Goal: Task Accomplishment & Management: Use online tool/utility

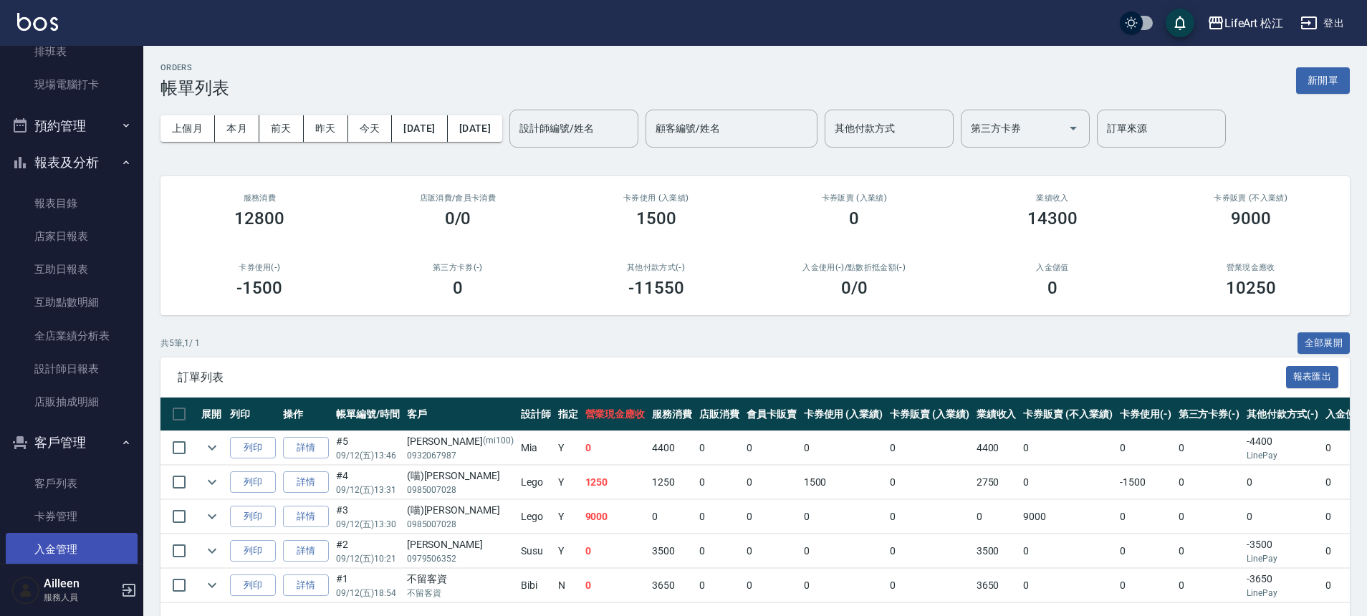
scroll to position [394, 0]
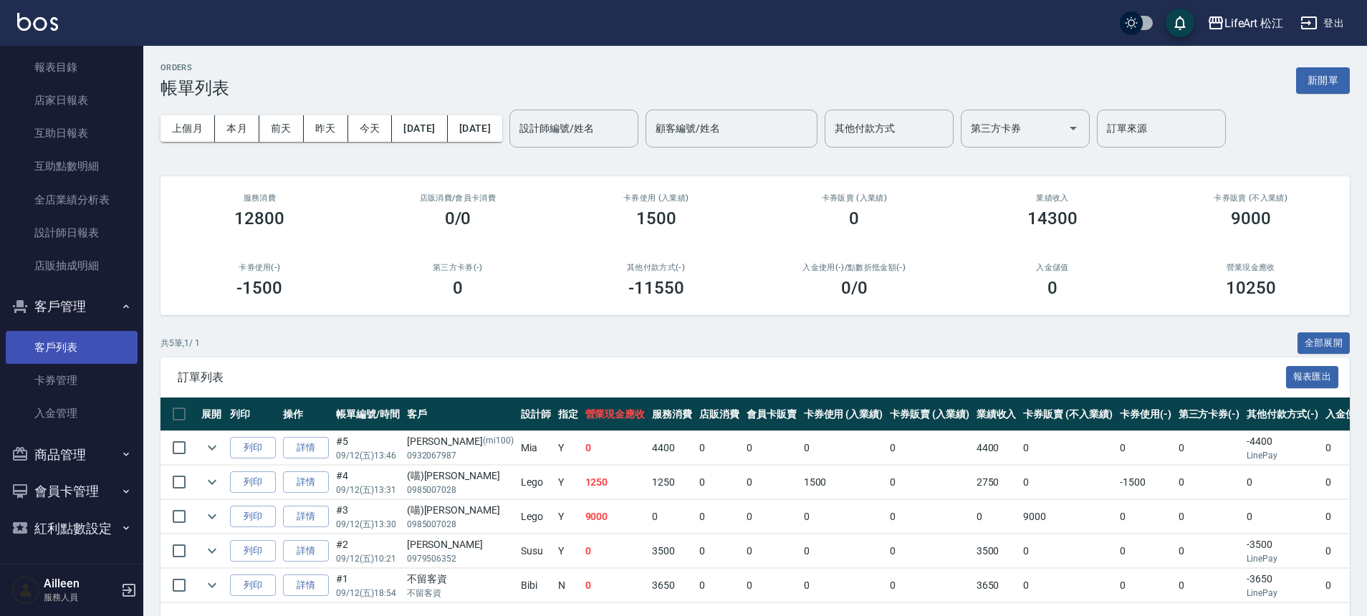
drag, startPoint x: 43, startPoint y: 355, endPoint x: 52, endPoint y: 341, distance: 16.1
click at [43, 355] on link "客戶列表" at bounding box center [72, 347] width 132 height 33
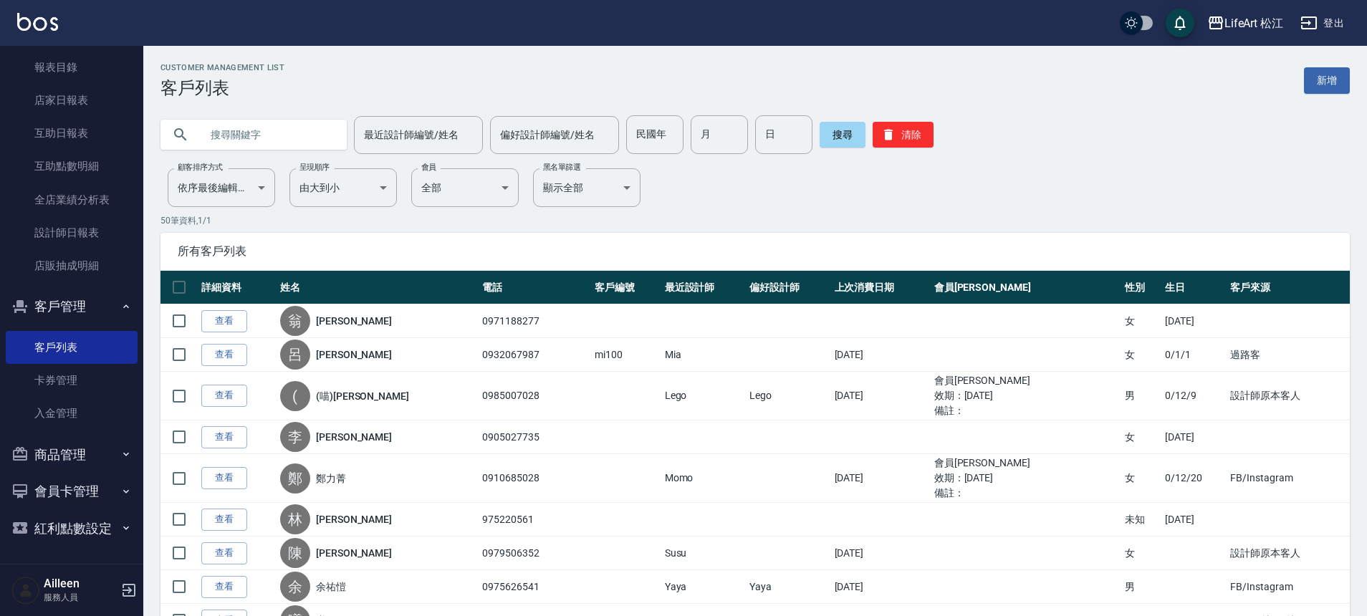
click at [290, 123] on input "text" at bounding box center [268, 134] width 135 height 39
type input "r"
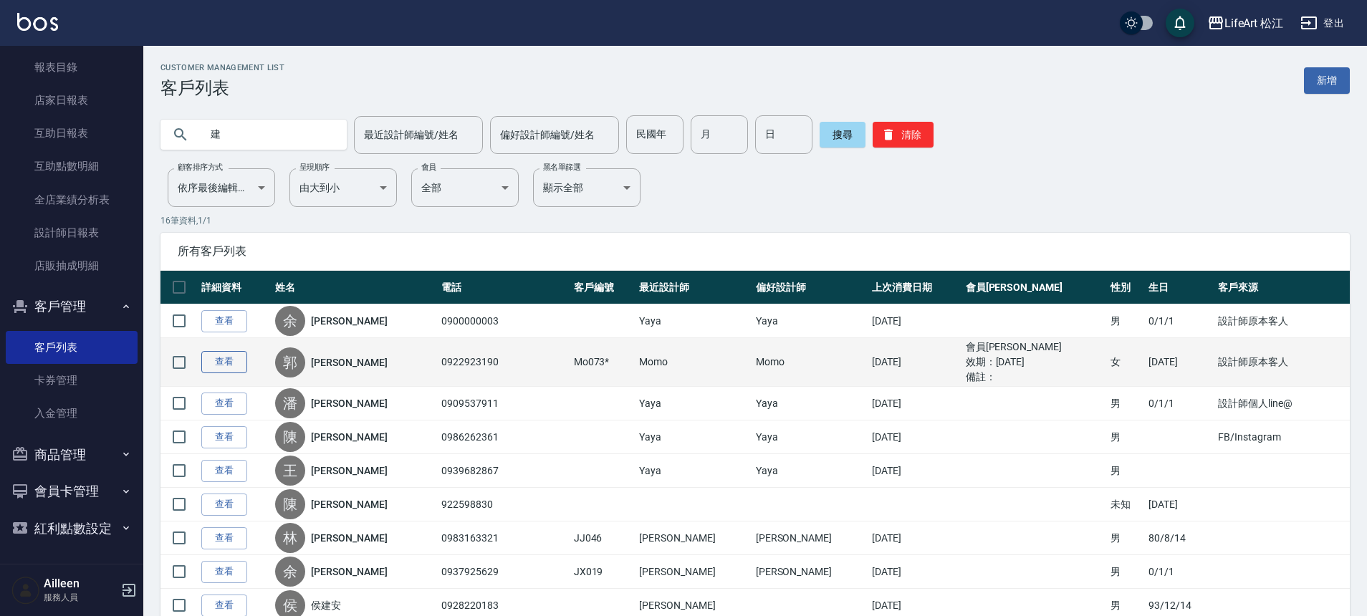
type input "建"
click at [217, 360] on link "查看" at bounding box center [224, 362] width 46 height 22
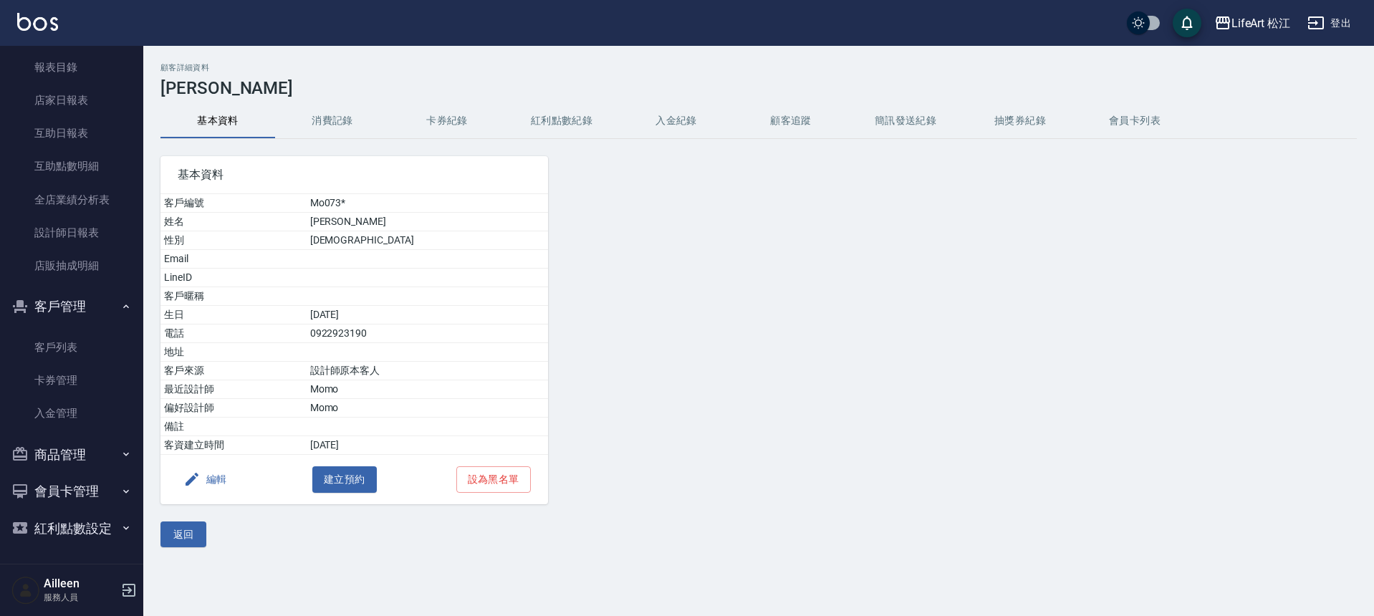
click at [342, 114] on button "消費記錄" at bounding box center [332, 121] width 115 height 34
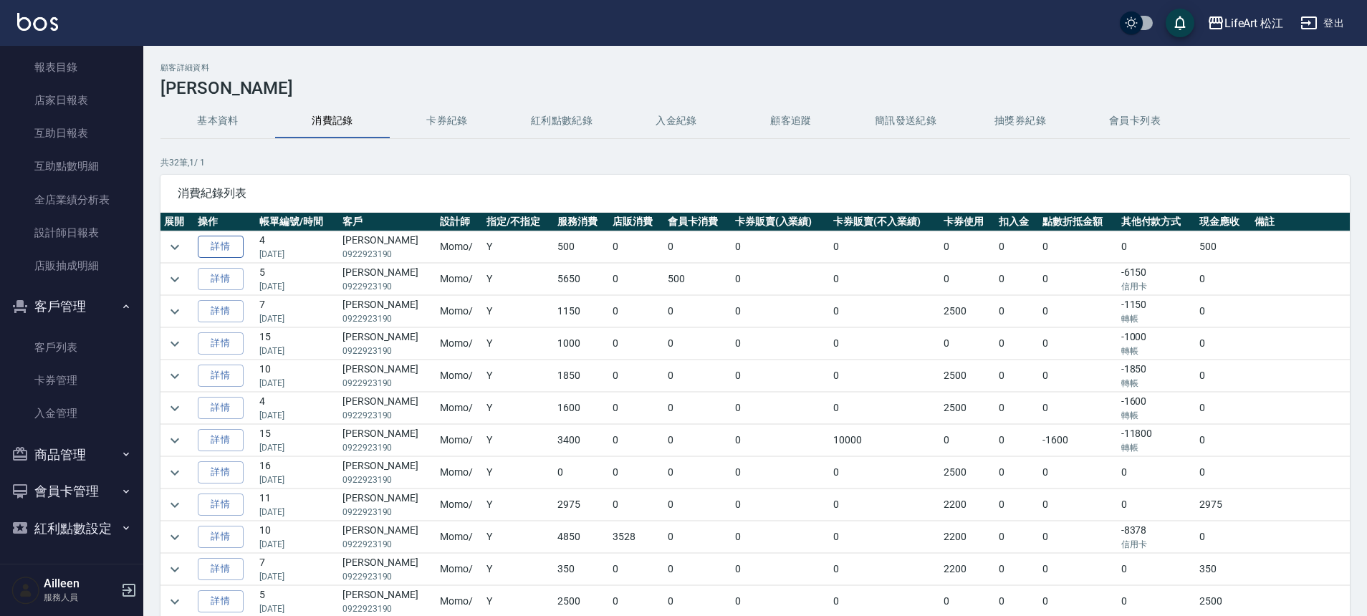
click at [235, 247] on link "詳情" at bounding box center [221, 247] width 46 height 22
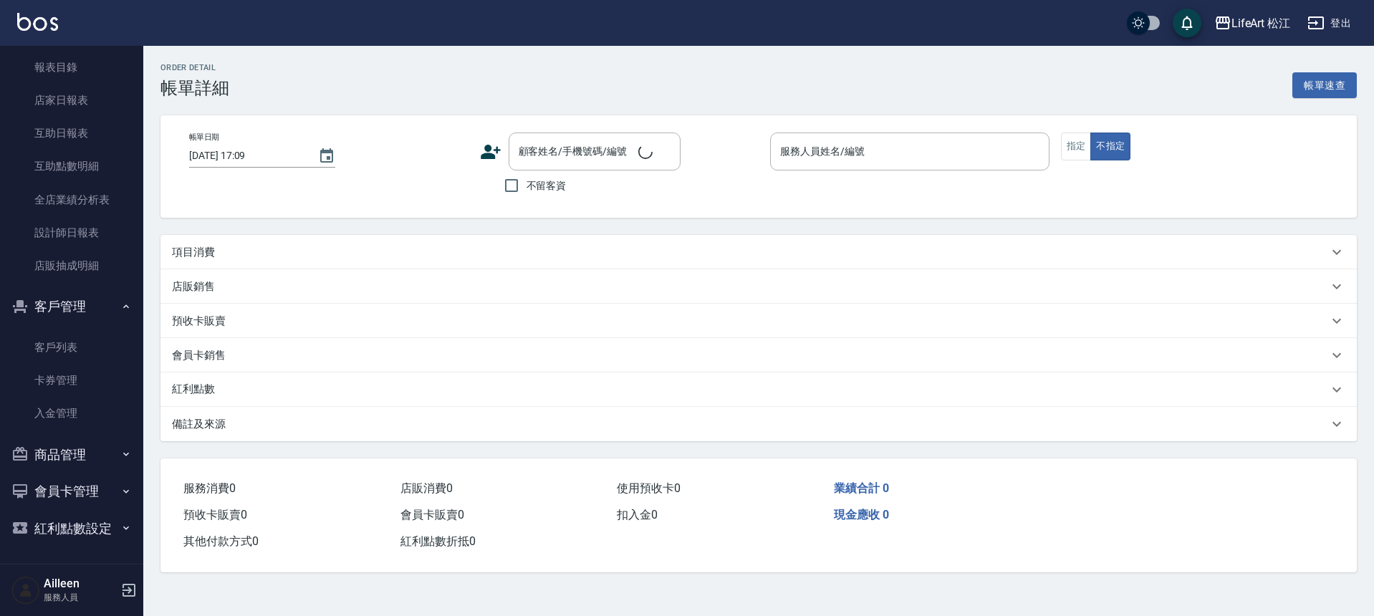
type input "[DATE] 16:19"
type input "Momo(無代號)"
type input "1"
type input "設計師個人line@"
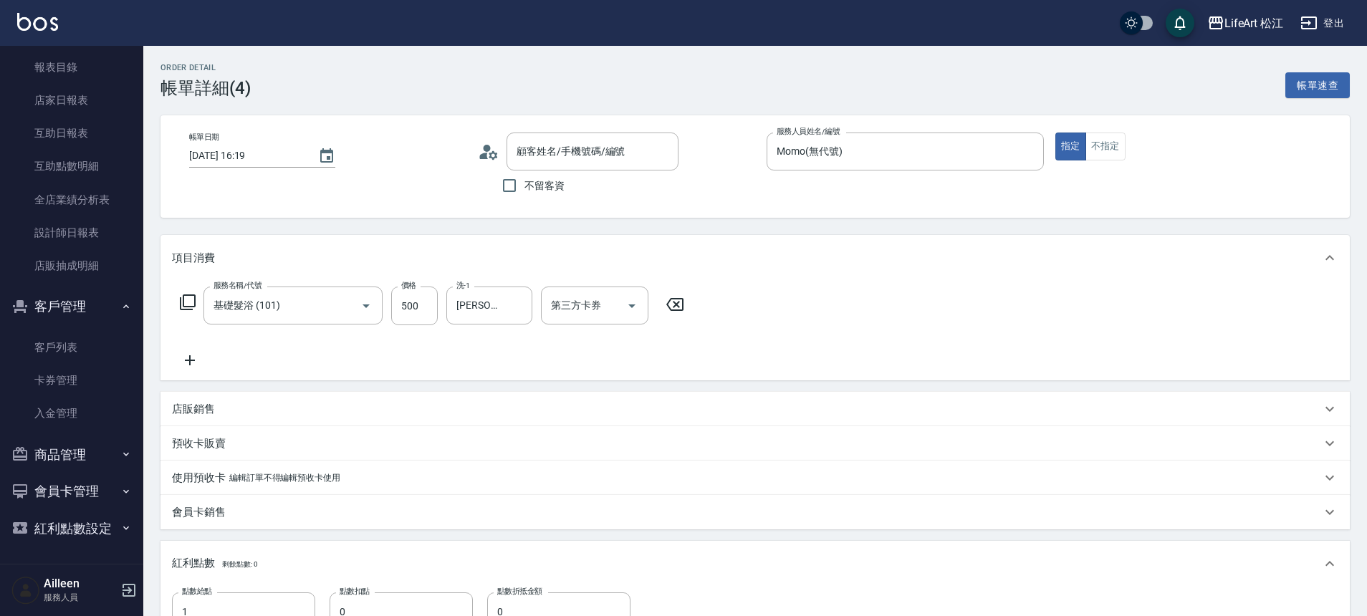
type input "[PERSON_NAME]/0922923190/Mo073*"
type input "基礎髮浴 (101)"
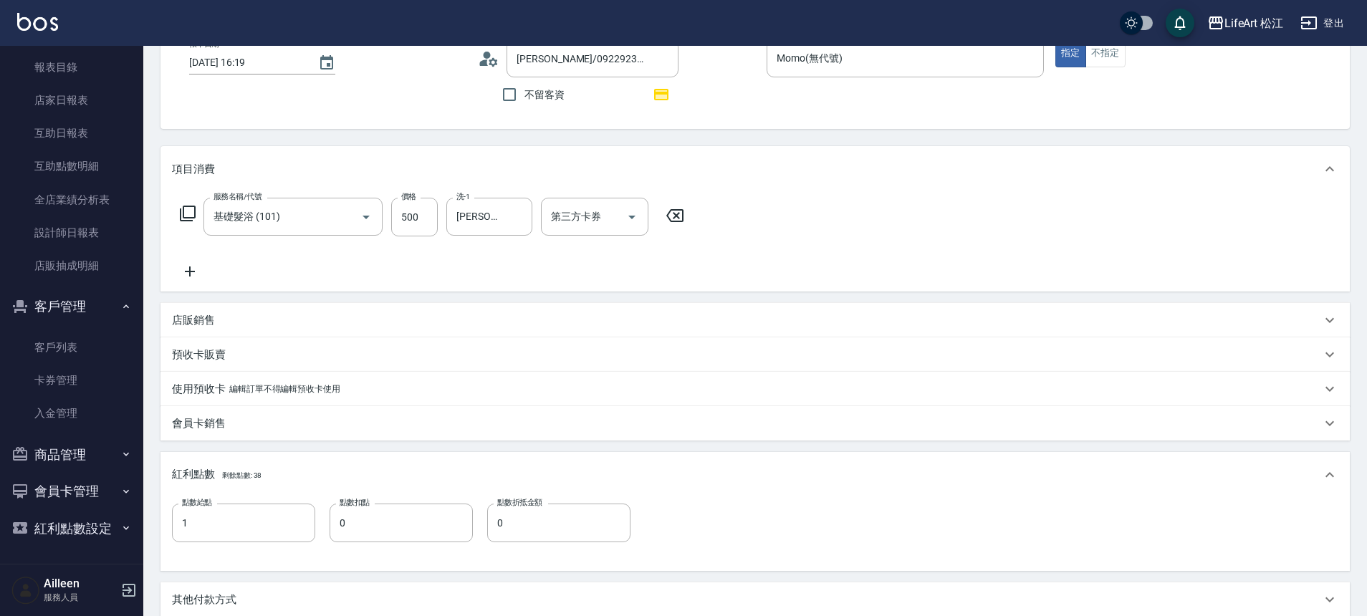
scroll to position [189, 0]
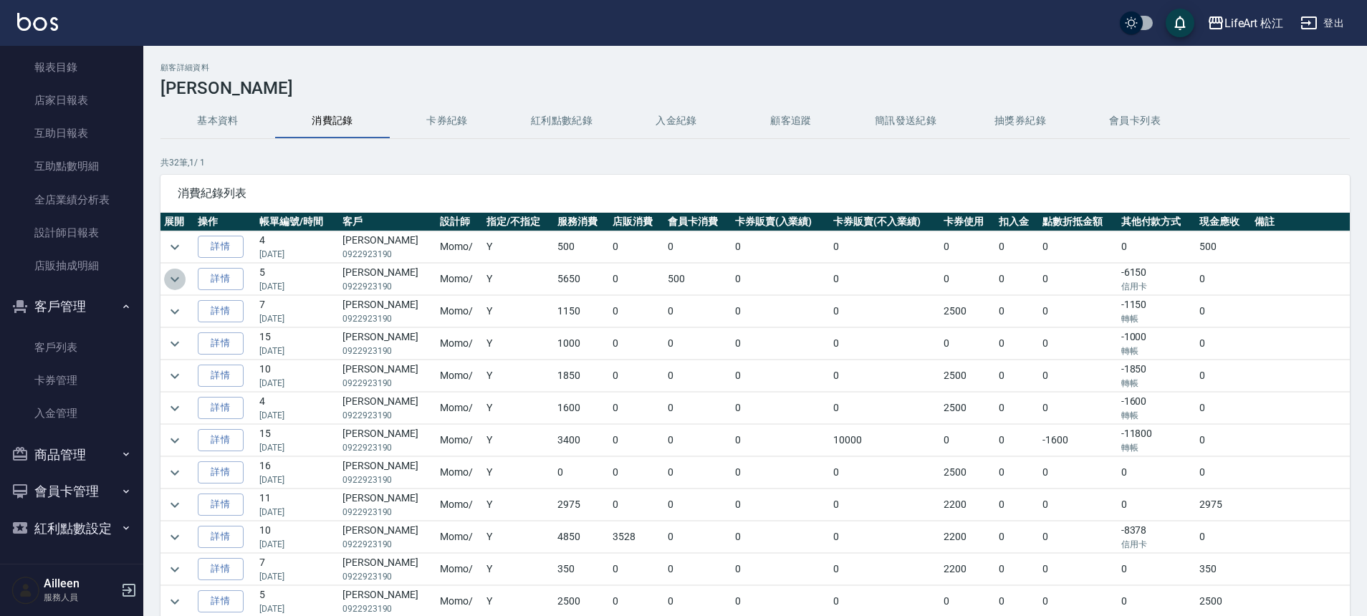
click at [172, 274] on icon "expand row" at bounding box center [174, 279] width 17 height 17
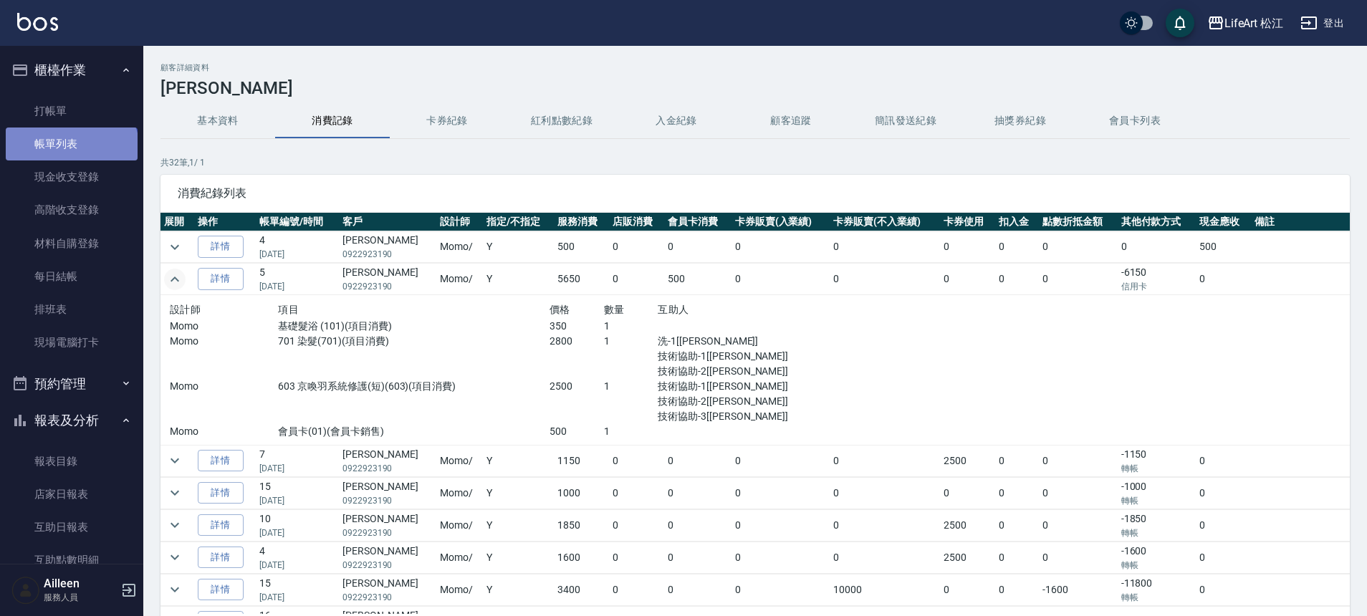
click at [70, 150] on link "帳單列表" at bounding box center [72, 144] width 132 height 33
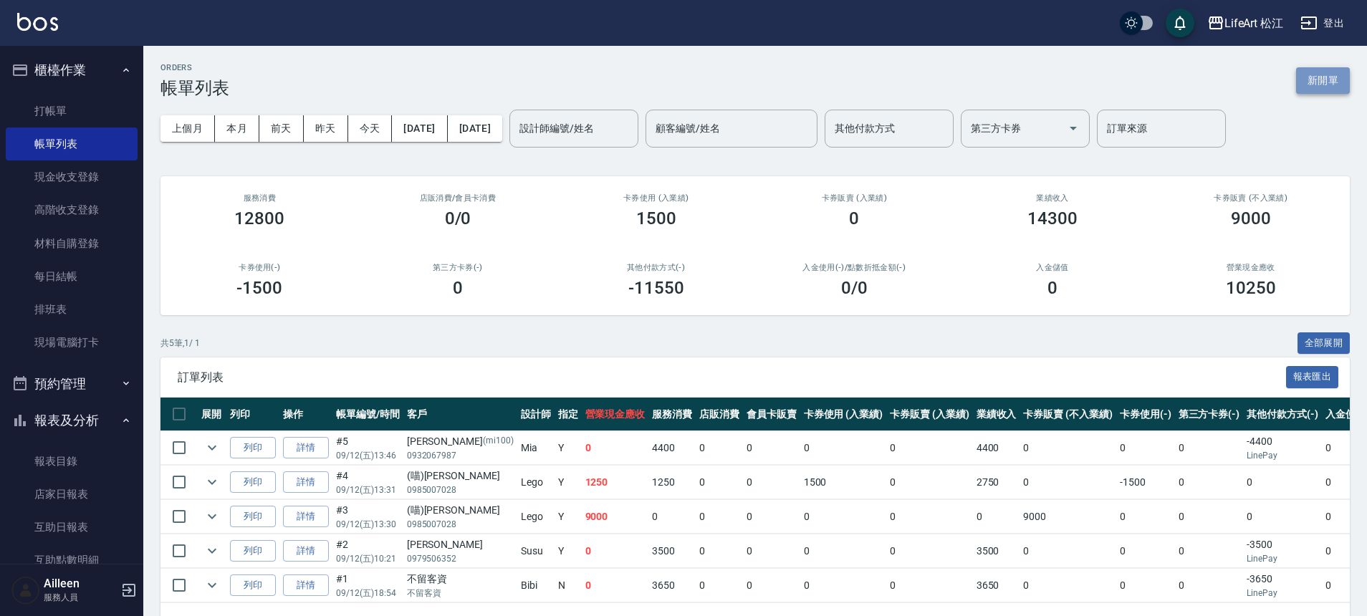
click at [1309, 84] on button "新開單" at bounding box center [1323, 80] width 54 height 27
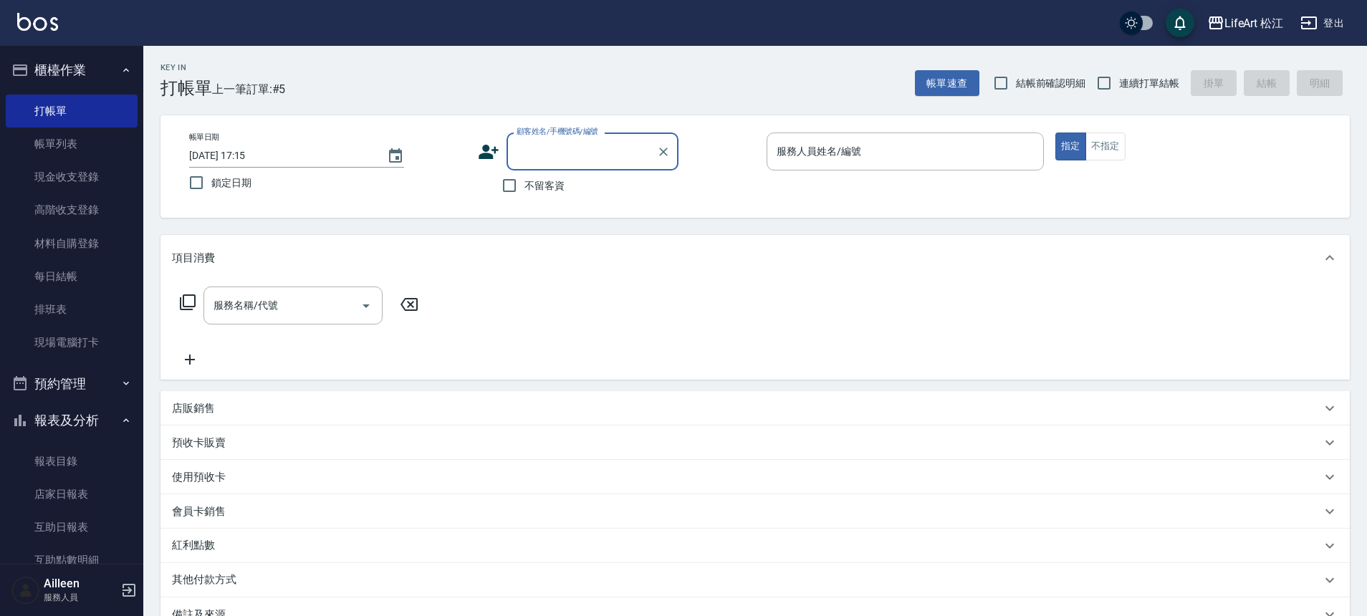
click at [540, 158] on input "顧客姓名/手機號碼/編號" at bounding box center [582, 151] width 138 height 25
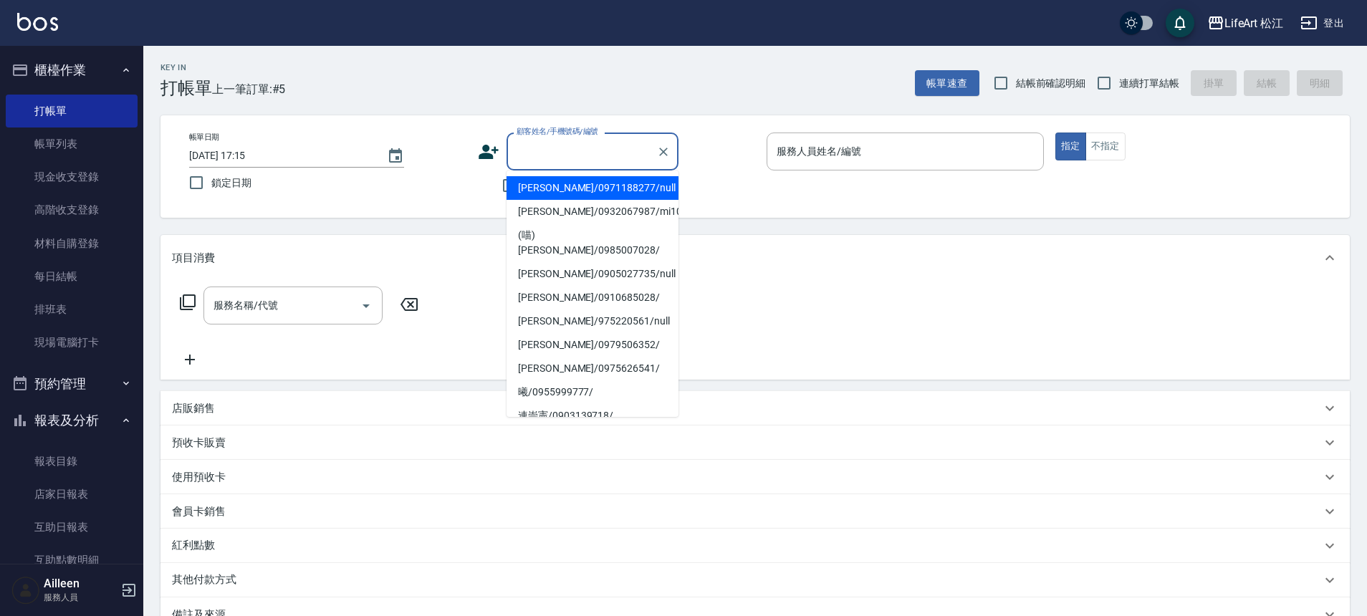
type input "ㄕ"
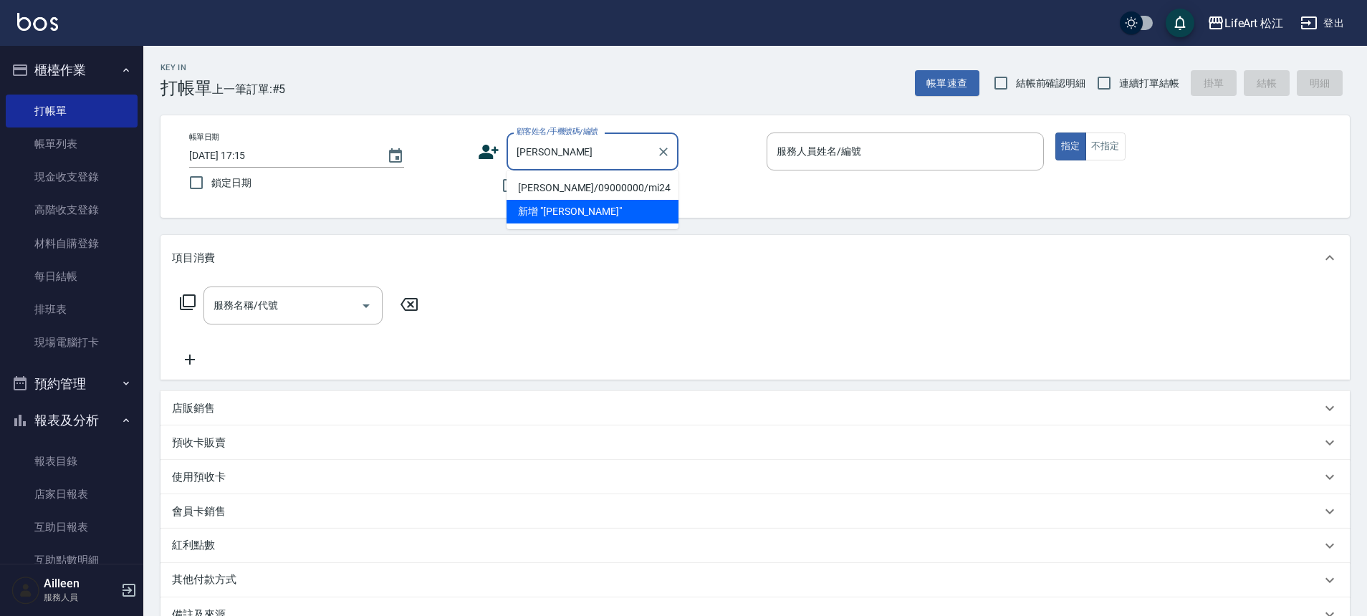
click at [519, 184] on li "[PERSON_NAME]/09000000/mi24" at bounding box center [592, 188] width 172 height 24
type input "[PERSON_NAME]/09000000/mi24"
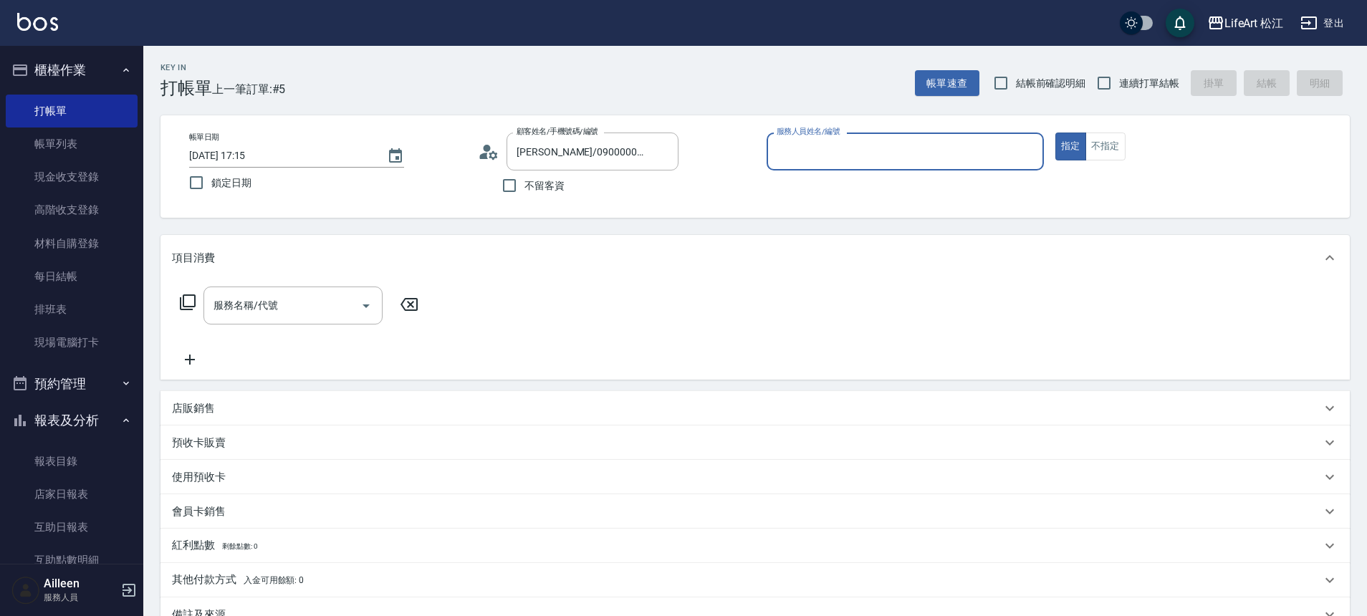
click at [834, 155] on input "服務人員姓名/編號" at bounding box center [905, 151] width 264 height 25
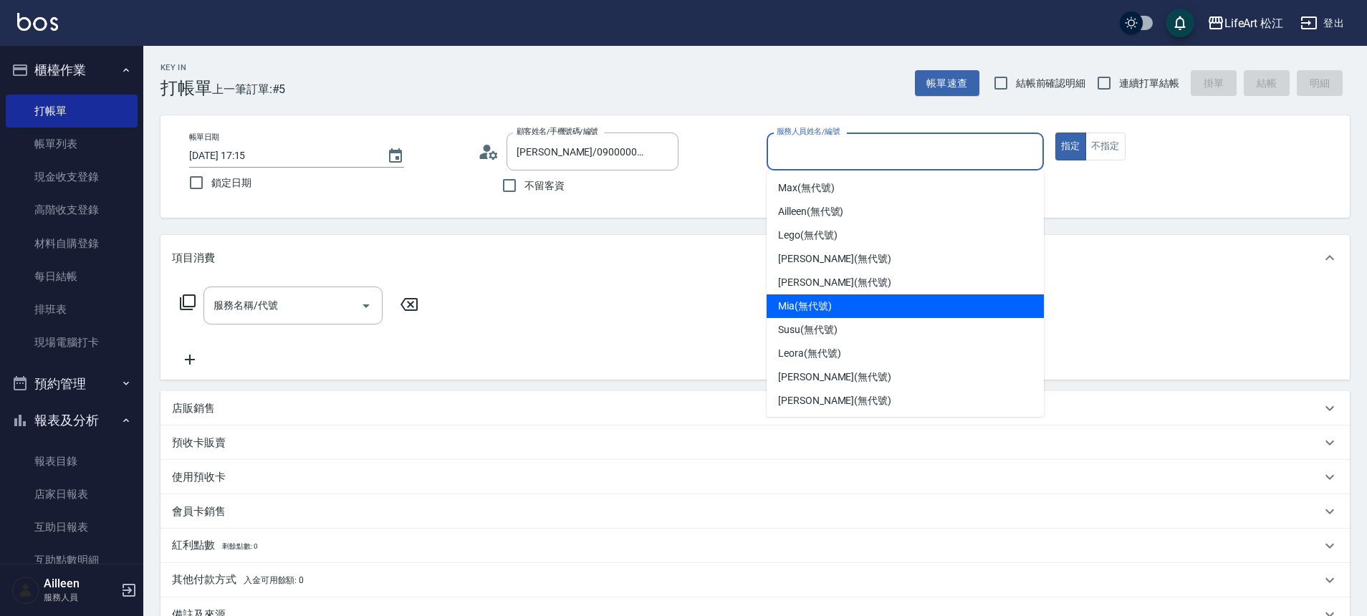
scroll to position [167, 0]
click at [826, 302] on span "Mia (無代號)" at bounding box center [805, 304] width 54 height 15
type input "Mia(無代號)"
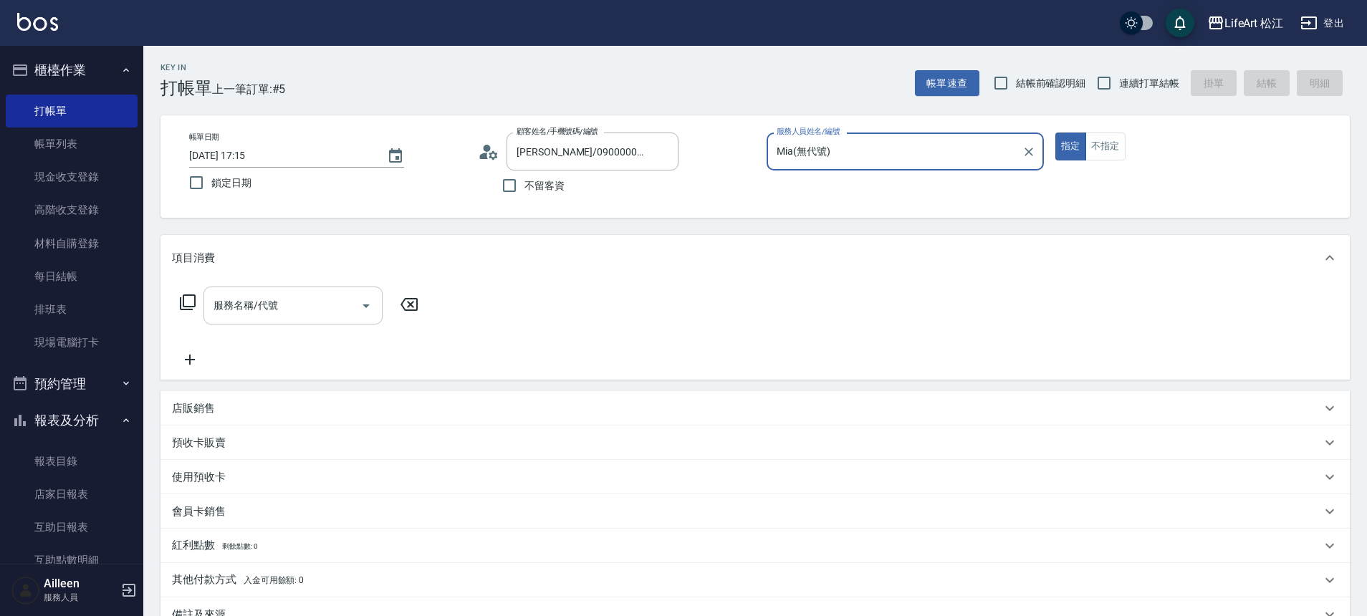
click at [325, 312] on input "服務名稱/代號" at bounding box center [282, 305] width 145 height 25
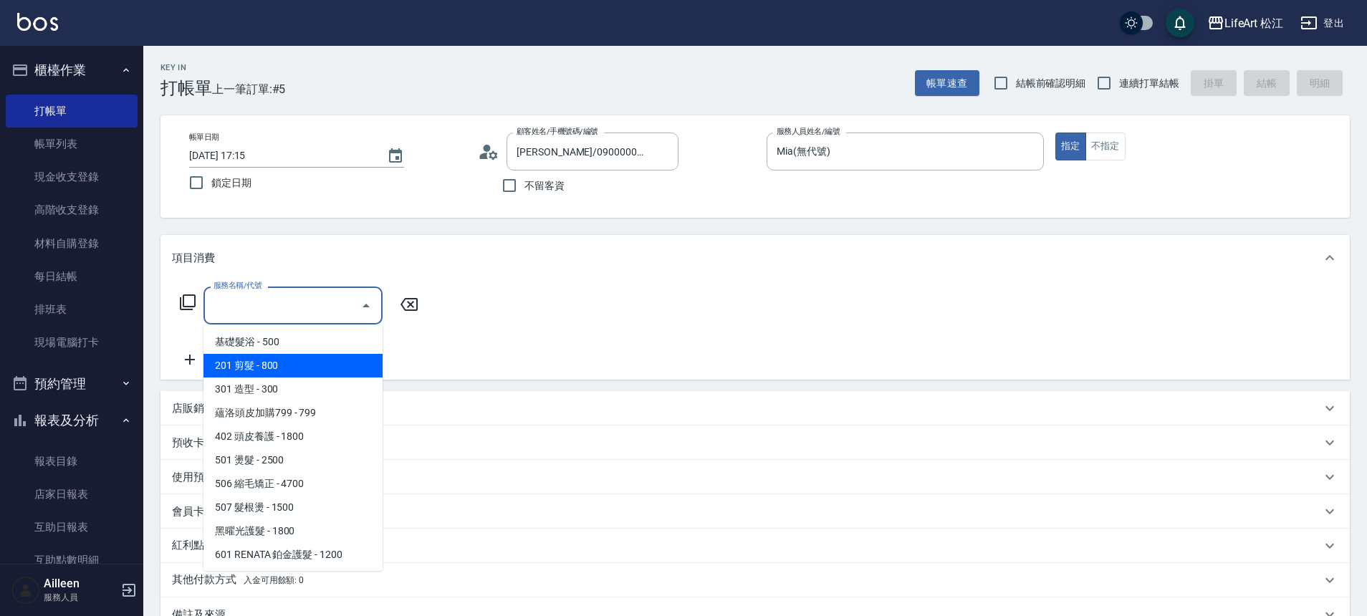
click at [294, 362] on span "201 剪髮 - 800" at bounding box center [292, 366] width 179 height 24
type input "201 剪髮(201)"
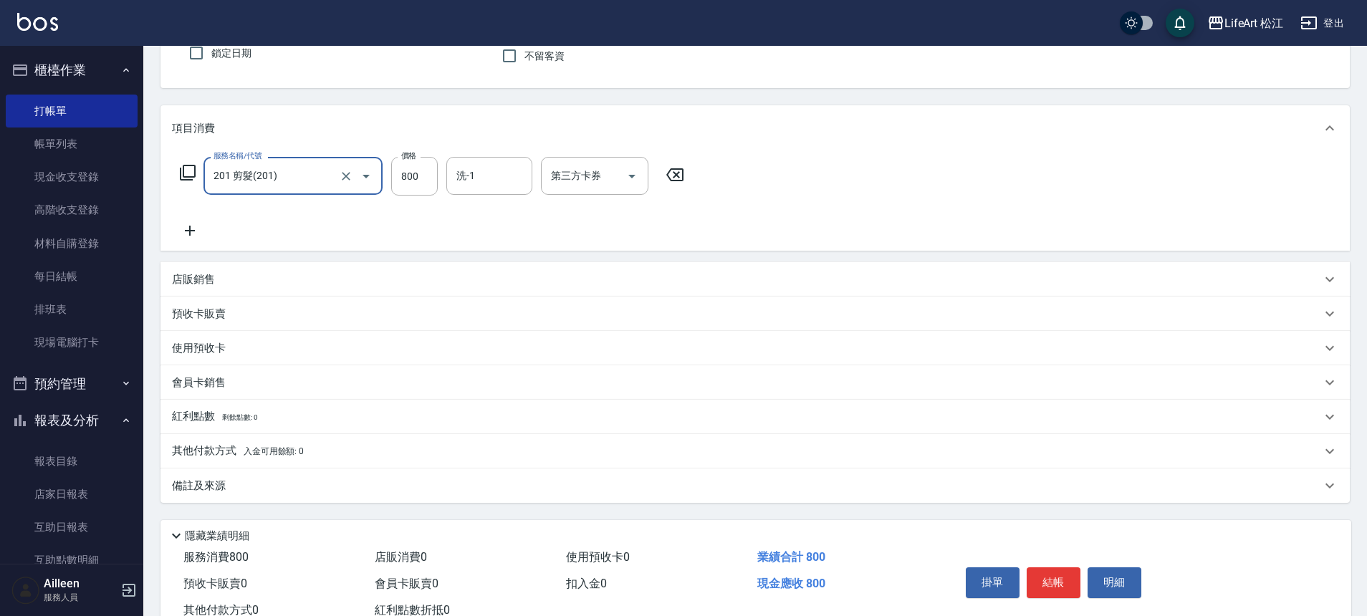
scroll to position [132, 0]
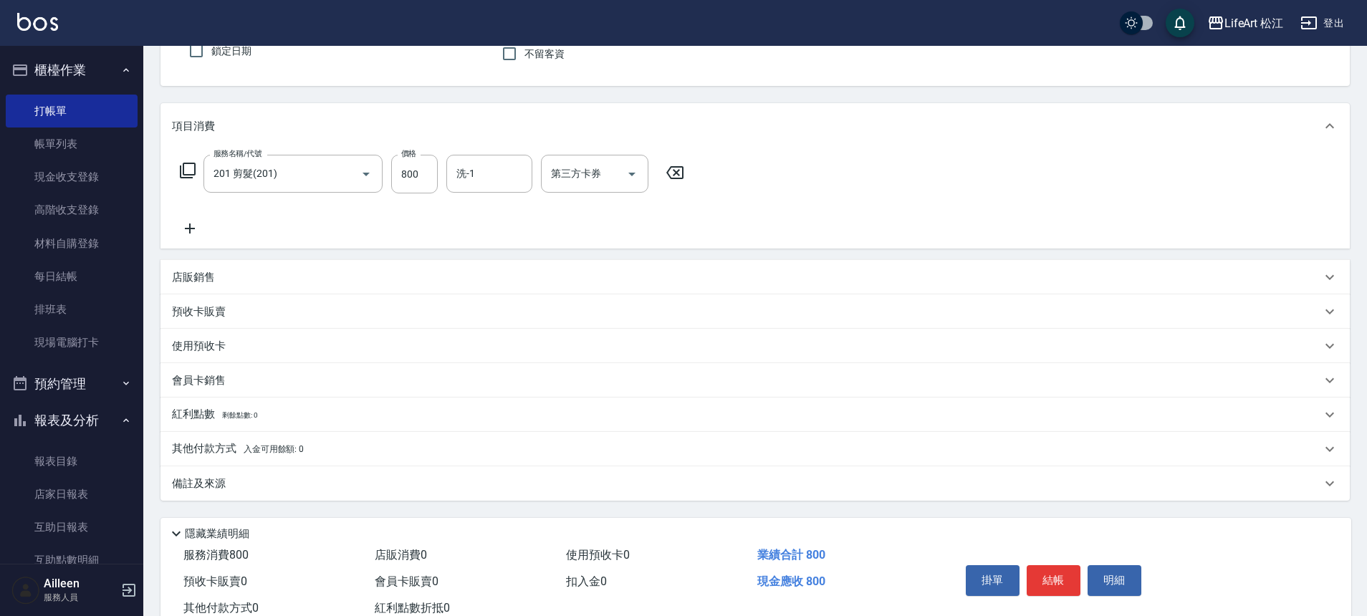
click at [223, 449] on p "其他付款方式 入金可用餘額: 0" at bounding box center [238, 449] width 132 height 16
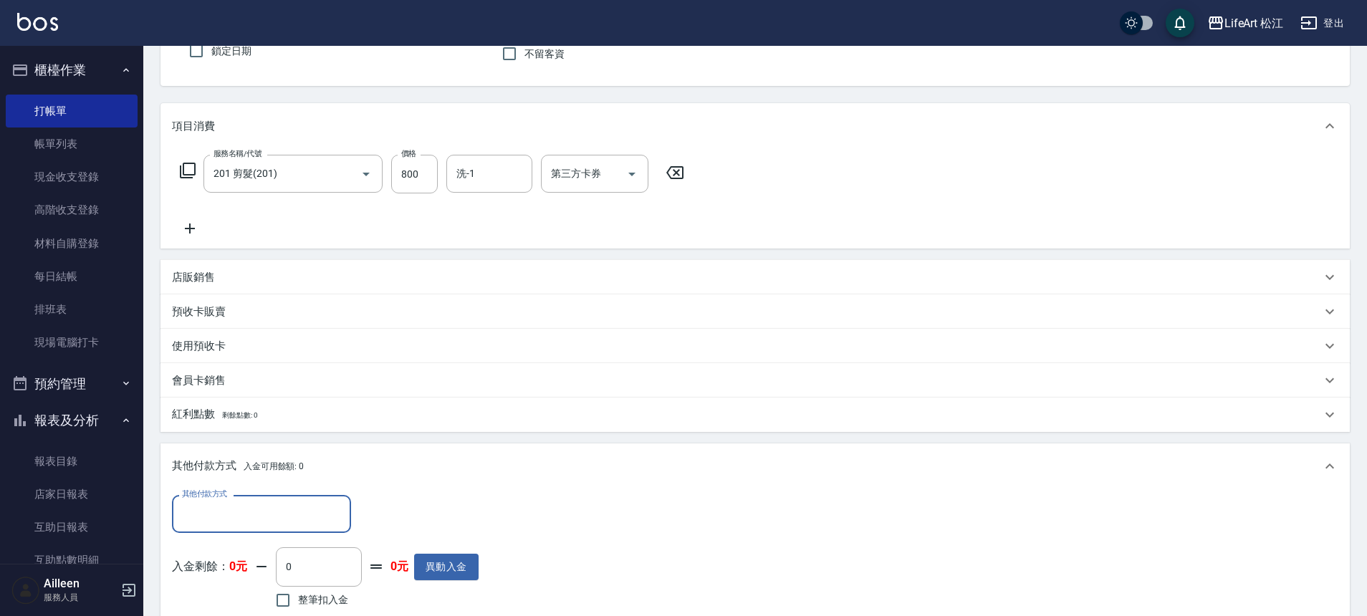
scroll to position [0, 0]
click at [224, 511] on input "其他付款方式" at bounding box center [261, 513] width 166 height 25
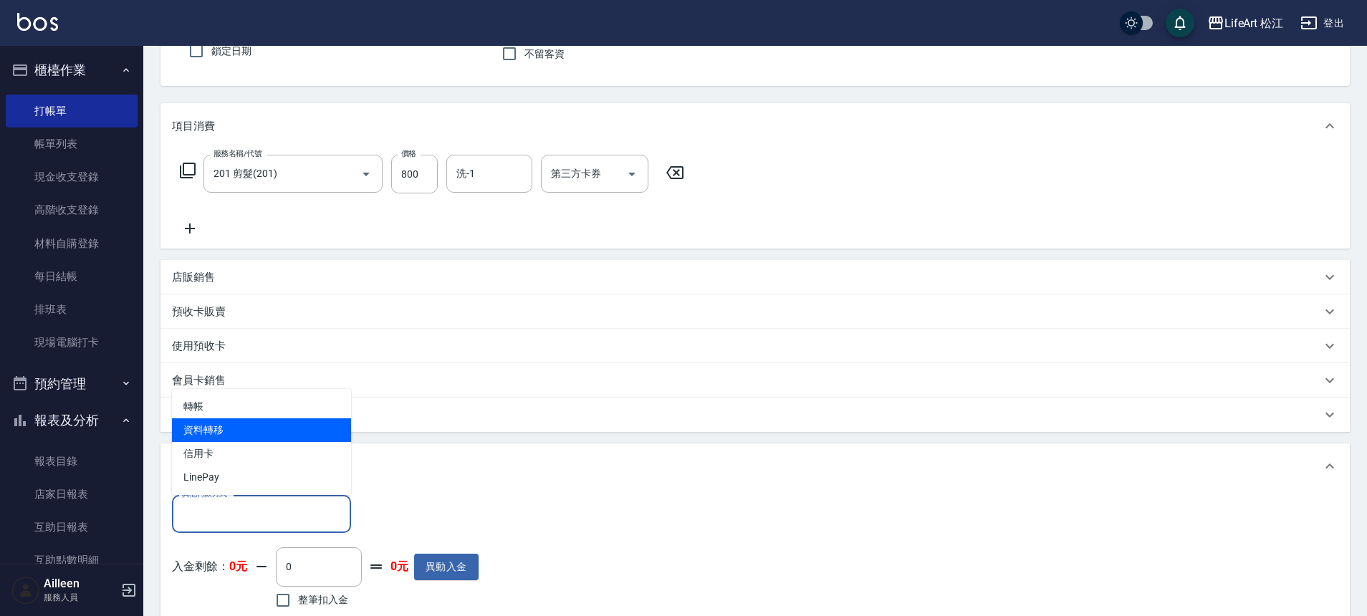
click at [232, 415] on span "轉帳" at bounding box center [261, 407] width 179 height 24
type input "轉帳"
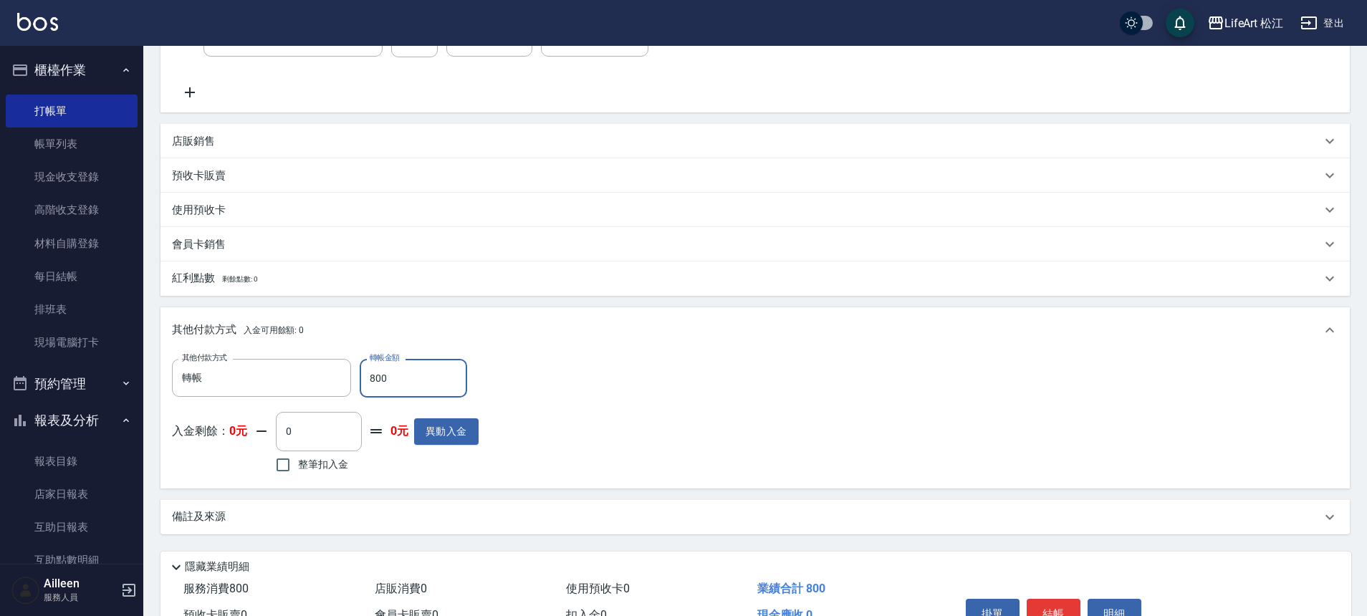
scroll to position [269, 0]
type input "800"
click at [208, 516] on p "備註及來源" at bounding box center [199, 515] width 54 height 15
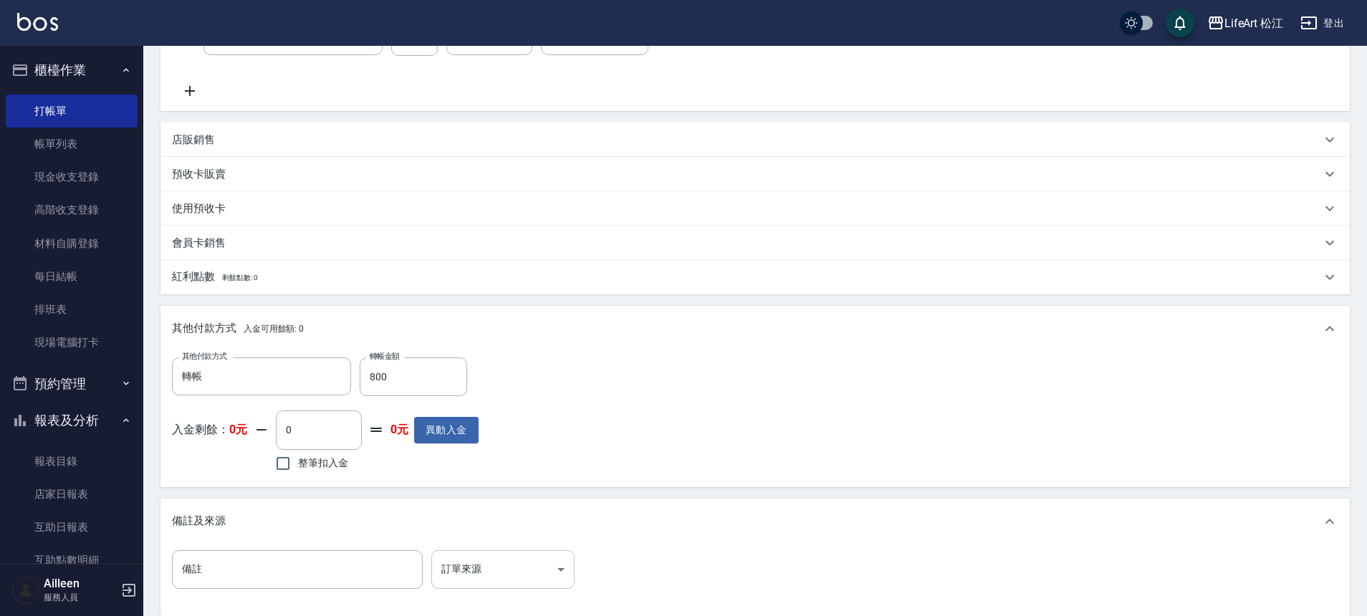
click at [481, 564] on body "LifeArt 松江 登出 櫃檯作業 打帳單 帳單列表 現金收支登錄 高階收支登錄 材料自購登錄 每日結帳 排班表 現場電腦打卡 預約管理 預約管理 單日預約…" at bounding box center [683, 252] width 1367 height 1042
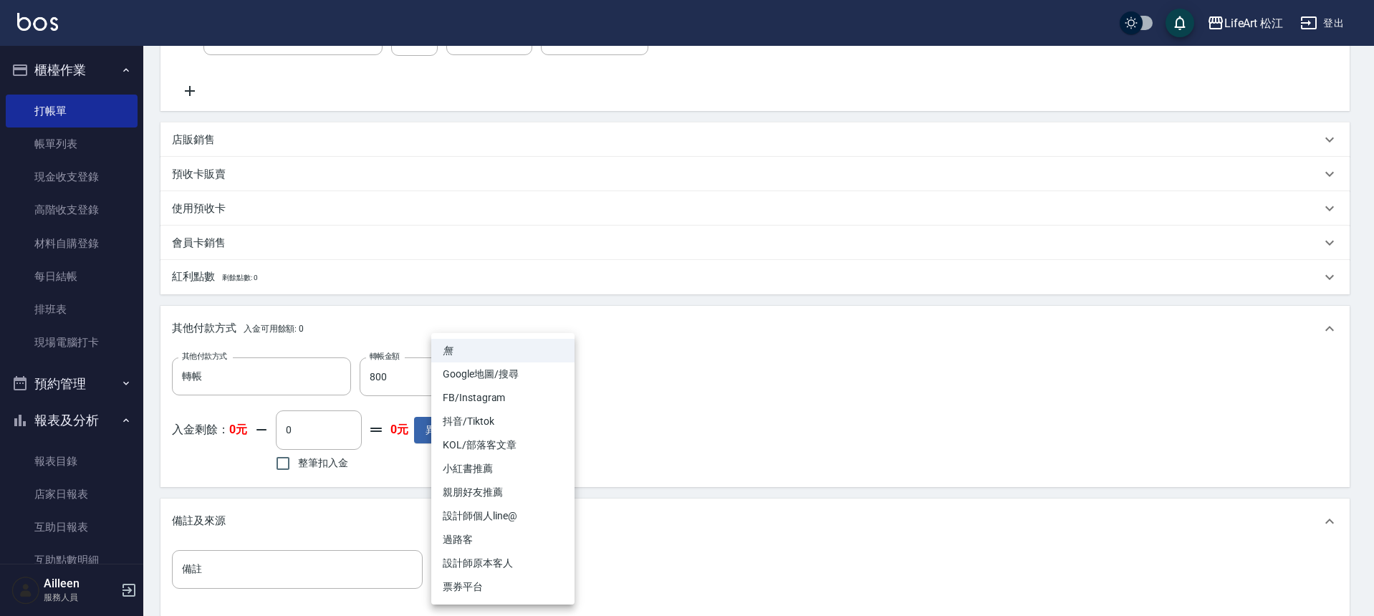
click at [489, 560] on li "設計師原本客人" at bounding box center [502, 564] width 143 height 24
type input "設計師原本客人"
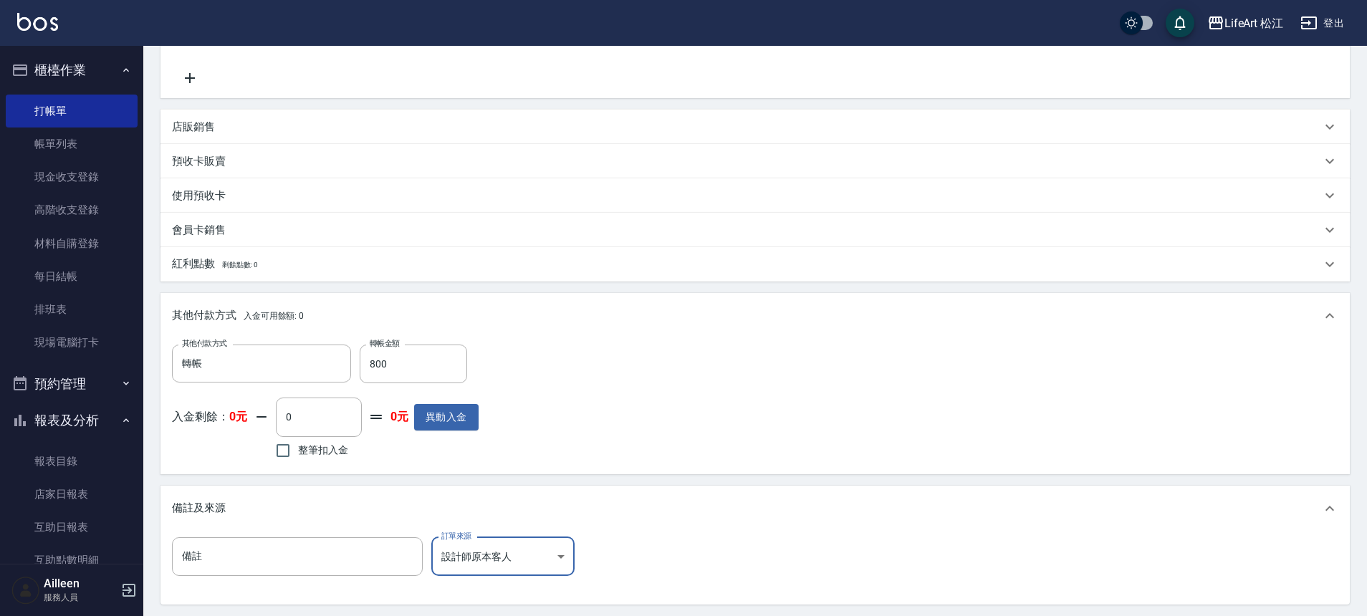
scroll to position [433, 0]
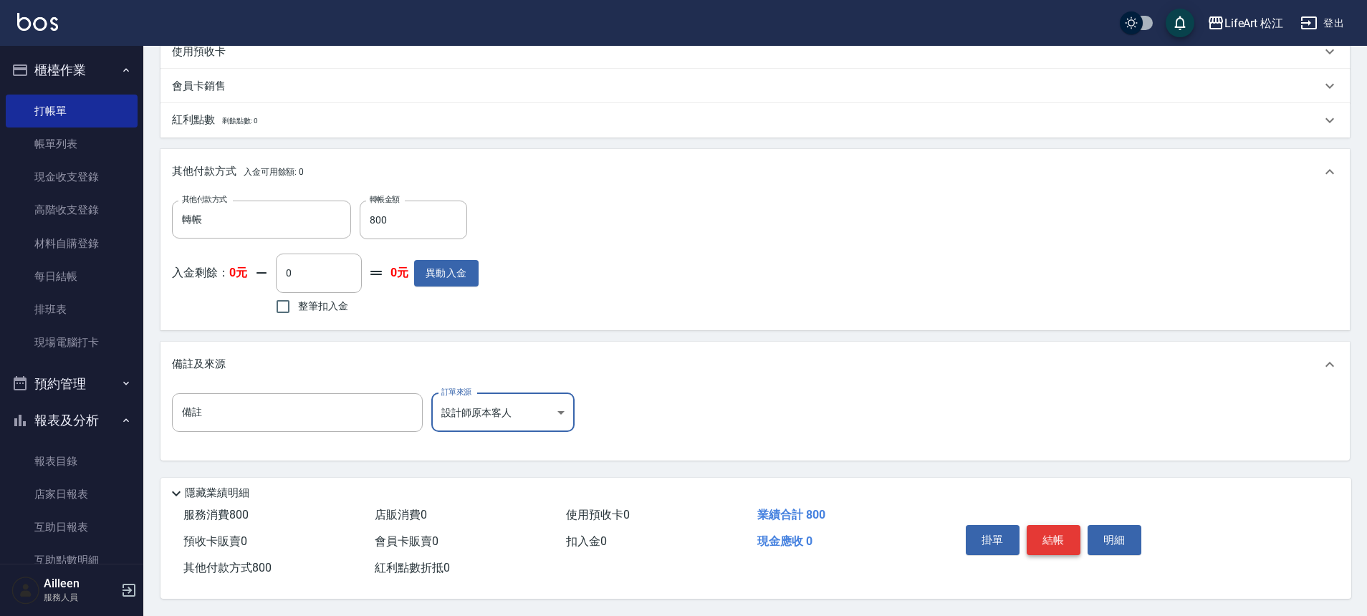
click at [1049, 529] on button "結帳" at bounding box center [1053, 540] width 54 height 30
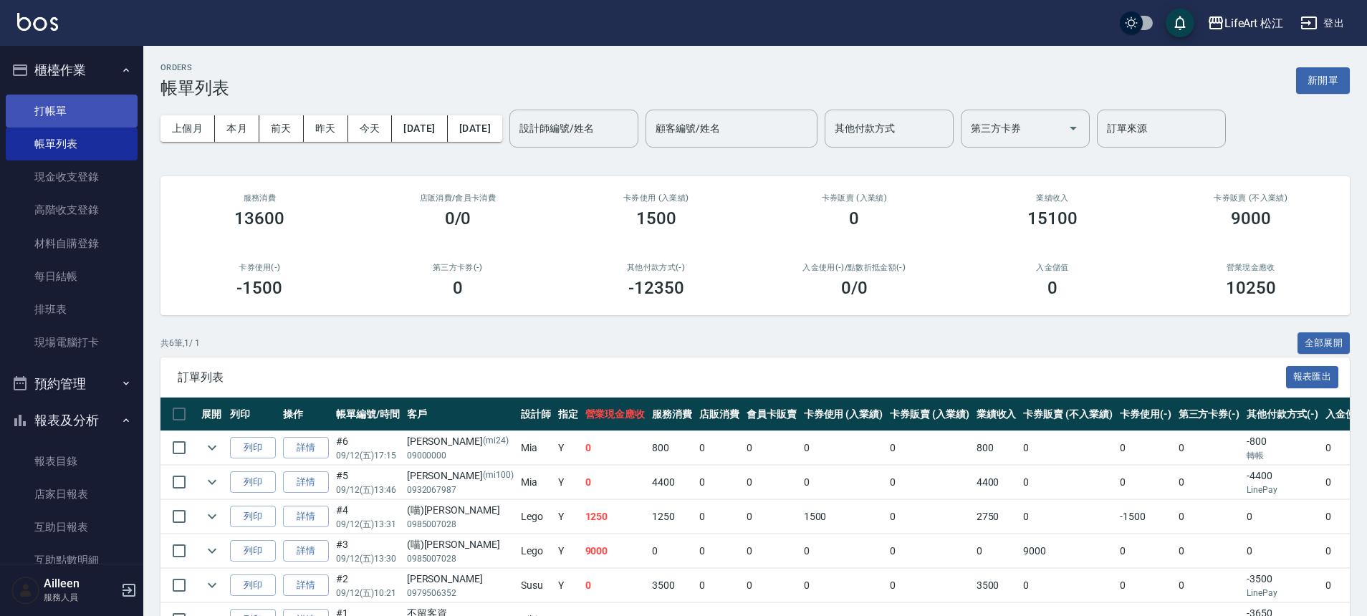
click at [107, 108] on link "打帳單" at bounding box center [72, 111] width 132 height 33
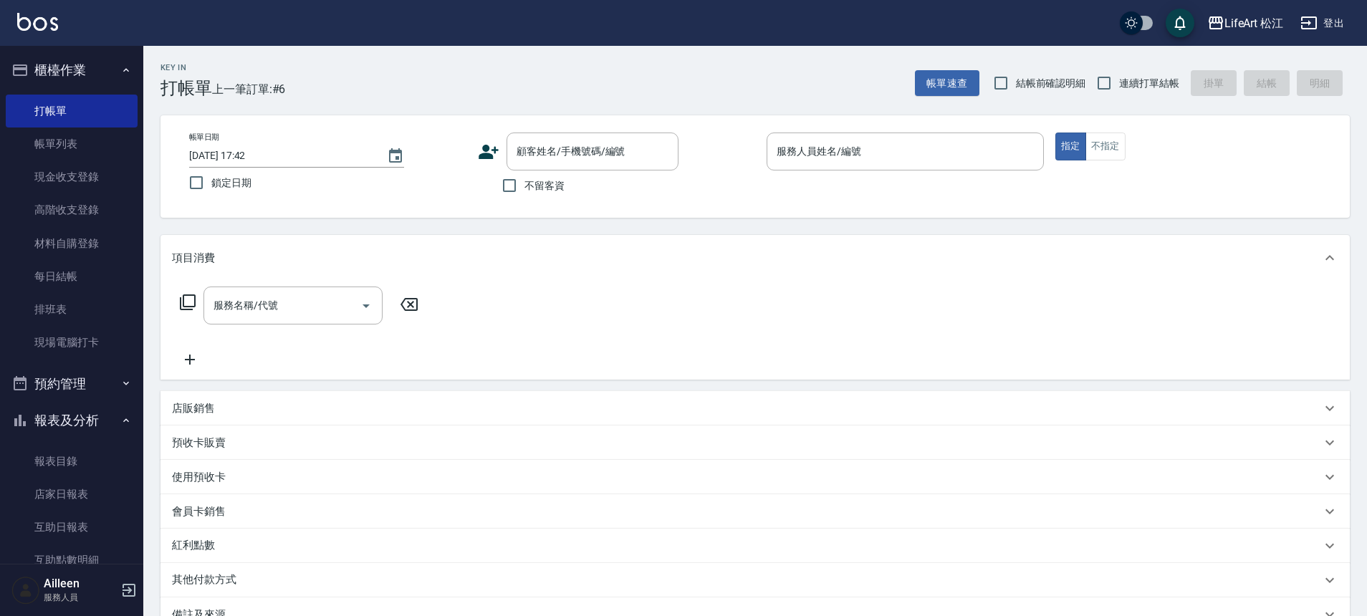
click at [551, 195] on label "不留客資" at bounding box center [529, 185] width 70 height 30
click at [524, 195] on input "不留客資" at bounding box center [509, 185] width 30 height 30
checkbox input "true"
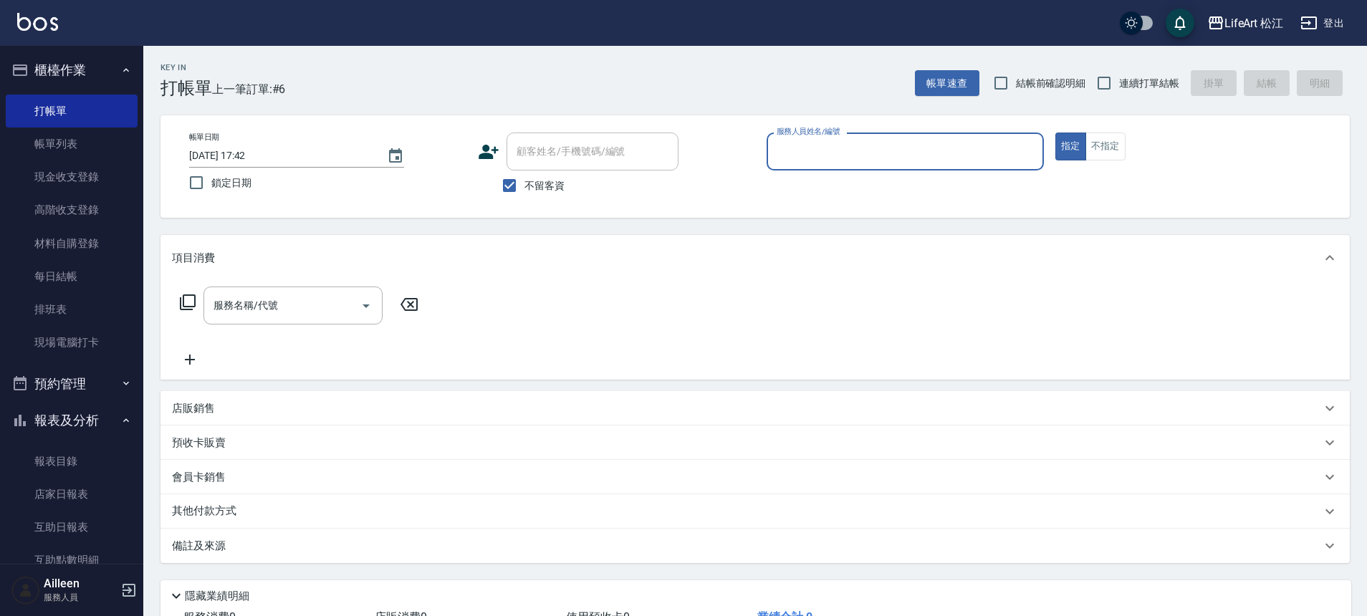
click at [897, 144] on input "服務人員姓名/編號" at bounding box center [905, 151] width 264 height 25
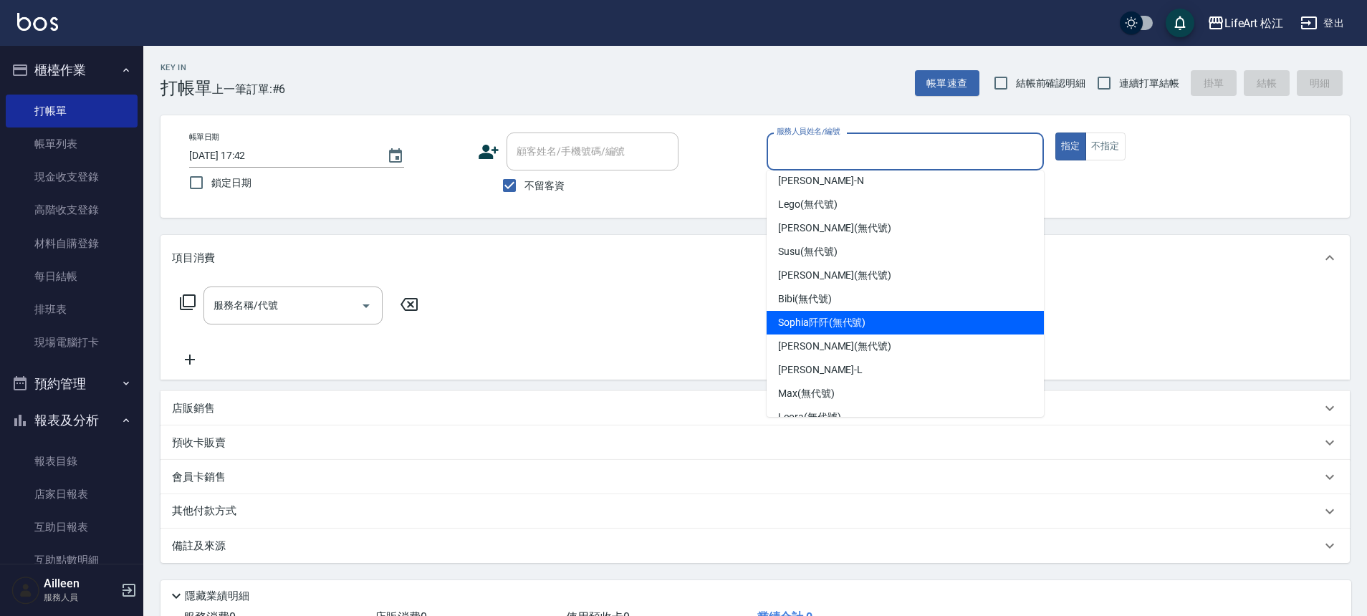
scroll to position [167, 0]
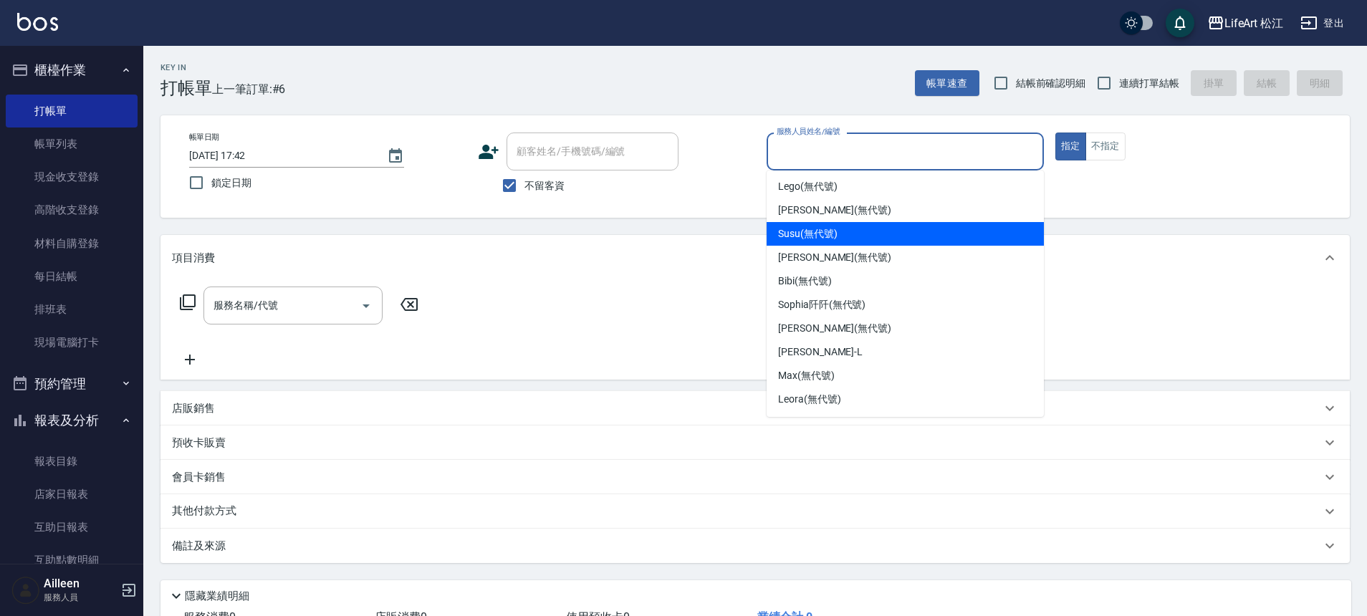
click at [845, 227] on div "Susu (無代號)" at bounding box center [904, 234] width 277 height 24
type input "Susu(無代號)"
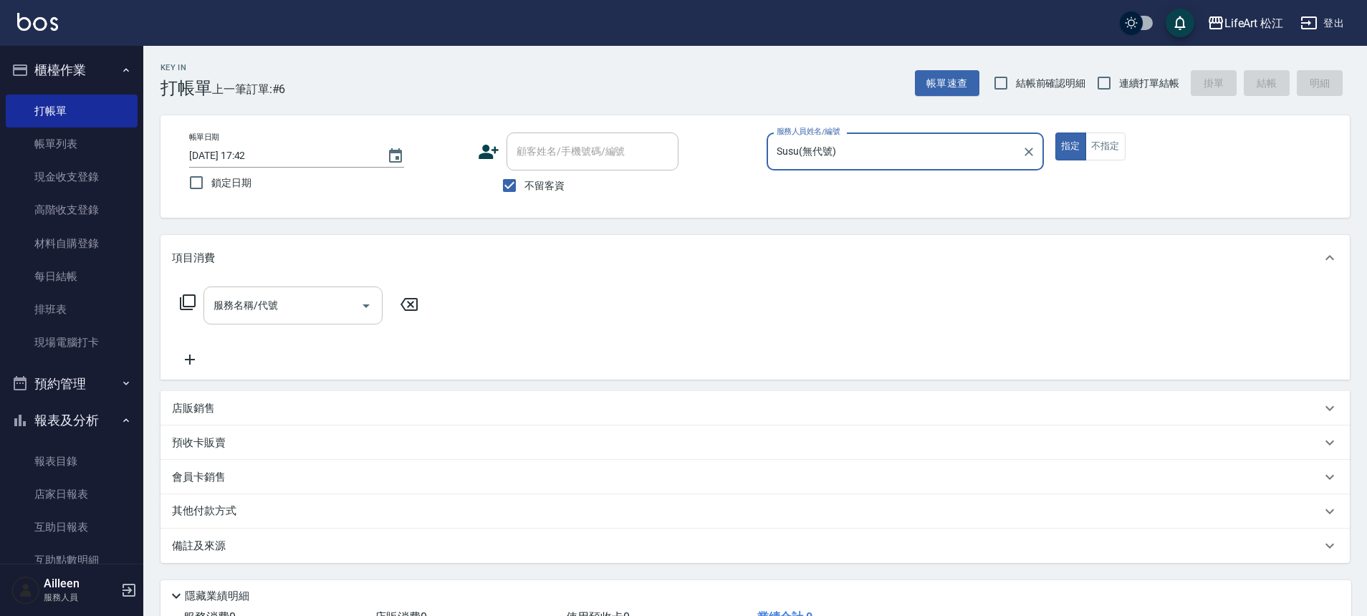
click at [323, 309] on input "服務名稱/代號" at bounding box center [282, 305] width 145 height 25
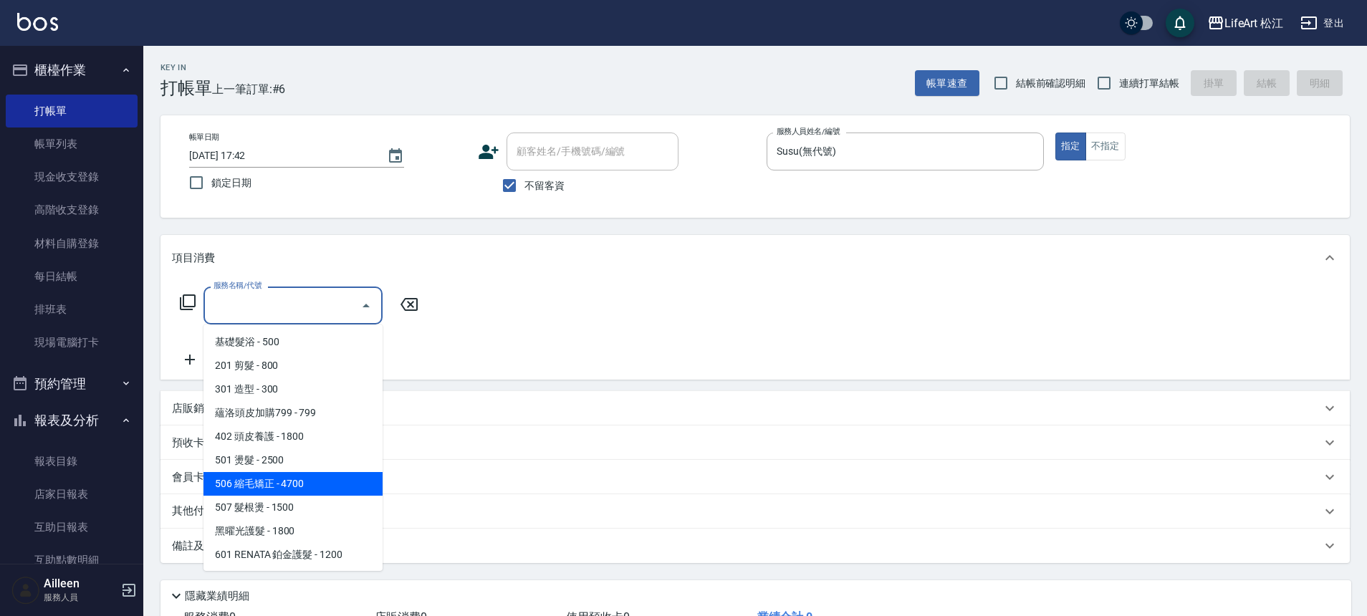
click at [304, 487] on span "506 縮毛矯正 - 4700" at bounding box center [292, 484] width 179 height 24
type input "506 縮毛矯正 (506)"
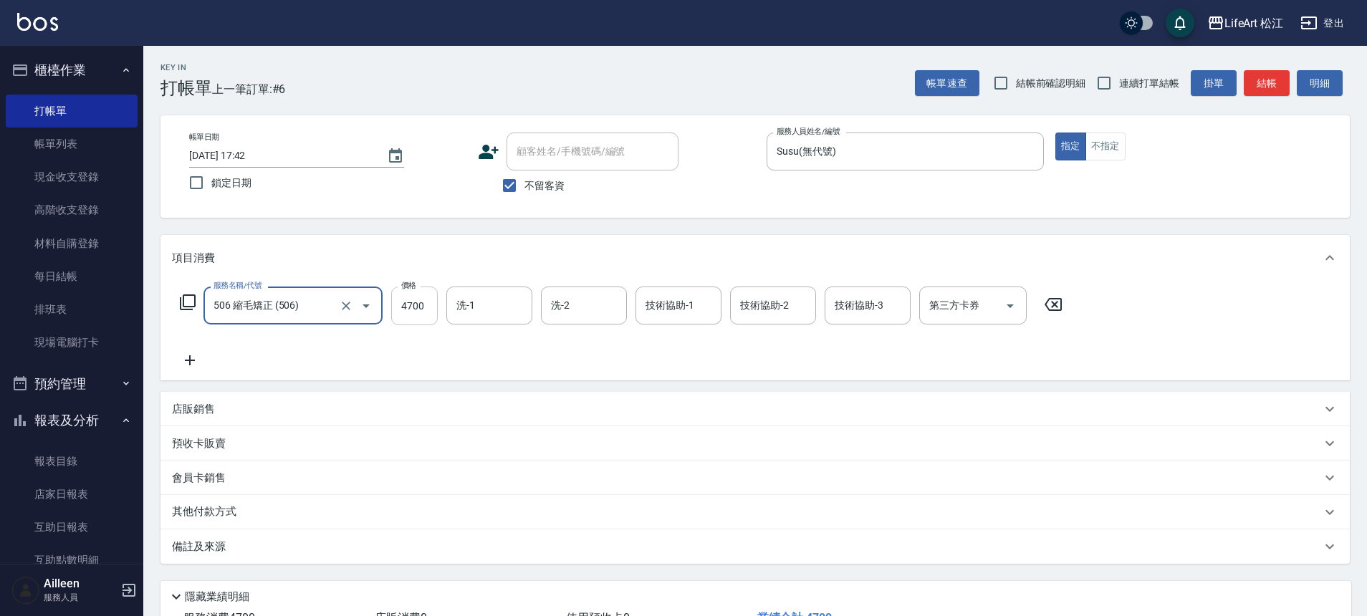
click at [416, 310] on input "4700" at bounding box center [414, 306] width 47 height 39
type input "2000"
click at [178, 356] on icon at bounding box center [190, 360] width 36 height 17
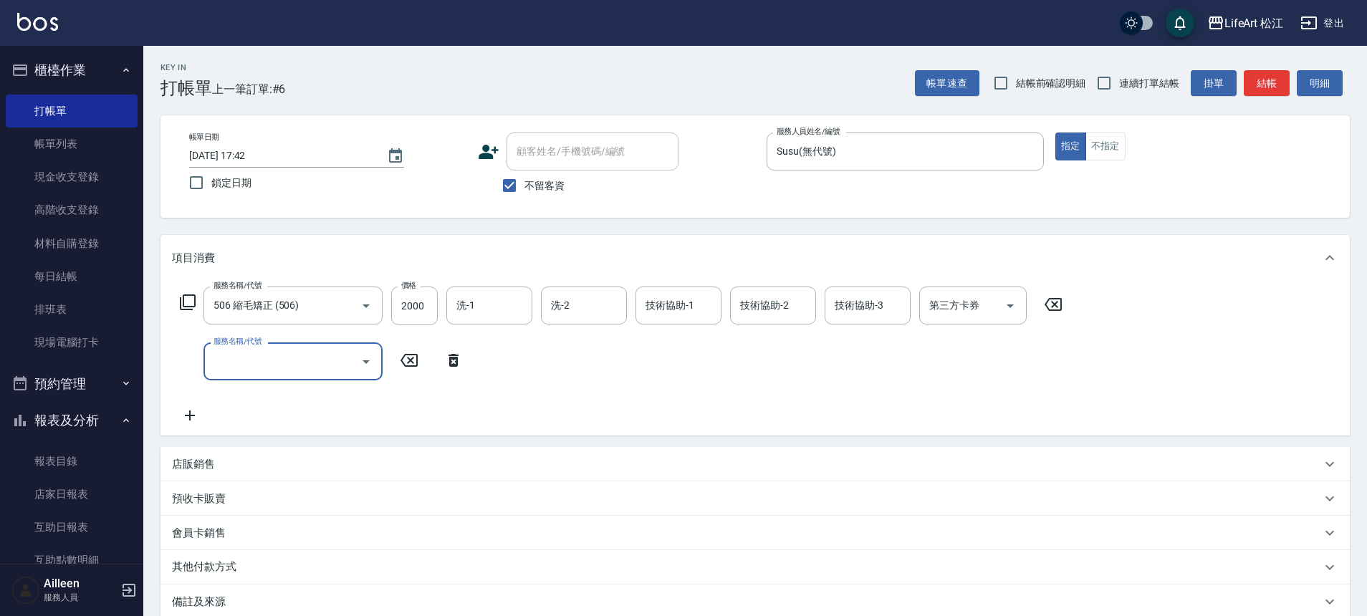
click at [274, 374] on input "服務名稱/代號" at bounding box center [282, 361] width 145 height 25
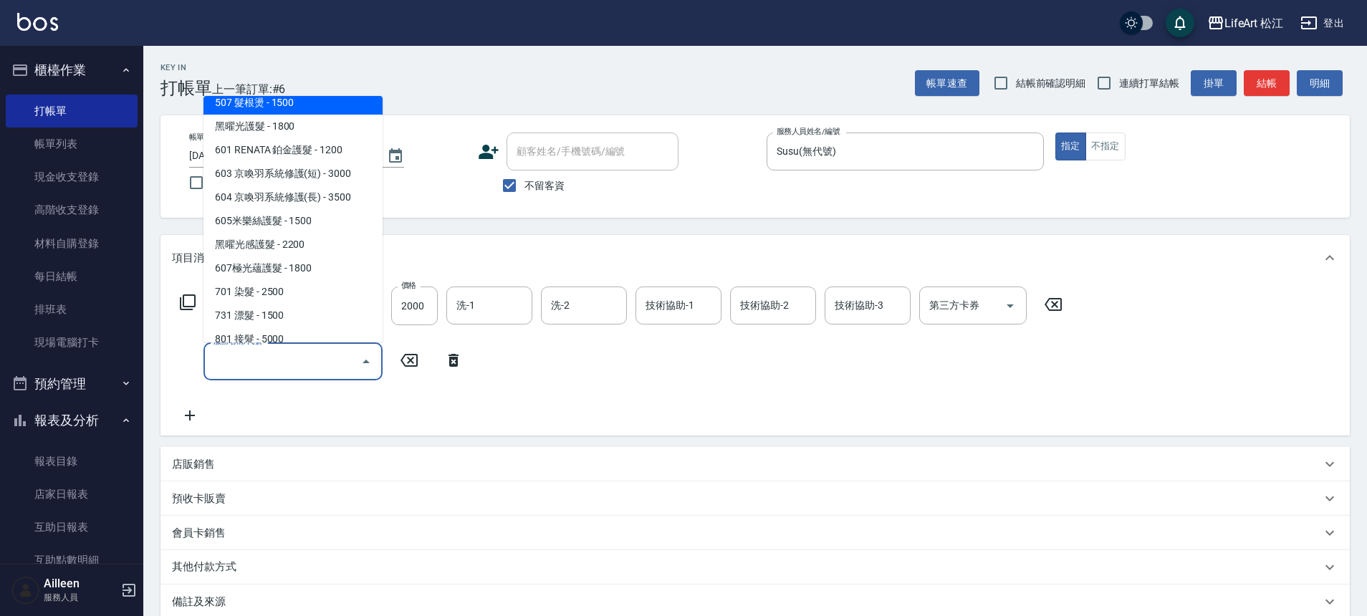
scroll to position [191, 0]
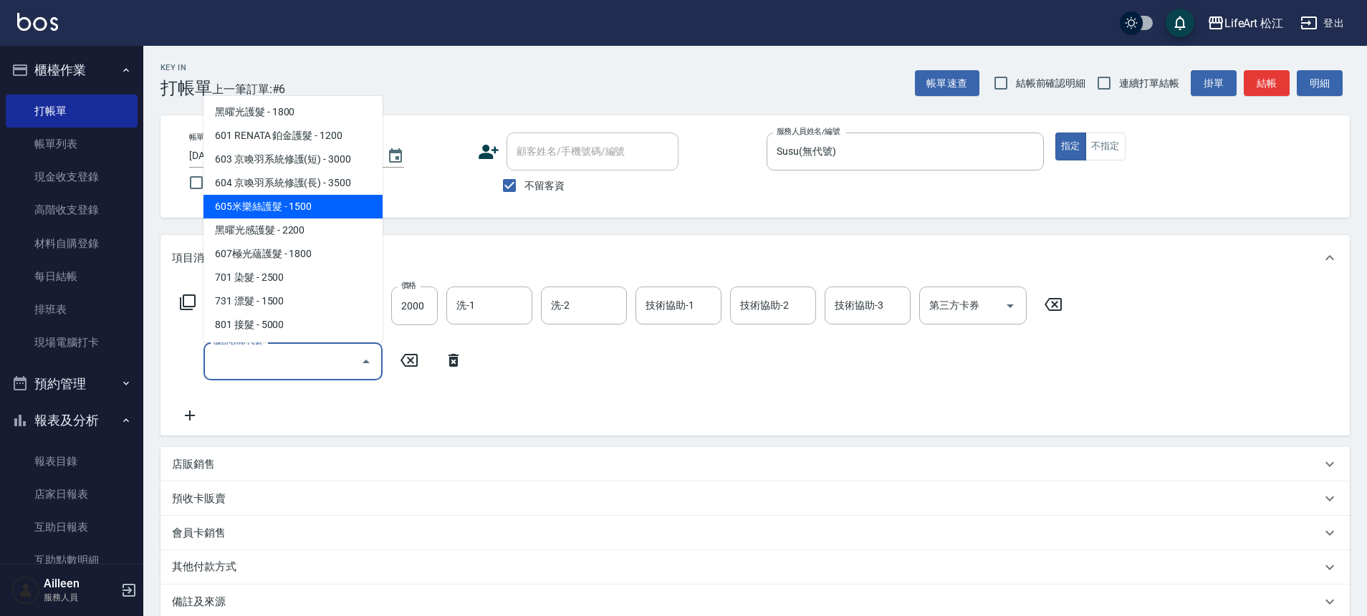
click at [317, 205] on span "605米樂絲護髮 - 1500" at bounding box center [292, 207] width 179 height 24
type input "605米樂絲護髮(605)"
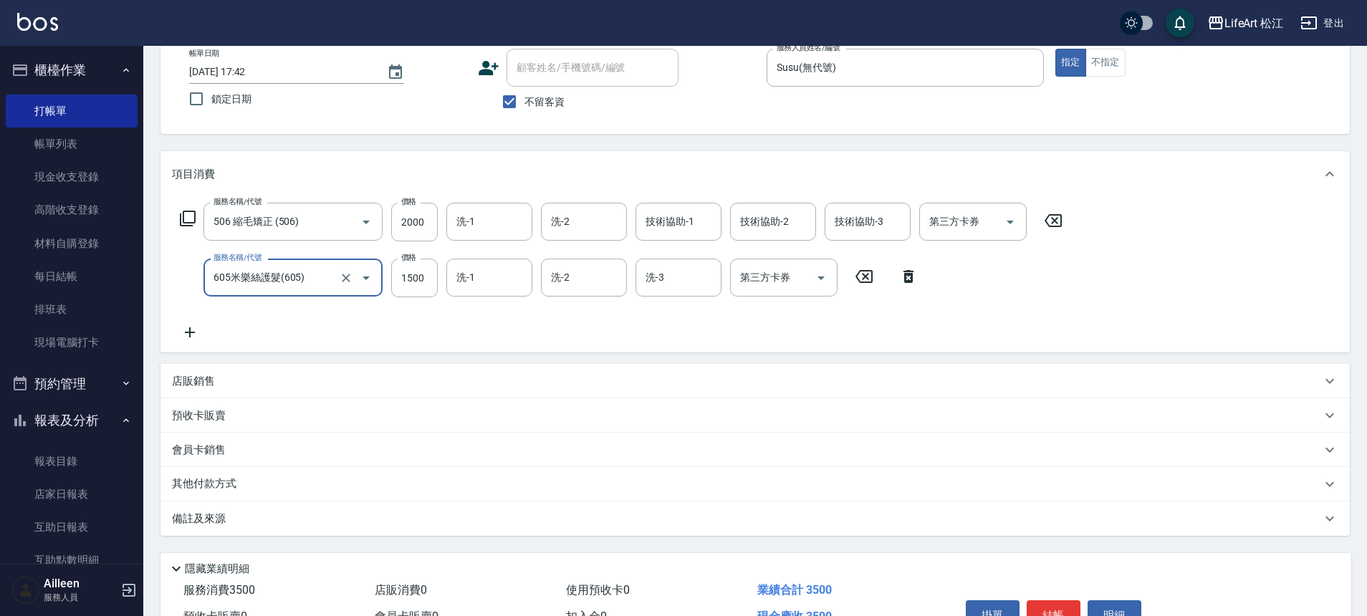
scroll to position [165, 0]
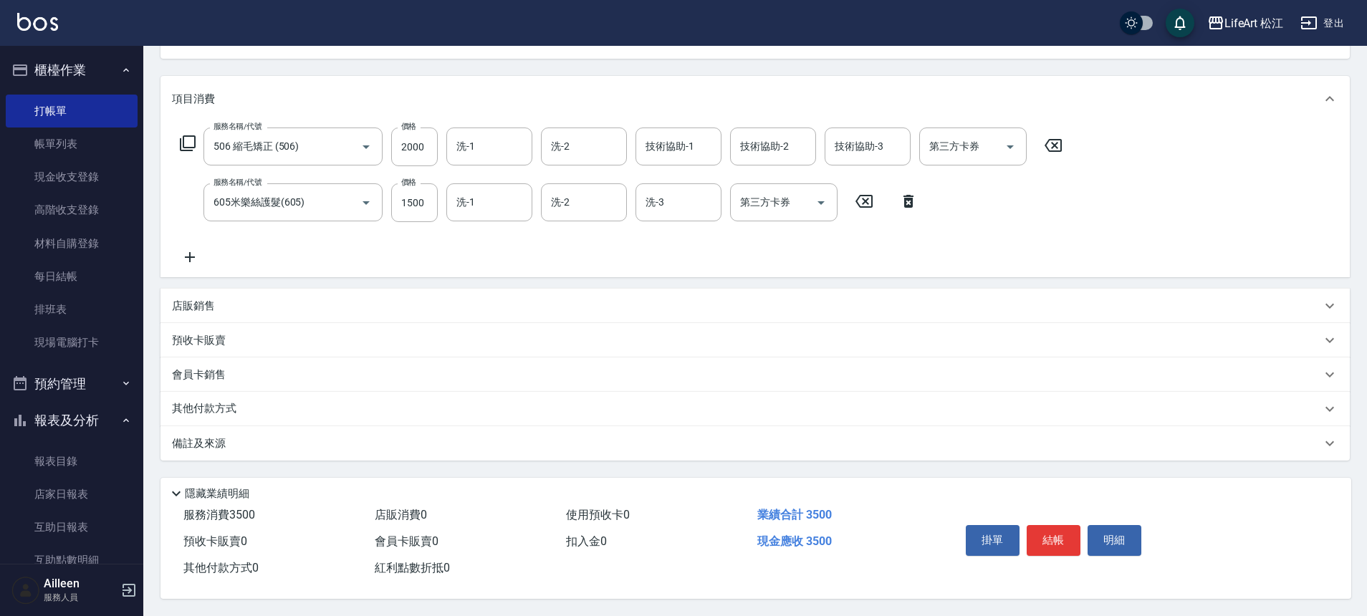
click at [327, 401] on div "其他付款方式" at bounding box center [746, 409] width 1149 height 16
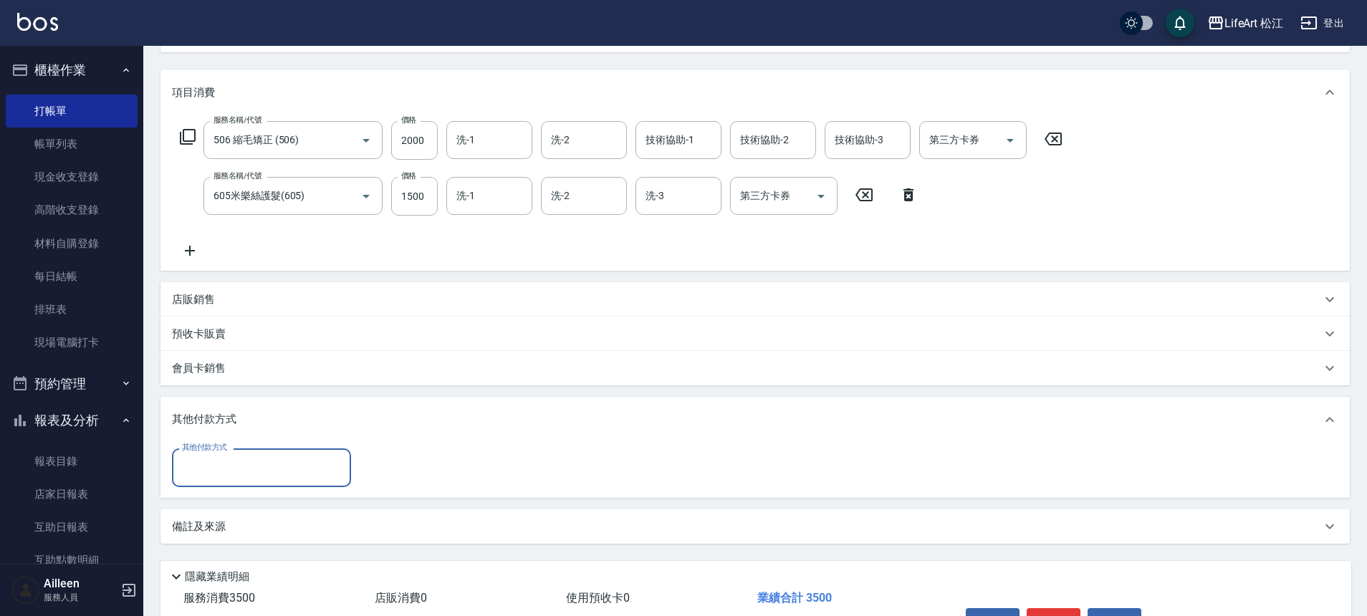
scroll to position [0, 0]
click at [208, 457] on input "其他付款方式" at bounding box center [261, 467] width 166 height 25
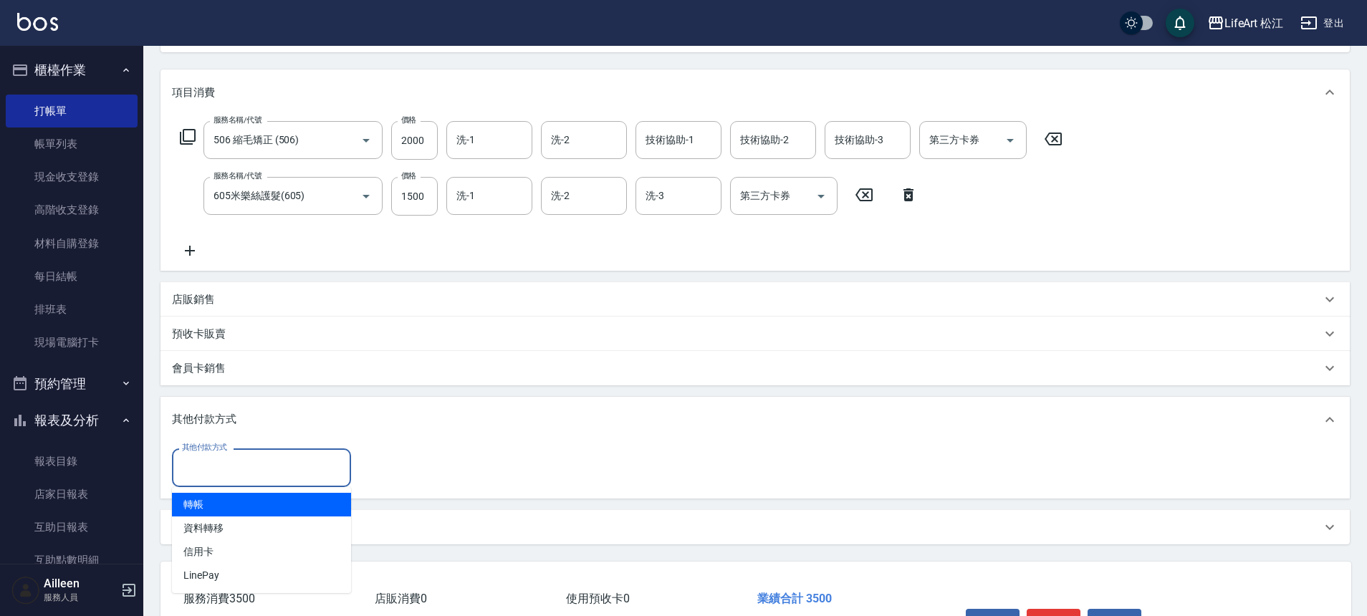
click at [201, 511] on span "轉帳" at bounding box center [261, 505] width 179 height 24
type input "轉帳"
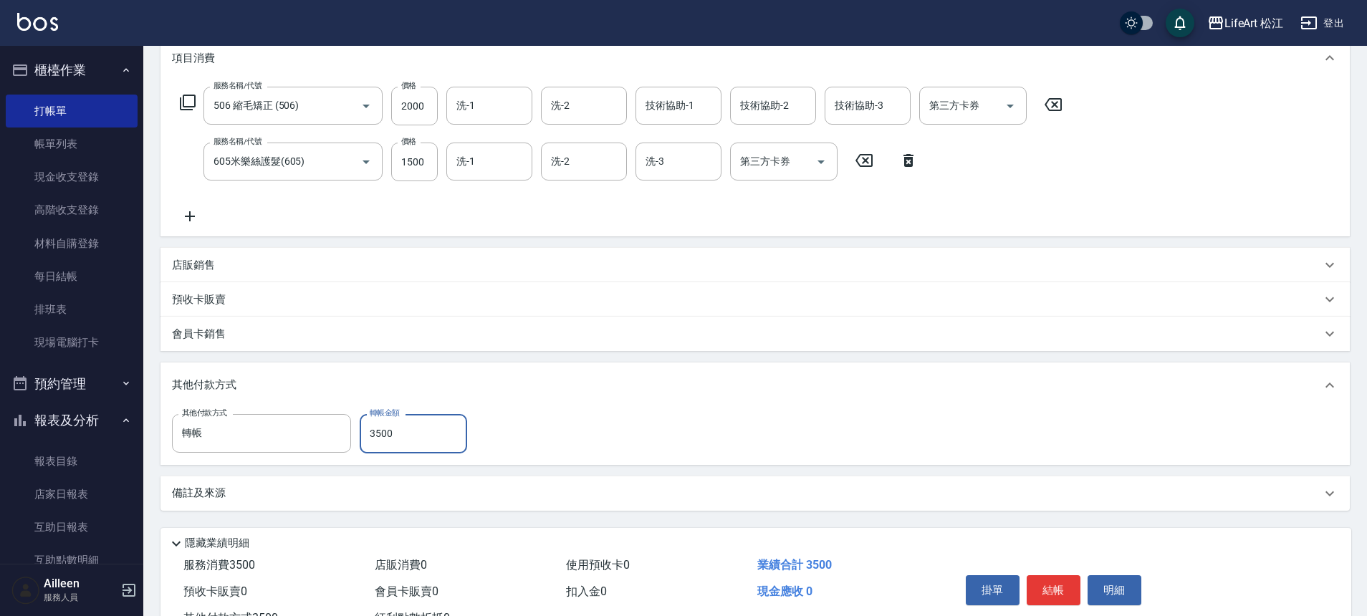
scroll to position [256, 0]
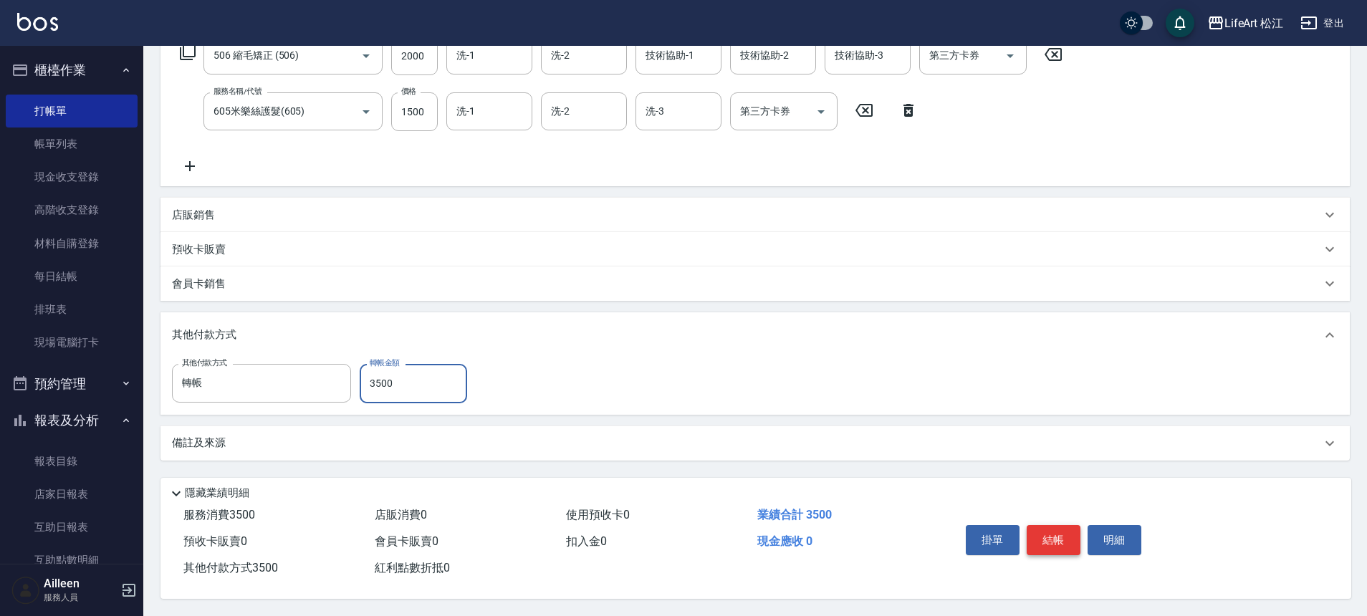
type input "3500"
click at [1057, 536] on button "結帳" at bounding box center [1053, 540] width 54 height 30
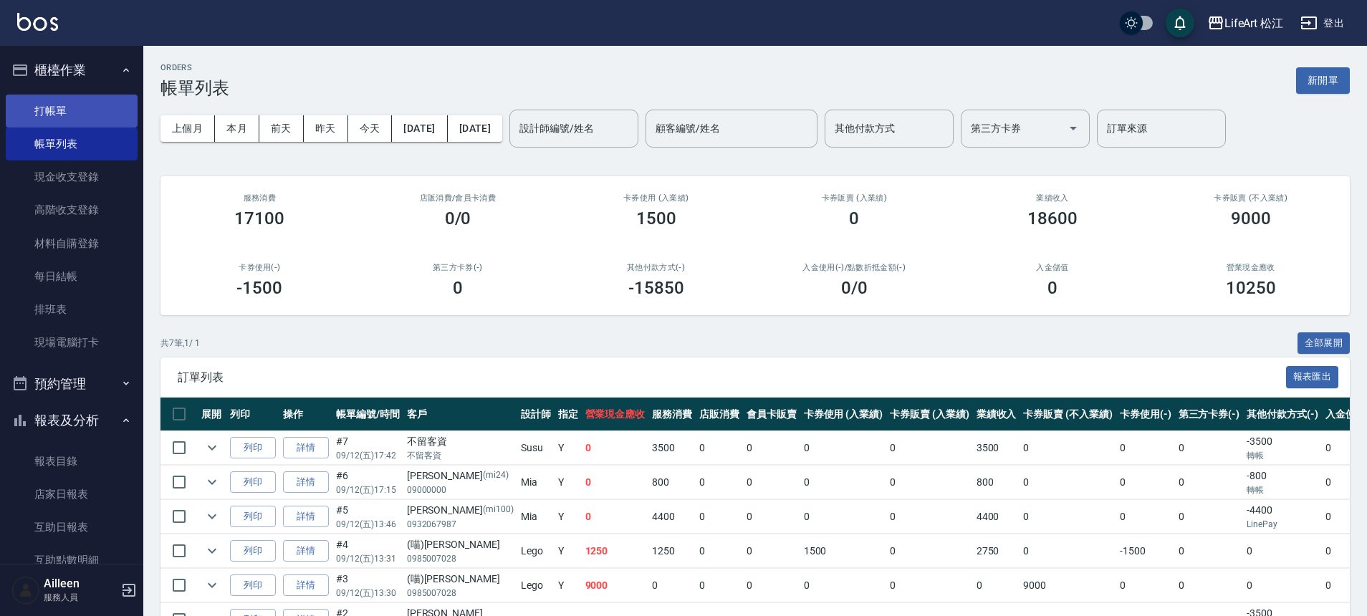
click at [80, 115] on link "打帳單" at bounding box center [72, 111] width 132 height 33
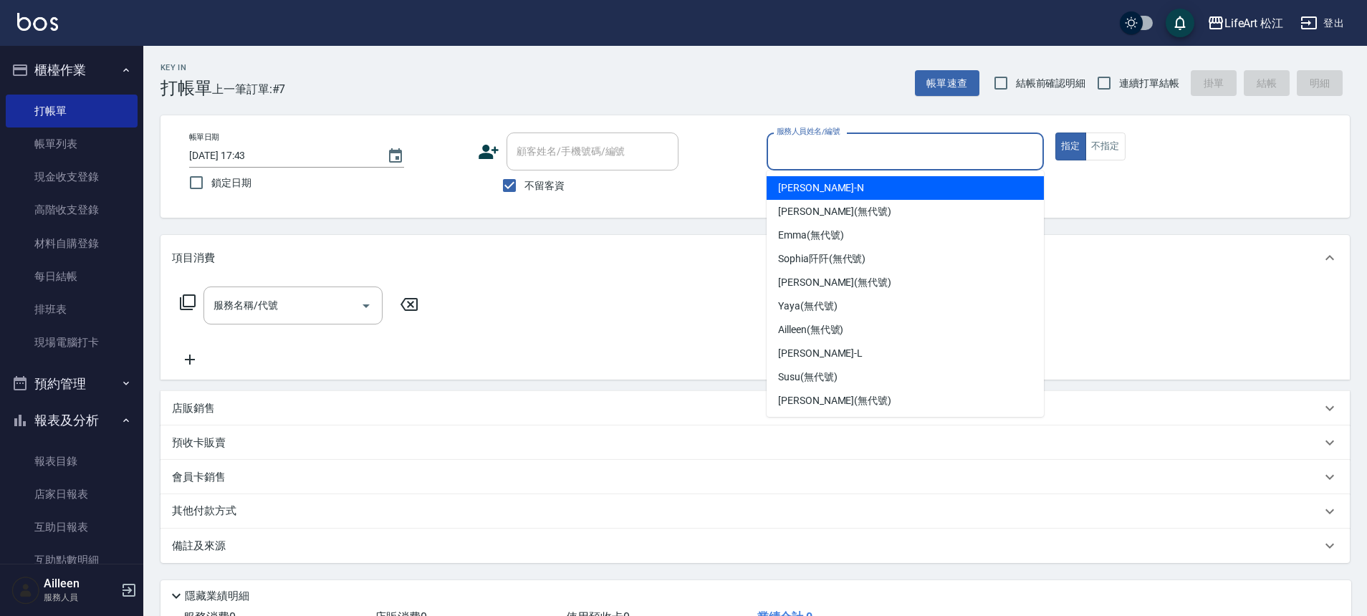
click at [806, 155] on input "服務人員姓名/編號" at bounding box center [905, 151] width 264 height 25
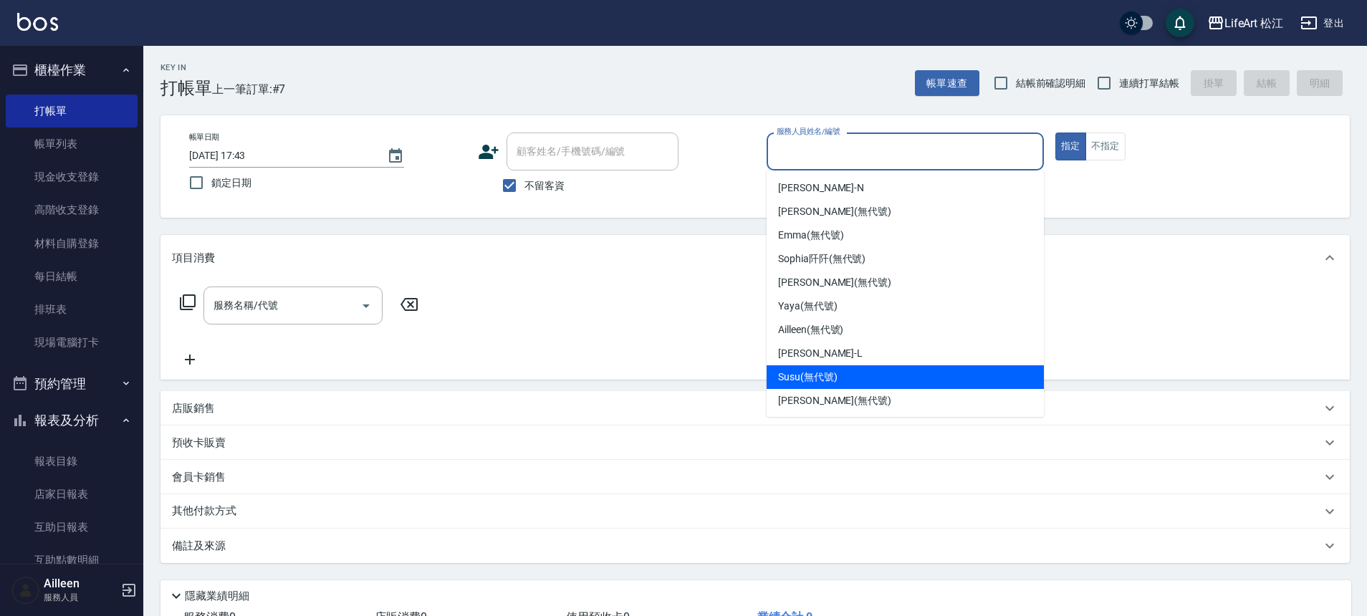
click at [847, 371] on div "Susu (無代號)" at bounding box center [904, 377] width 277 height 24
type input "Susu(無代號)"
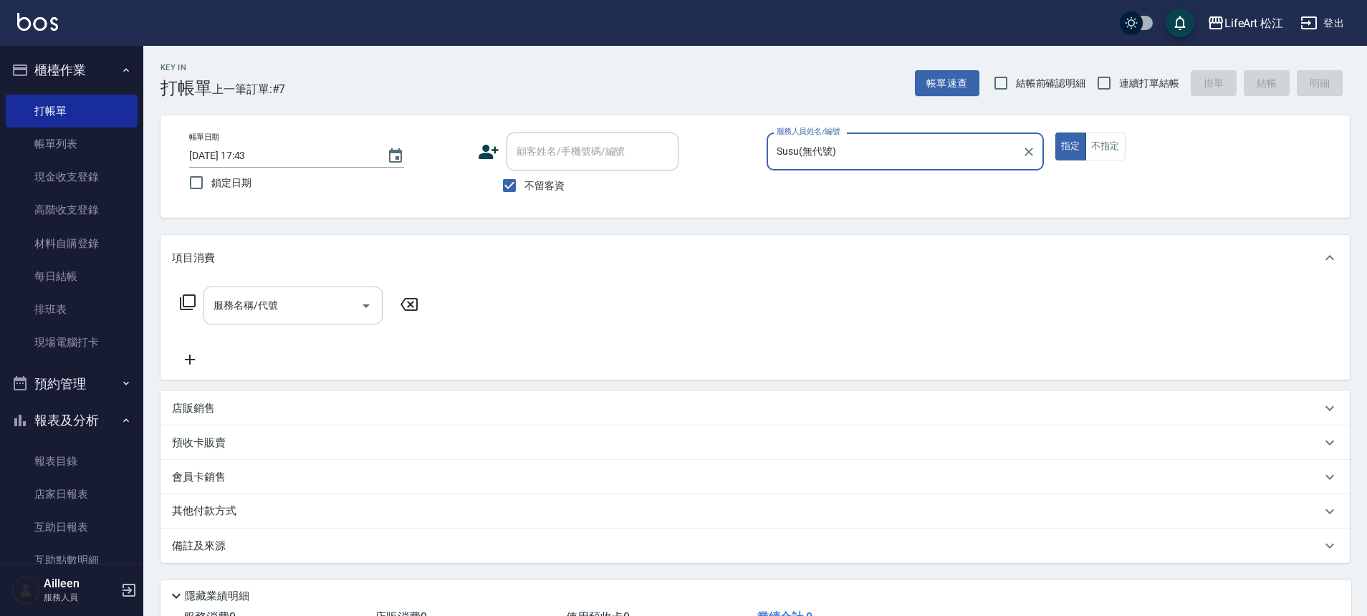
click at [289, 312] on input "服務名稱/代號" at bounding box center [282, 305] width 145 height 25
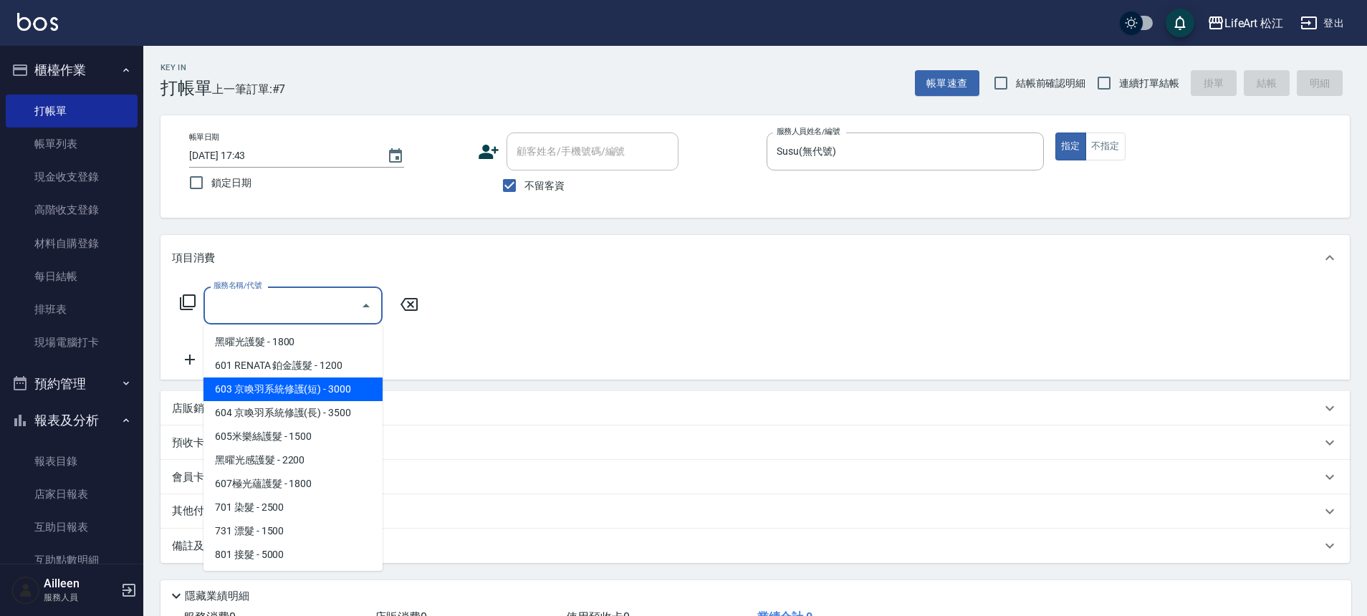
scroll to position [191, 0]
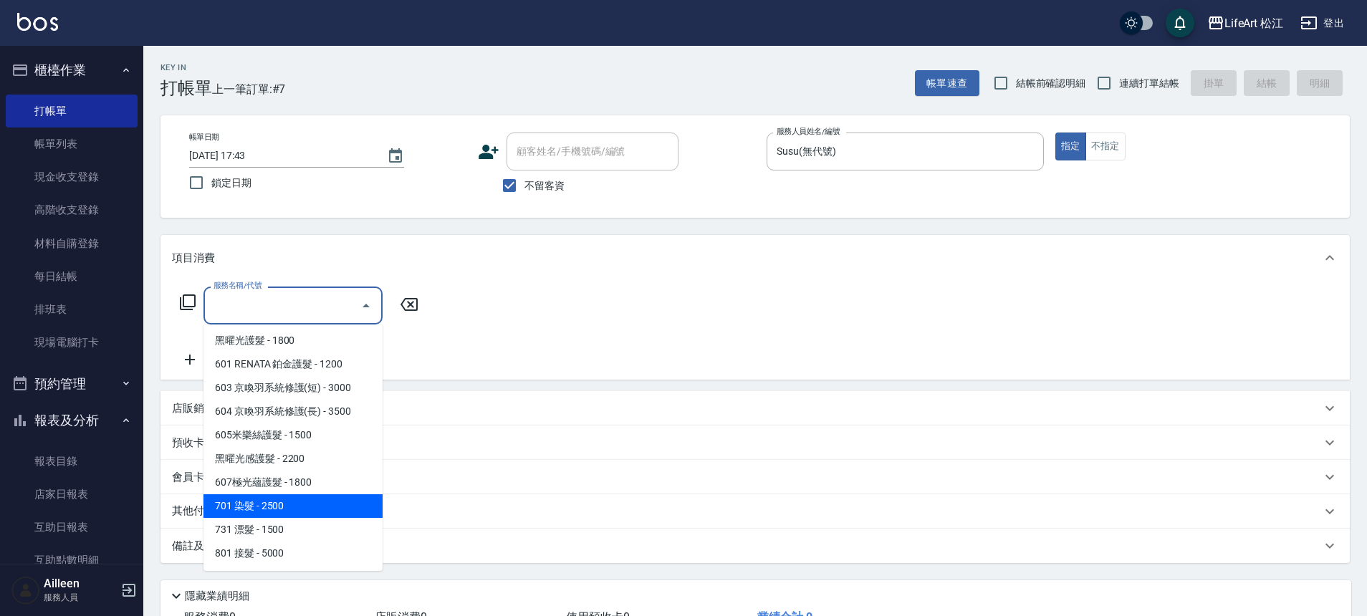
click at [293, 500] on span "701 染髮 - 2500" at bounding box center [292, 506] width 179 height 24
type input "701 染髮(701)"
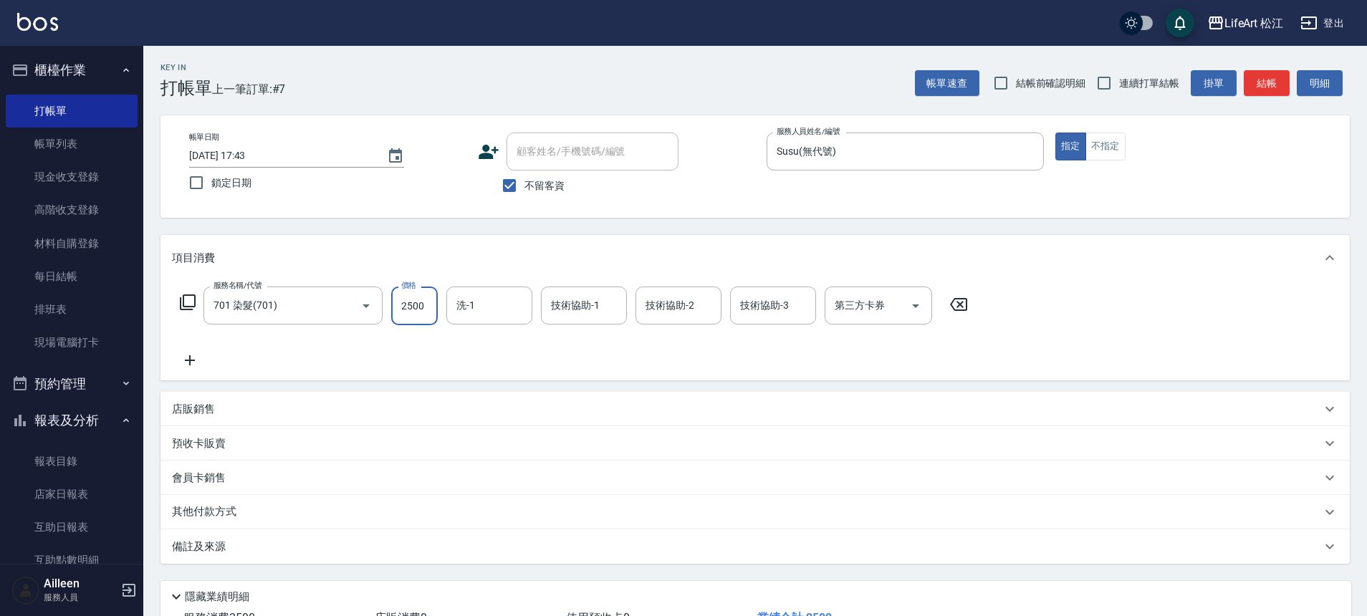
click at [415, 302] on input "2500" at bounding box center [414, 306] width 47 height 39
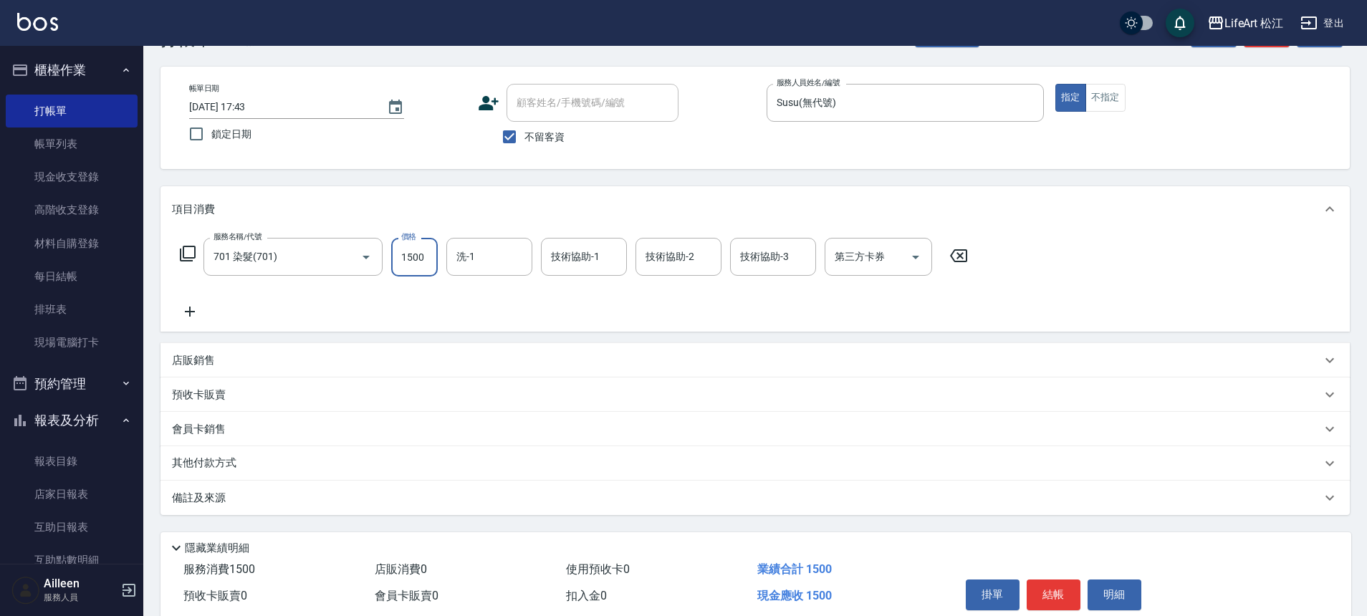
scroll to position [110, 0]
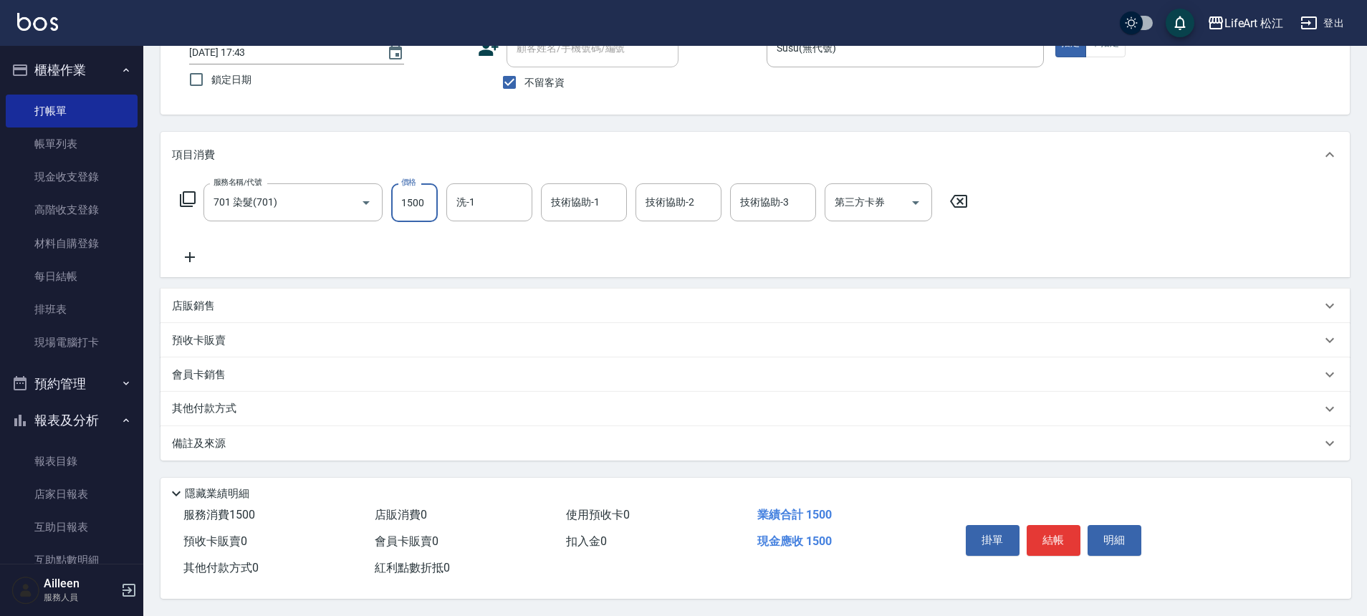
type input "1500"
click at [316, 441] on div "備註及來源" at bounding box center [746, 443] width 1149 height 15
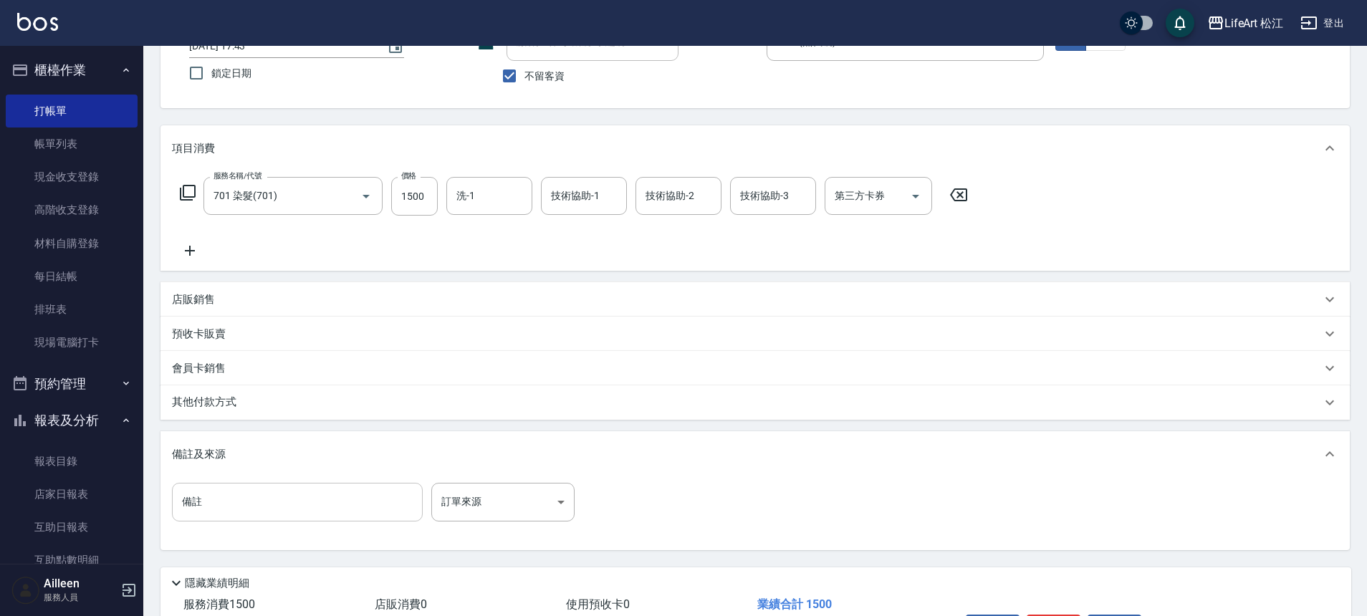
click at [377, 500] on input "備註" at bounding box center [297, 502] width 251 height 39
click at [343, 509] on input "備註" at bounding box center [297, 502] width 251 height 39
click at [509, 513] on body "LifeArt 松江 登出 櫃檯作業 打帳單 帳單列表 現金收支登錄 高階收支登錄 材料自購登錄 每日結帳 排班表 現場電腦打卡 預約管理 預約管理 單日預約…" at bounding box center [683, 297] width 1367 height 815
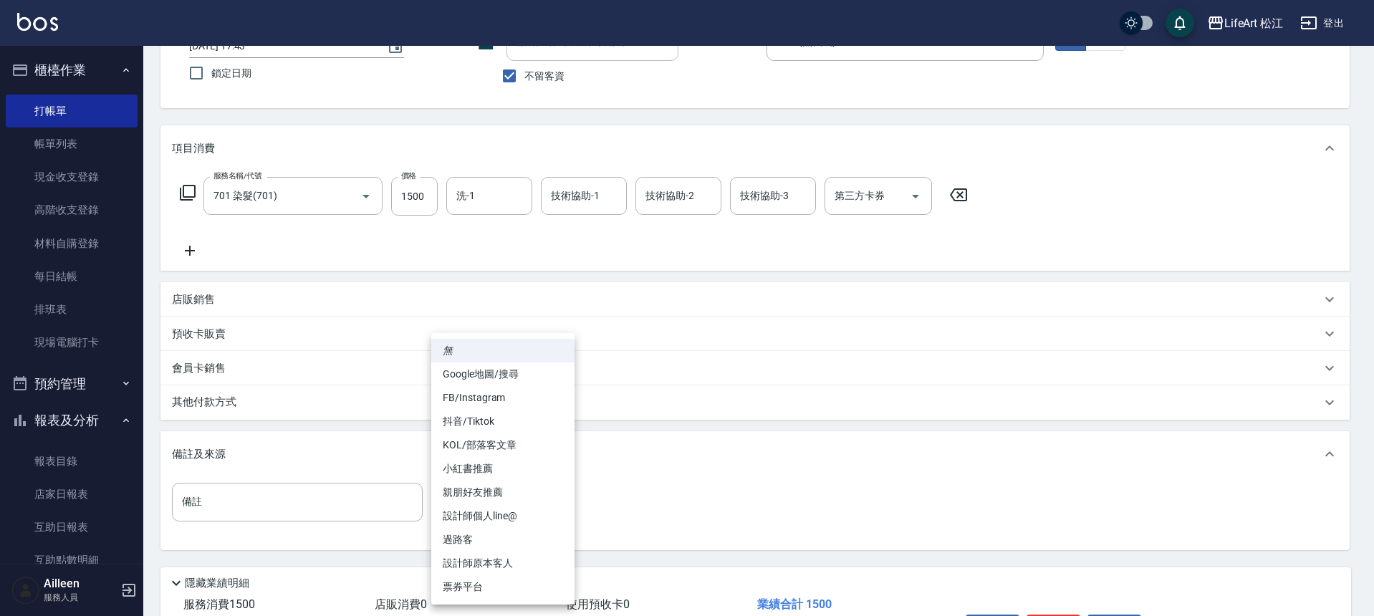
click at [502, 558] on li "設計師原本客人" at bounding box center [502, 564] width 143 height 24
type input "設計師原本客人"
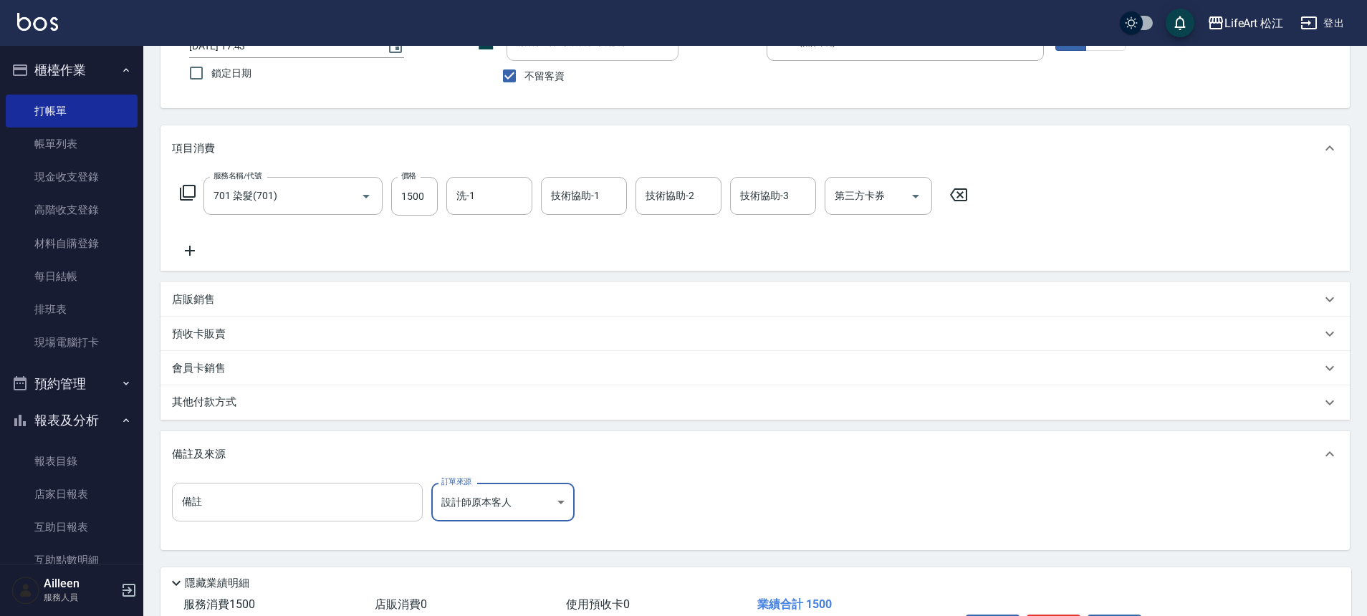
click at [327, 496] on input "備註" at bounding box center [297, 502] width 251 height 39
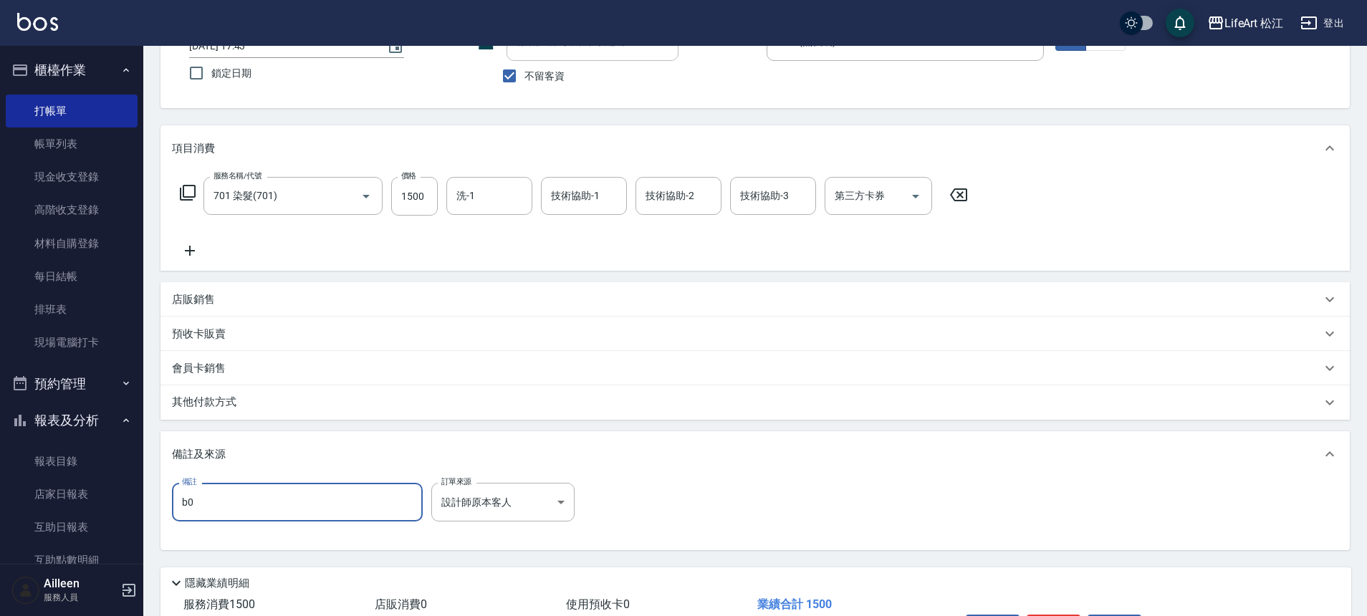
type input "b"
type input "染黑"
click at [466, 447] on div "備註及來源" at bounding box center [746, 454] width 1149 height 15
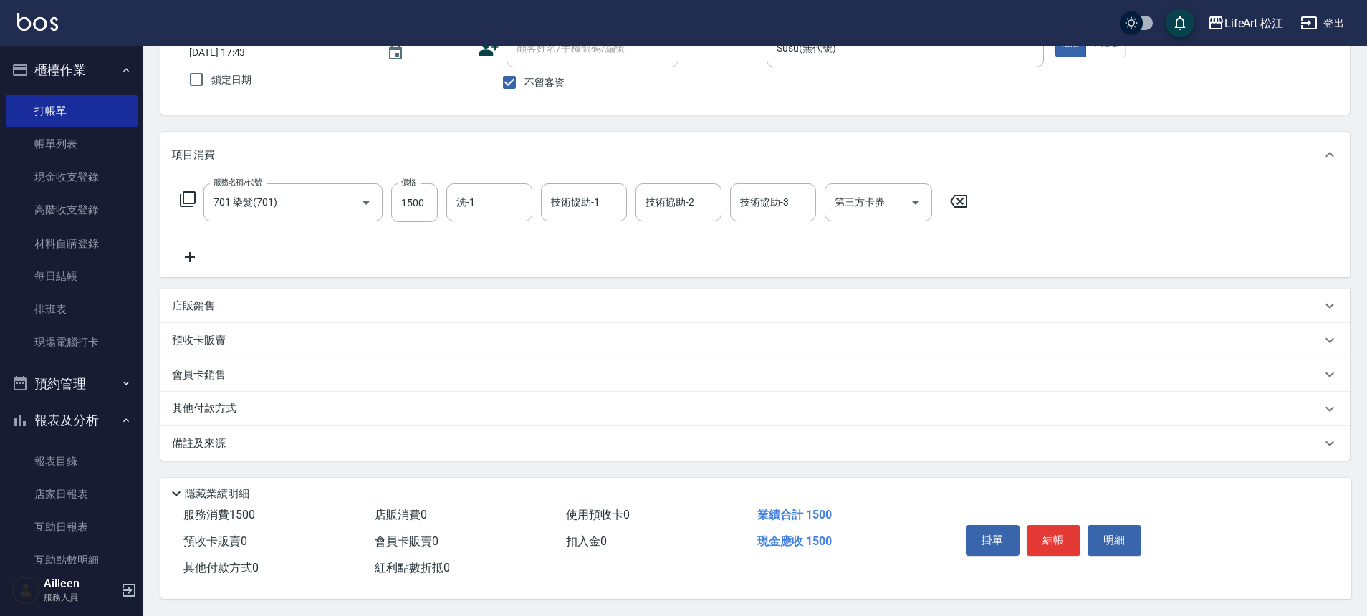
click at [472, 438] on div "備註及來源" at bounding box center [746, 443] width 1149 height 15
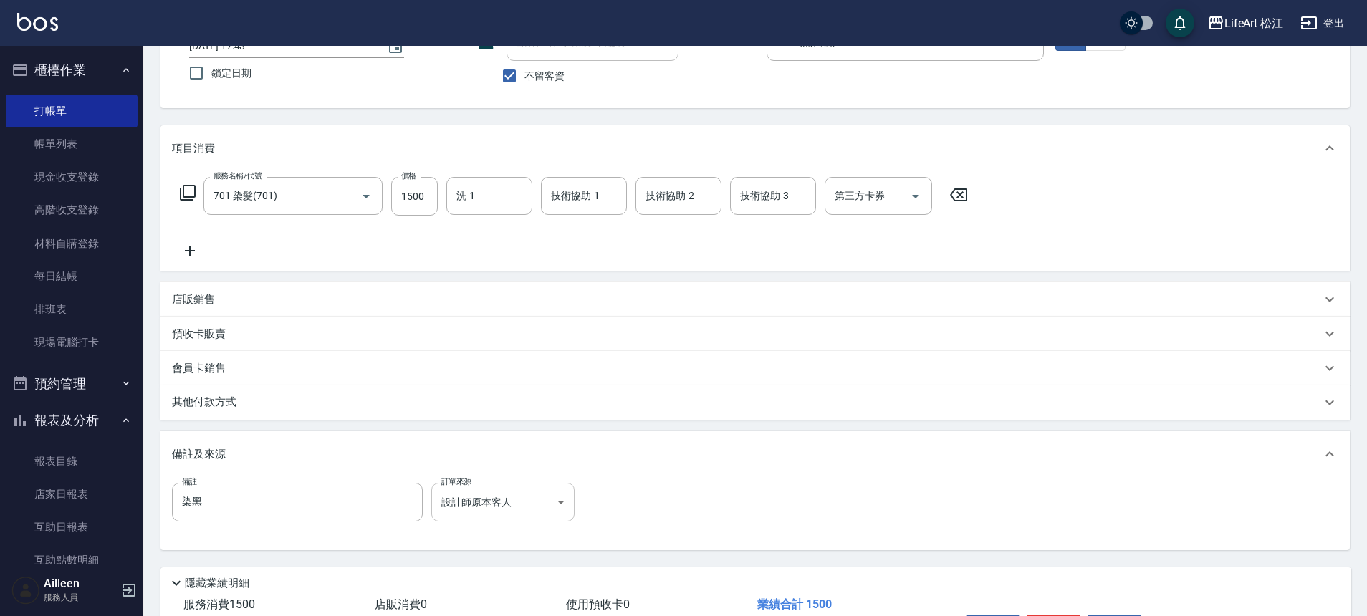
scroll to position [206, 0]
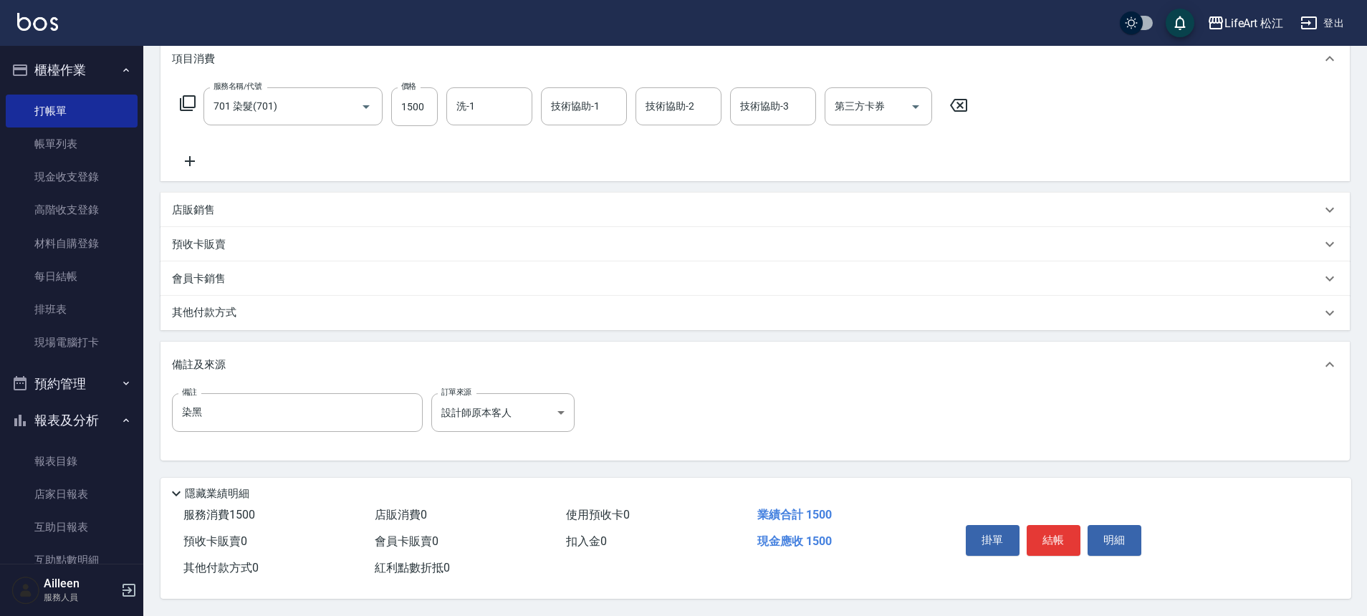
click at [257, 305] on div "其他付款方式" at bounding box center [746, 313] width 1149 height 16
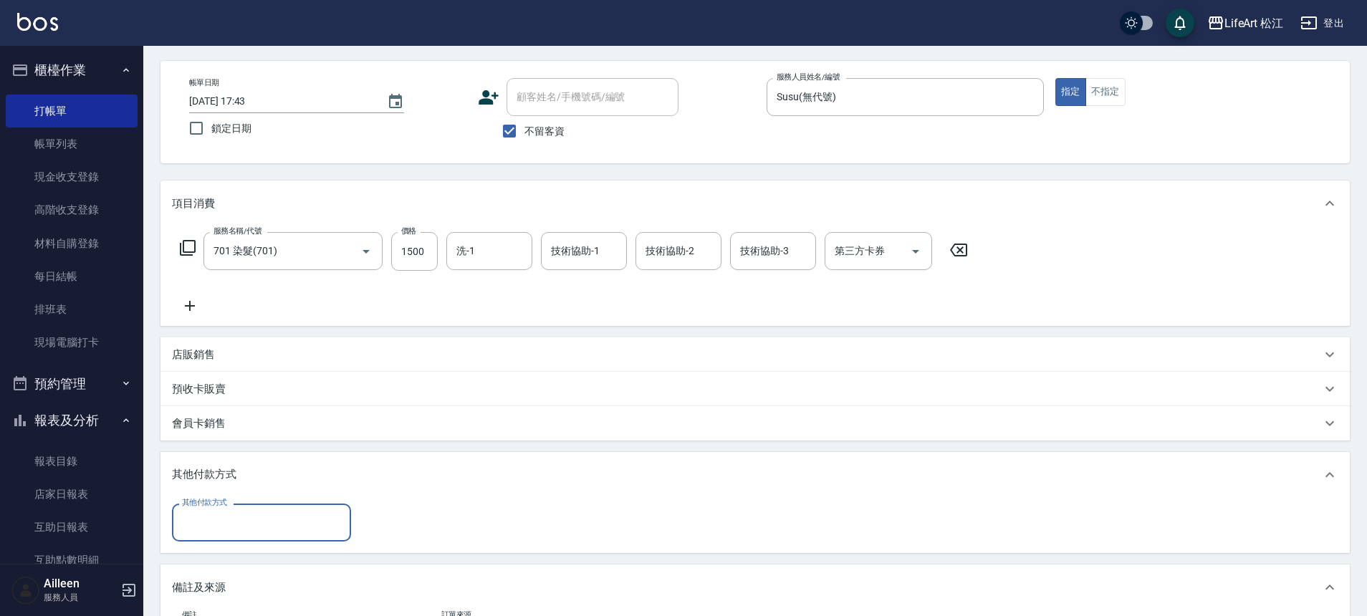
scroll to position [0, 0]
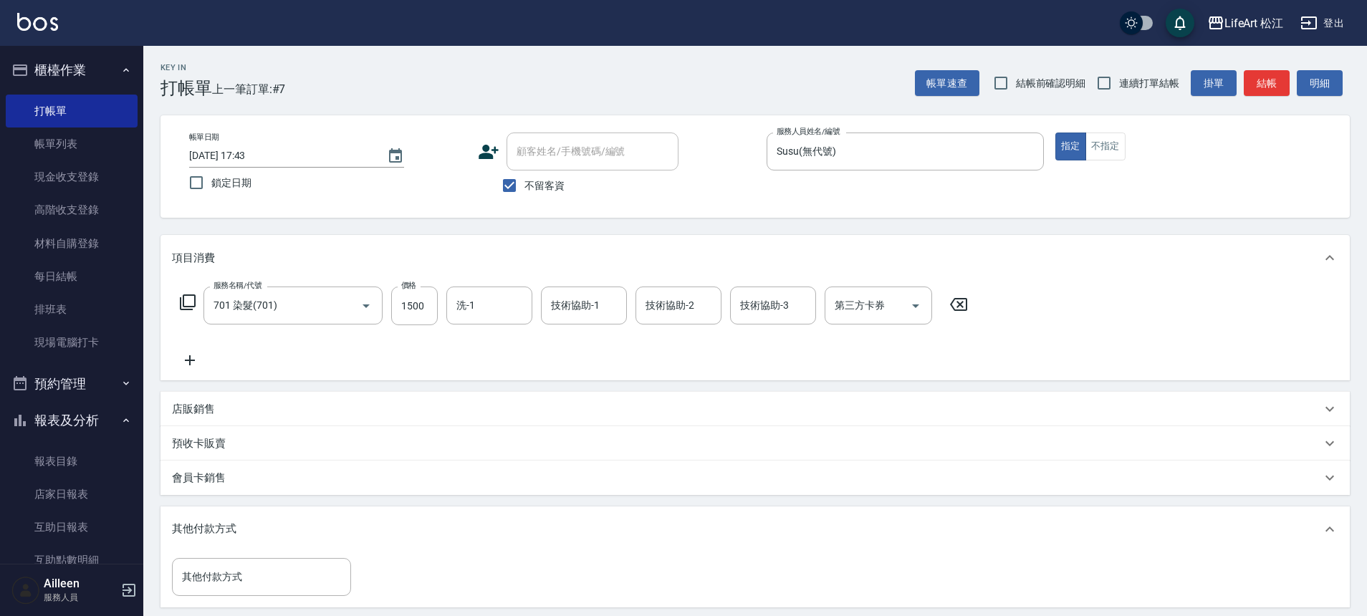
click at [494, 155] on icon at bounding box center [488, 151] width 21 height 21
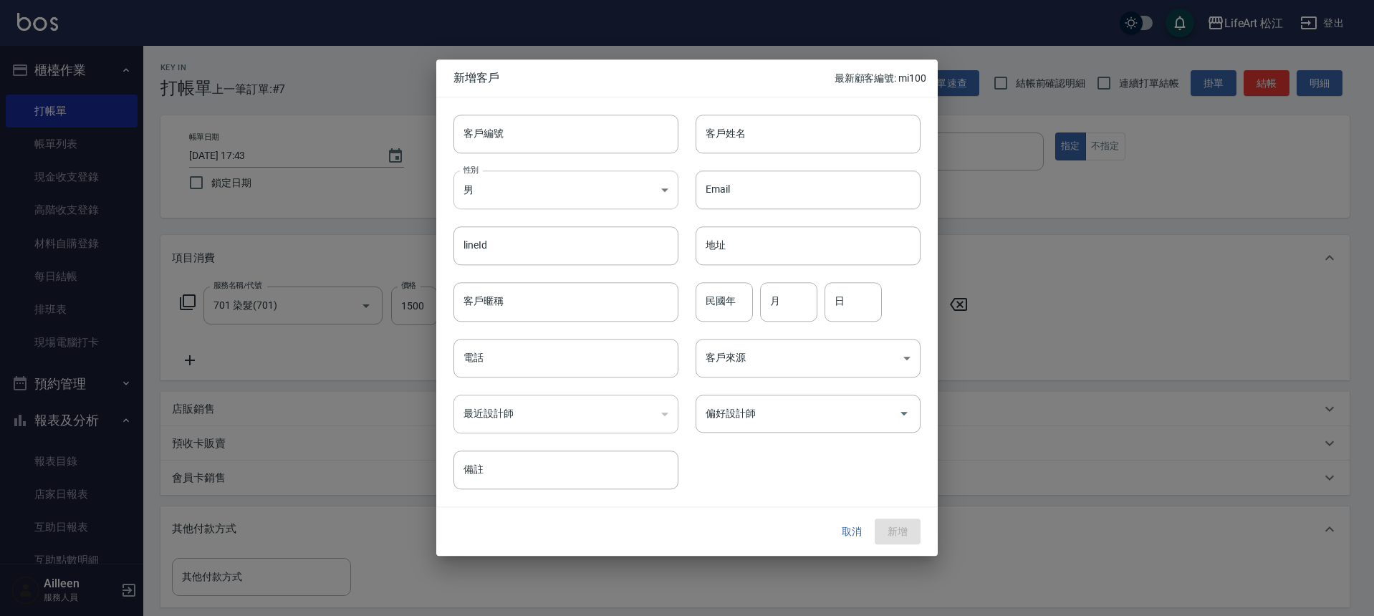
click at [587, 195] on body "LifeArt 松江 登出 櫃檯作業 打帳單 帳單列表 現金收支登錄 高階收支登錄 材料自購登錄 每日結帳 排班表 現場電腦打卡 預約管理 預約管理 單日預約…" at bounding box center [687, 447] width 1374 height 894
click at [538, 274] on li "女" at bounding box center [565, 275] width 225 height 24
type input "[DEMOGRAPHIC_DATA]"
click at [751, 139] on input "客戶姓名" at bounding box center [808, 134] width 225 height 39
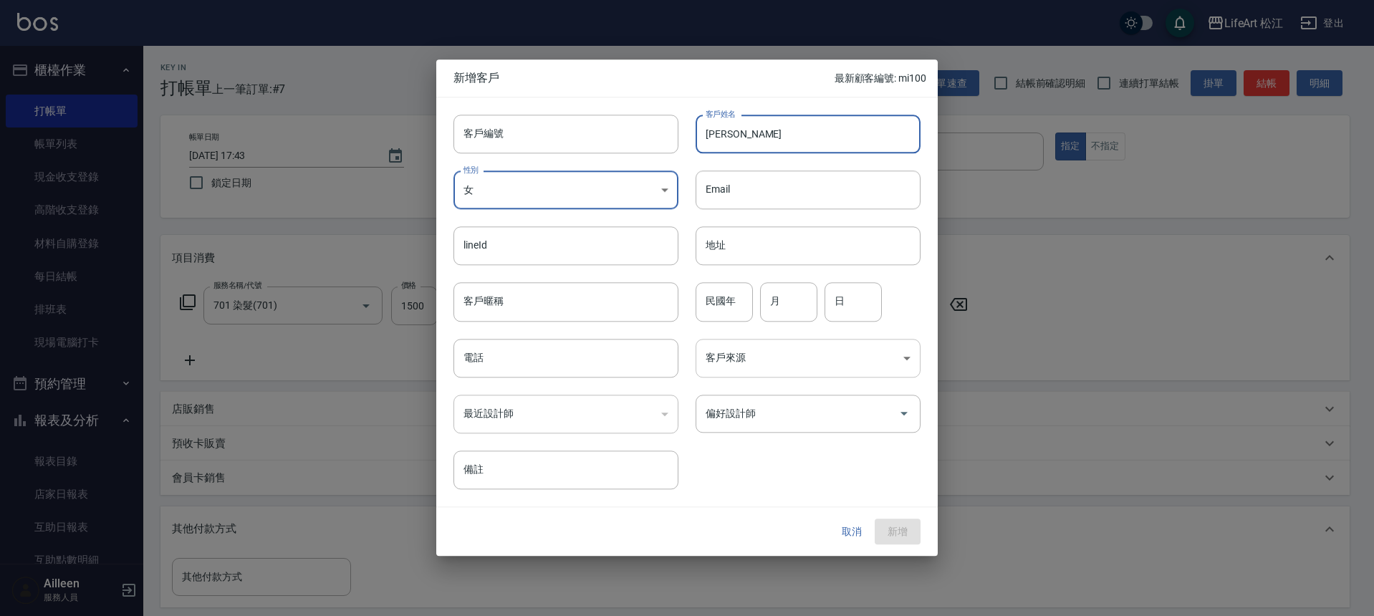
type input "[PERSON_NAME]"
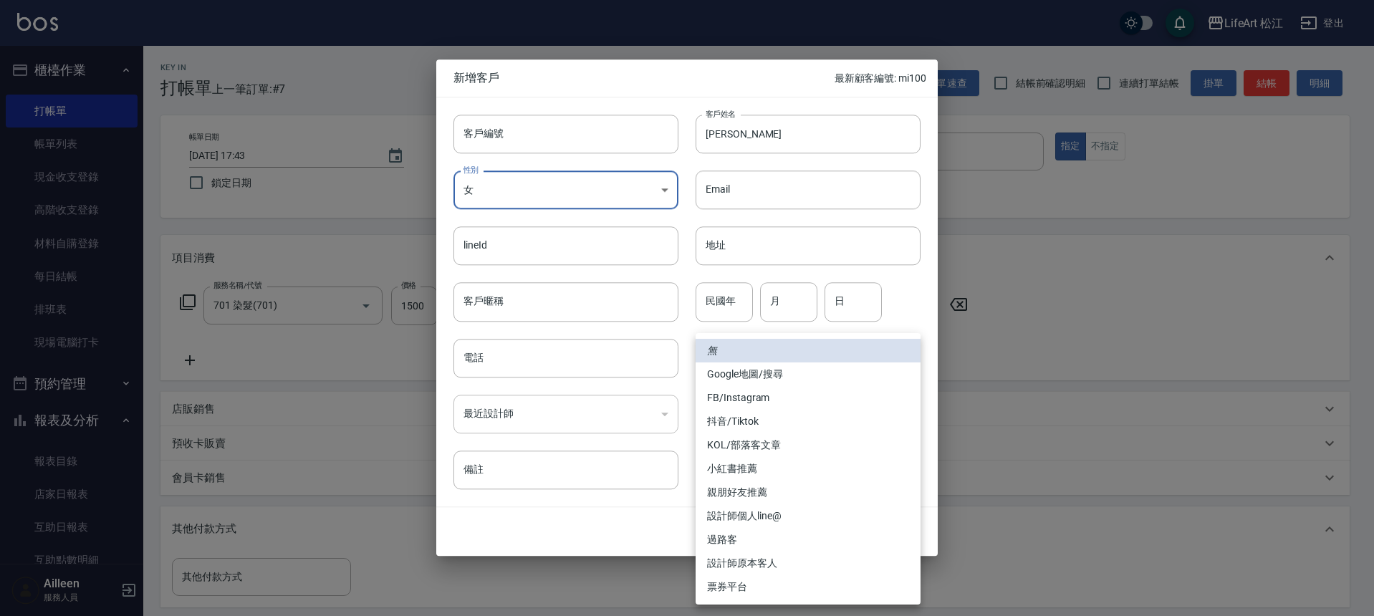
click at [761, 360] on body "LifeArt 松江 登出 櫃檯作業 打帳單 帳單列表 現金收支登錄 高階收支登錄 材料自購登錄 每日結帳 排班表 現場電腦打卡 預約管理 預約管理 單日預約…" at bounding box center [687, 447] width 1374 height 894
click at [583, 360] on div at bounding box center [687, 308] width 1374 height 616
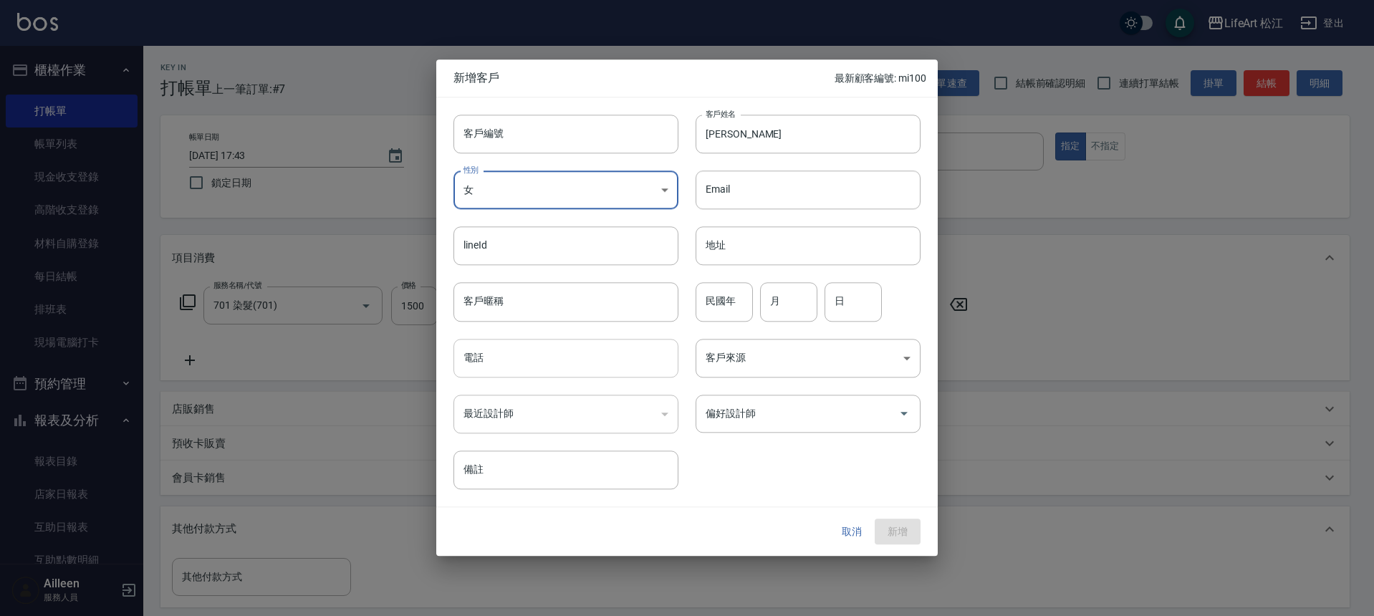
click at [582, 362] on div "無 Google地圖/搜尋 FB/Instagram 抖音/Tiktok KOL/部落客文章 小紅書推薦 親朋好友推薦 設計師個人line@ 過路客 設計師原…" at bounding box center [687, 308] width 1374 height 616
click at [563, 364] on input "電話" at bounding box center [565, 358] width 225 height 39
type input "０"
type input "0971661680"
click at [908, 533] on button "新增" at bounding box center [898, 532] width 46 height 27
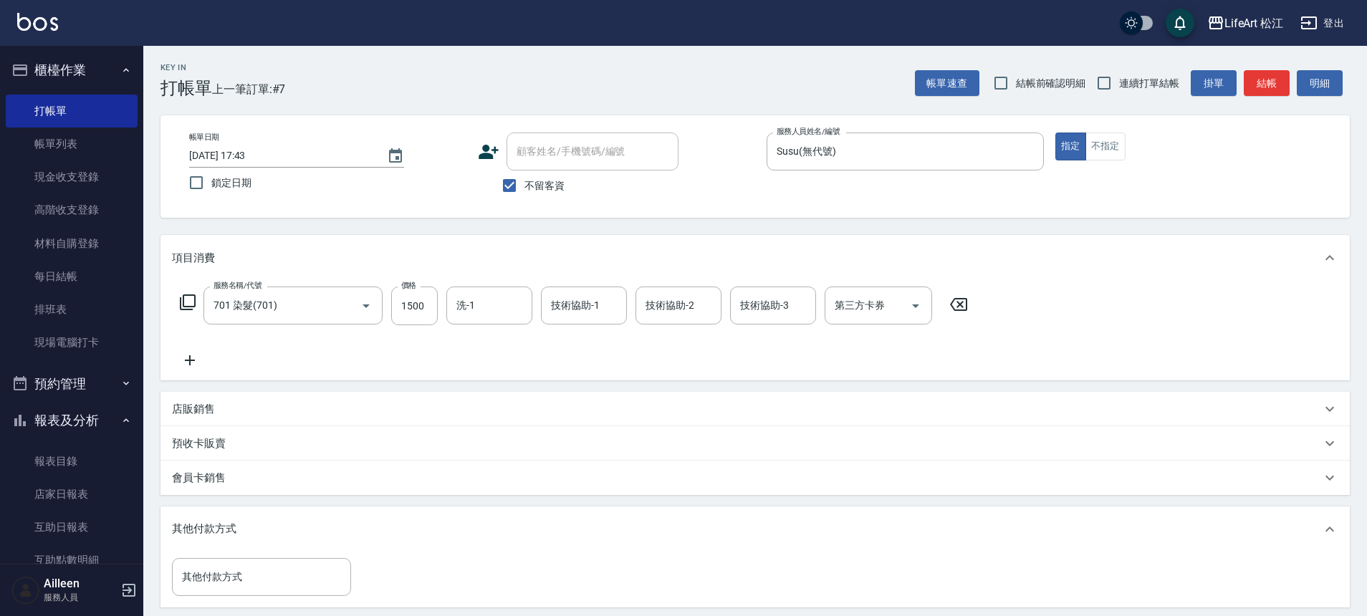
click at [527, 181] on span "不留客資" at bounding box center [544, 185] width 40 height 15
click at [524, 181] on input "不留客資" at bounding box center [509, 185] width 30 height 30
checkbox input "false"
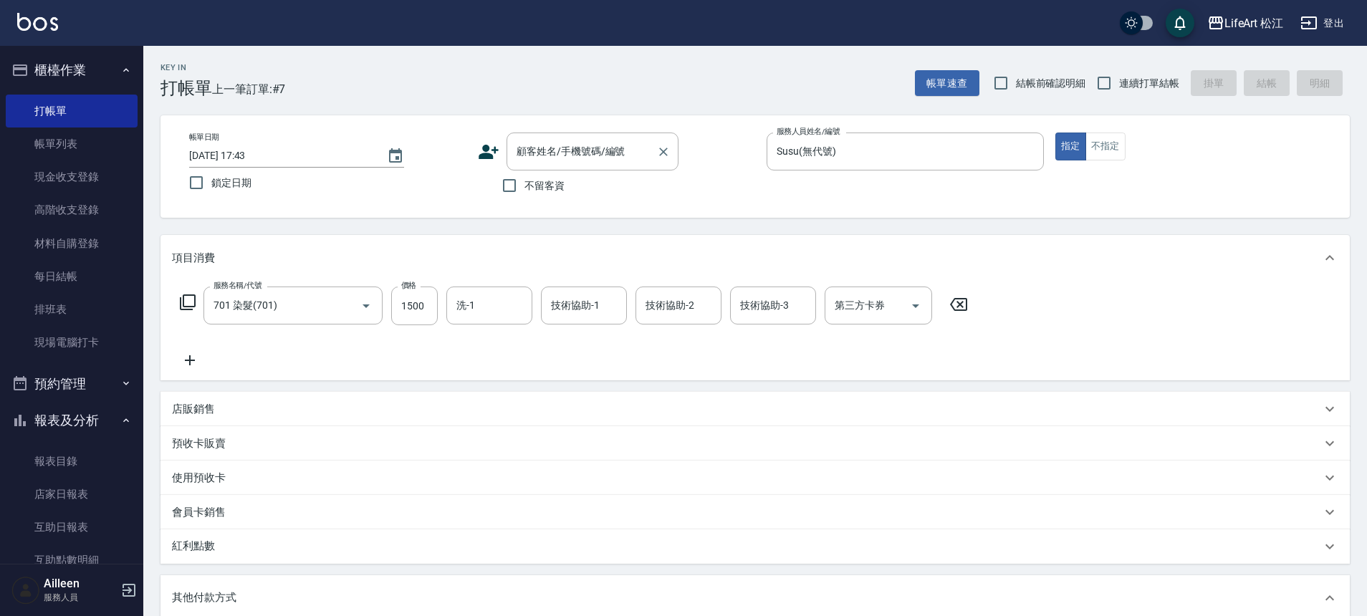
click at [554, 156] on div "顧客姓名/手機號碼/編號 顧客姓名/手機號碼/編號" at bounding box center [592, 152] width 172 height 38
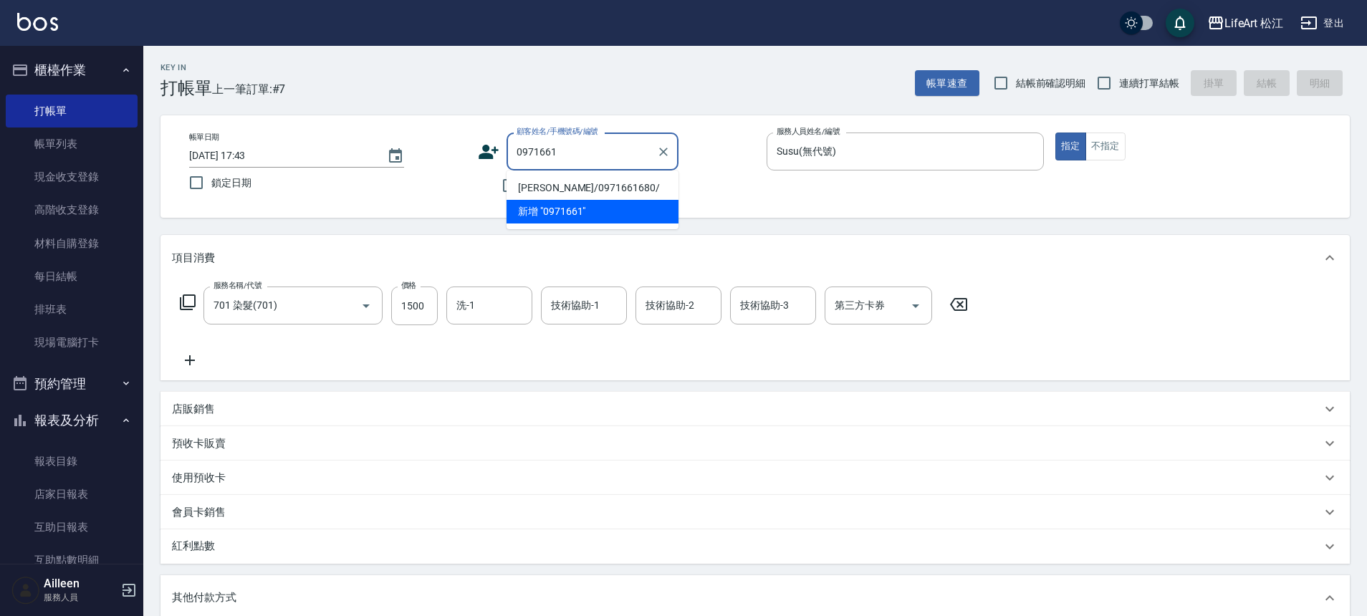
click at [579, 183] on li "[PERSON_NAME]/0971661680/" at bounding box center [592, 188] width 172 height 24
type input "[PERSON_NAME]/0971661680/"
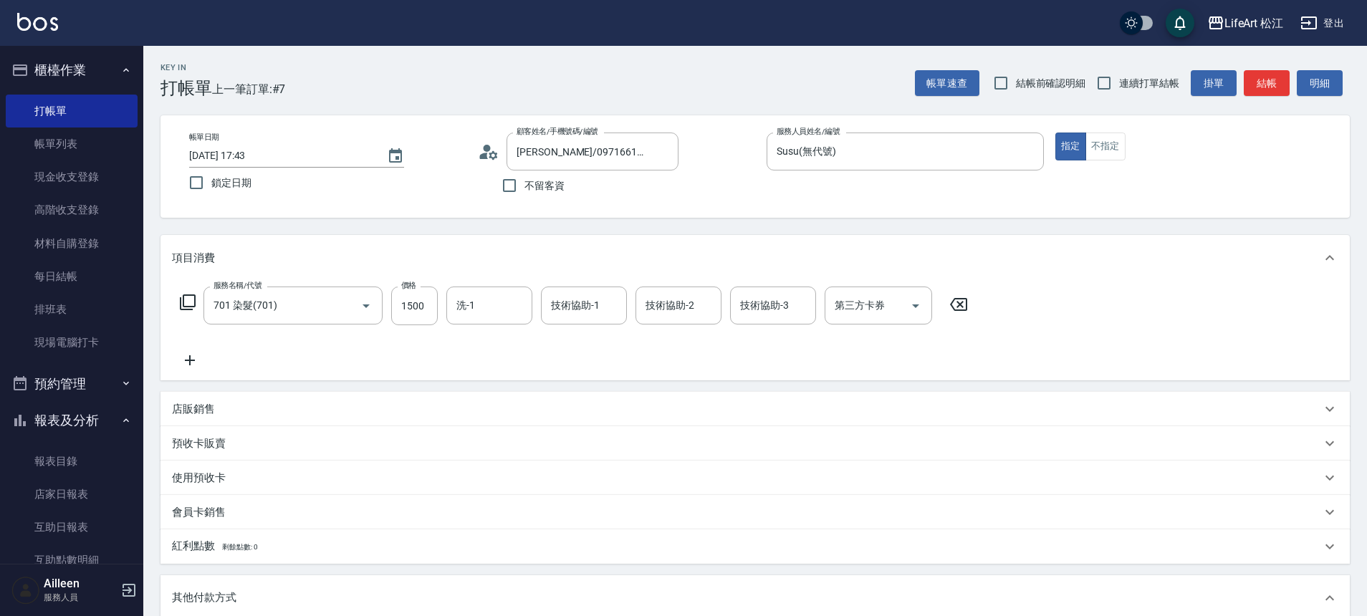
click at [563, 182] on span "不留客資" at bounding box center [544, 185] width 40 height 15
click at [524, 182] on input "不留客資" at bounding box center [509, 185] width 30 height 30
checkbox input "true"
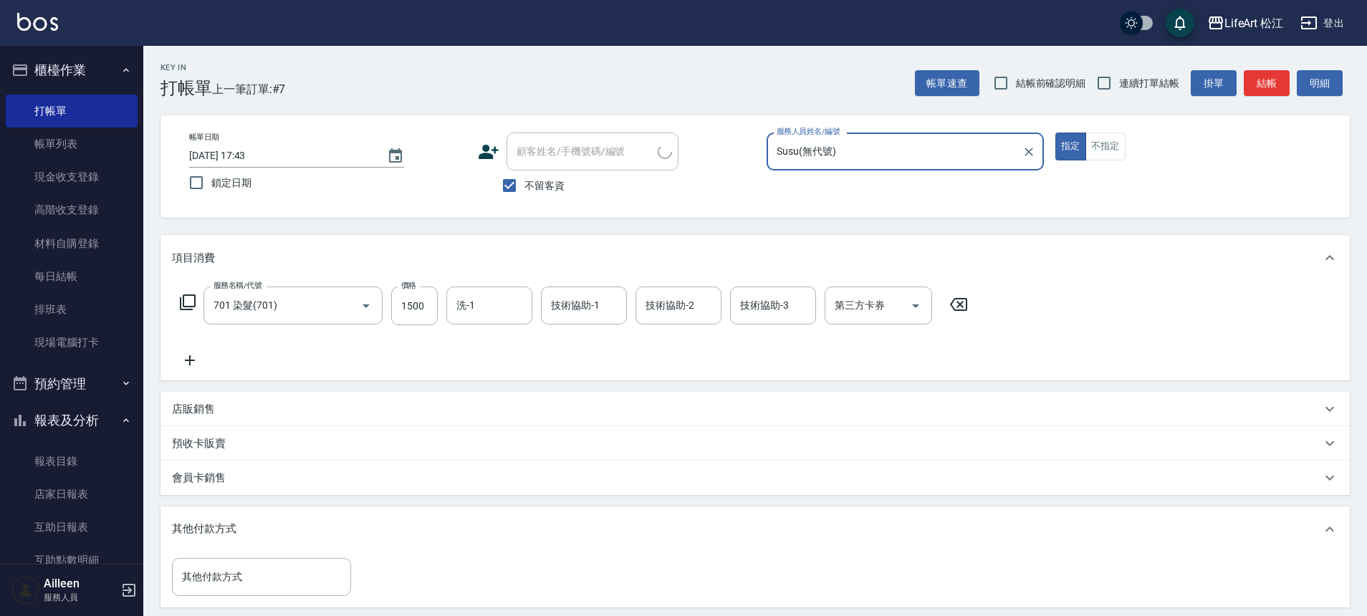
click at [613, 130] on div "帳單日期 [DATE] 17:43 鎖定日期 顧客姓名/手機號碼/編號 顧客姓名/手機號碼/編號 不留客資 服務人員姓名/編號 [PERSON_NAME](無…" at bounding box center [754, 166] width 1189 height 102
click at [529, 185] on span "不留客資" at bounding box center [544, 185] width 40 height 15
click at [524, 185] on input "不留客資" at bounding box center [509, 185] width 30 height 30
checkbox input "false"
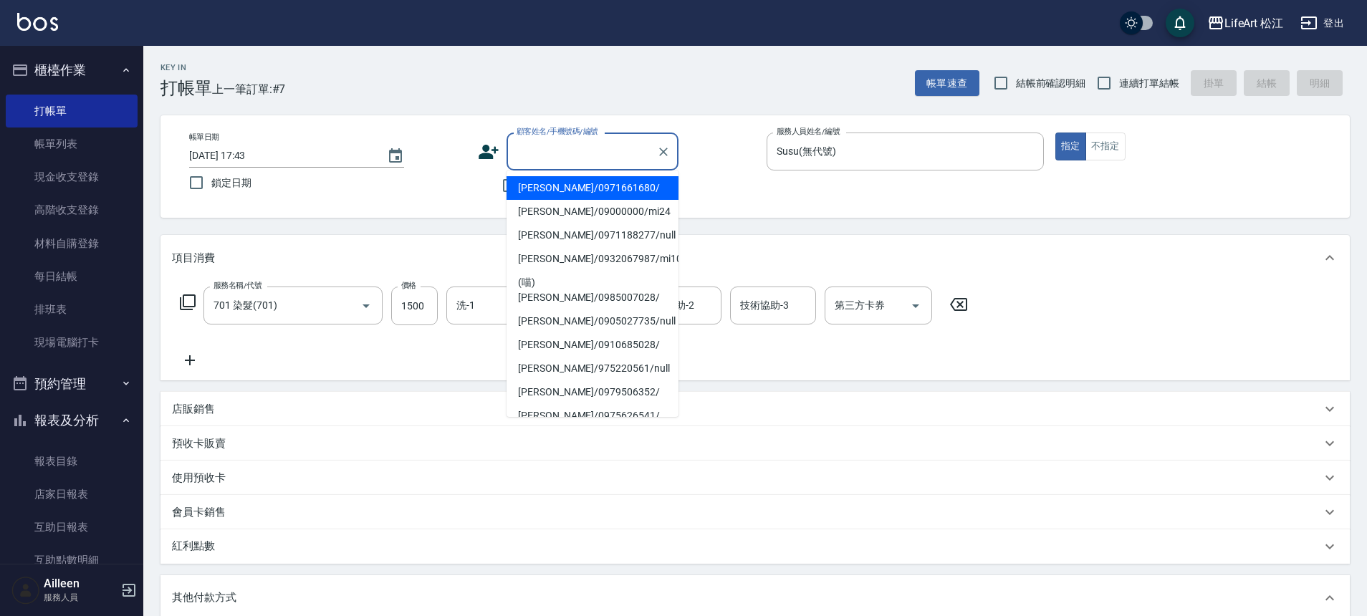
click at [537, 151] on div "顧客姓名/手機號碼/編號 顧客姓名/手機號碼/編號" at bounding box center [592, 152] width 172 height 38
click at [567, 186] on li "[PERSON_NAME]/0971661680/" at bounding box center [592, 188] width 172 height 24
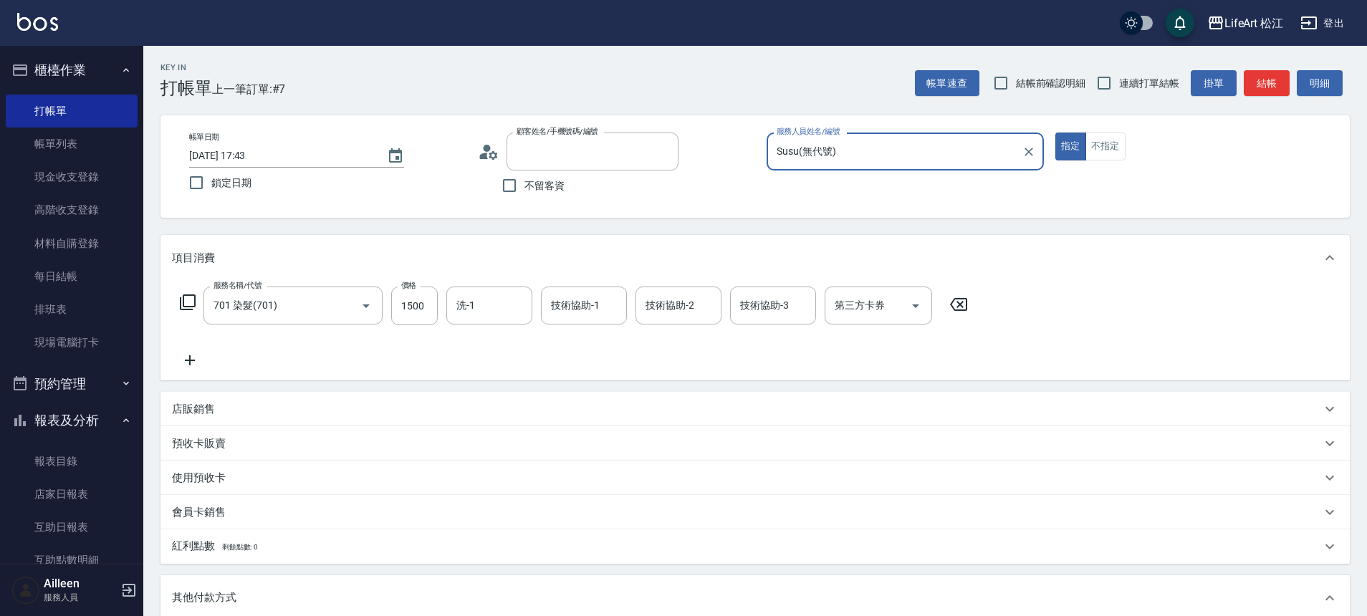
type input "[PERSON_NAME]/0971661680/"
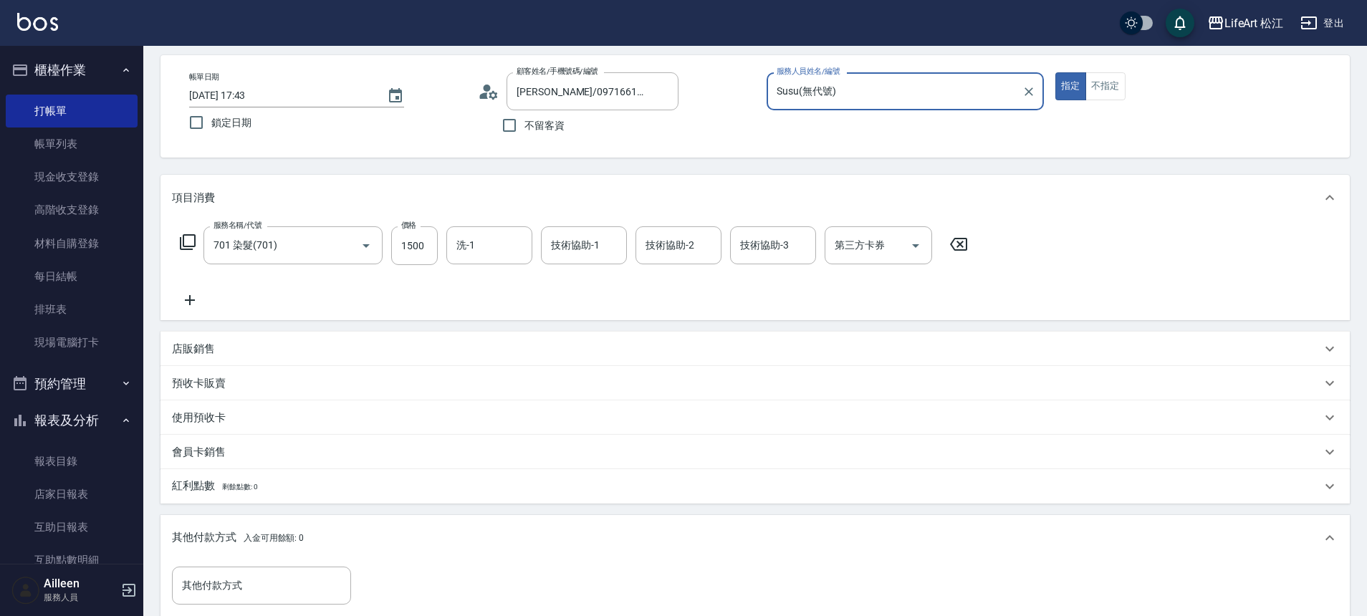
scroll to position [432, 0]
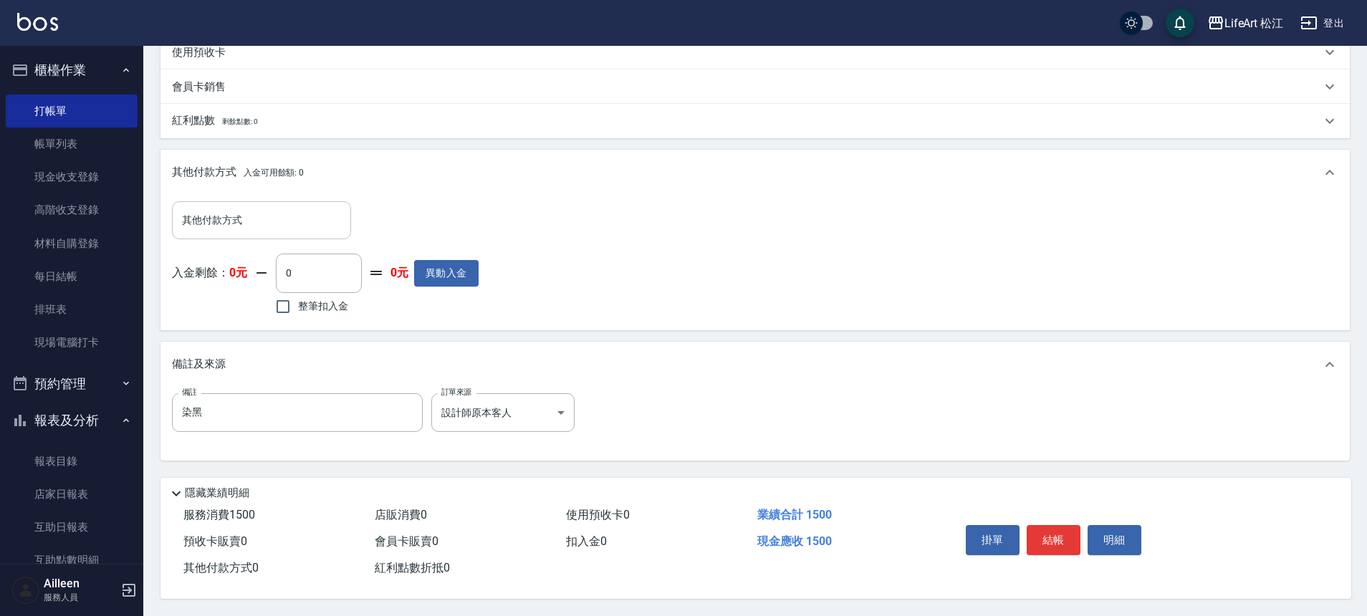
click at [282, 217] on input "其他付款方式" at bounding box center [261, 220] width 166 height 25
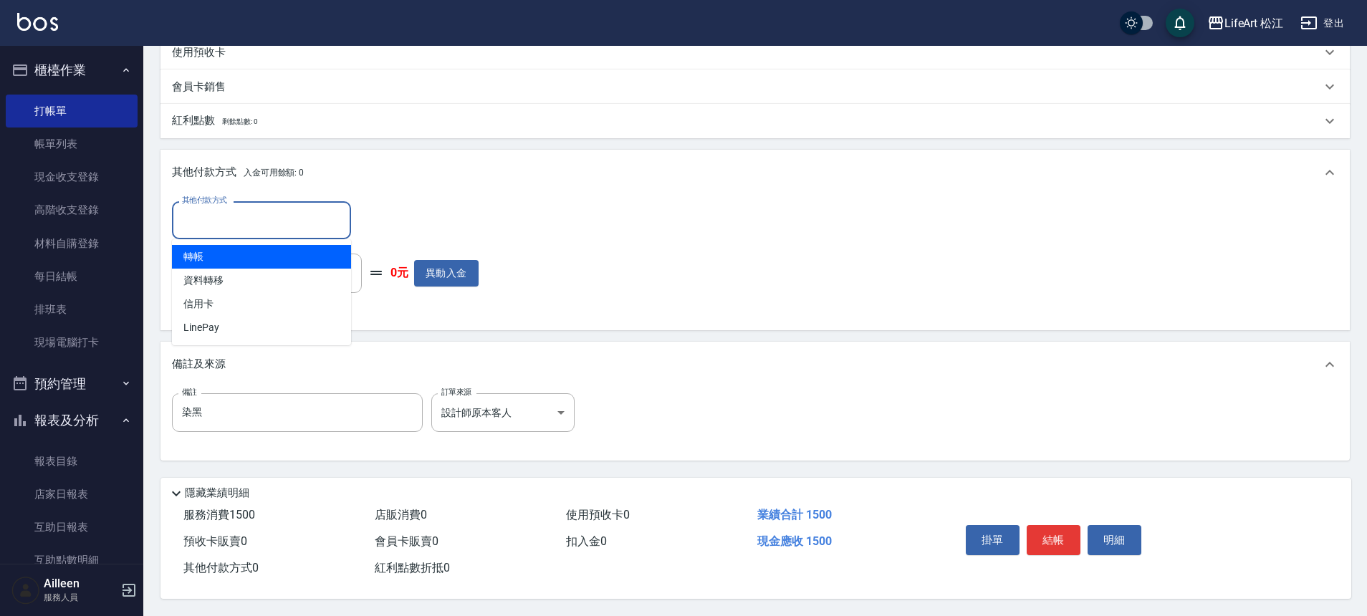
click at [723, 296] on div "其他付款方式 其他付款方式 入金剩餘： 0元 0 ​ 整筆扣入金 0元 異動入金" at bounding box center [755, 259] width 1166 height 117
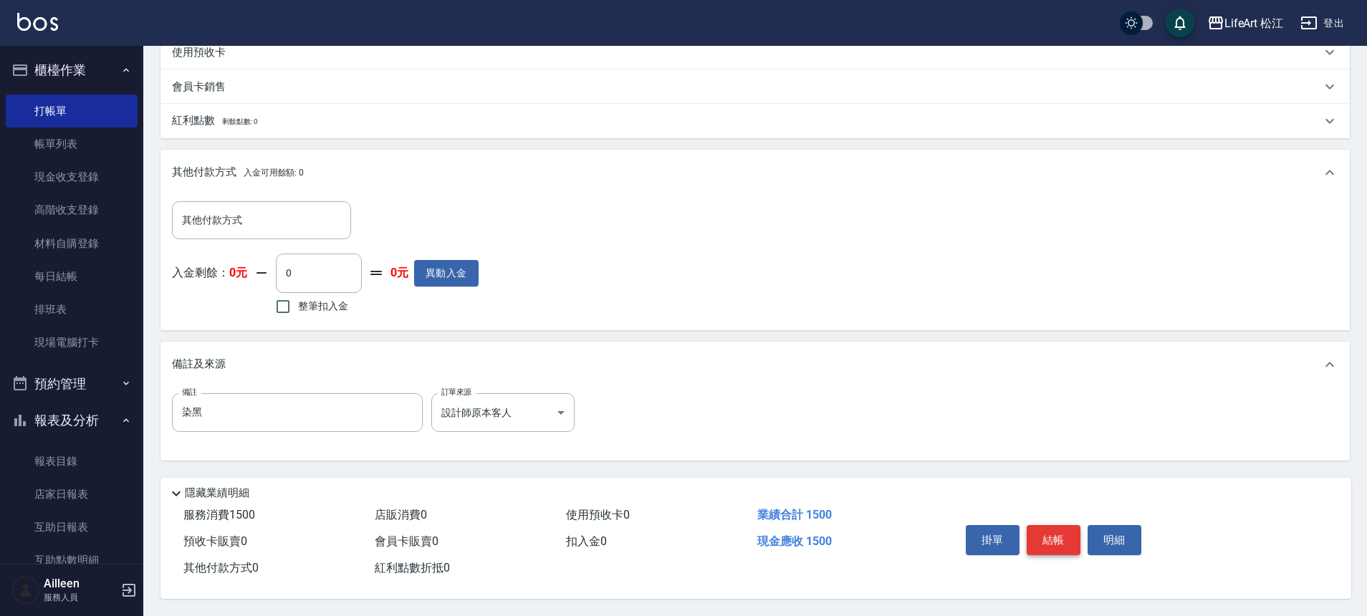
click at [1054, 536] on button "結帳" at bounding box center [1053, 540] width 54 height 30
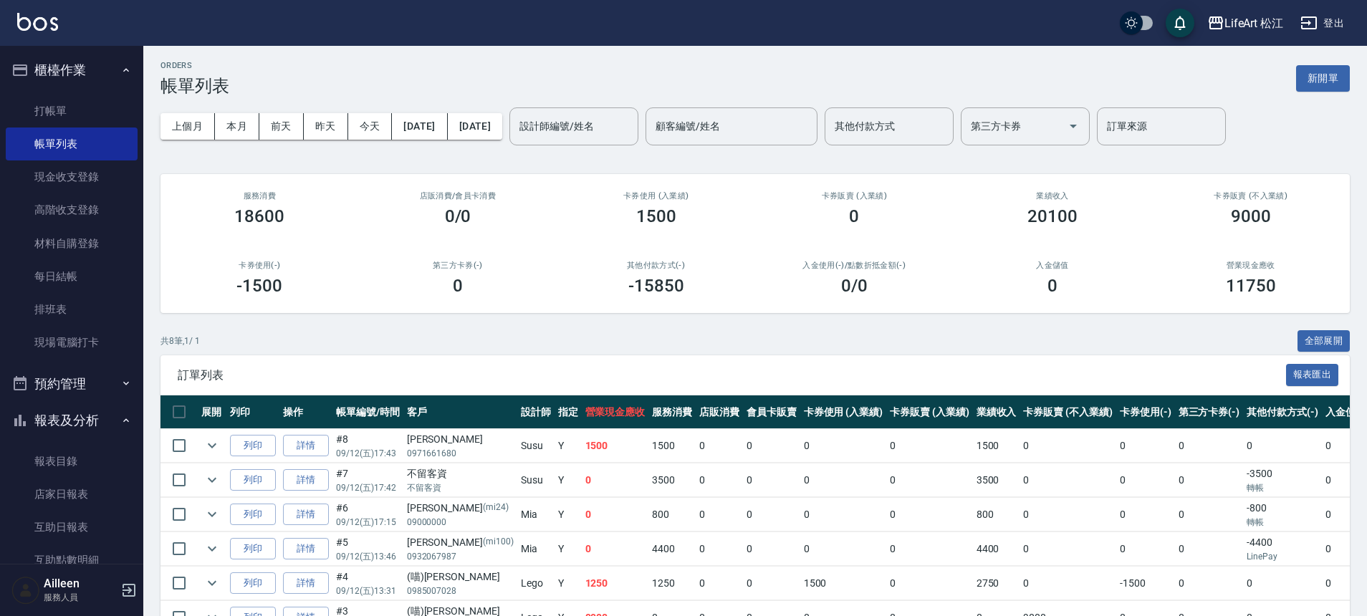
scroll to position [3, 0]
click at [314, 483] on link "詳情" at bounding box center [306, 479] width 46 height 22
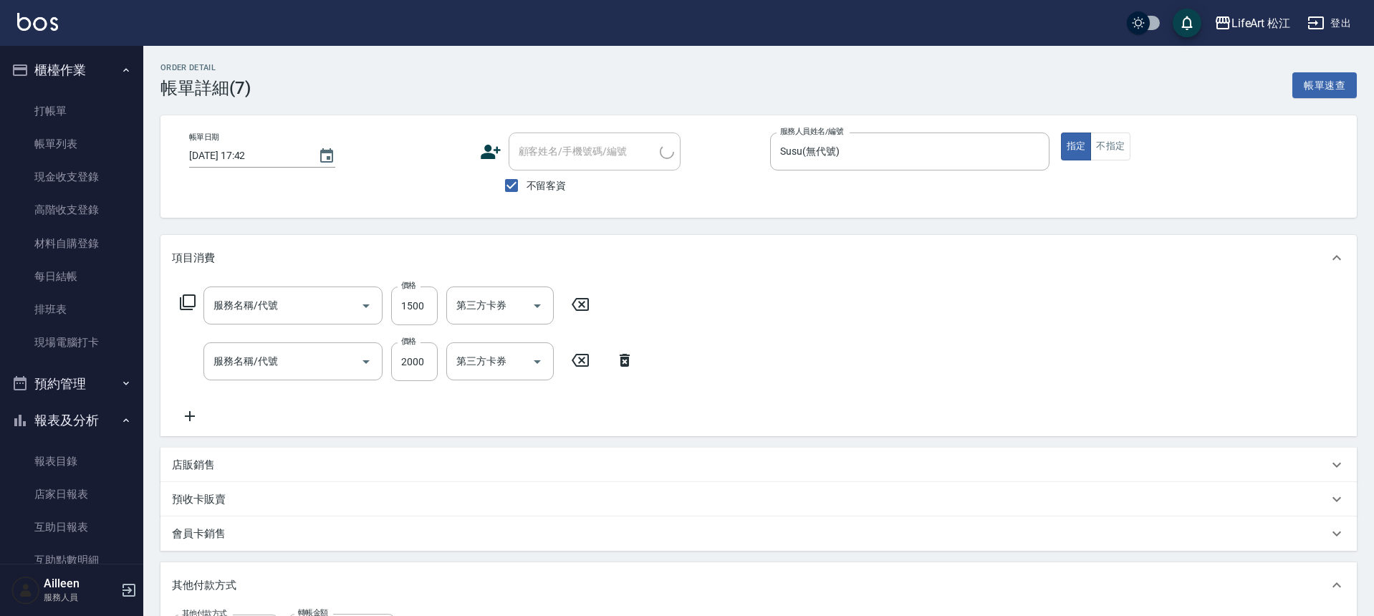
type input "[DATE] 17:42"
checkbox input "true"
type input "Susu(無代號)"
type input "605米樂絲護髮(605)"
type input "506 縮毛矯正 (506)"
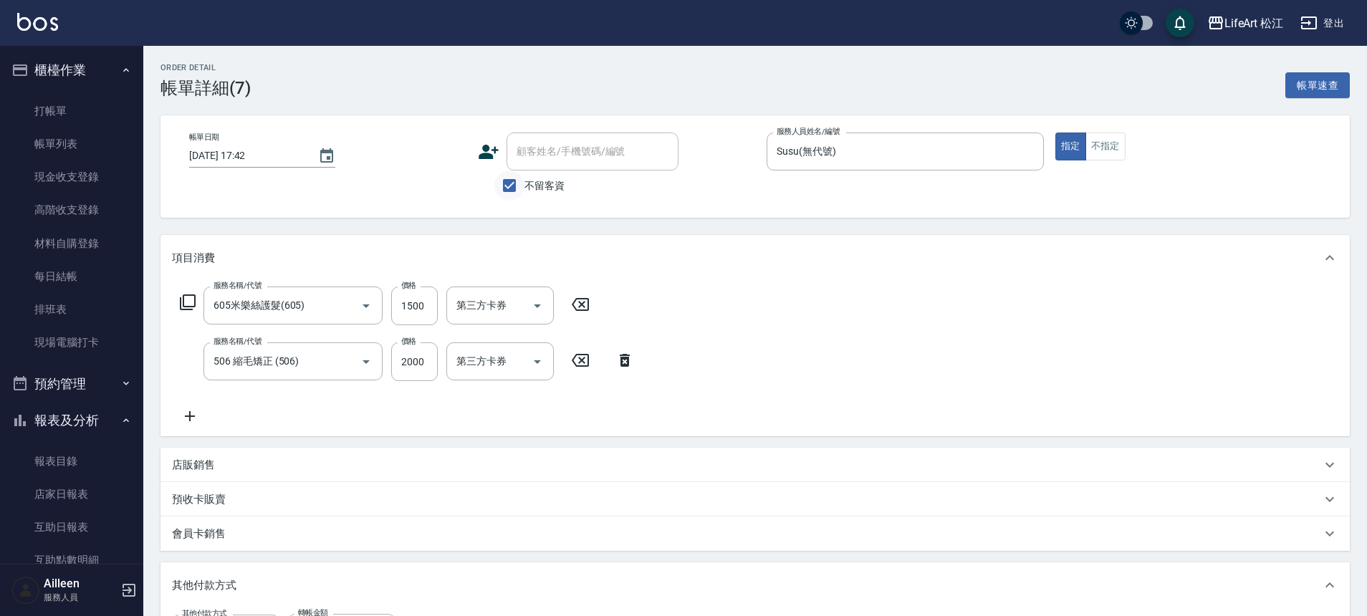
click at [516, 181] on input "不留客資" at bounding box center [509, 185] width 30 height 30
checkbox input "false"
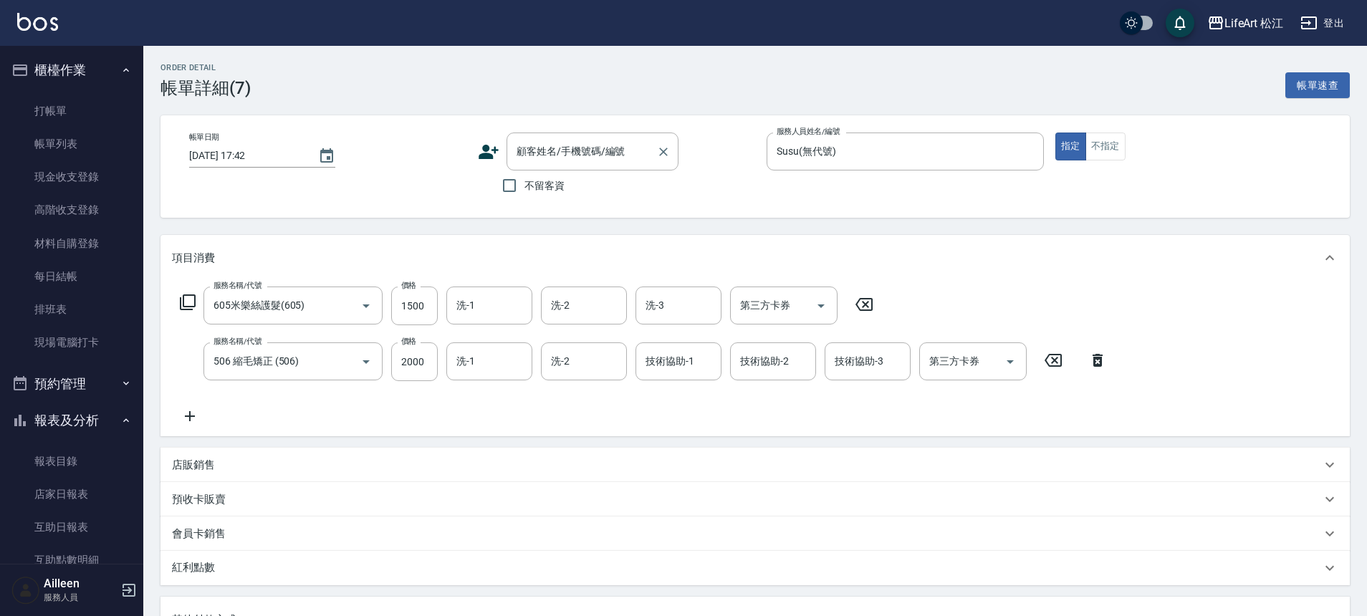
click at [560, 150] on div "顧客姓名/手機號碼/編號 顧客姓名/手機號碼/編號" at bounding box center [592, 152] width 172 height 38
click at [485, 158] on icon at bounding box center [488, 152] width 20 height 14
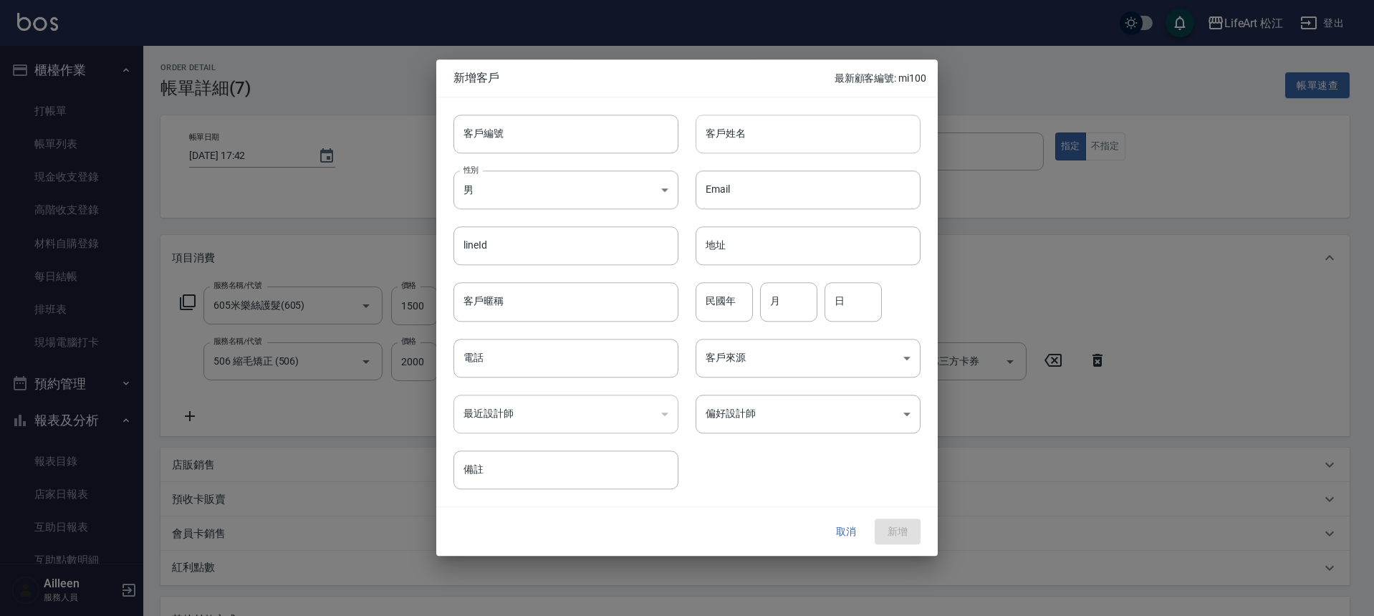
click at [825, 133] on input "客戶姓名" at bounding box center [808, 134] width 225 height 39
click at [589, 181] on body "LifeArt 松江 登出 櫃檯作業 打帳單 帳單列表 現金收支登錄 高階收支登錄 材料自購登錄 每日結帳 排班表 現場電腦打卡 預約管理 預約管理 單日預約…" at bounding box center [687, 455] width 1374 height 910
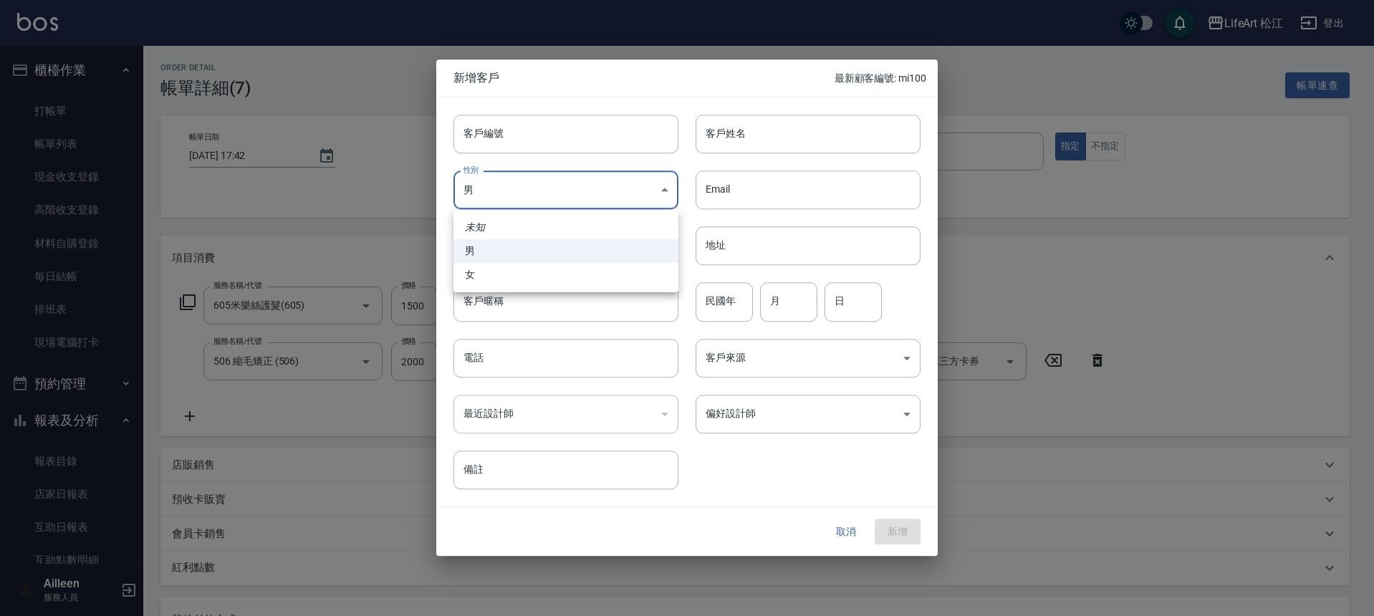
click at [547, 283] on li "女" at bounding box center [565, 275] width 225 height 24
type input "[DEMOGRAPHIC_DATA]"
click at [783, 127] on input "客戶姓名" at bounding box center [808, 134] width 225 height 39
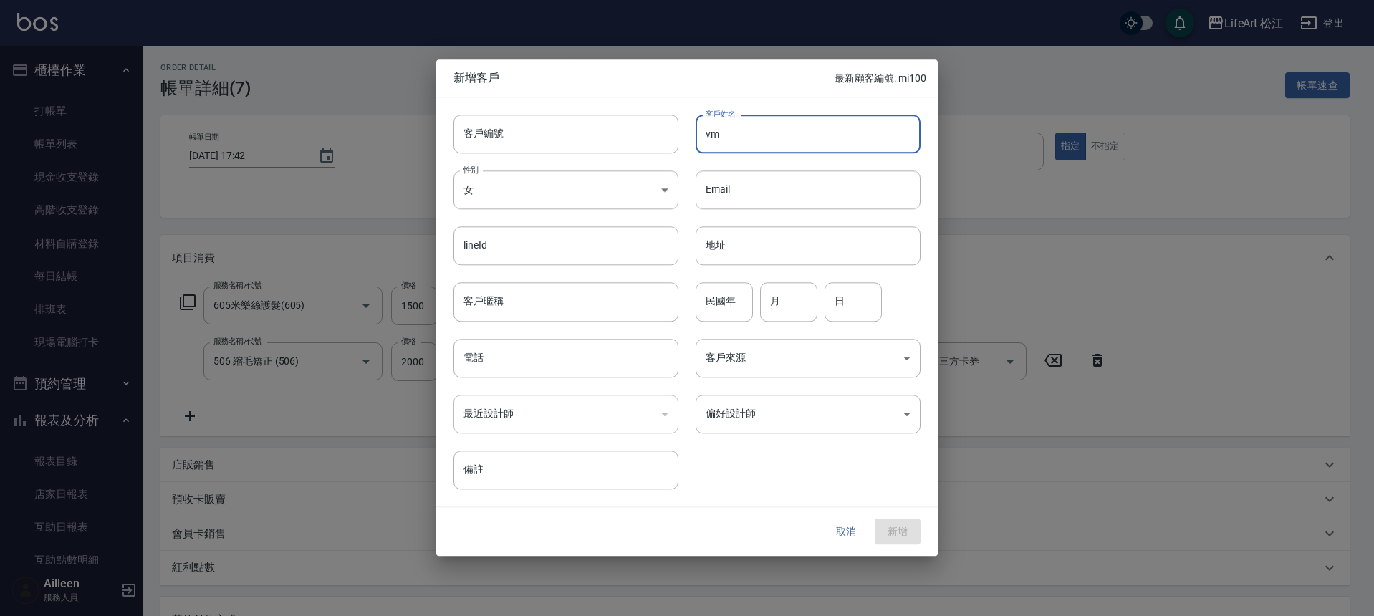
type input "v"
type input "[PERSON_NAME]"
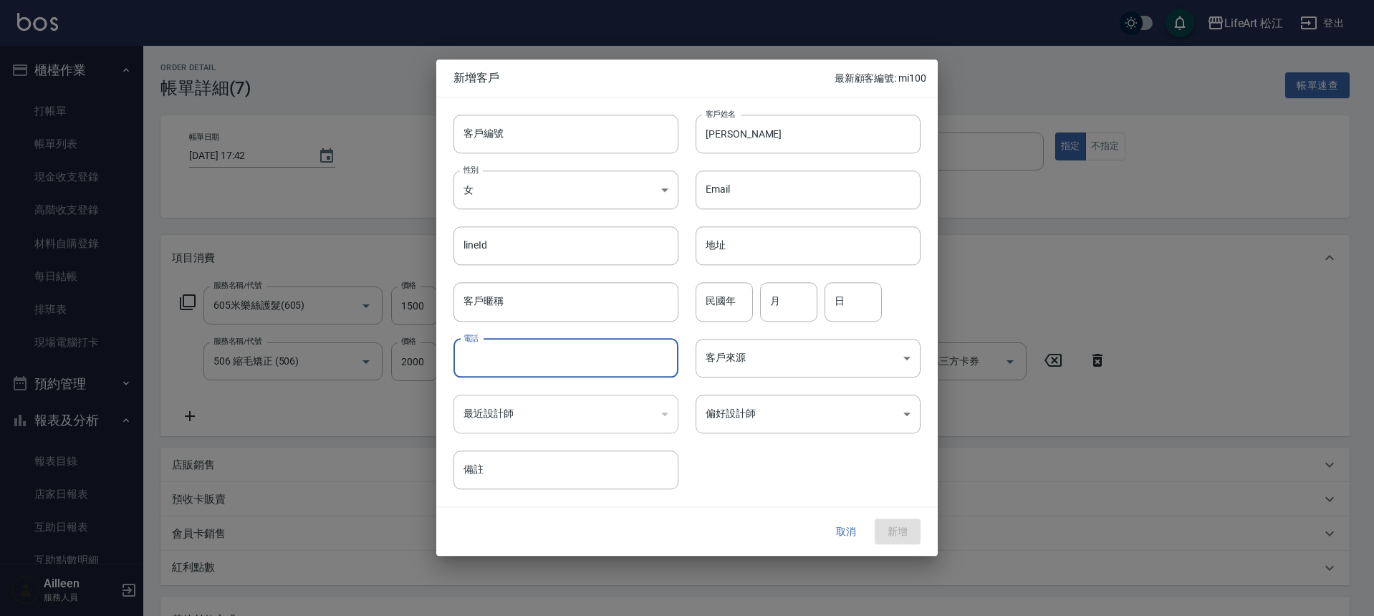
click at [519, 347] on input "電話" at bounding box center [565, 358] width 225 height 39
type input "０"
type input "0979656299"
click at [913, 534] on button "新增" at bounding box center [898, 532] width 46 height 27
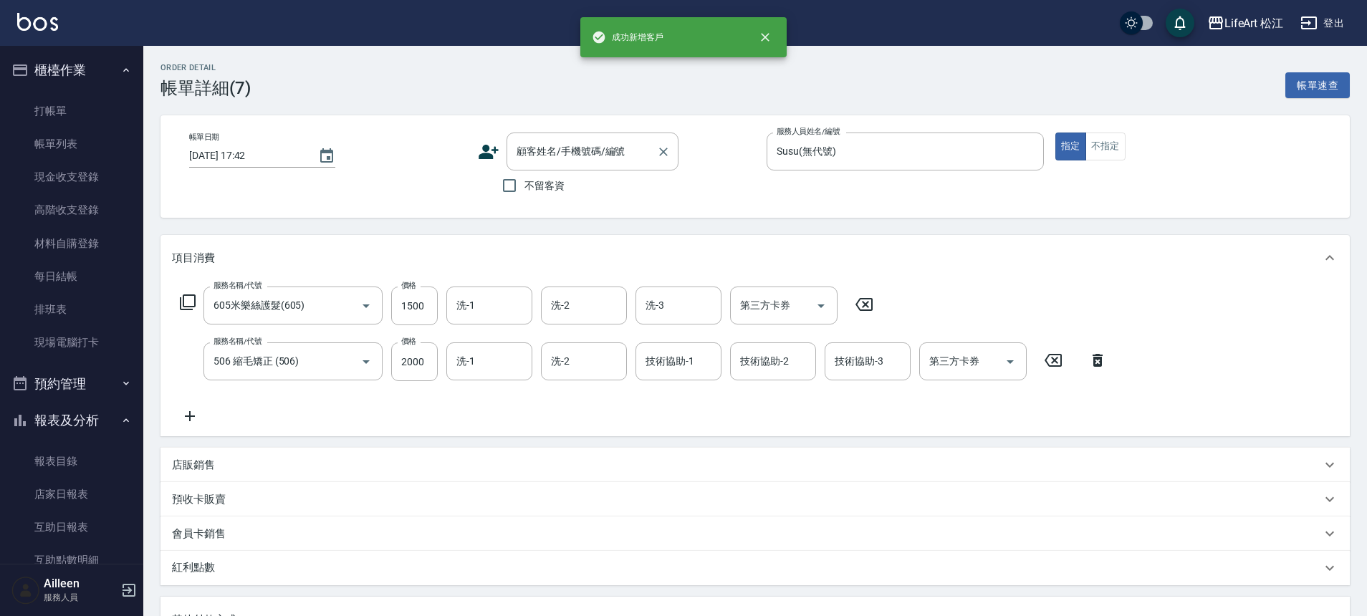
click at [577, 148] on div "顧客姓名/手機號碼/編號 顧客姓名/手機號碼/編號" at bounding box center [592, 152] width 172 height 38
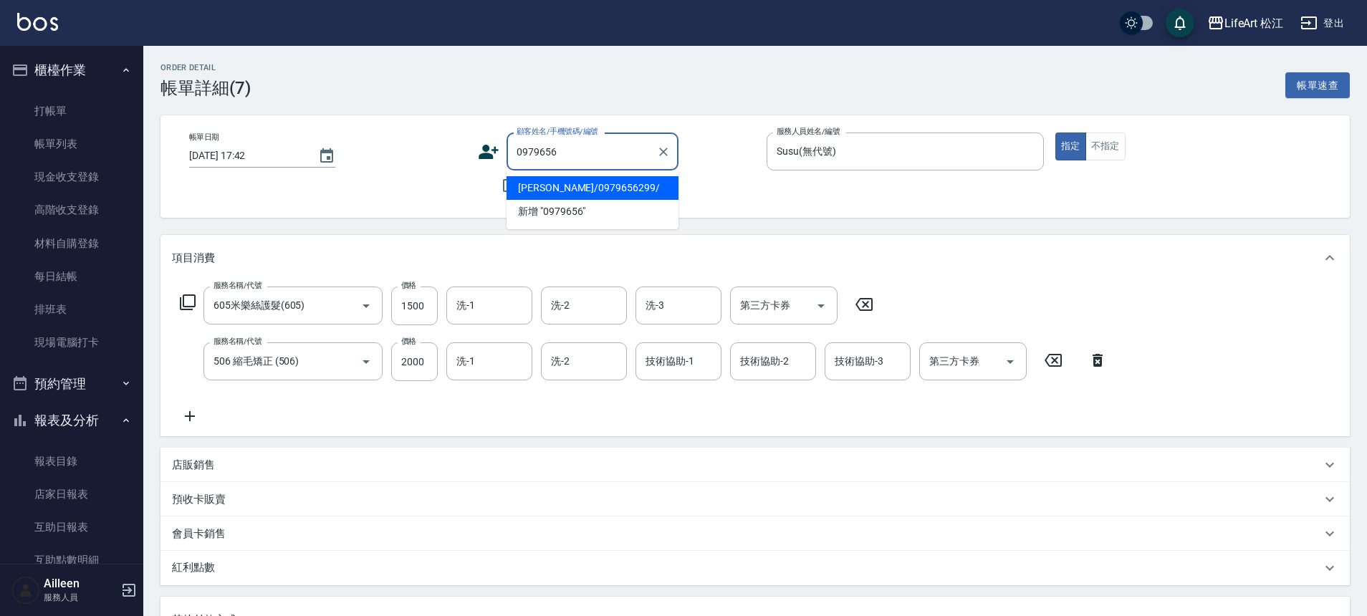
click at [584, 189] on li "[PERSON_NAME]/0979656299/" at bounding box center [592, 188] width 172 height 24
type input "[PERSON_NAME]/0979656299/"
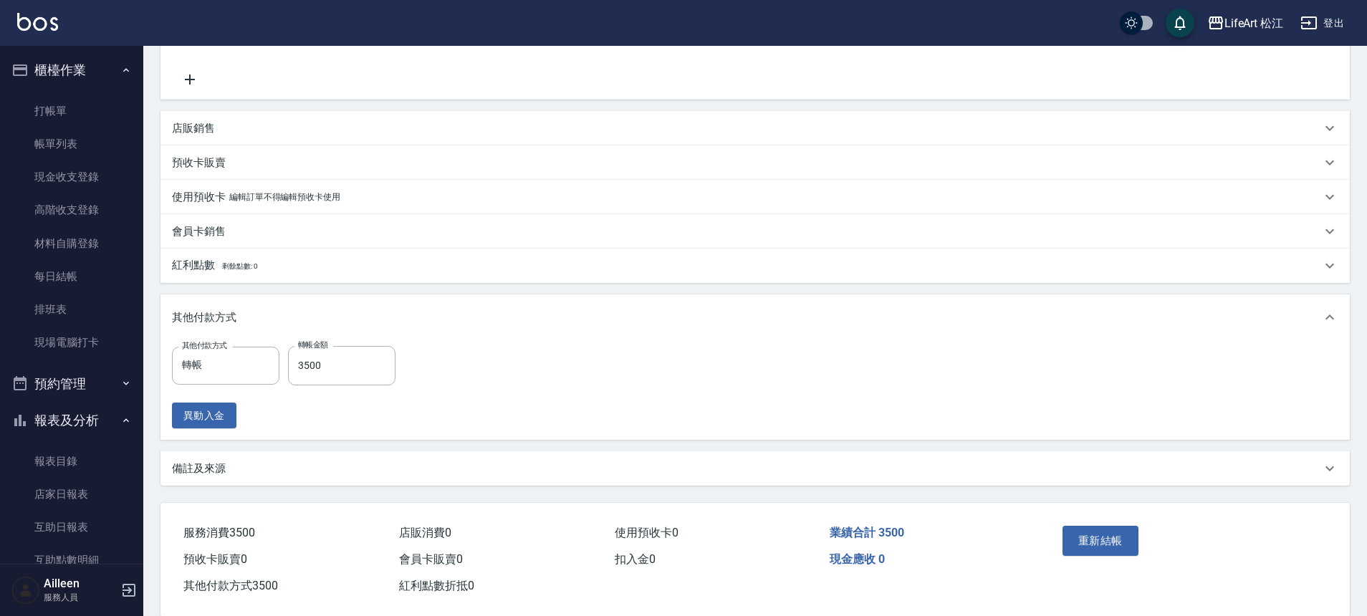
scroll to position [361, 0]
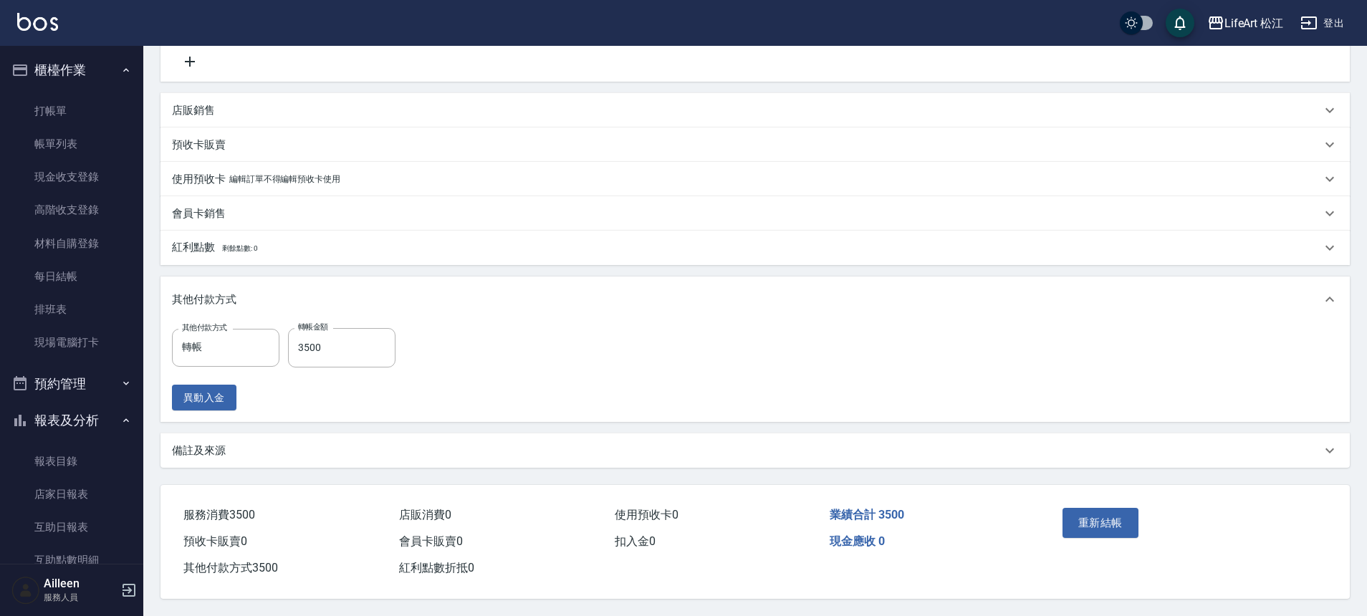
click at [253, 446] on div "備註及來源" at bounding box center [746, 450] width 1149 height 15
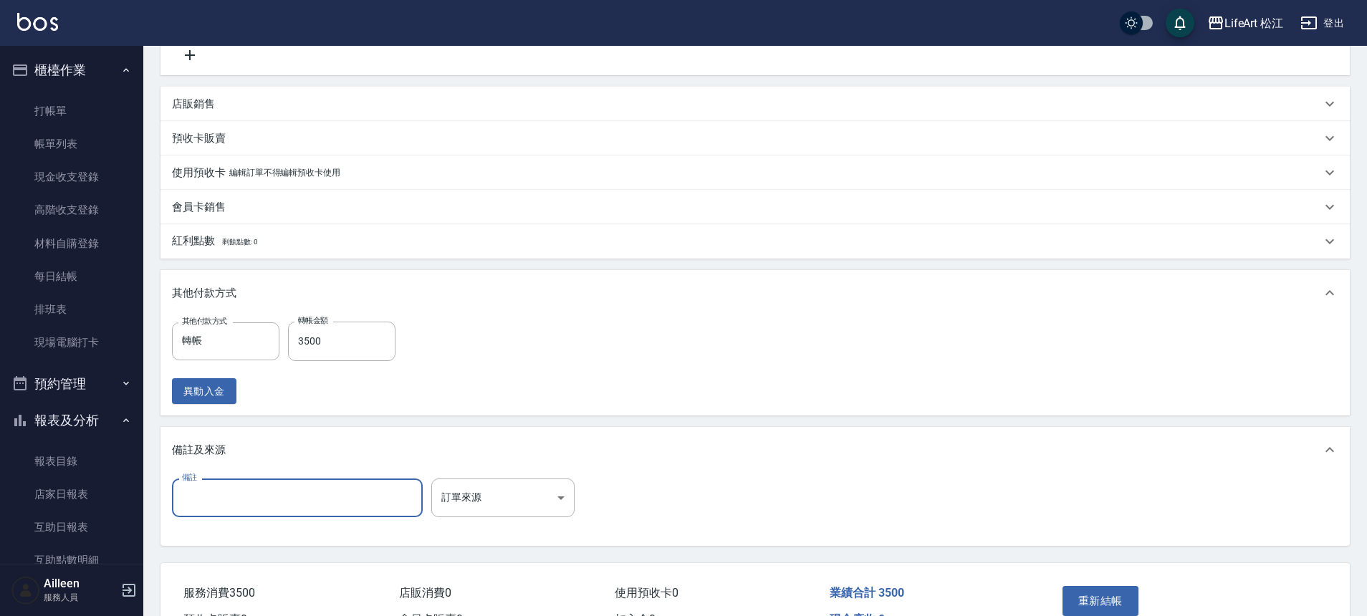
click at [230, 497] on input "備註" at bounding box center [297, 497] width 251 height 39
type input "u"
type input "一刀切補燙"
click at [543, 498] on body "LifeArt 松江 登出 櫃檯作業 打帳單 帳單列表 現金收支登錄 高階收支登錄 材料自購登錄 每日結帳 排班表 現場電腦打卡 預約管理 預約管理 單日預約…" at bounding box center [683, 166] width 1367 height 1055
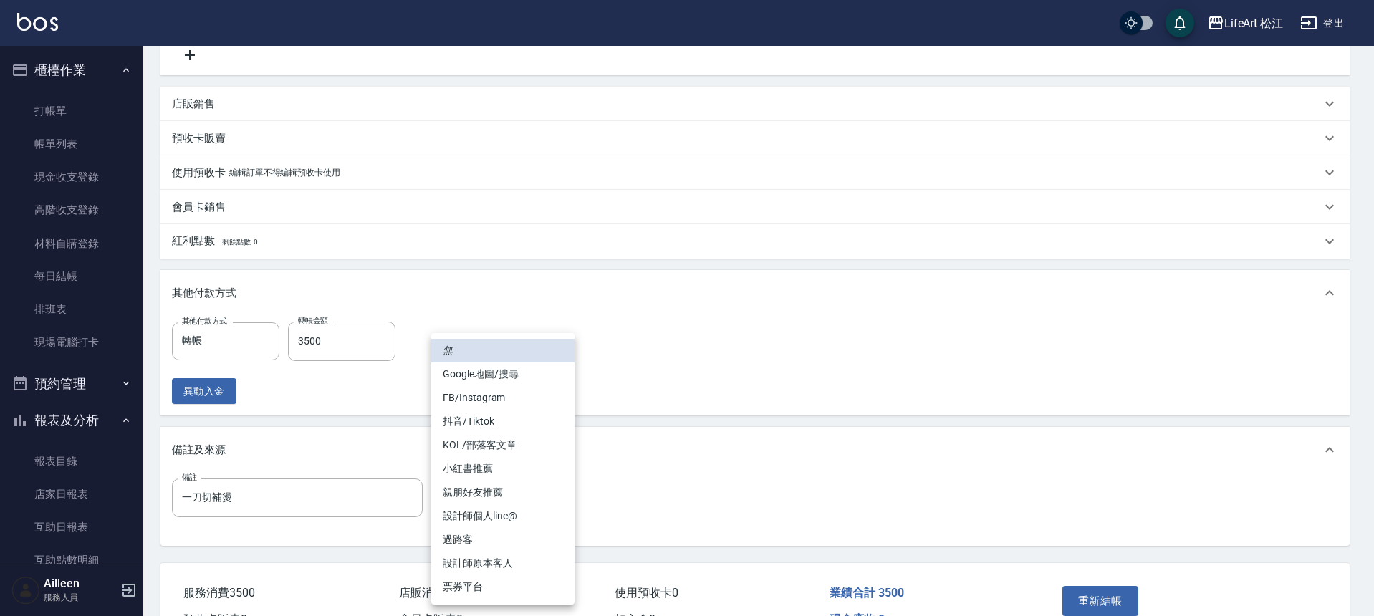
drag, startPoint x: 685, startPoint y: 499, endPoint x: 693, endPoint y: 499, distance: 7.9
click at [693, 499] on div at bounding box center [687, 308] width 1374 height 616
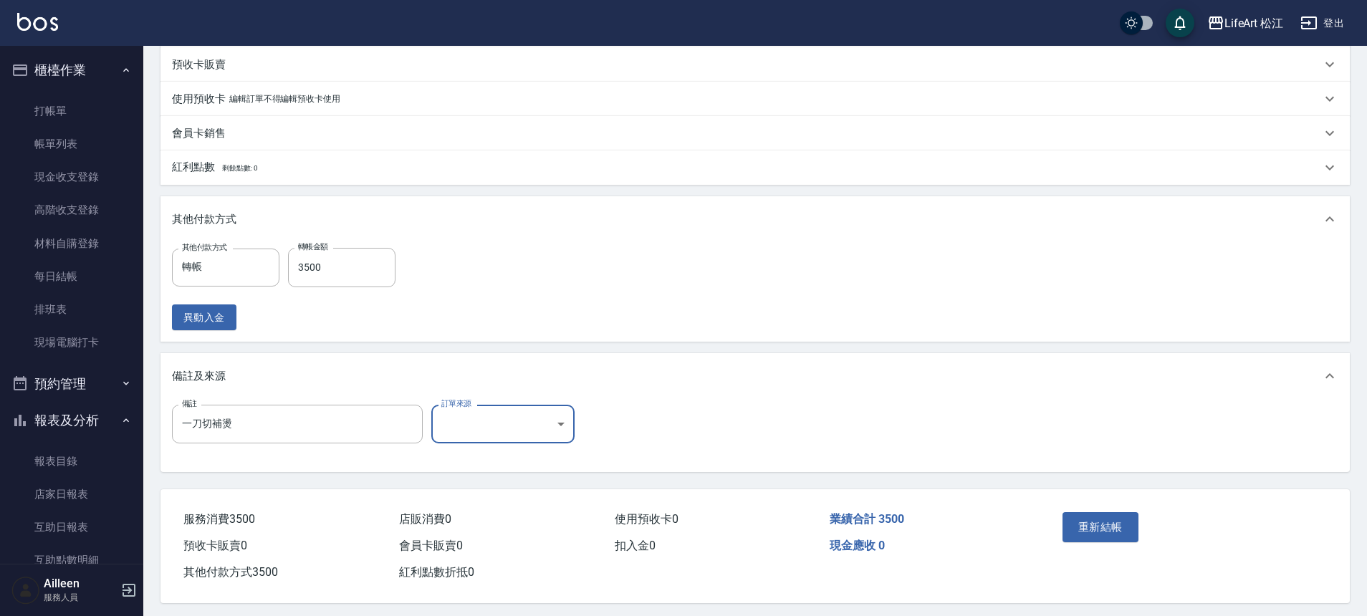
scroll to position [446, 0]
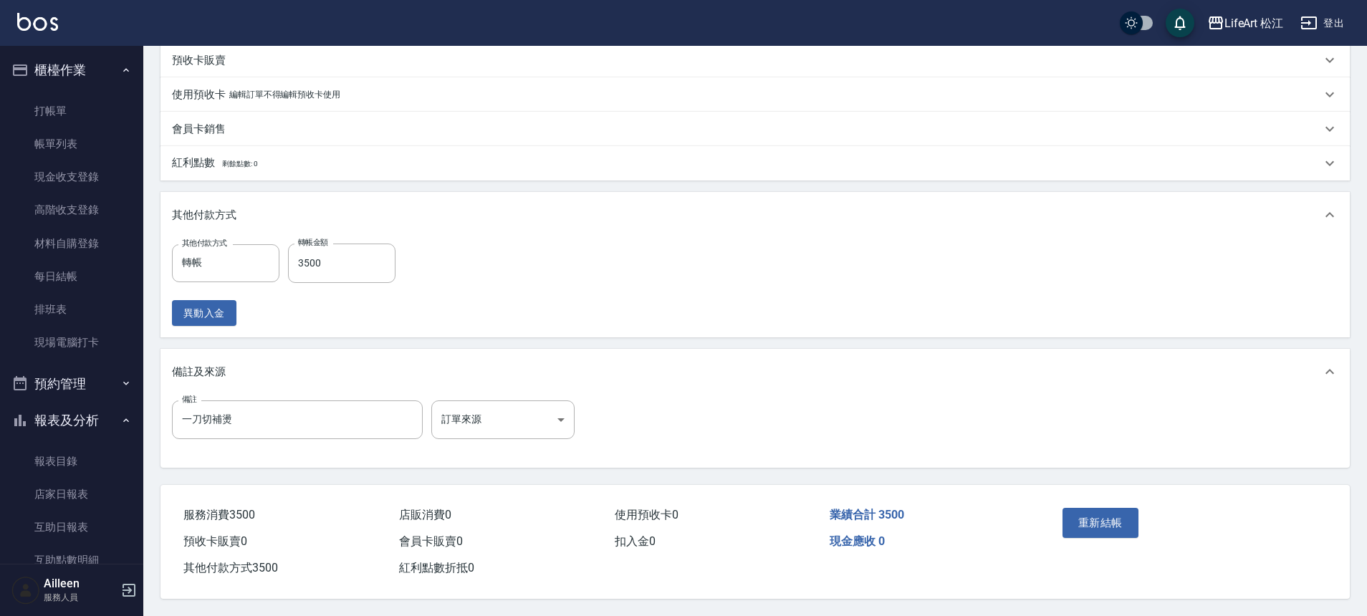
click at [1130, 491] on div "重新結帳" at bounding box center [1185, 533] width 293 height 97
click at [1121, 508] on button "重新結帳" at bounding box center [1100, 523] width 76 height 30
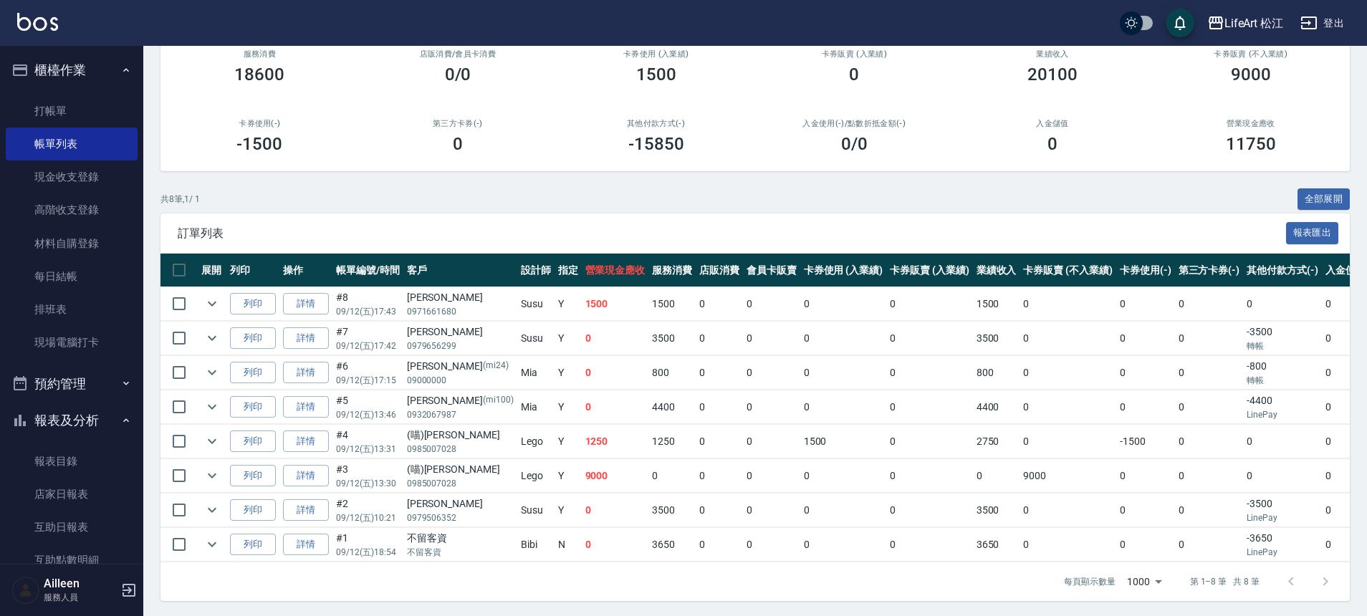
scroll to position [157, 0]
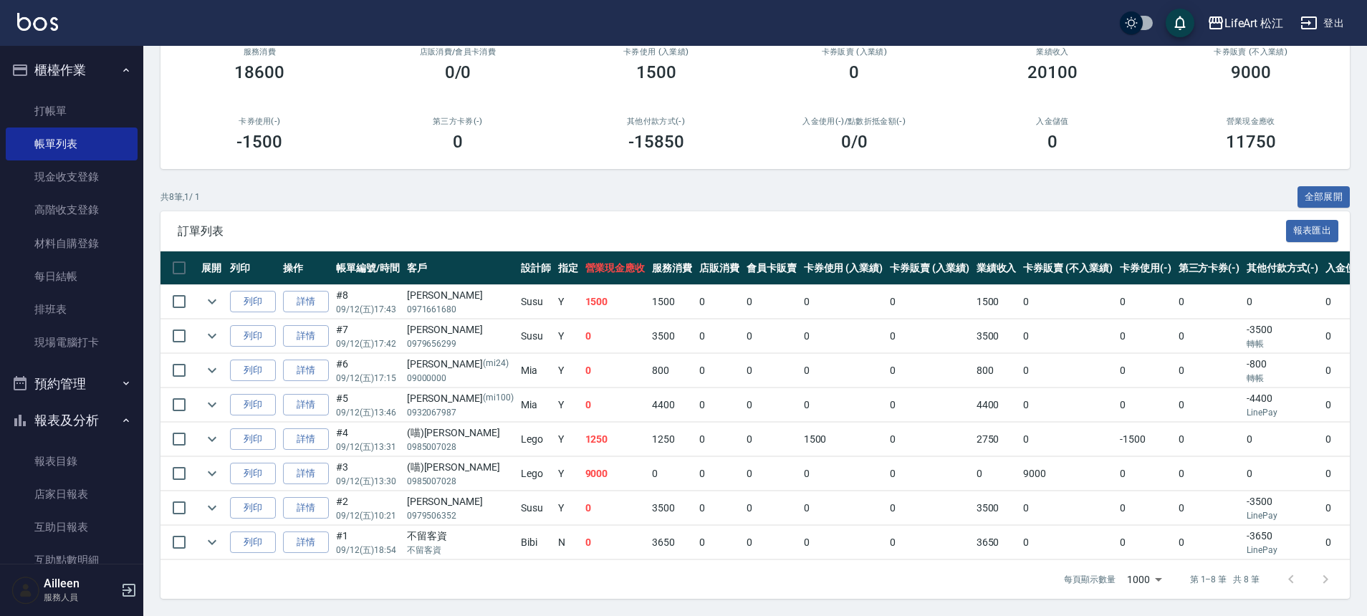
click at [87, 421] on button "報表及分析" at bounding box center [72, 420] width 132 height 37
click at [87, 422] on button "報表及分析" at bounding box center [72, 420] width 132 height 37
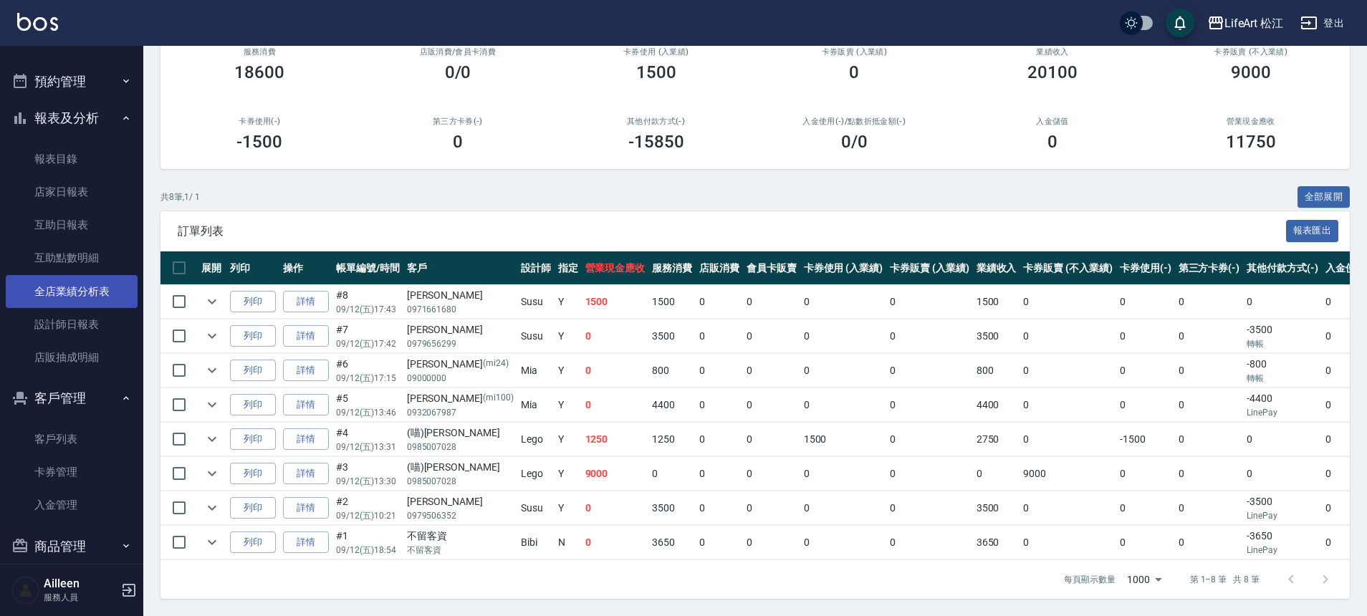
click at [77, 298] on link "全店業績分析表" at bounding box center [72, 291] width 132 height 33
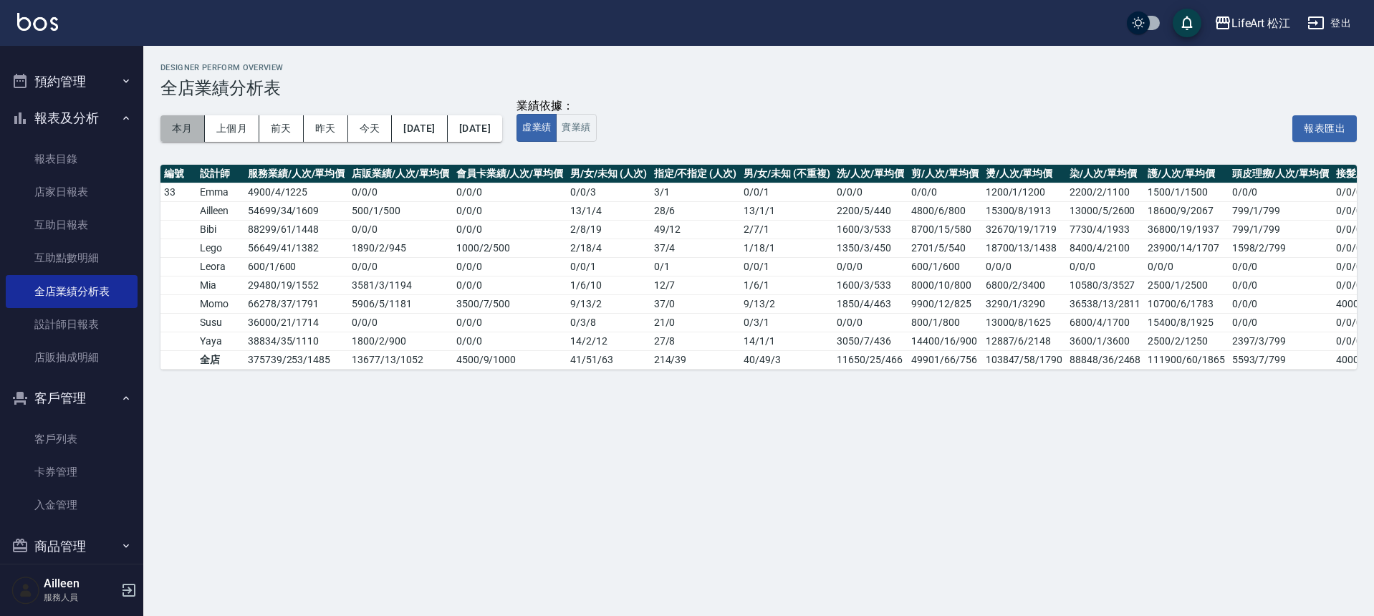
click at [181, 122] on button "本月" at bounding box center [182, 128] width 44 height 27
click at [181, 113] on div "本月 上個月 [DATE] [DATE] [DATE] [DATE] [DATE]" at bounding box center [331, 128] width 342 height 61
click at [179, 125] on button "本月" at bounding box center [182, 128] width 44 height 27
click at [178, 124] on button "本月" at bounding box center [182, 128] width 44 height 27
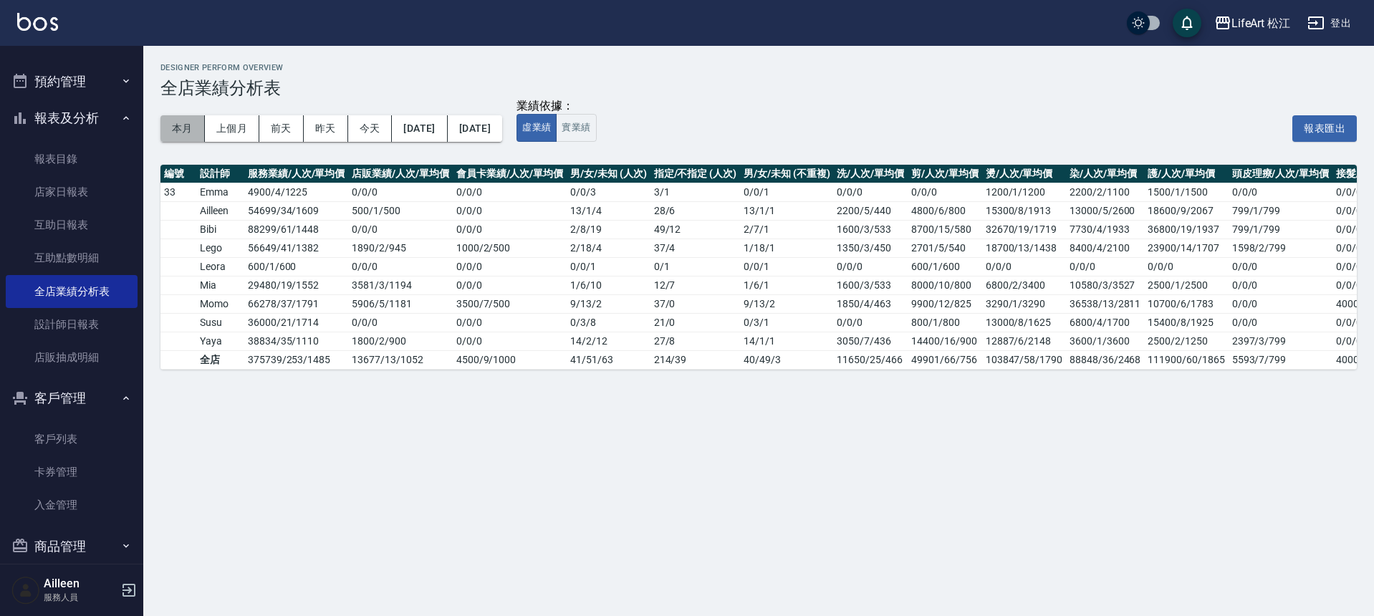
click at [178, 124] on button "本月" at bounding box center [182, 128] width 44 height 27
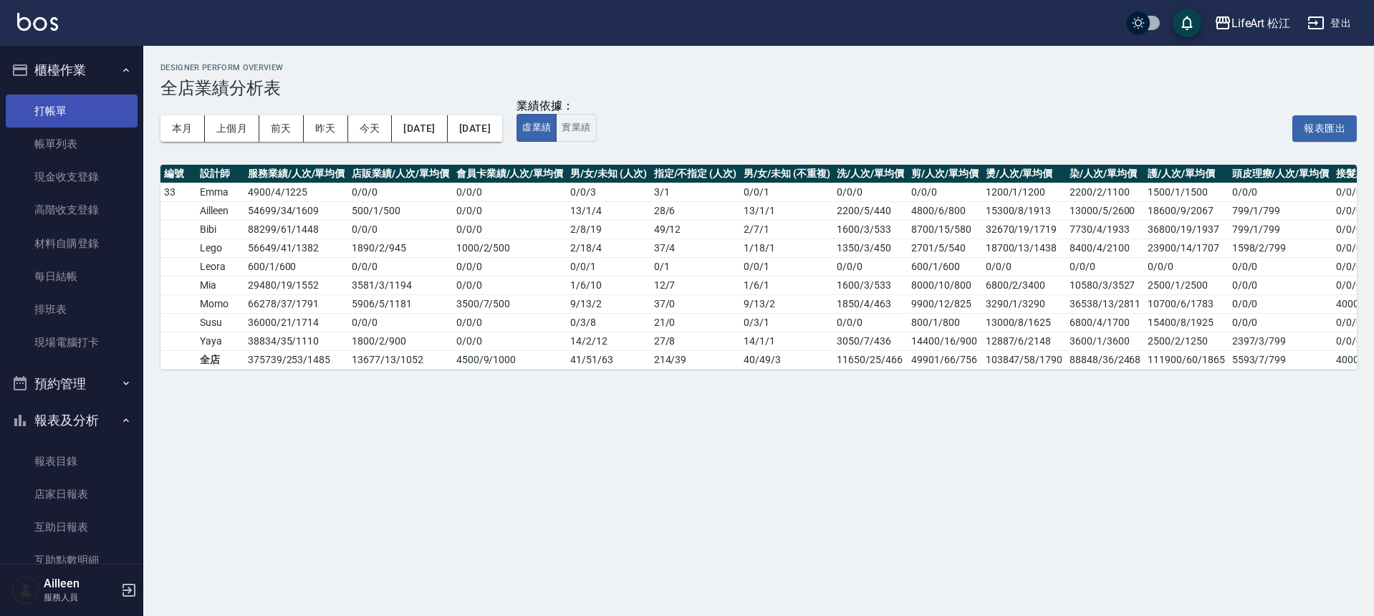
click at [71, 106] on link "打帳單" at bounding box center [72, 111] width 132 height 33
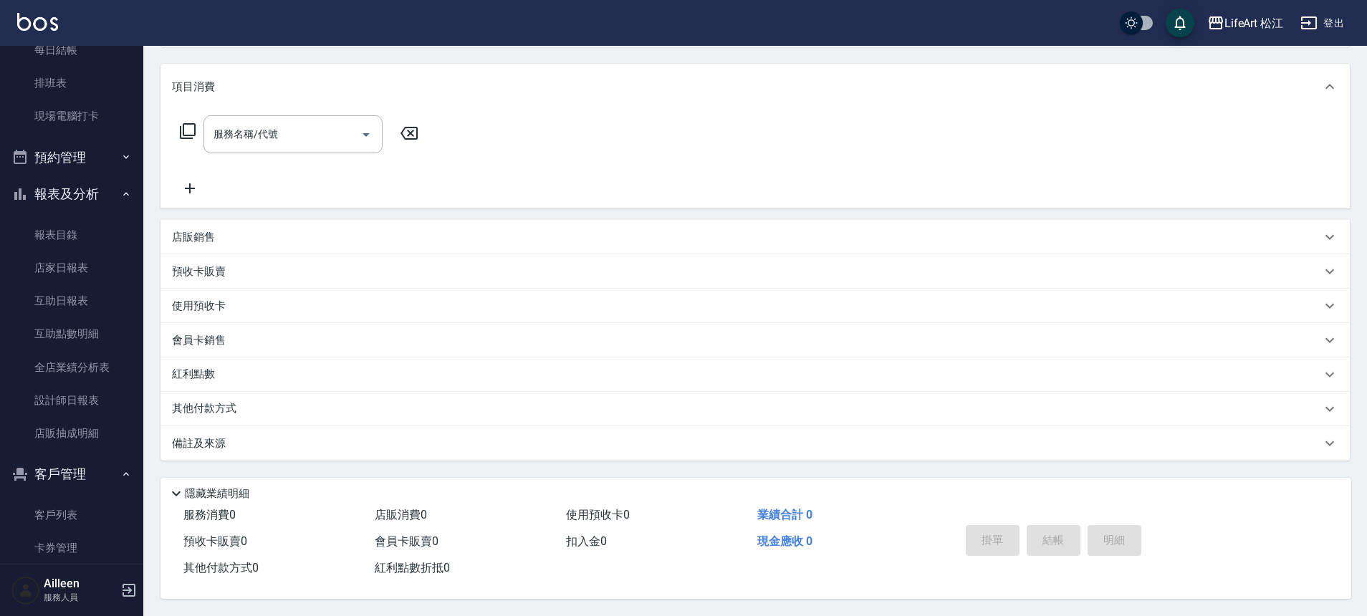
scroll to position [394, 0]
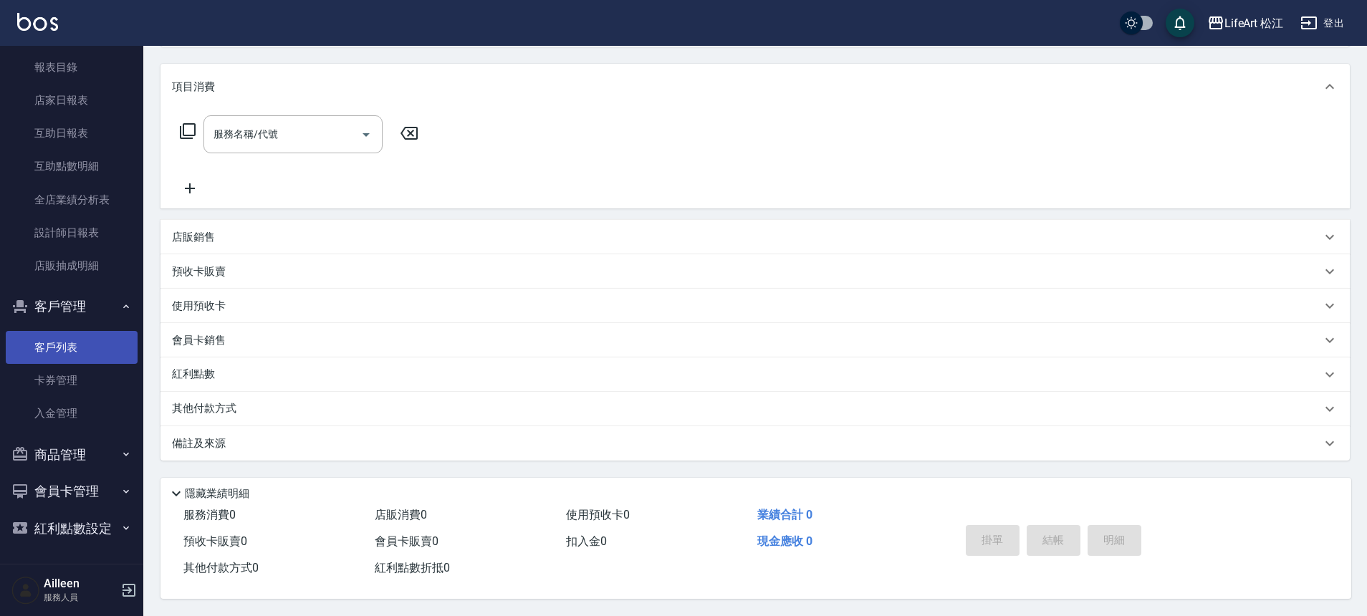
click at [64, 348] on link "客戶列表" at bounding box center [72, 347] width 132 height 33
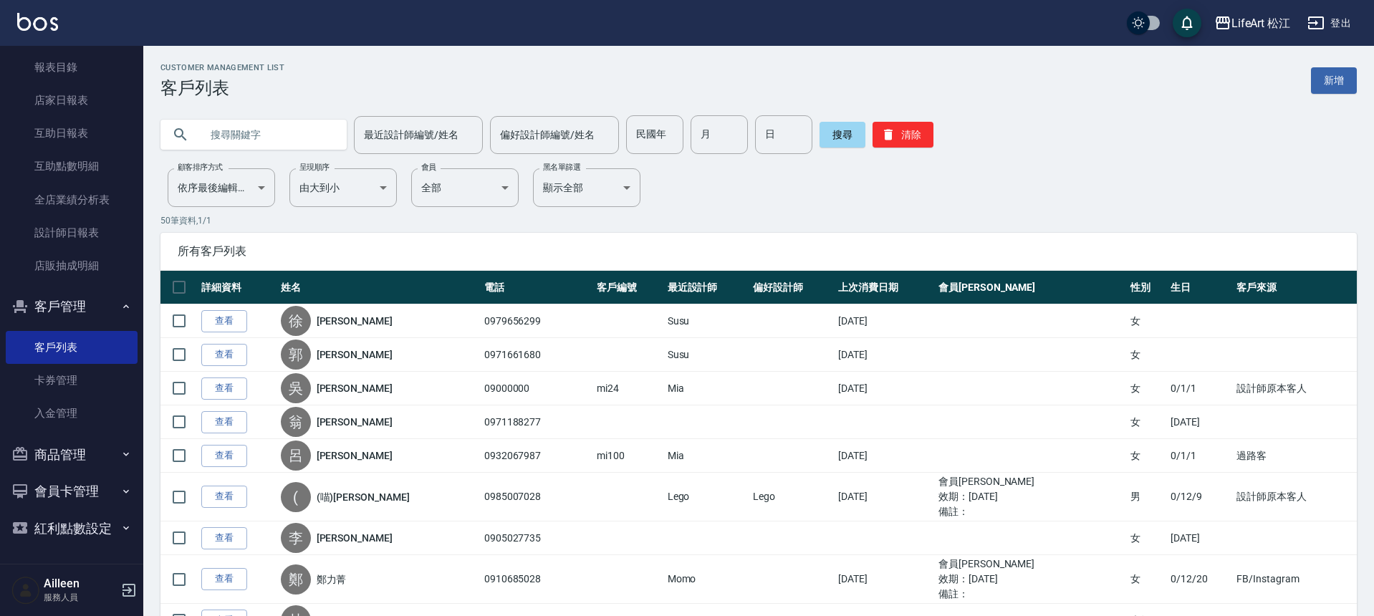
click at [270, 135] on input "text" at bounding box center [268, 134] width 135 height 39
type input "曼慈"
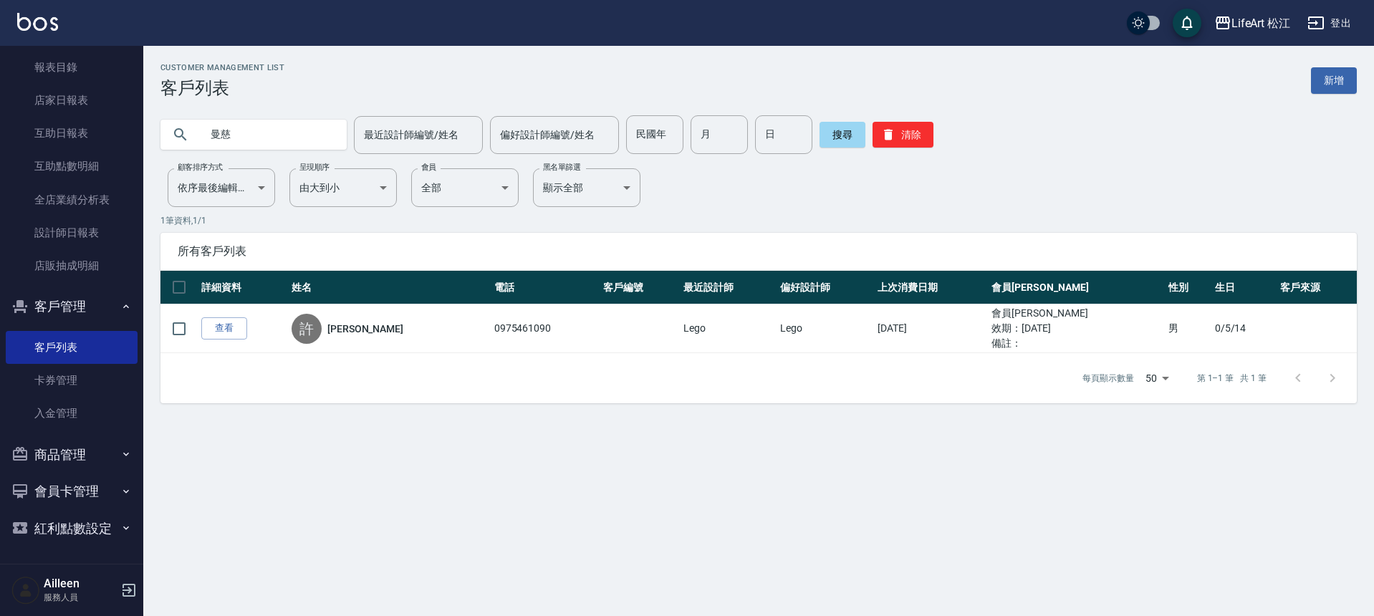
click at [216, 331] on link "查看" at bounding box center [224, 328] width 46 height 22
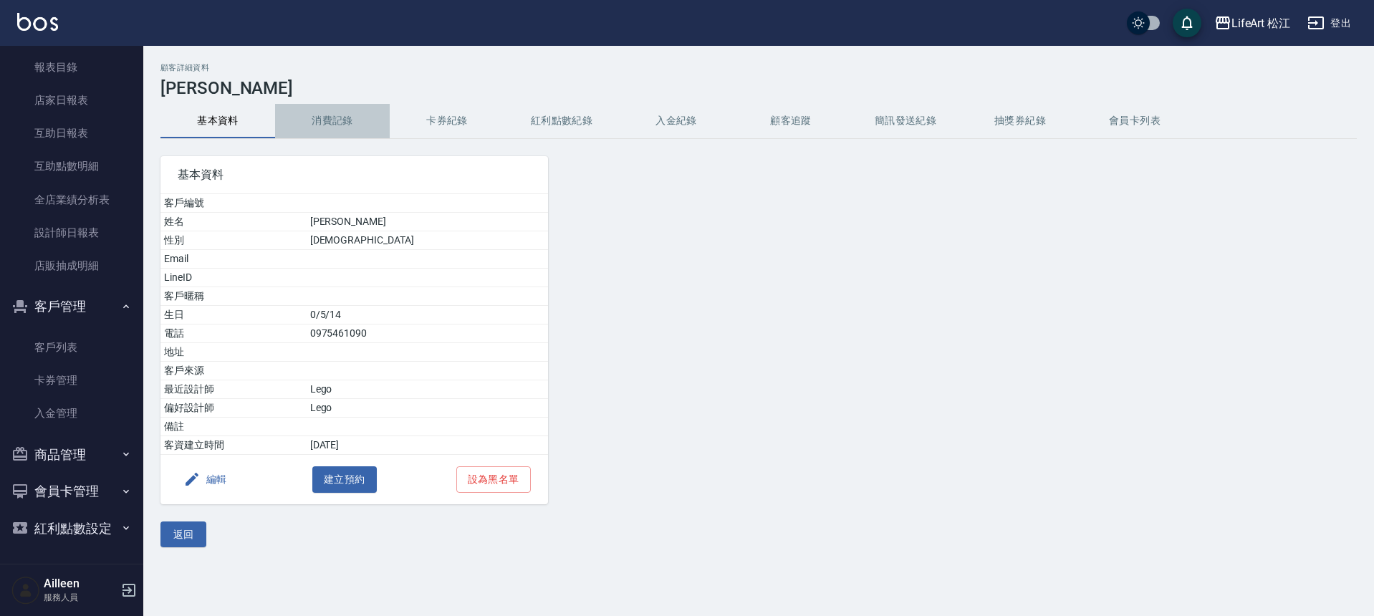
click at [303, 115] on button "消費記錄" at bounding box center [332, 121] width 115 height 34
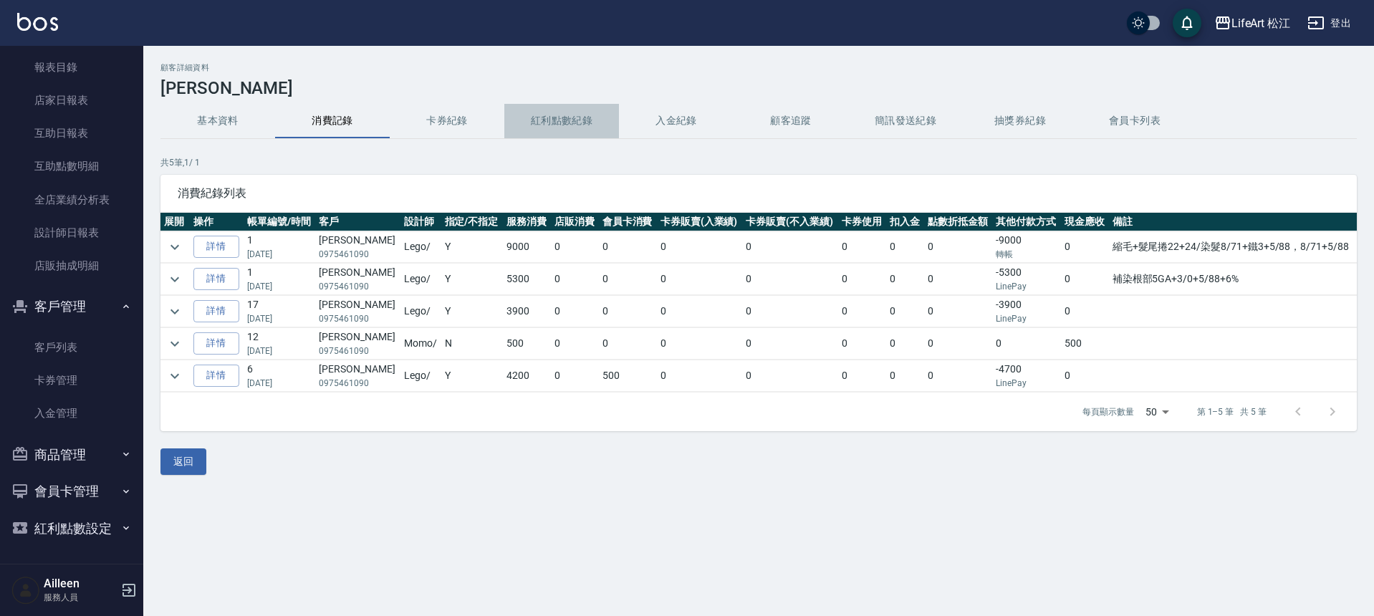
click at [534, 118] on button "紅利點數紀錄" at bounding box center [561, 121] width 115 height 34
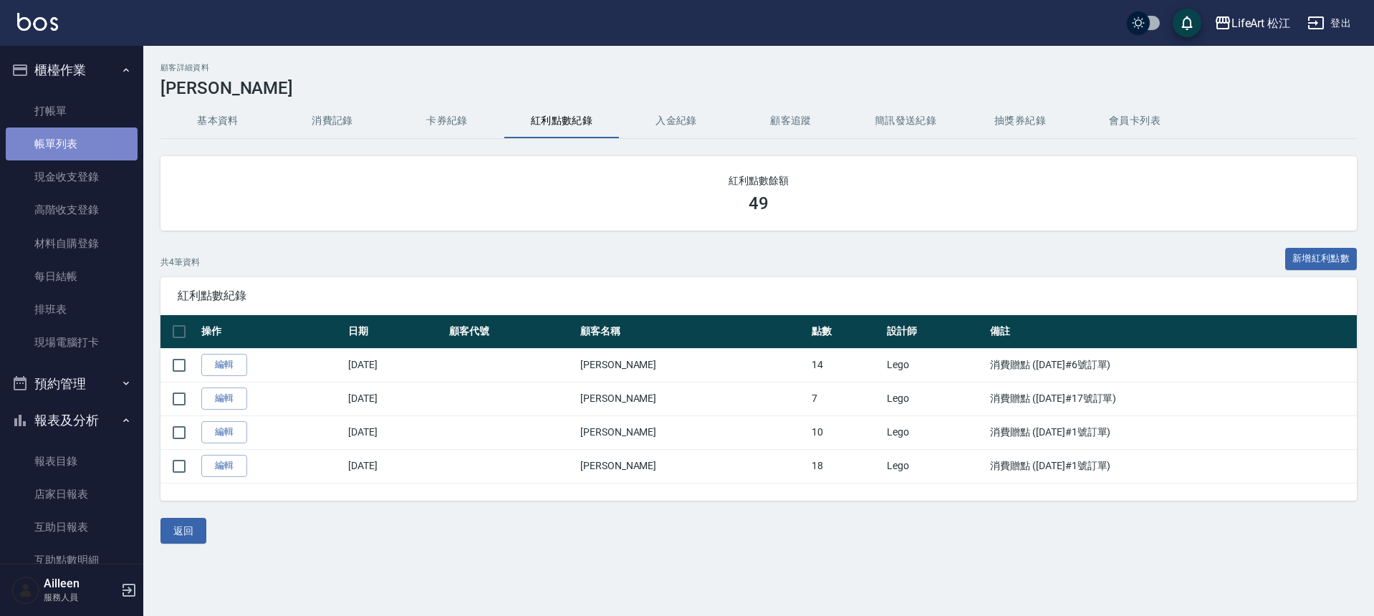
click at [81, 146] on link "帳單列表" at bounding box center [72, 144] width 132 height 33
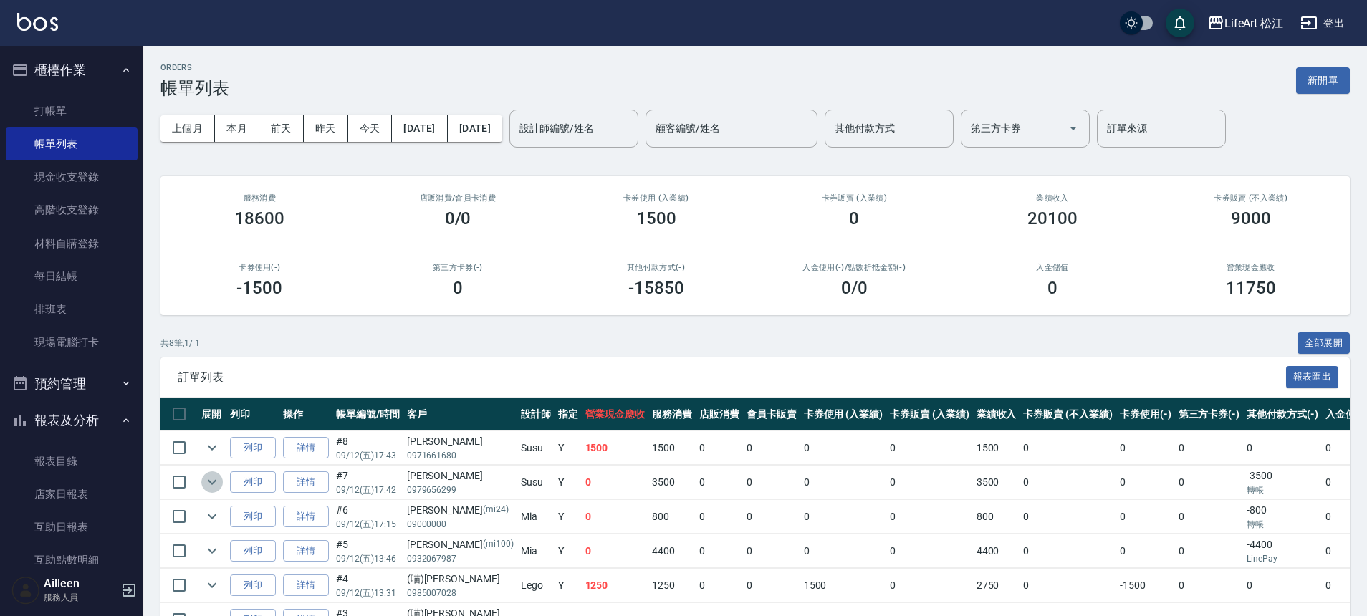
click at [214, 476] on icon "expand row" at bounding box center [211, 481] width 17 height 17
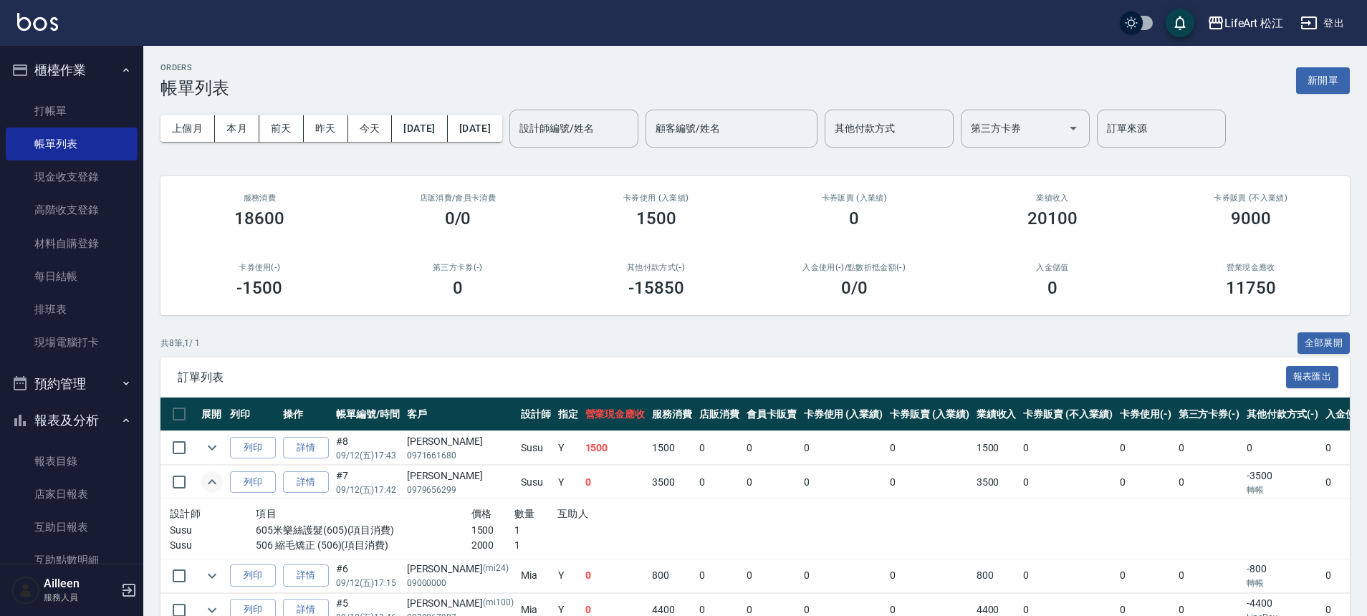
click at [216, 480] on icon "expand row" at bounding box center [211, 481] width 17 height 17
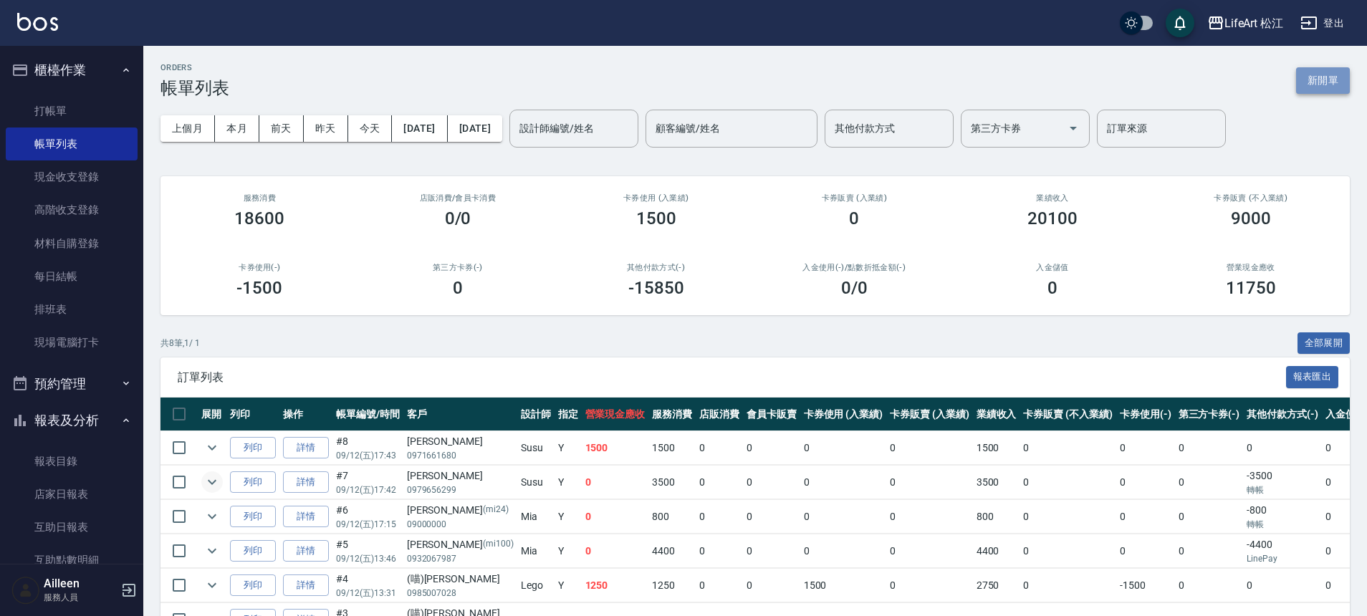
click at [1327, 82] on button "新開單" at bounding box center [1323, 80] width 54 height 27
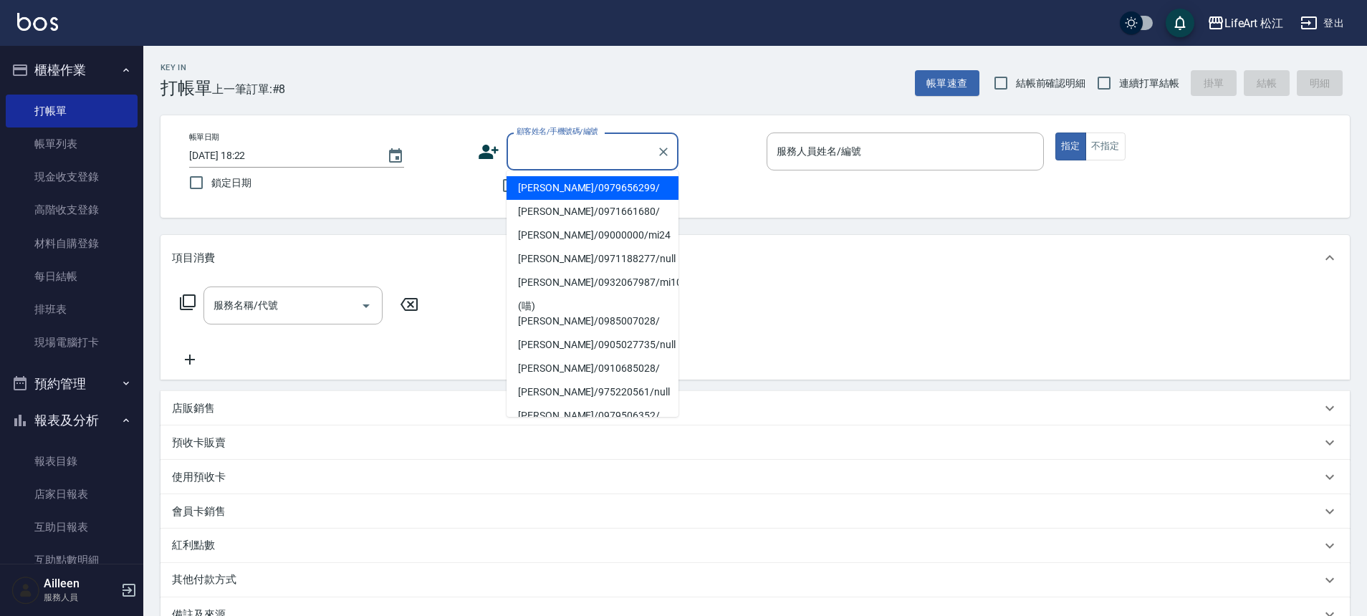
click at [577, 153] on input "顧客姓名/手機號碼/編號" at bounding box center [582, 151] width 138 height 25
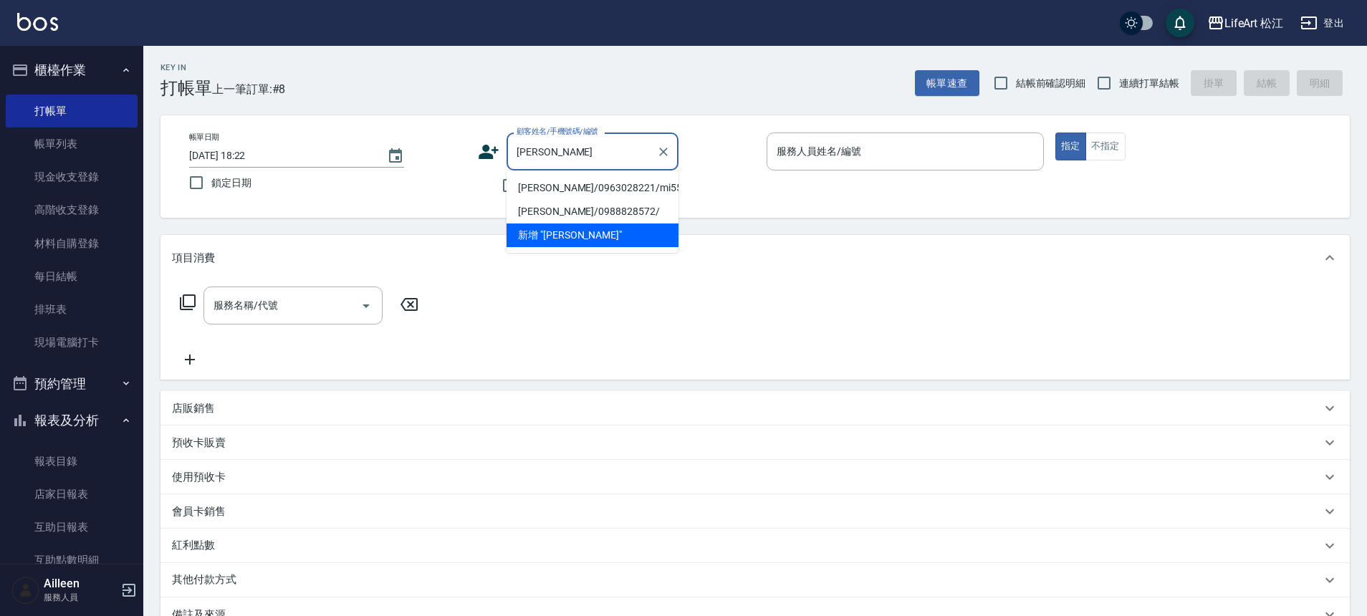
click at [581, 185] on li "[PERSON_NAME]/0963028221/mi55" at bounding box center [592, 188] width 172 height 24
type input "[PERSON_NAME]/0963028221/mi55"
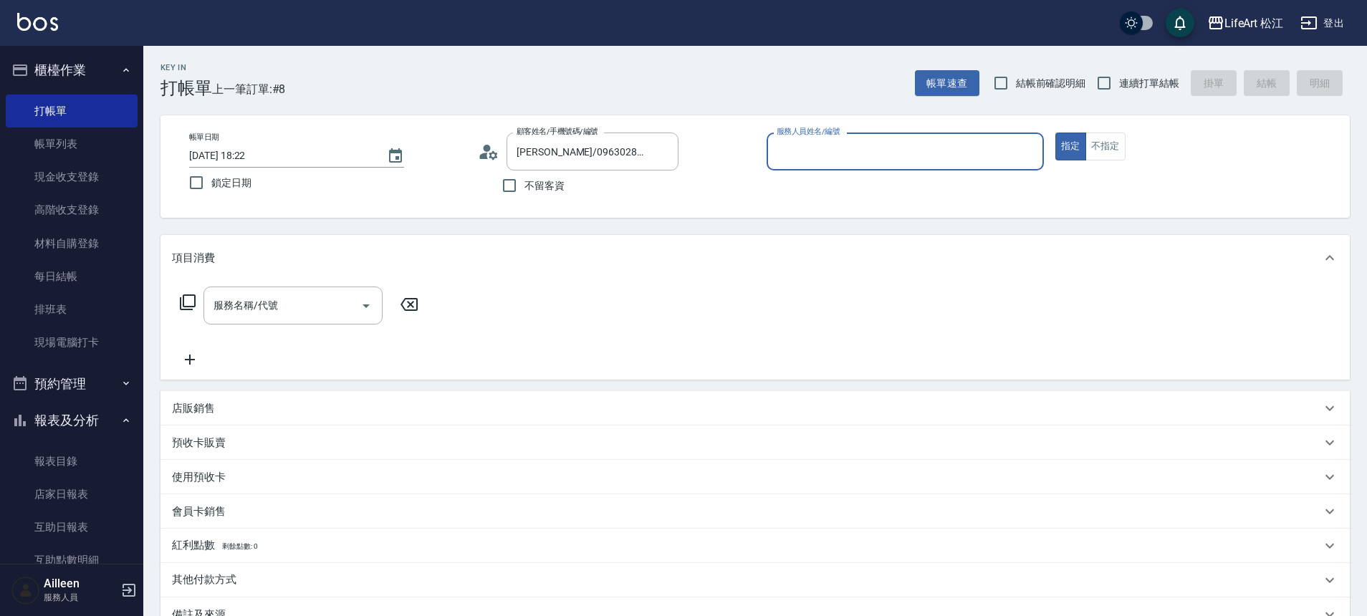
type input "Mia(無代號)"
click at [271, 312] on input "服務名稱/代號" at bounding box center [282, 305] width 145 height 25
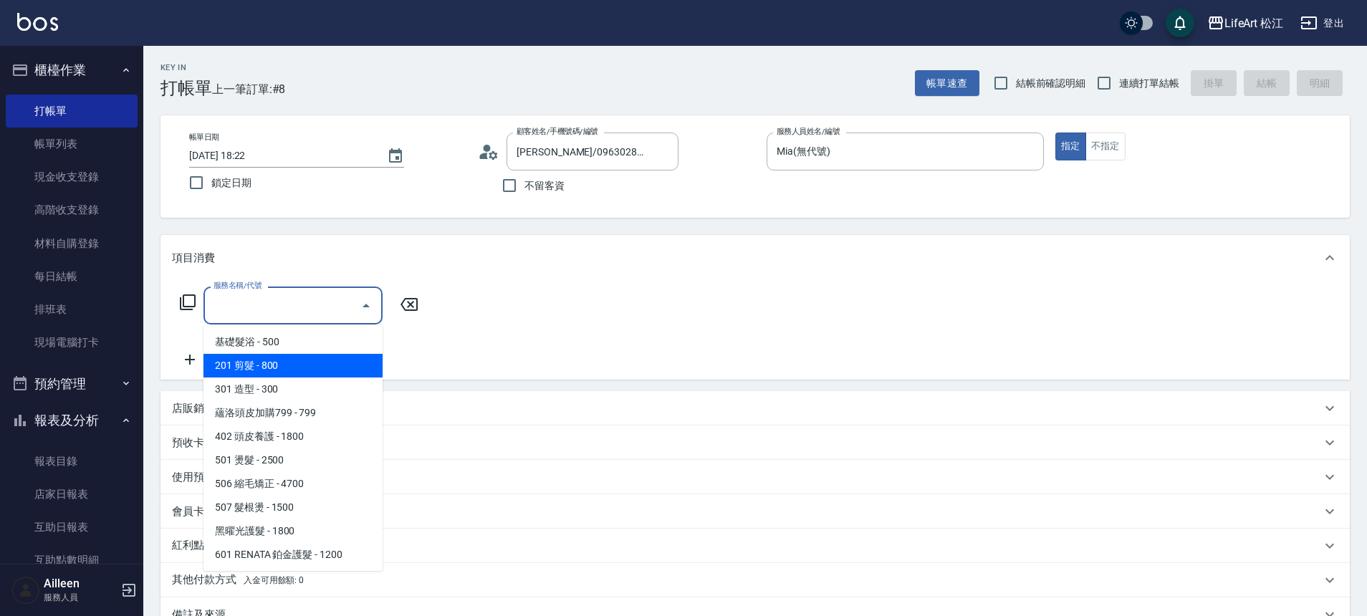
click at [281, 357] on span "201 剪髮 - 800" at bounding box center [292, 366] width 179 height 24
type input "201 剪髮(201)"
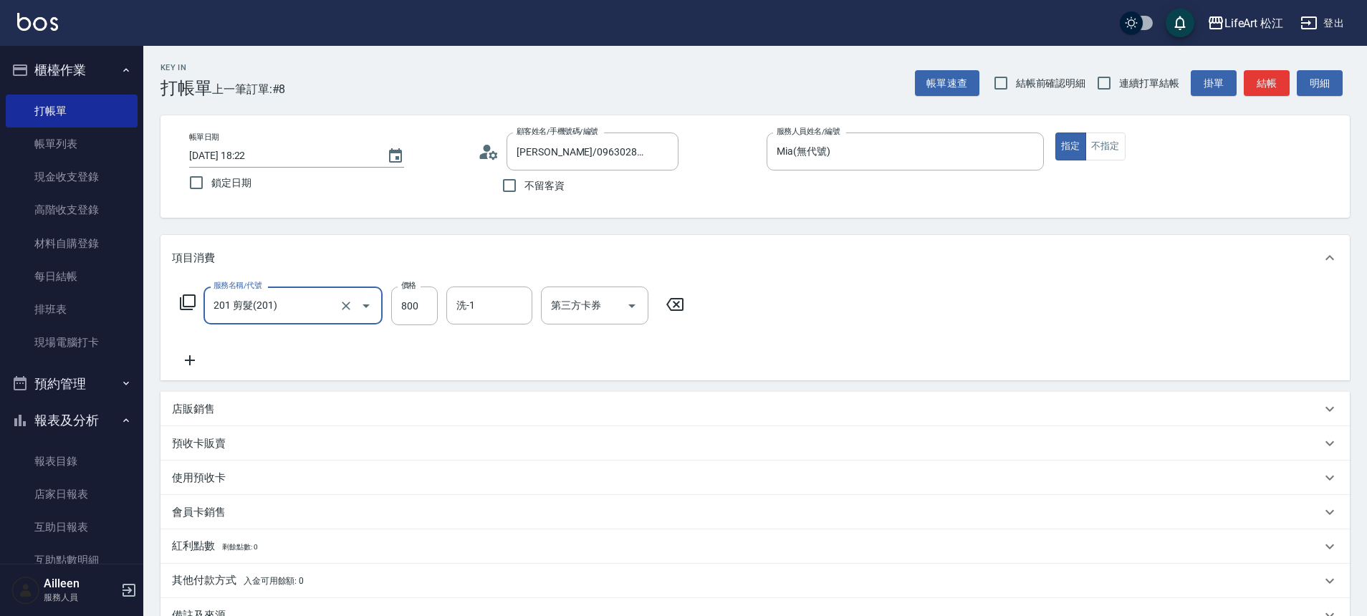
scroll to position [124, 0]
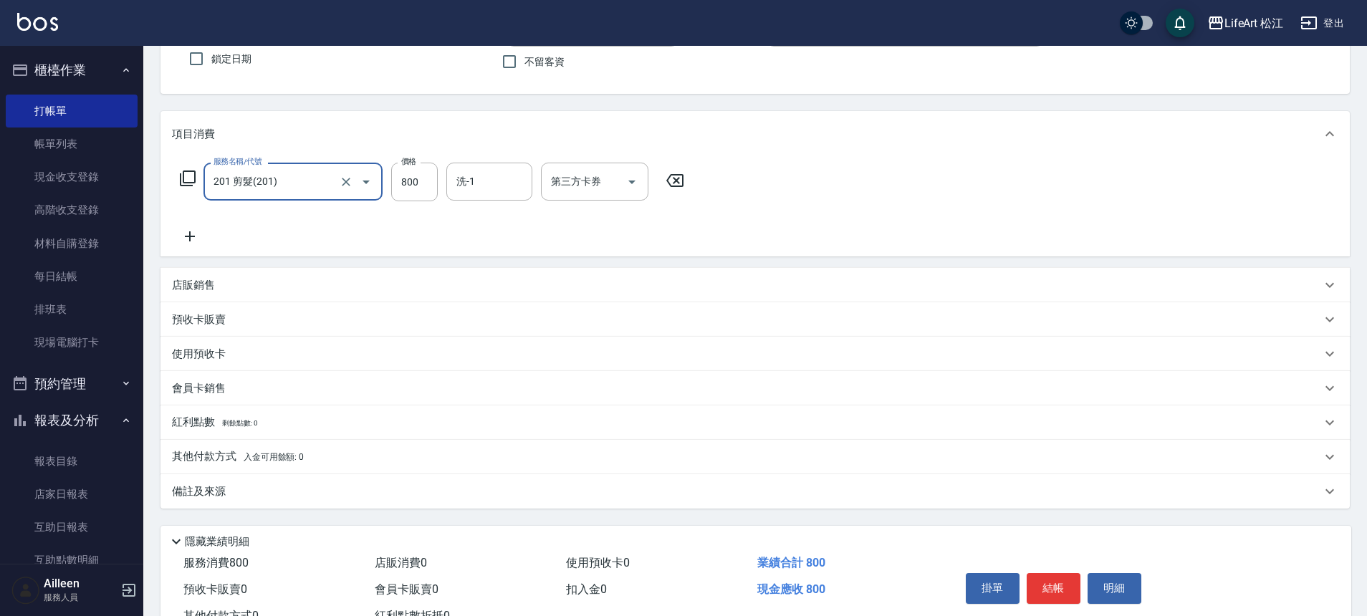
click at [235, 495] on div "備註及來源" at bounding box center [746, 491] width 1149 height 15
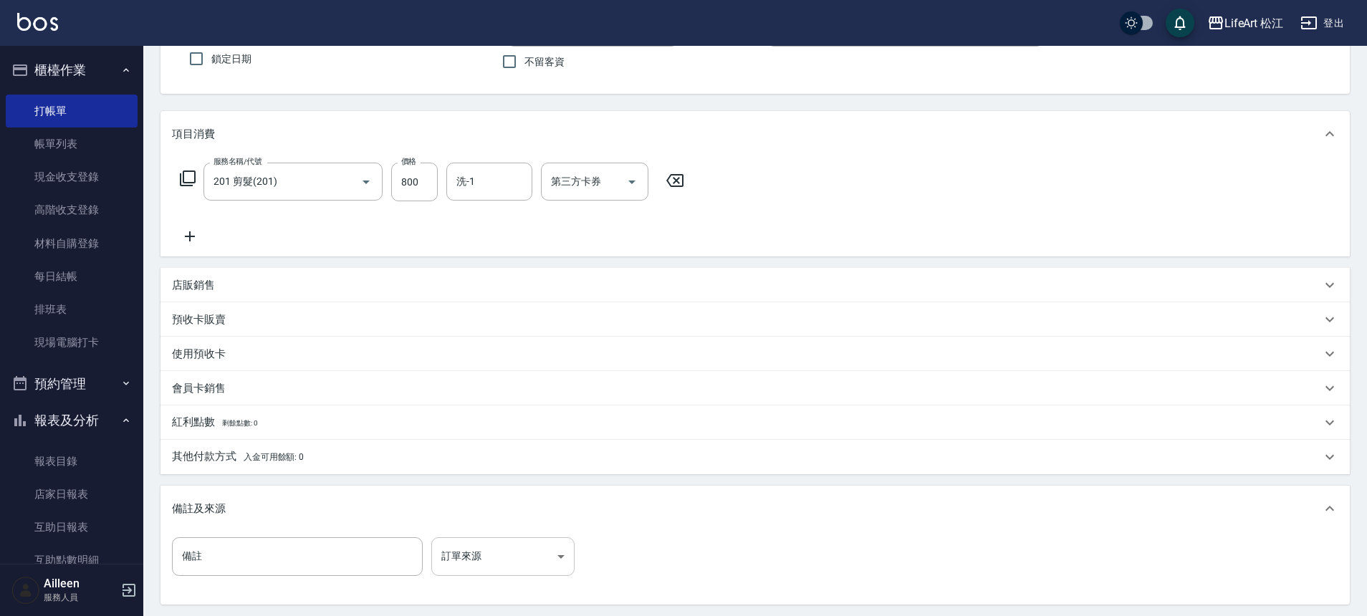
click at [473, 552] on body "LifeArt 松江 登出 櫃檯作業 打帳單 帳單列表 現金收支登錄 高階收支登錄 材料自購登錄 每日結帳 排班表 現場電腦打卡 預約管理 預約管理 單日預約…" at bounding box center [683, 318] width 1367 height 884
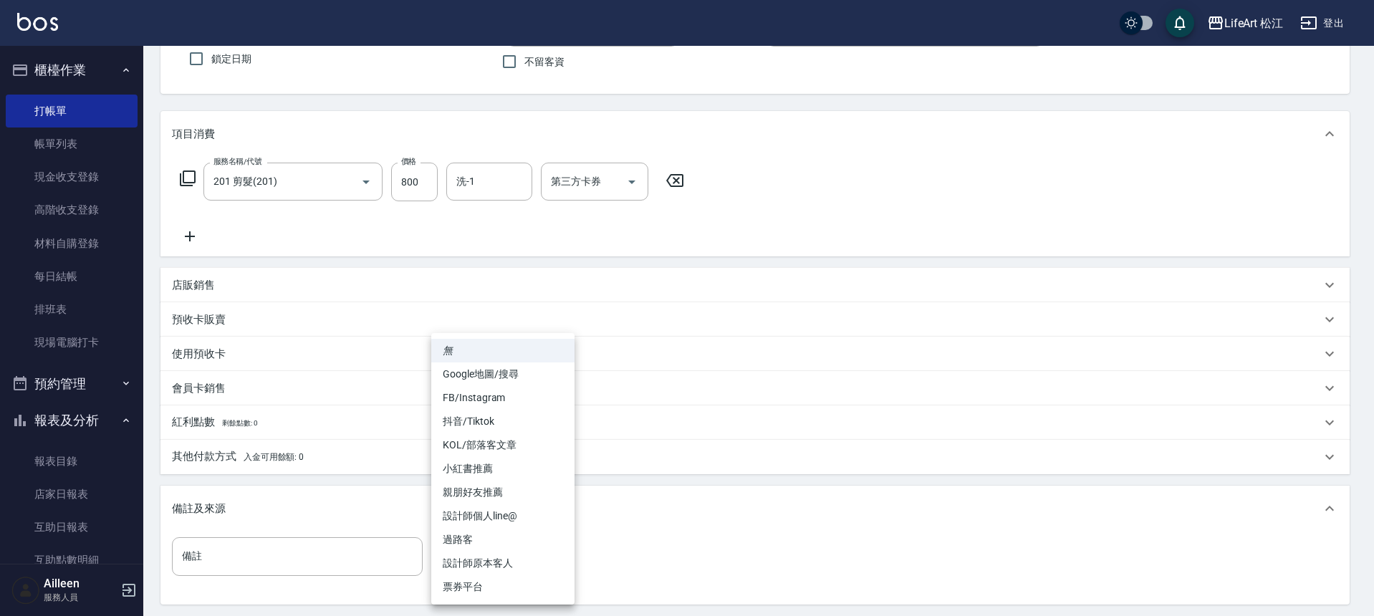
click at [495, 561] on li "設計師原本客人" at bounding box center [502, 564] width 143 height 24
type input "設計師原本客人"
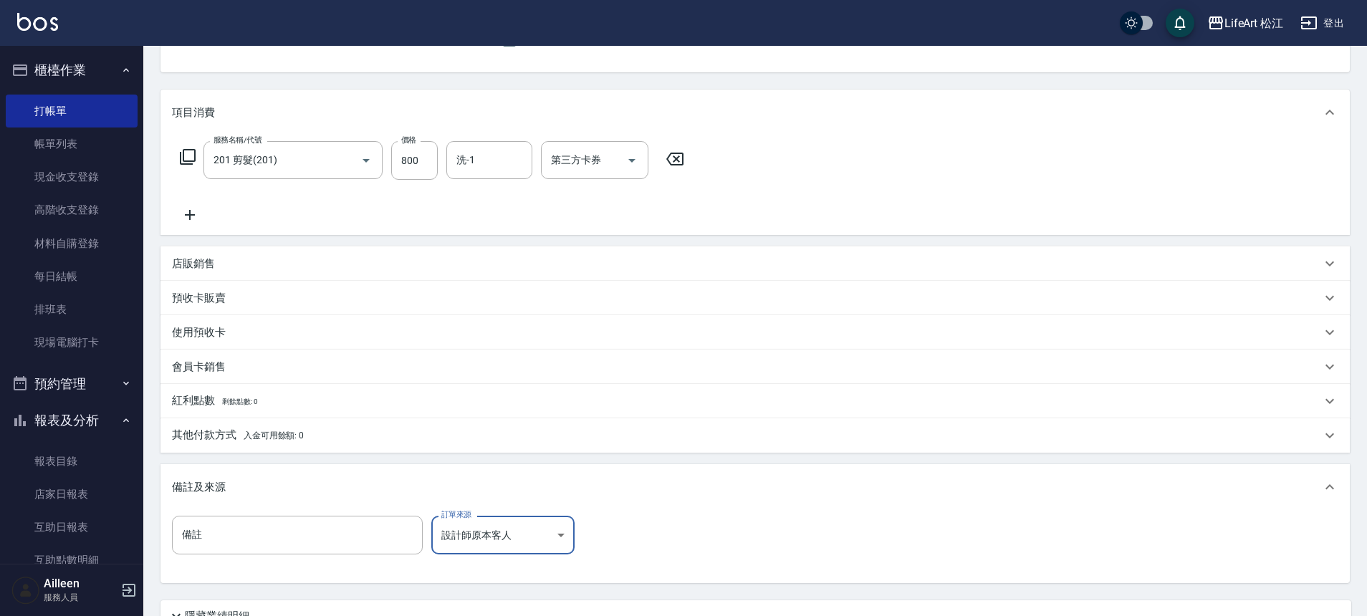
scroll to position [274, 0]
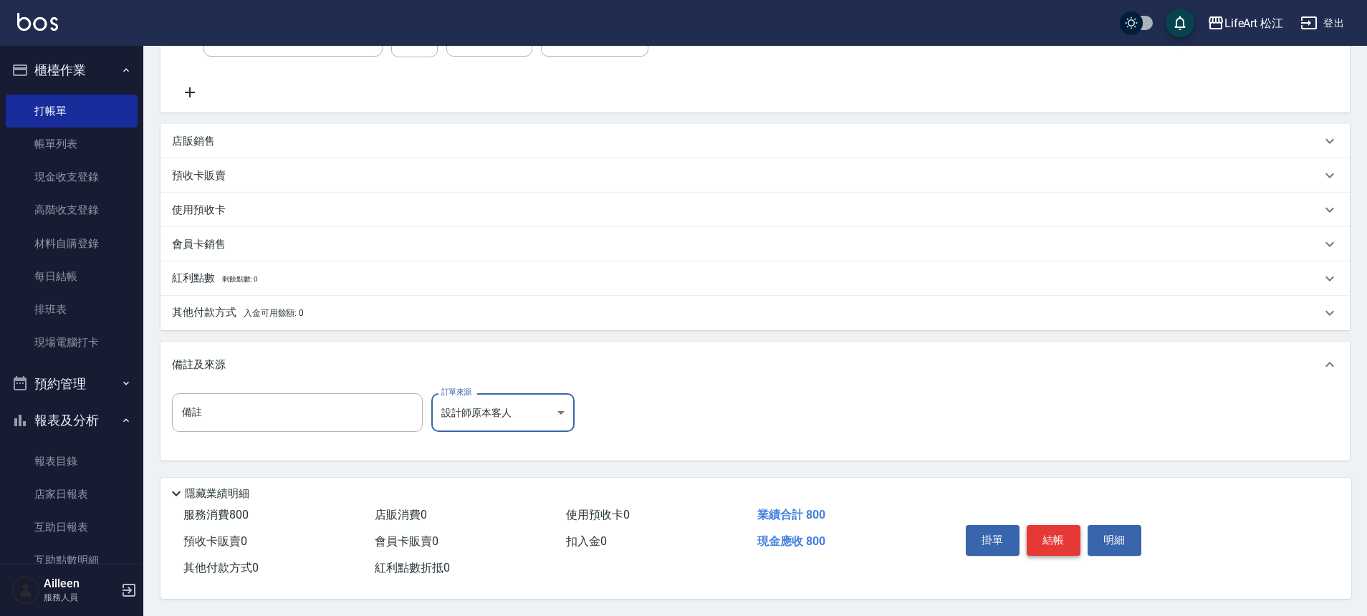
click at [1051, 537] on button "結帳" at bounding box center [1053, 540] width 54 height 30
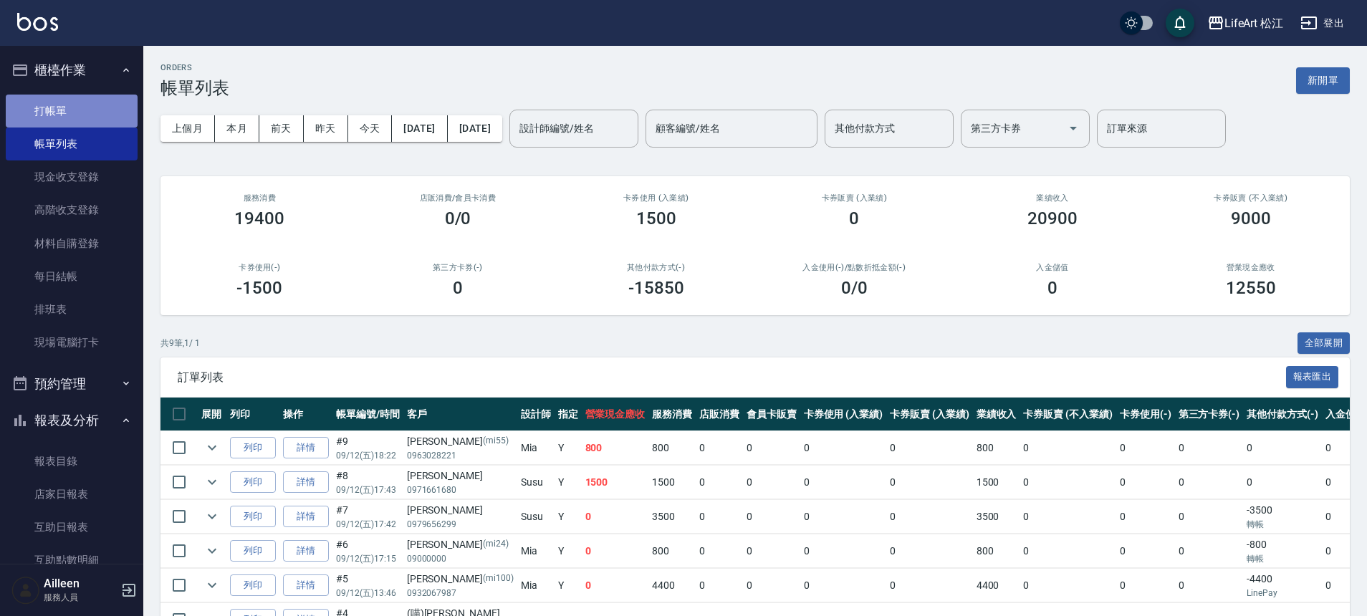
click at [97, 120] on link "打帳單" at bounding box center [72, 111] width 132 height 33
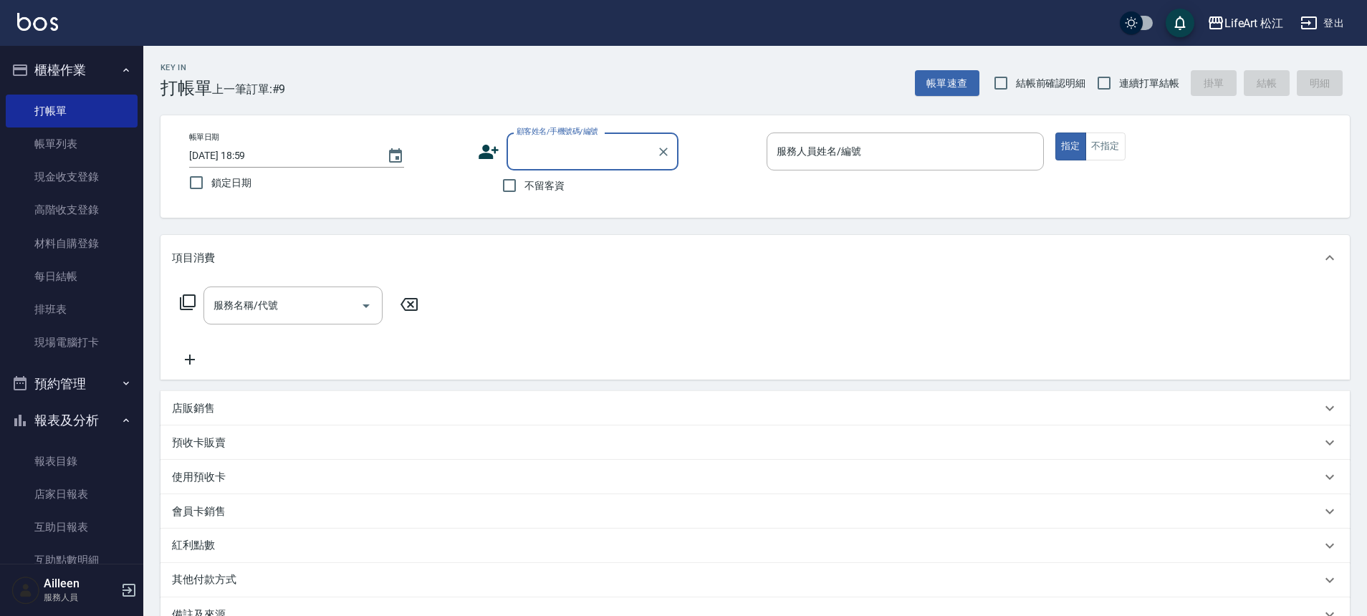
click at [526, 181] on span "不留客資" at bounding box center [544, 185] width 40 height 15
click at [524, 181] on input "不留客資" at bounding box center [509, 185] width 30 height 30
checkbox input "true"
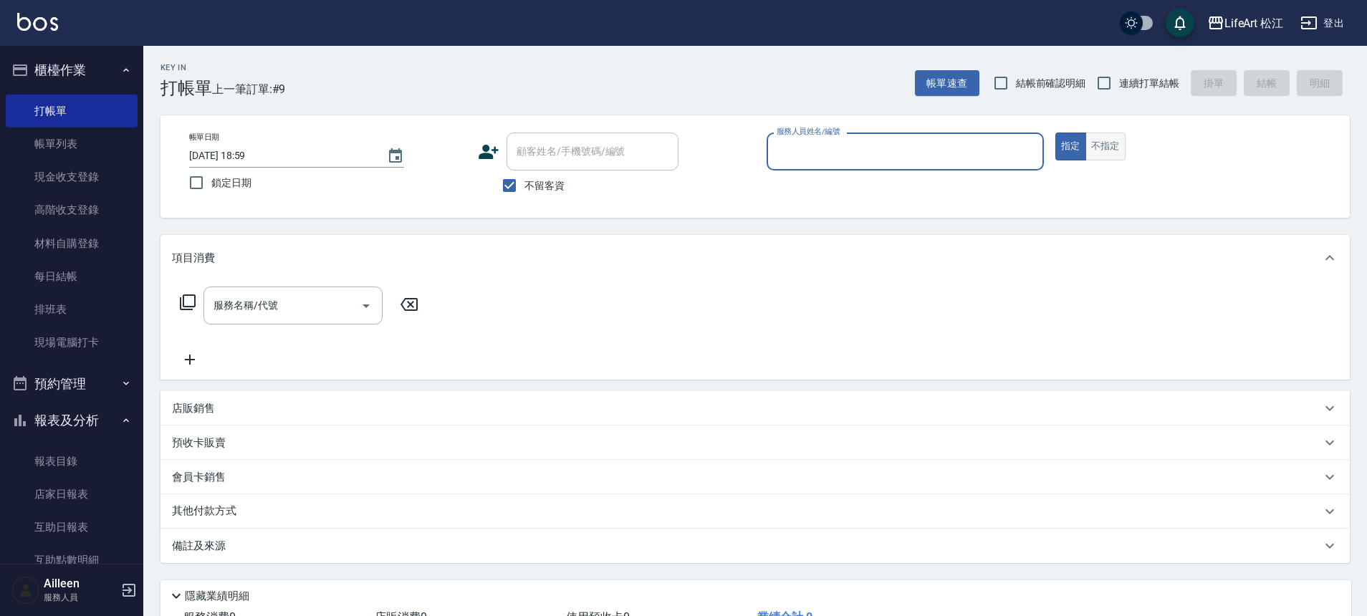
click at [1120, 151] on button "不指定" at bounding box center [1105, 147] width 40 height 28
click at [910, 157] on input "服務人員姓名/編號" at bounding box center [905, 151] width 264 height 25
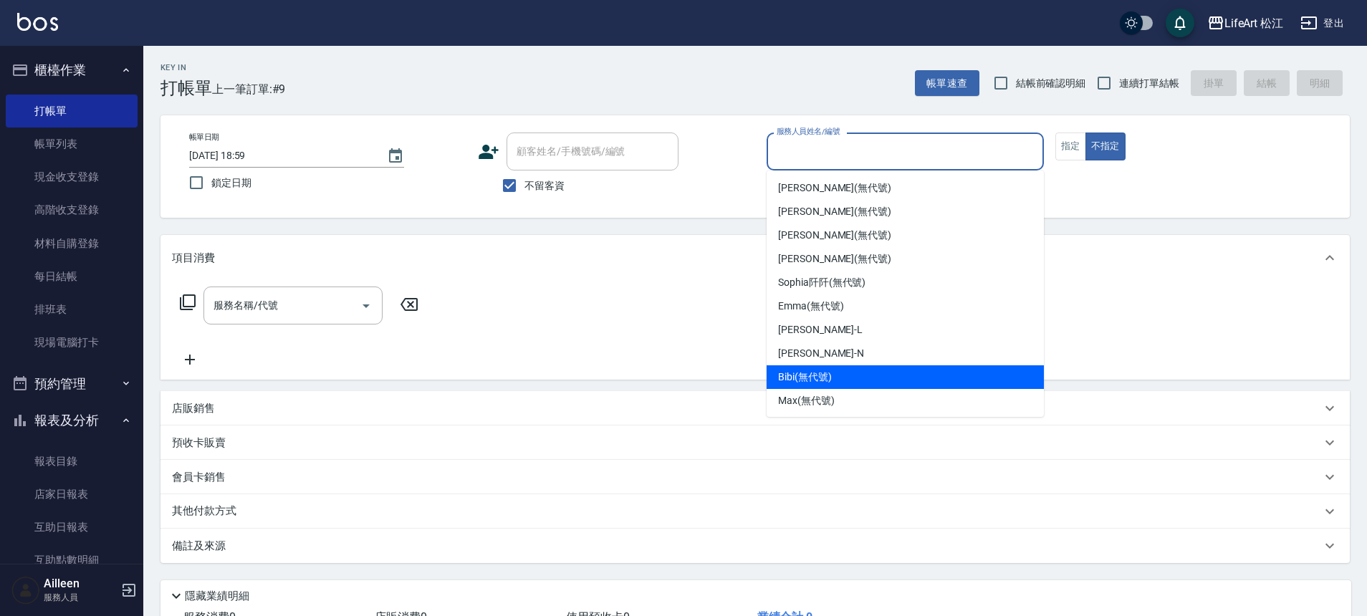
click at [891, 367] on div "Bibi (無代號)" at bounding box center [904, 377] width 277 height 24
type input "Bibi(無代號)"
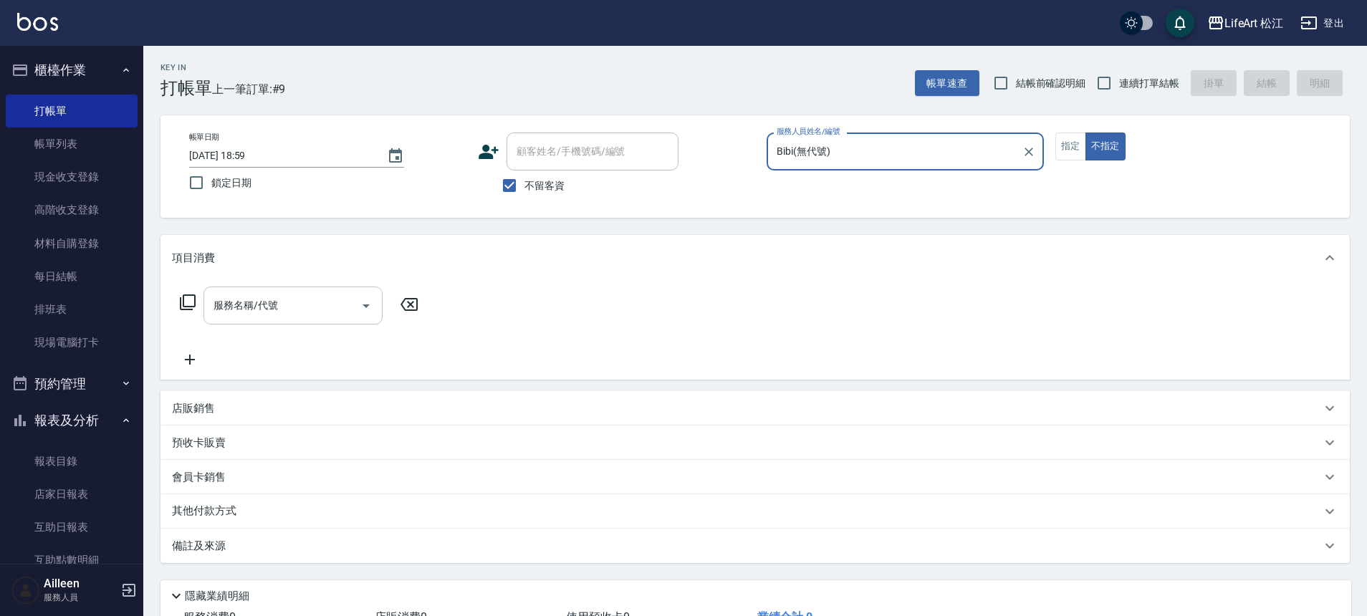
click at [335, 312] on input "服務名稱/代號" at bounding box center [282, 305] width 145 height 25
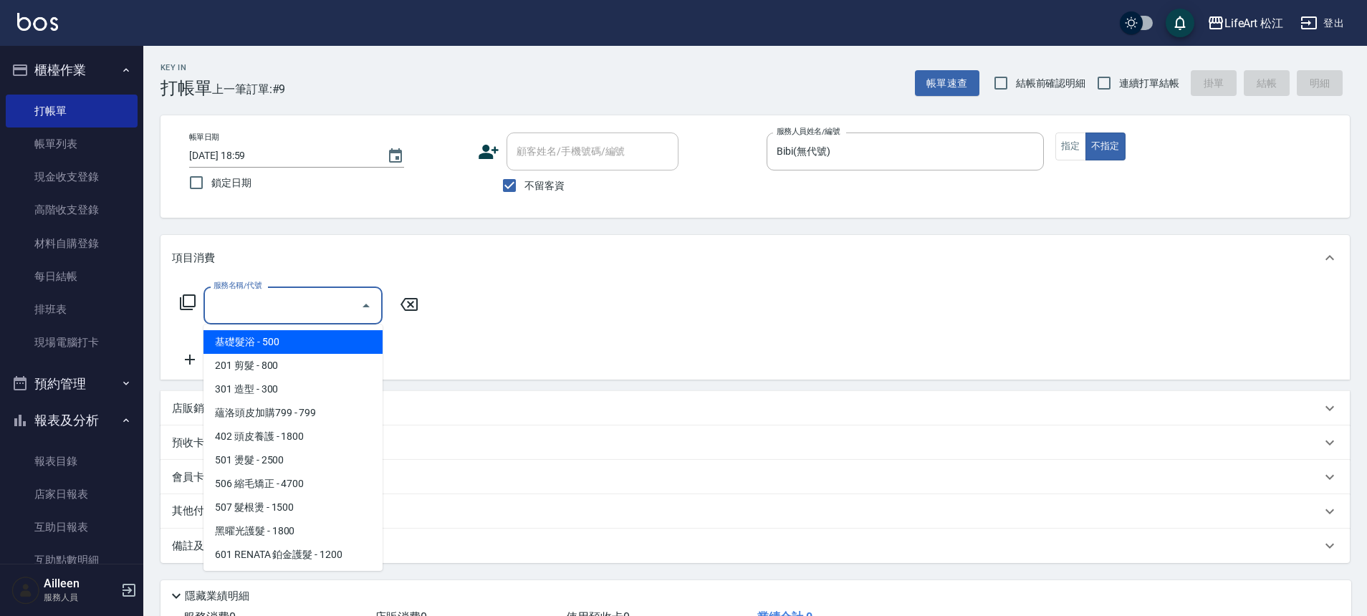
click at [324, 348] on span "基礎髮浴 - 500" at bounding box center [292, 342] width 179 height 24
type input "基礎髮浴 (101)"
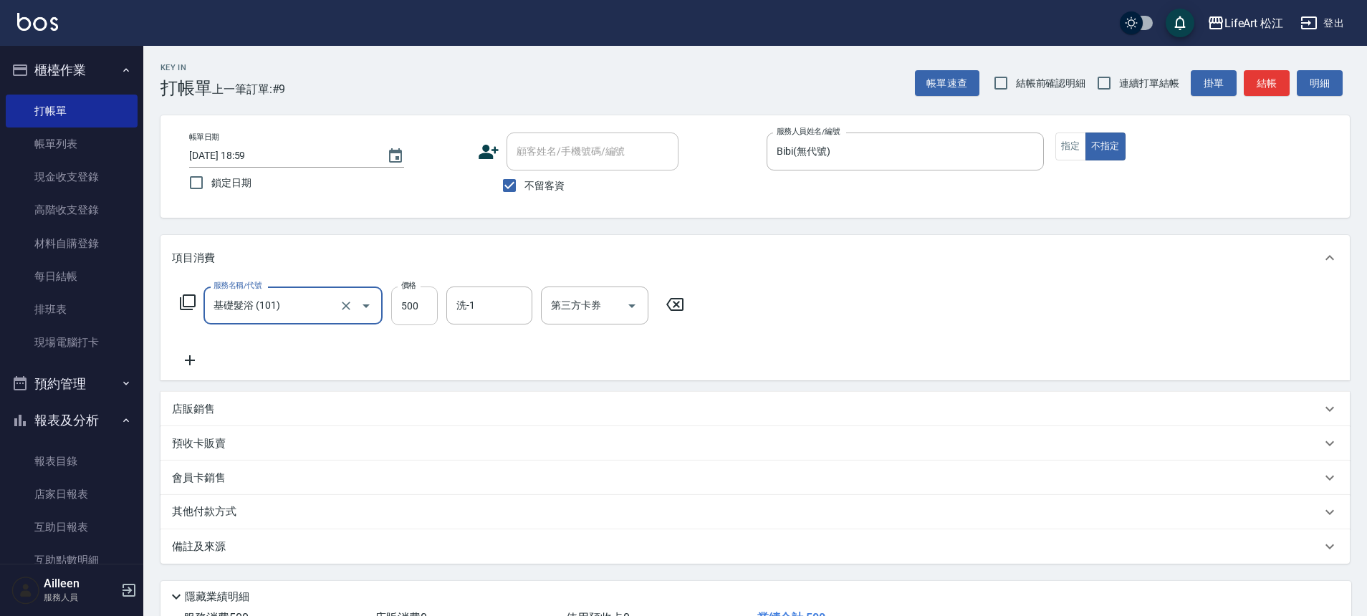
click at [419, 309] on input "500" at bounding box center [414, 306] width 47 height 39
type input "800"
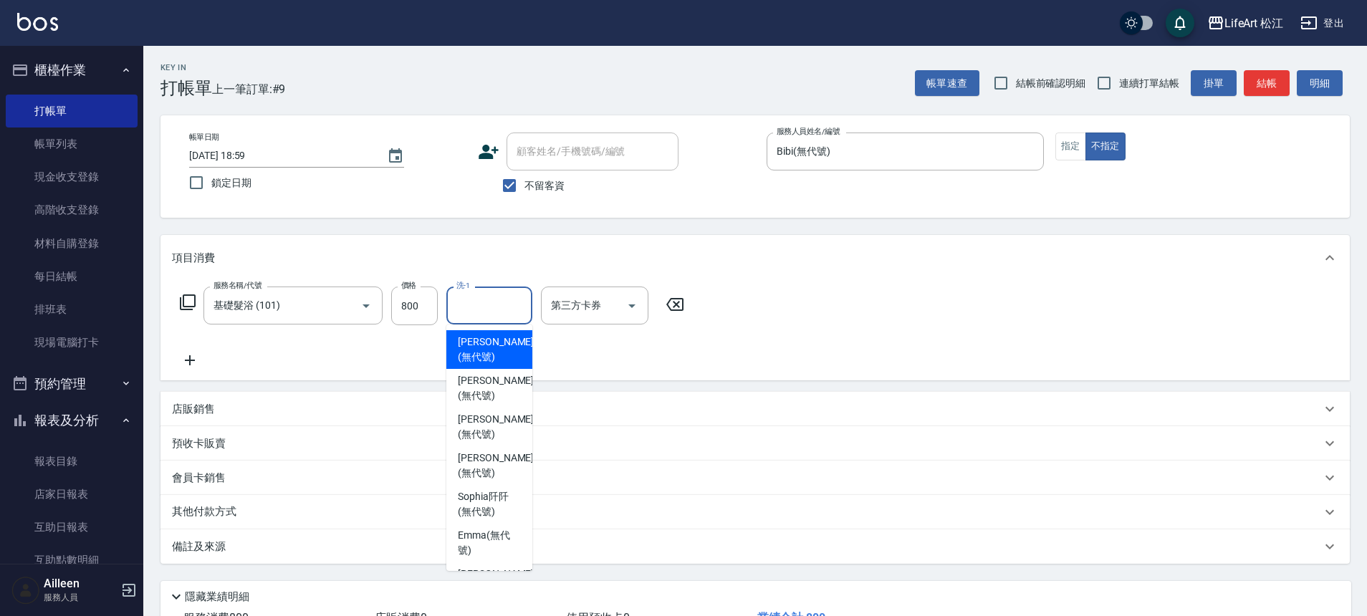
click at [485, 303] on input "洗-1" at bounding box center [489, 305] width 73 height 25
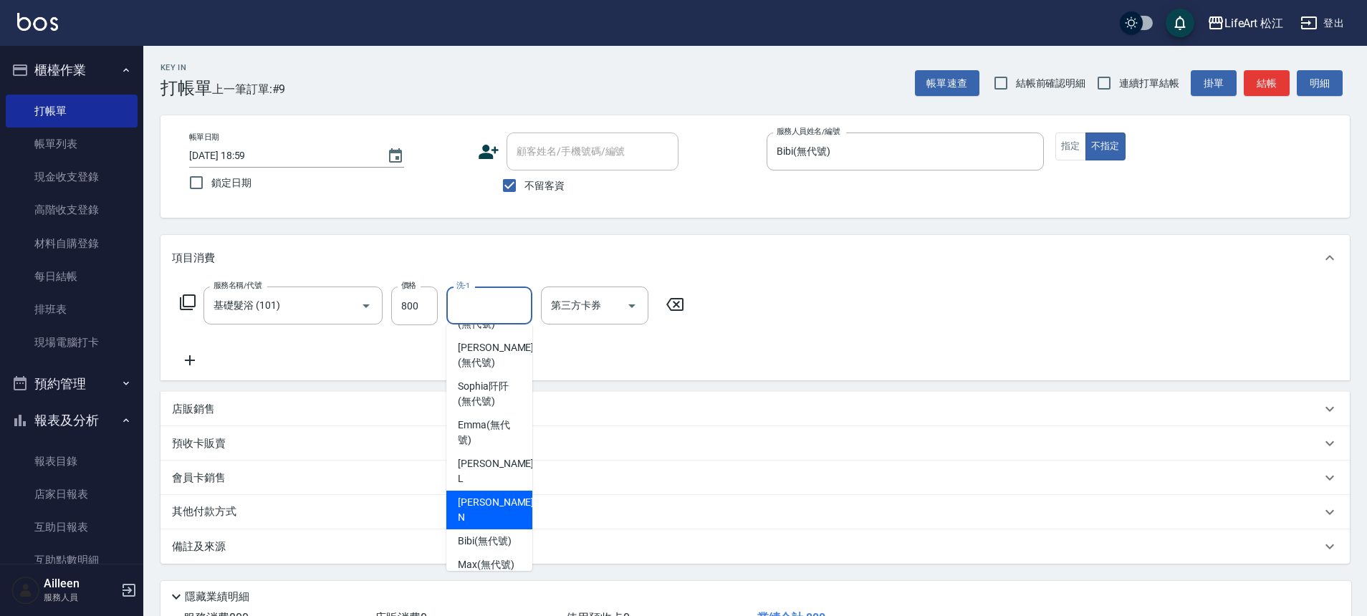
scroll to position [111, 0]
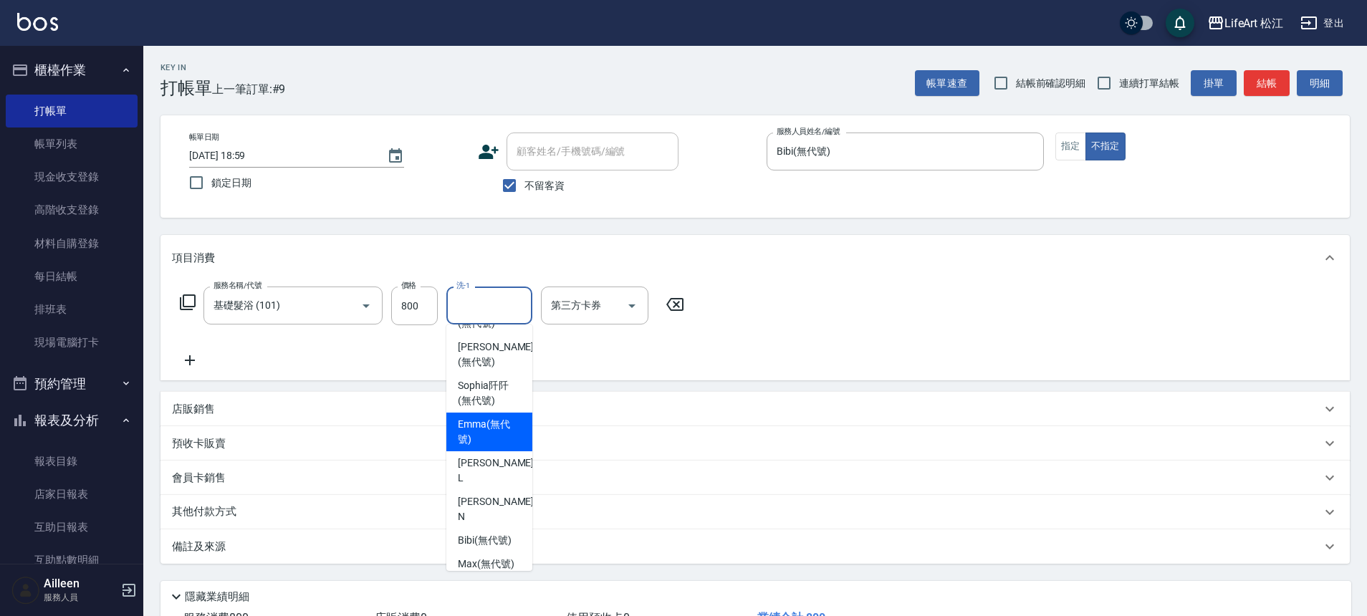
click at [494, 420] on span "[PERSON_NAME] (無代號)" at bounding box center [489, 432] width 63 height 30
type input "[PERSON_NAME](無代號)"
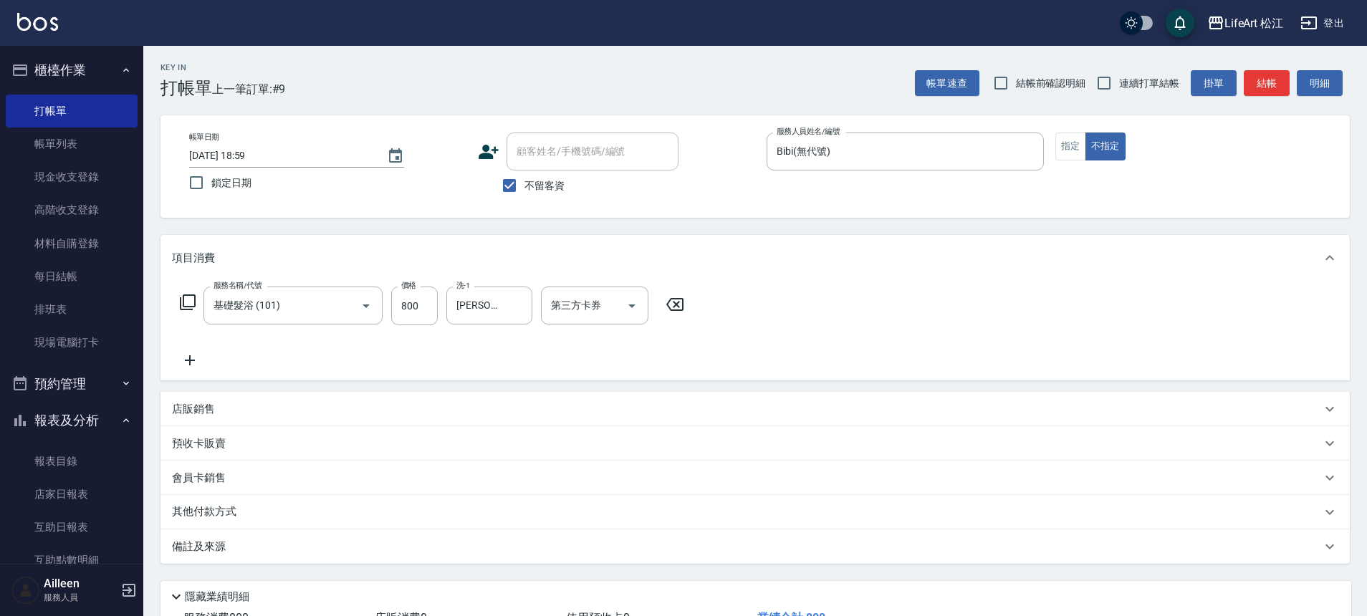
click at [231, 552] on div "備註及來源" at bounding box center [746, 546] width 1149 height 15
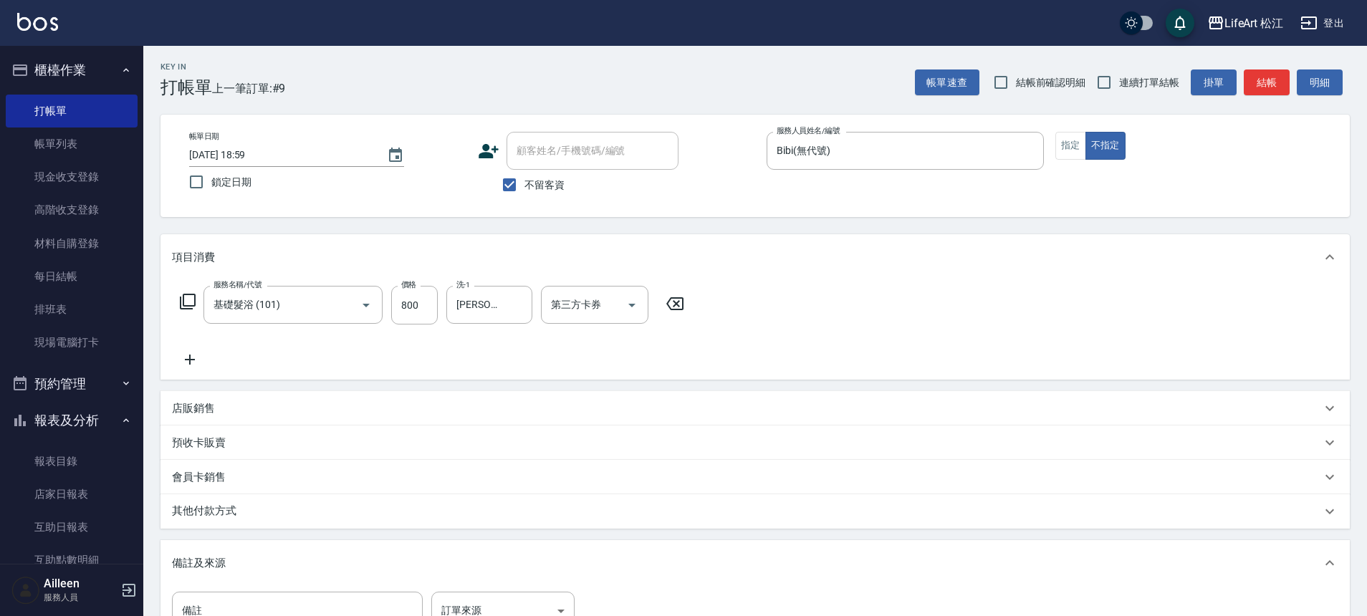
scroll to position [126, 0]
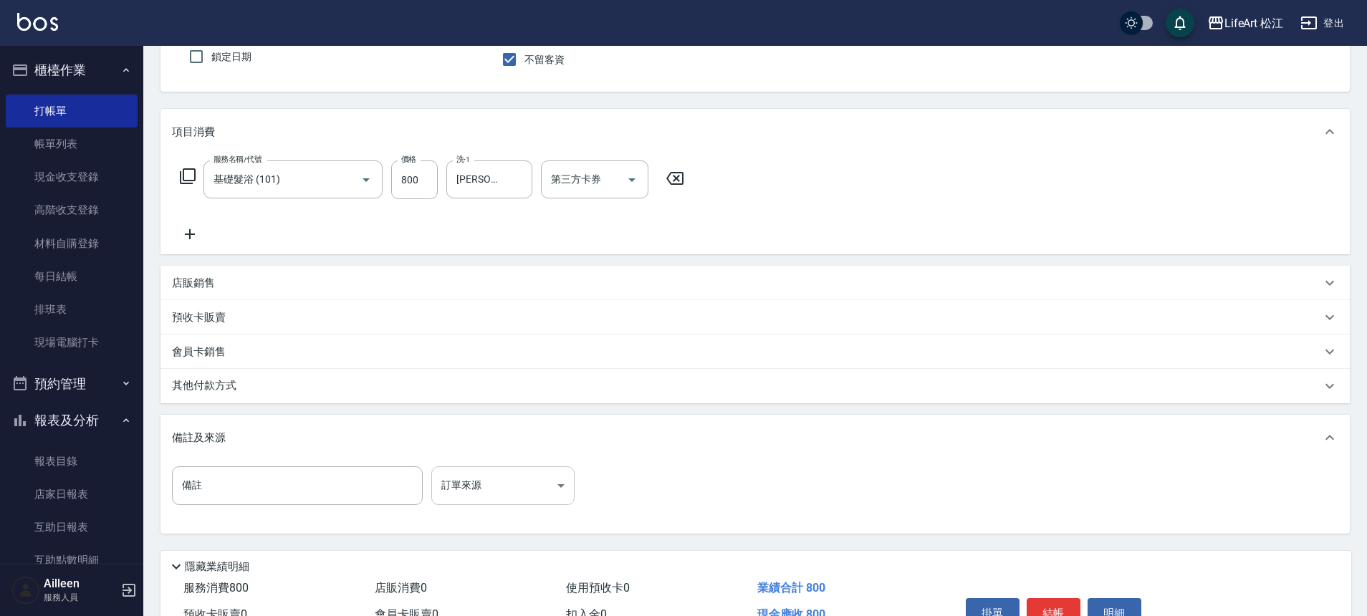
click at [519, 494] on body "LifeArt 松江 登出 櫃檯作業 打帳單 帳單列表 現金收支登錄 高階收支登錄 材料自購登錄 每日結帳 排班表 現場電腦打卡 預約管理 預約管理 單日預約…" at bounding box center [683, 281] width 1367 height 815
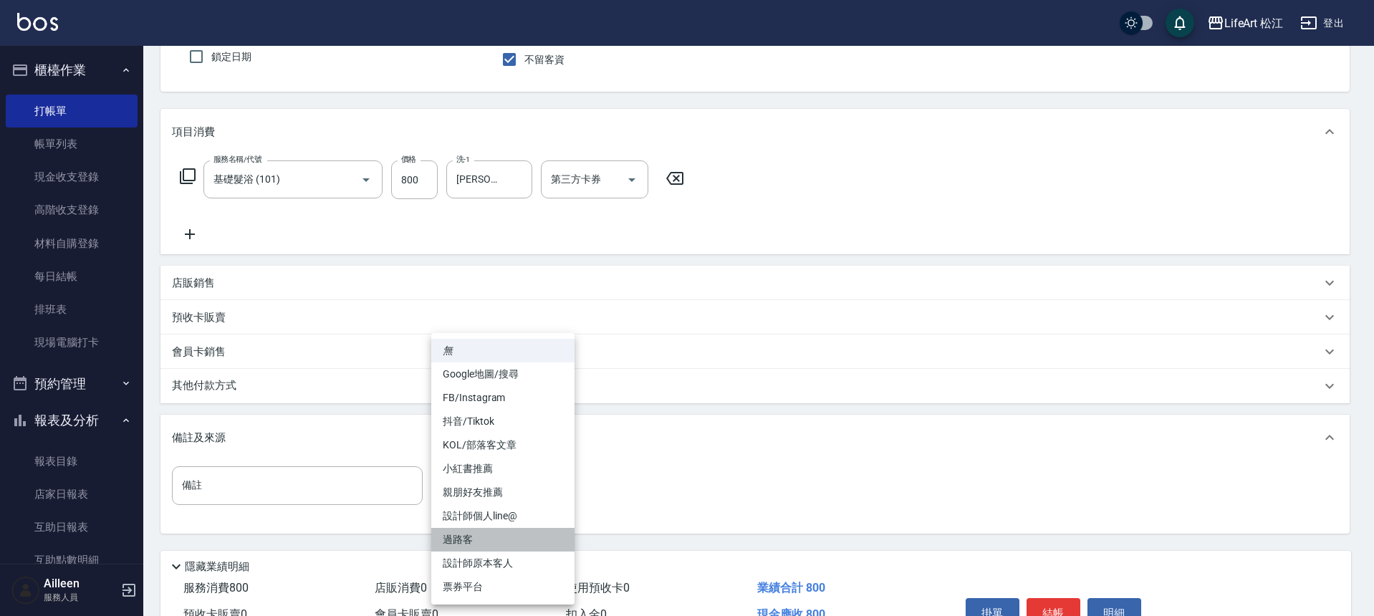
click at [497, 547] on li "過路客" at bounding box center [502, 540] width 143 height 24
type input "過路客"
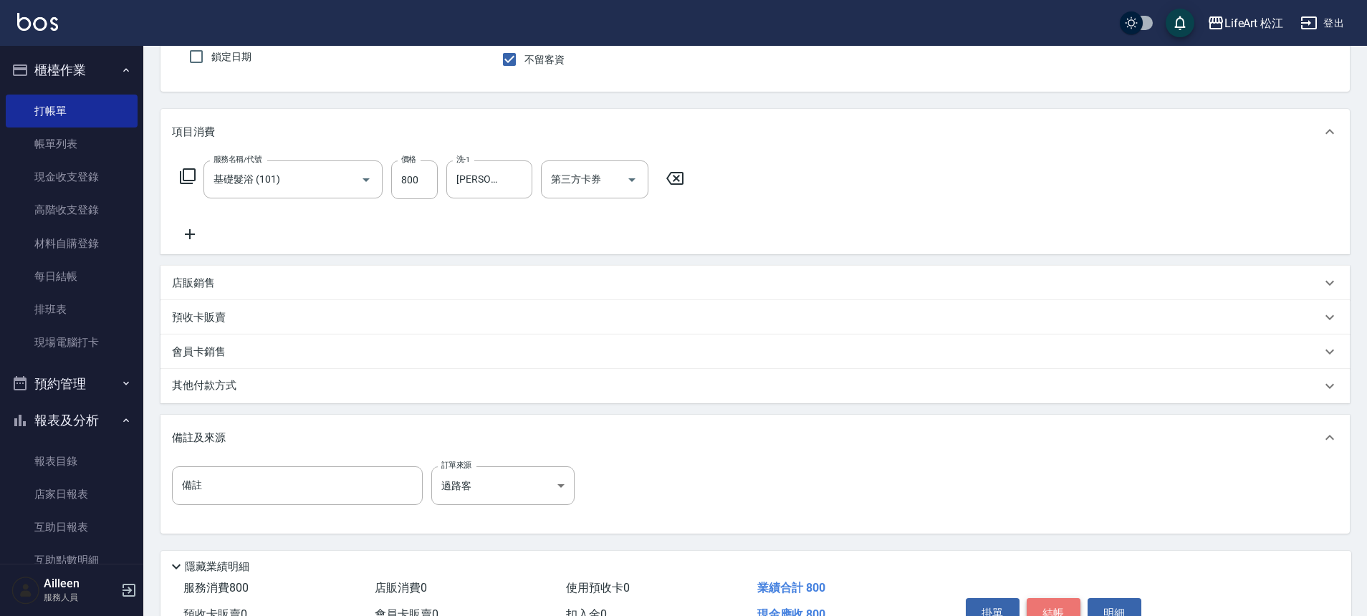
click at [1071, 602] on button "結帳" at bounding box center [1053, 613] width 54 height 30
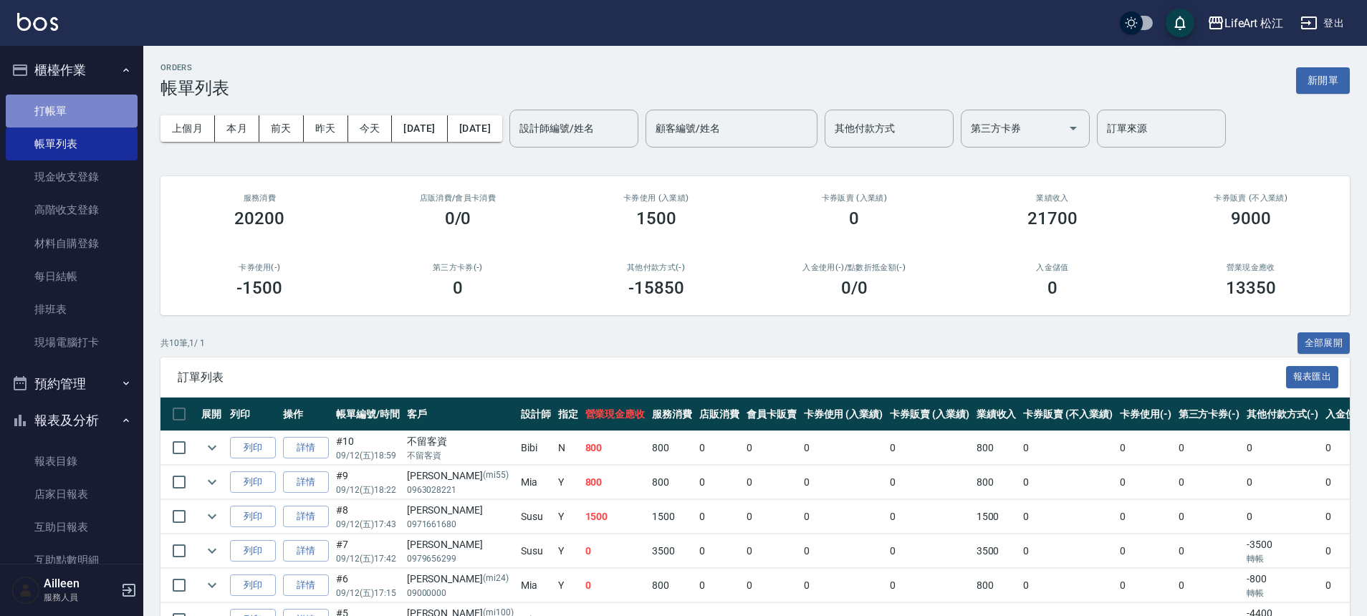
click at [102, 118] on link "打帳單" at bounding box center [72, 111] width 132 height 33
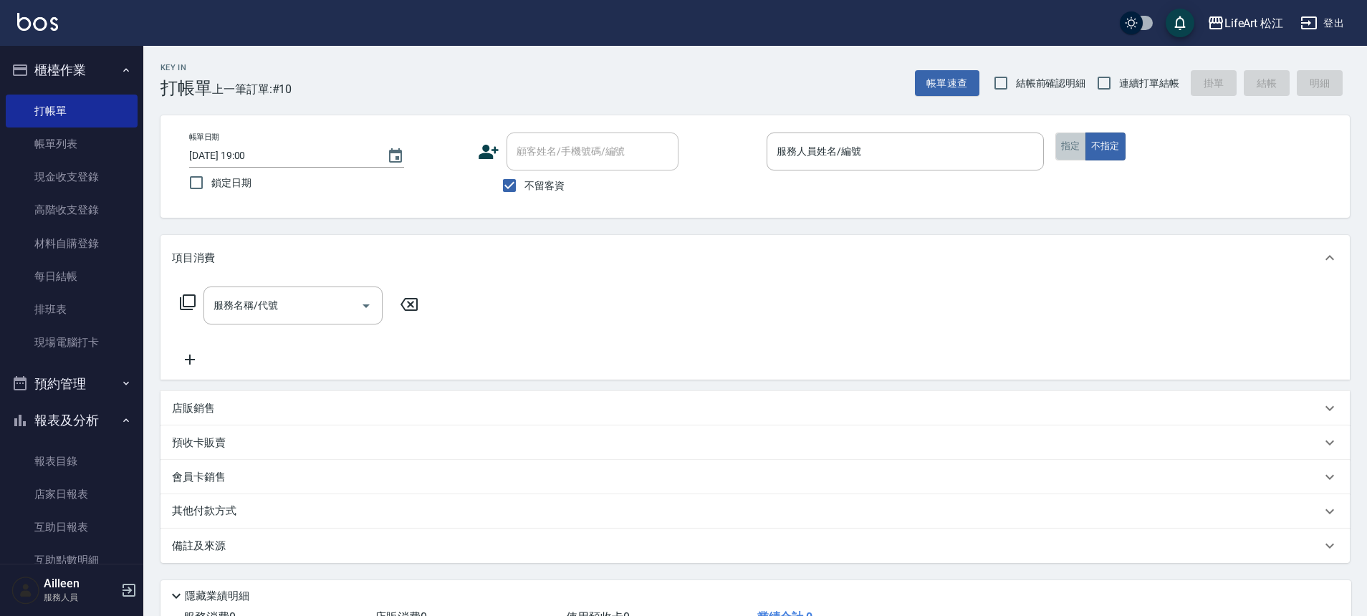
click at [1077, 147] on button "指定" at bounding box center [1070, 147] width 31 height 28
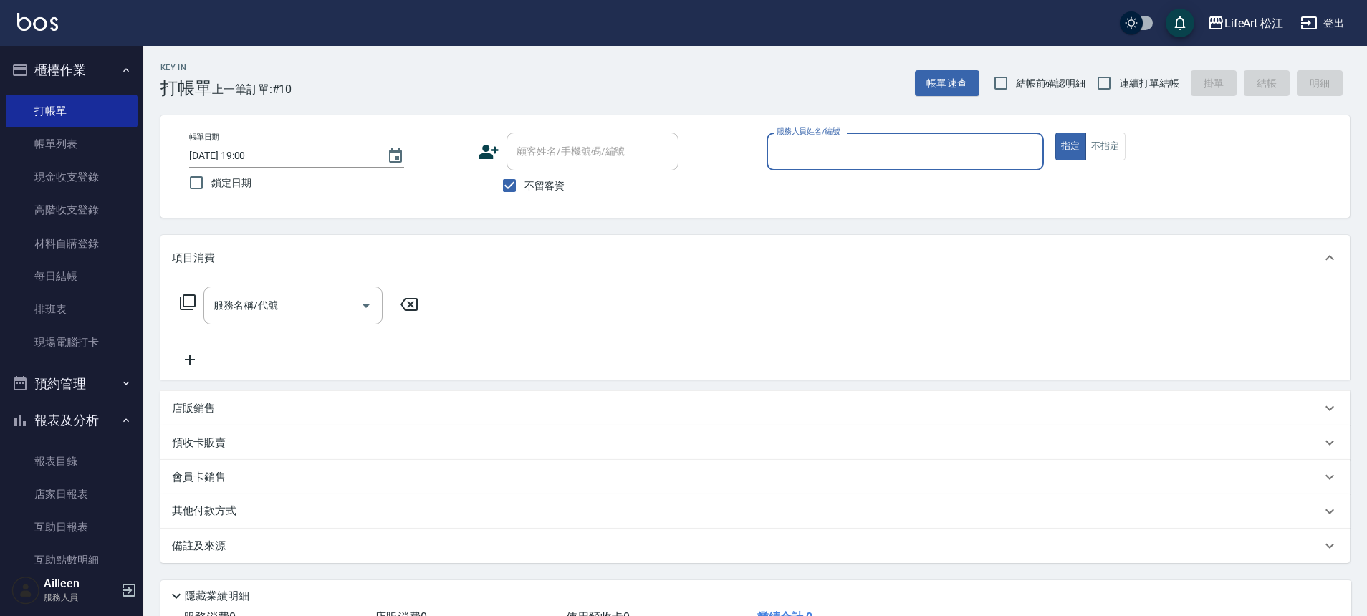
click at [897, 158] on input "服務人員姓名/編號" at bounding box center [905, 151] width 264 height 25
type input "0905"
click at [1031, 159] on button "Clear" at bounding box center [1029, 152] width 20 height 20
click at [537, 183] on span "不留客資" at bounding box center [544, 185] width 40 height 15
click at [524, 183] on input "不留客資" at bounding box center [509, 185] width 30 height 30
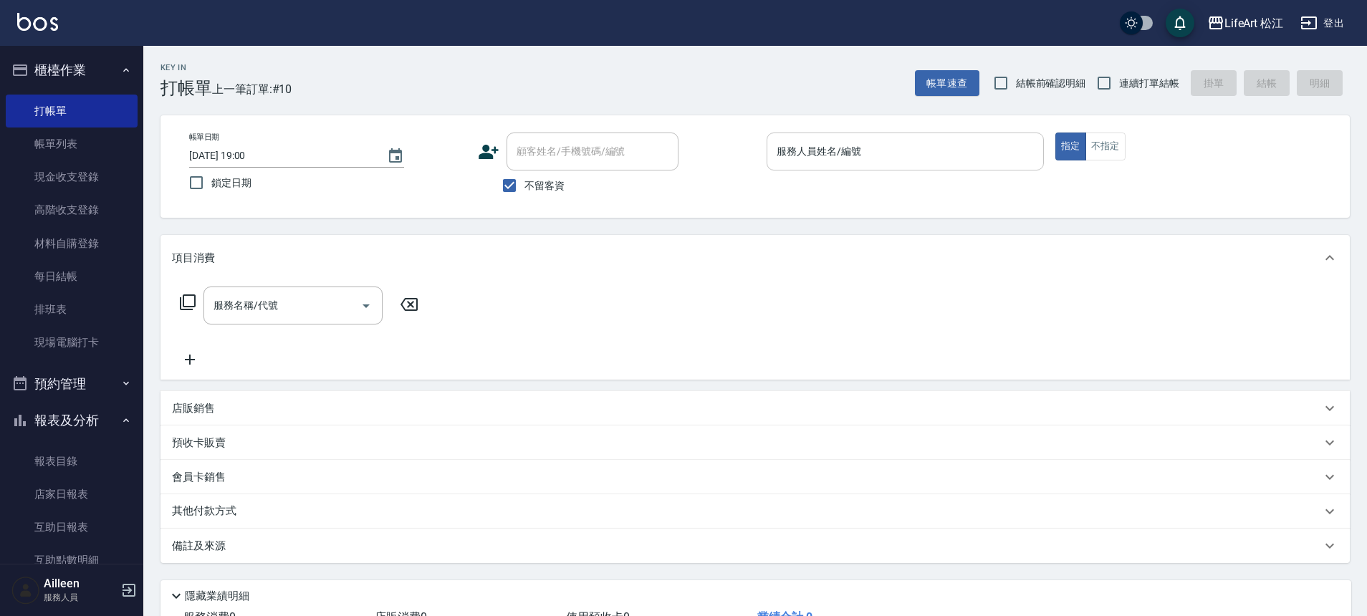
checkbox input "false"
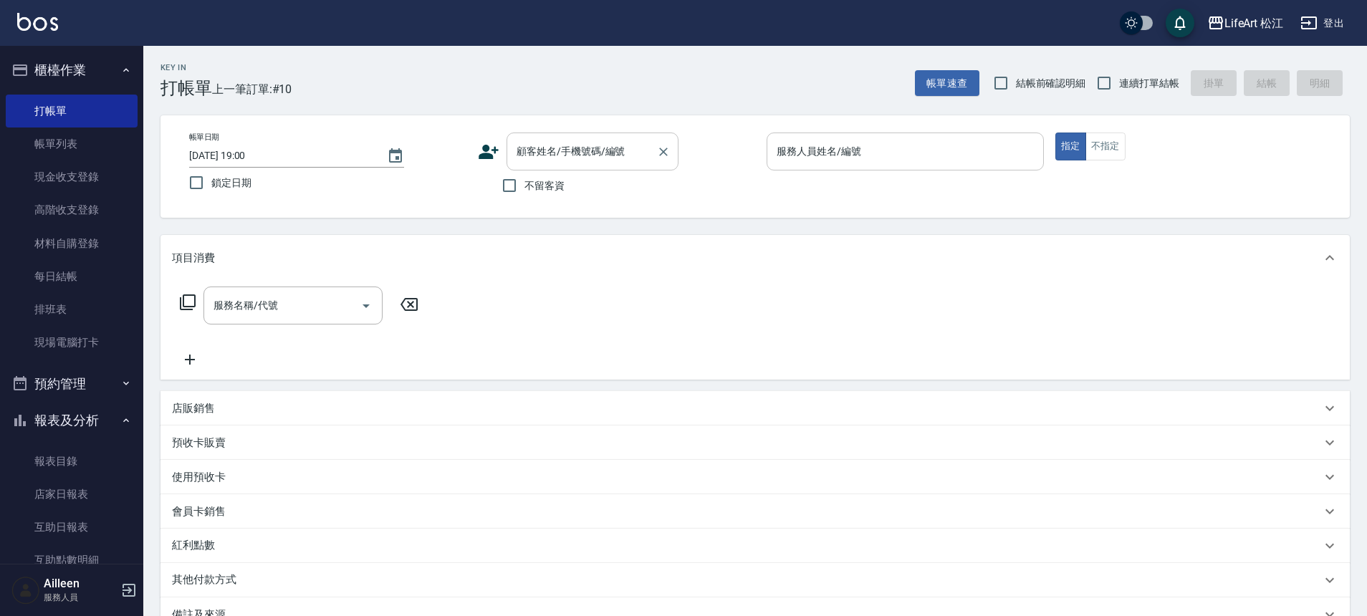
click at [542, 161] on input "顧客姓名/手機號碼/編號" at bounding box center [582, 151] width 138 height 25
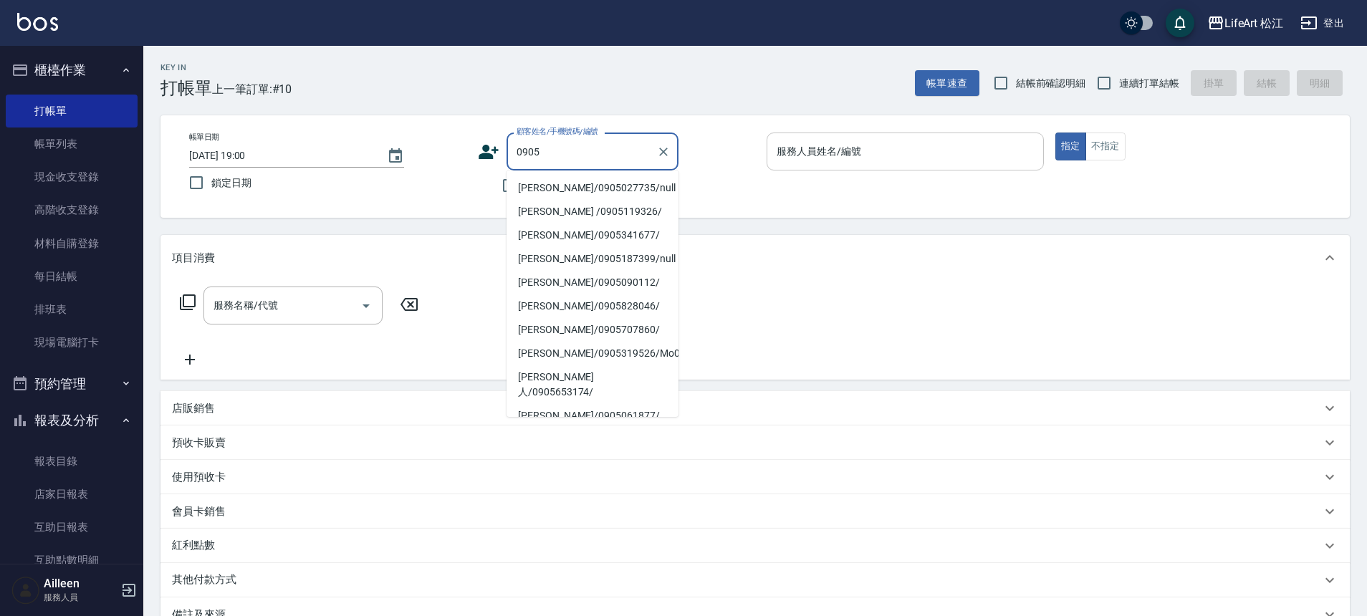
click at [572, 185] on li "[PERSON_NAME]/0905027735/null" at bounding box center [592, 188] width 172 height 24
type input "[PERSON_NAME]/0905027735/null"
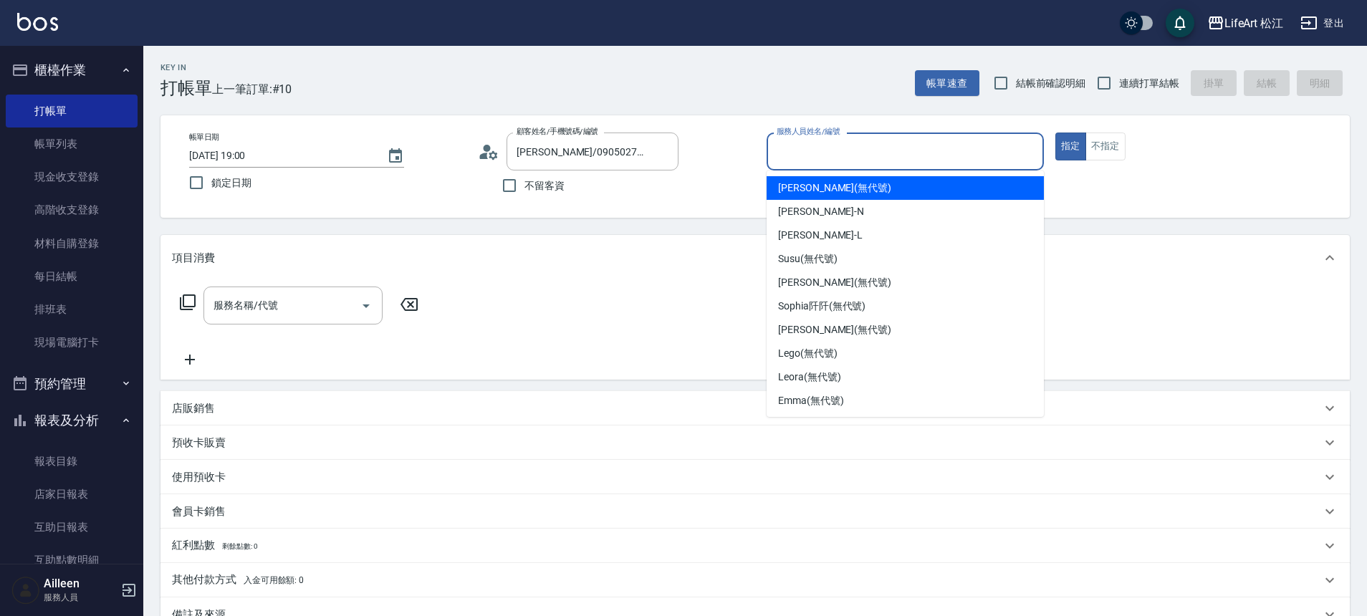
click at [915, 150] on input "服務人員姓名/編號" at bounding box center [905, 151] width 264 height 25
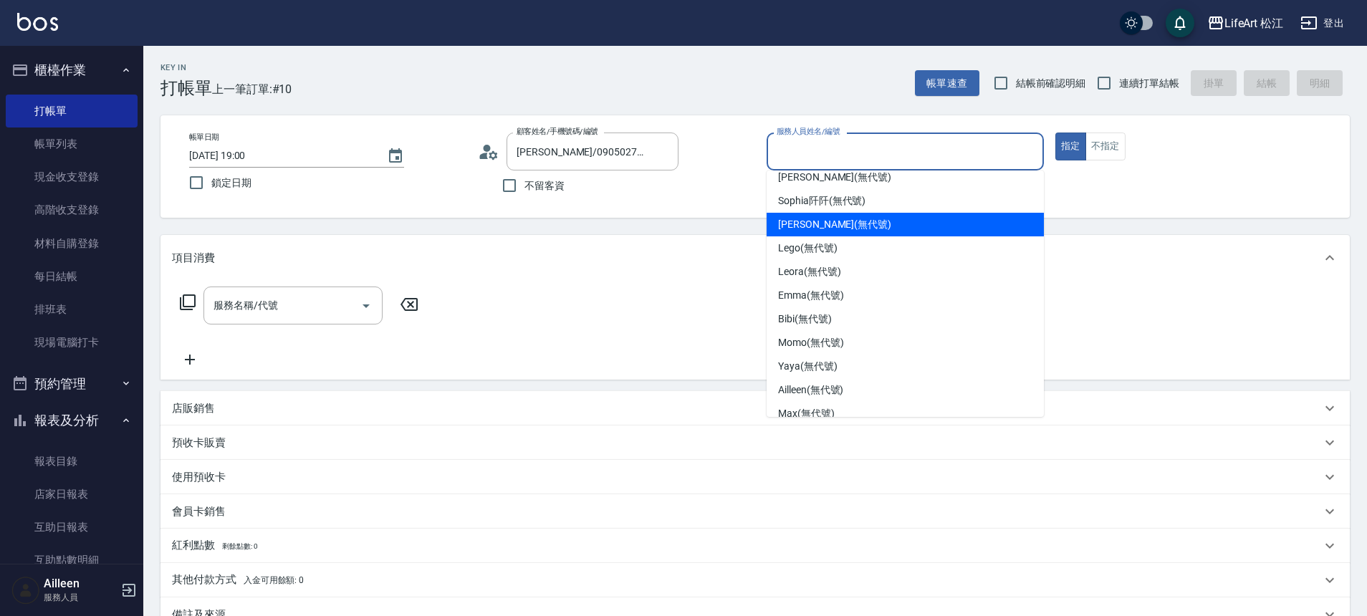
scroll to position [106, 0]
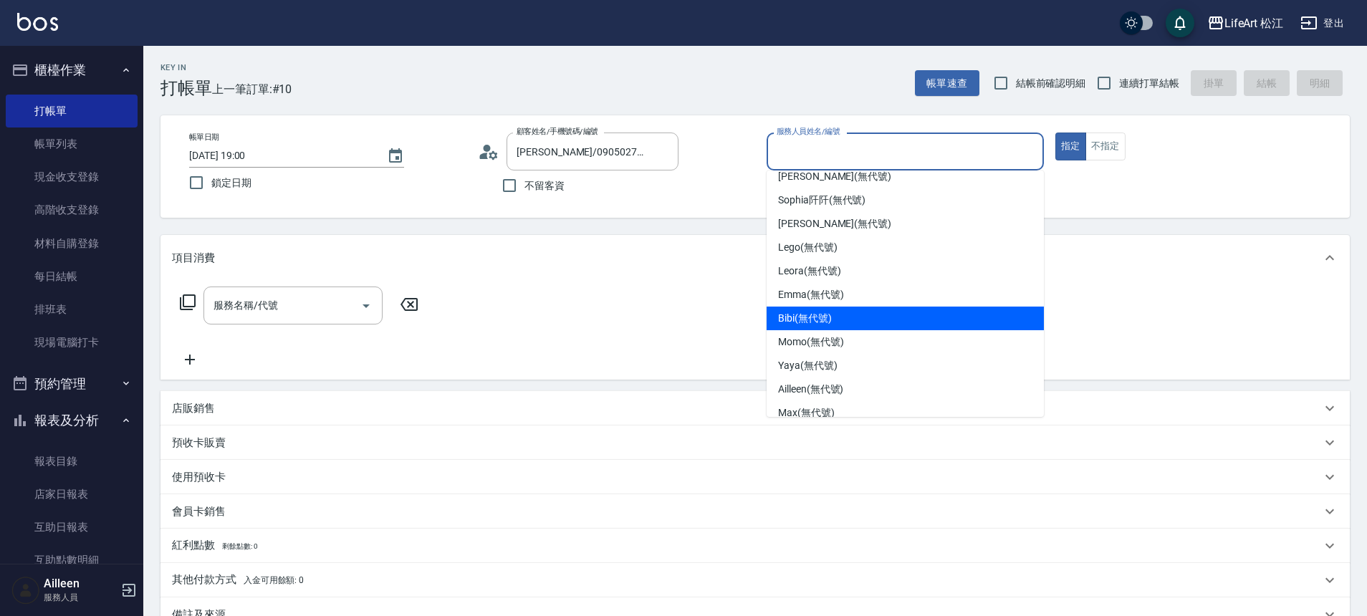
click at [855, 314] on div "Bibi (無代號)" at bounding box center [904, 319] width 277 height 24
type input "Bibi(無代號)"
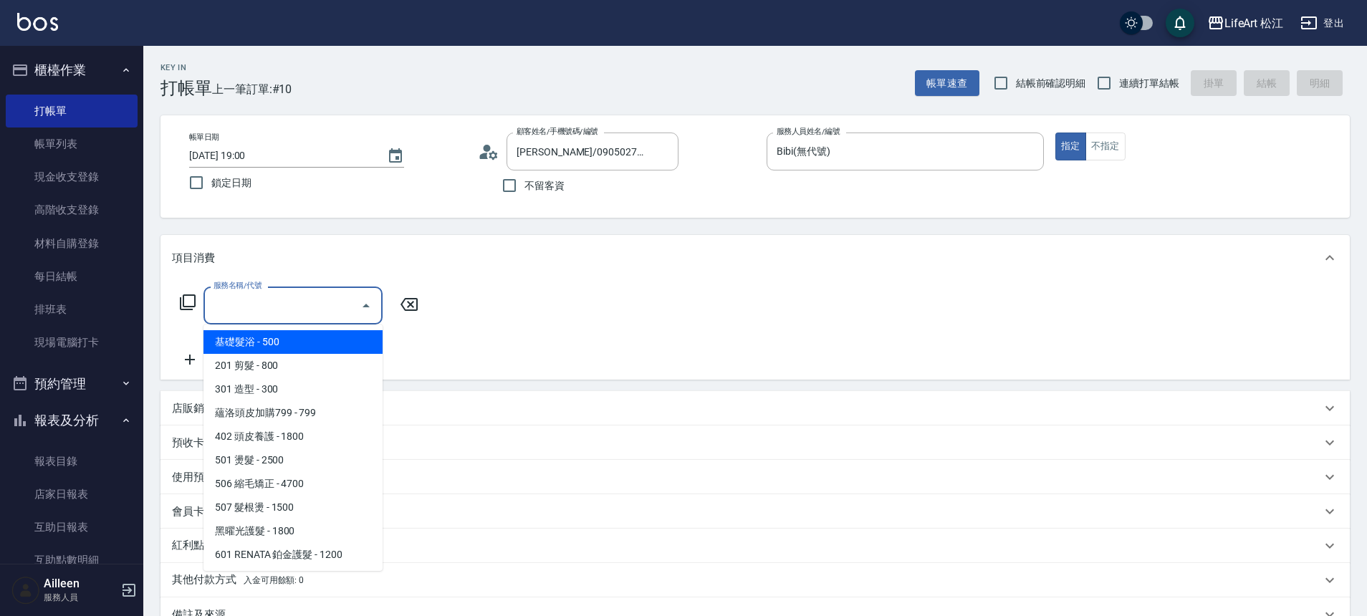
click at [294, 303] on input "服務名稱/代號" at bounding box center [282, 305] width 145 height 25
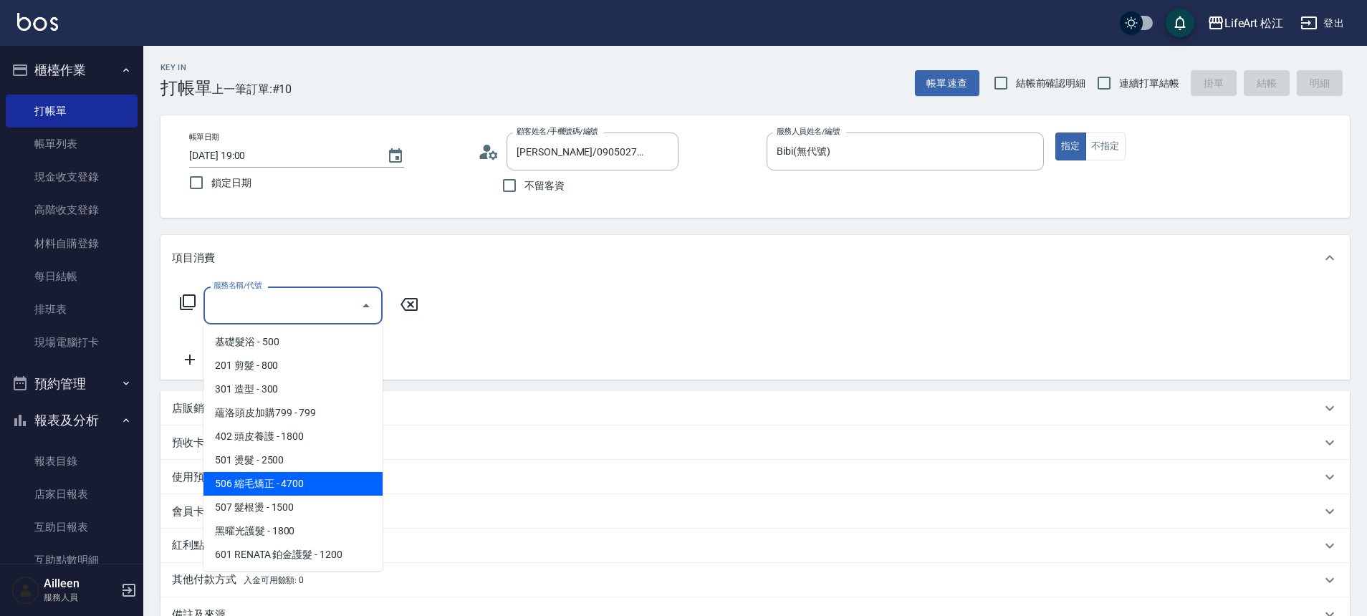
click at [292, 490] on span "506 縮毛矯正 - 4700" at bounding box center [292, 484] width 179 height 24
type input "506 縮毛矯正 (506)"
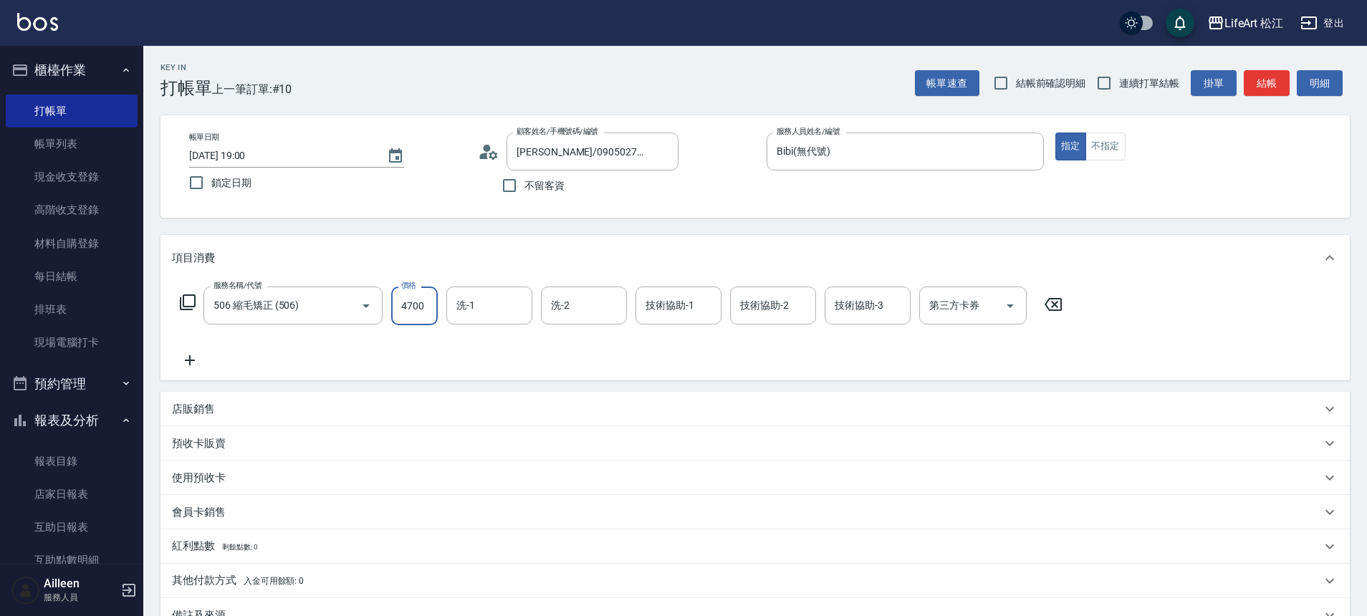
click at [411, 304] on input "4700" at bounding box center [414, 306] width 47 height 39
type input "1500"
click at [193, 352] on icon at bounding box center [190, 360] width 36 height 17
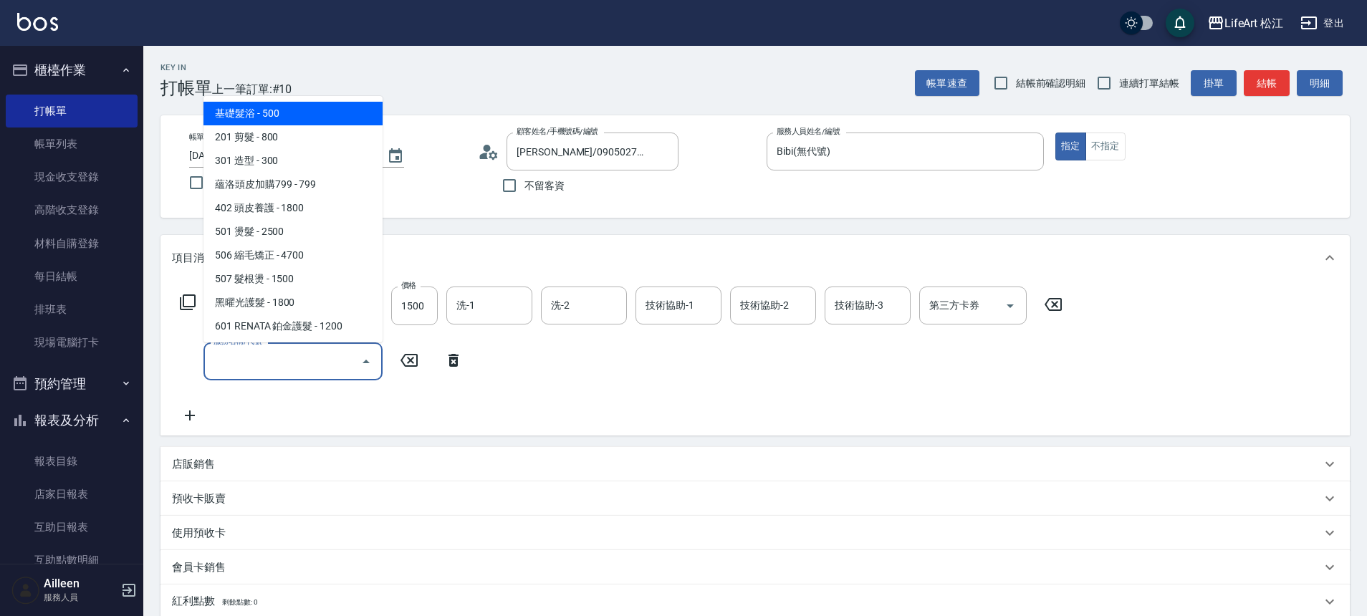
click at [248, 355] on input "服務名稱/代號" at bounding box center [282, 361] width 145 height 25
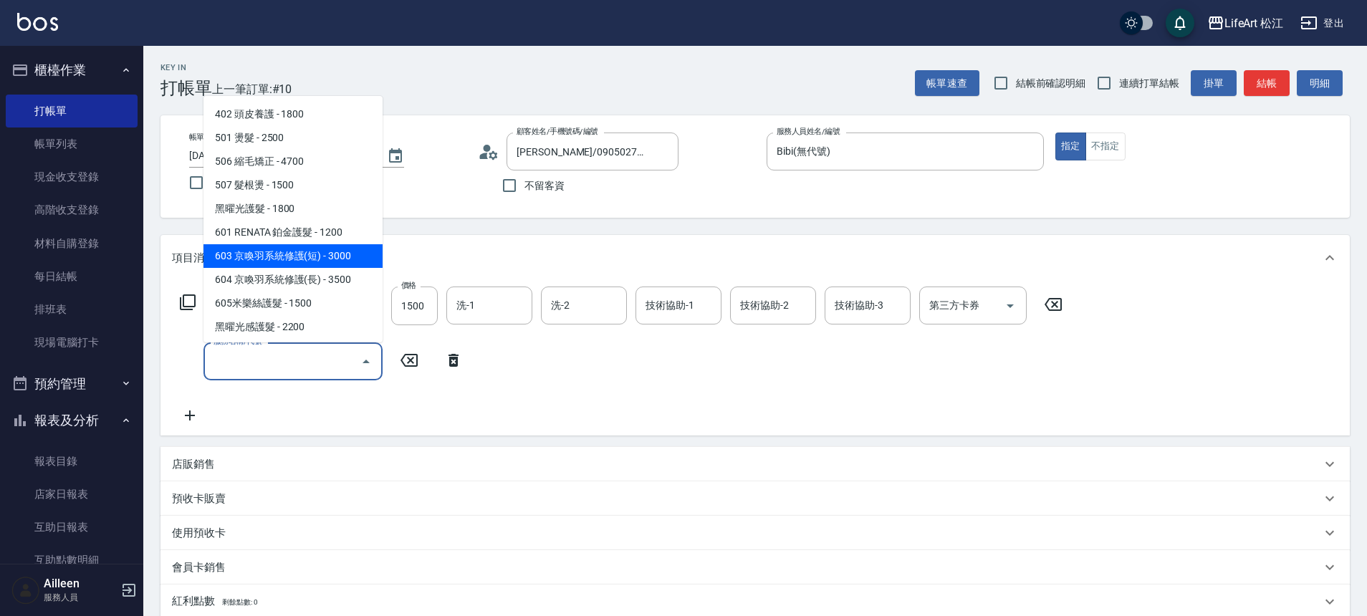
scroll to position [100, 0]
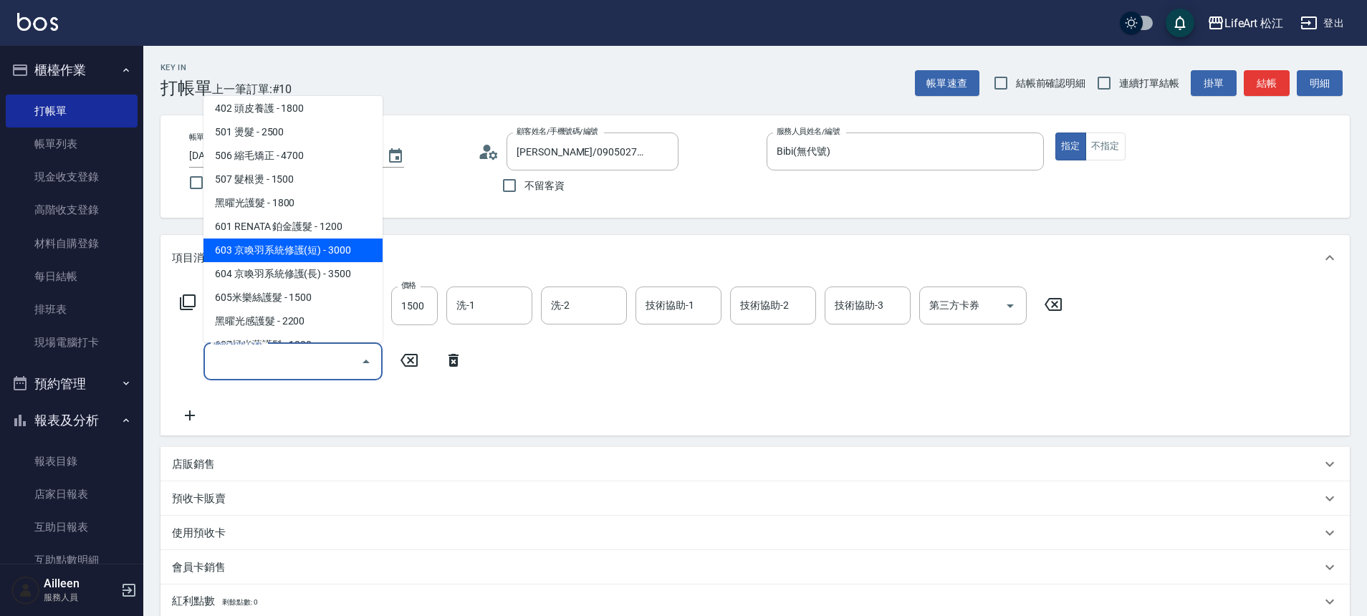
click at [327, 253] on span "603 京喚羽系統修護(短) - 3000" at bounding box center [292, 251] width 179 height 24
type input "603 京喚羽系統修護(短)(603)"
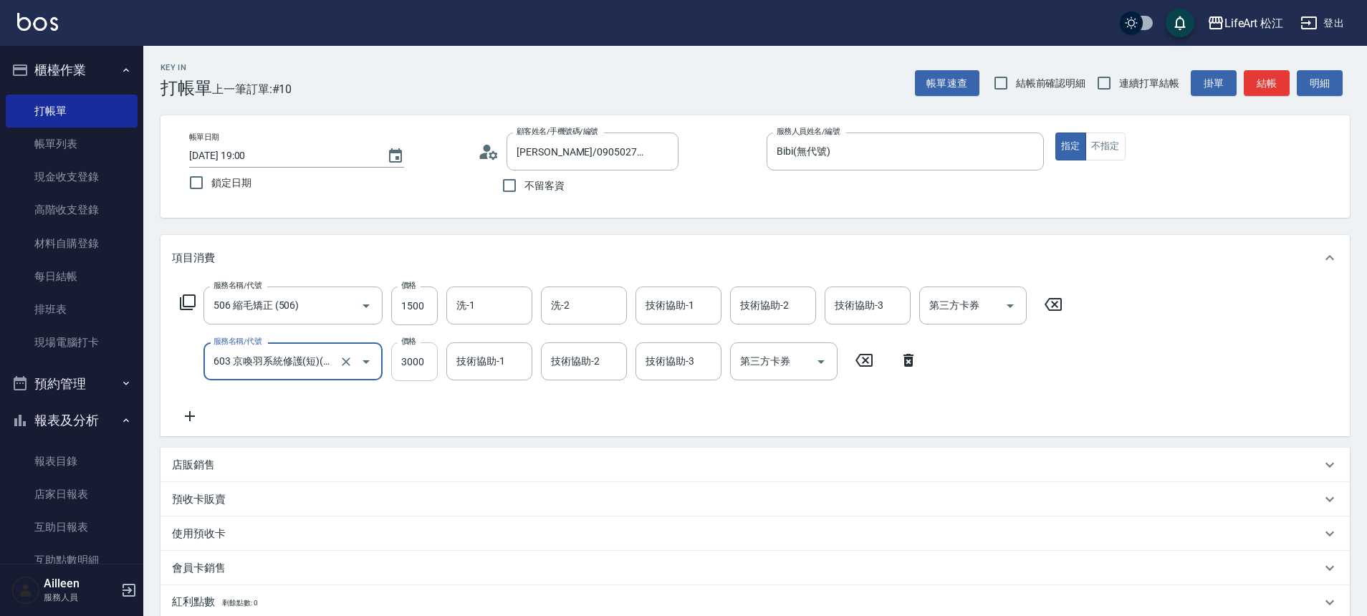
click at [429, 355] on input "3000" at bounding box center [414, 361] width 47 height 39
type input "2500"
click at [180, 418] on icon at bounding box center [190, 416] width 36 height 17
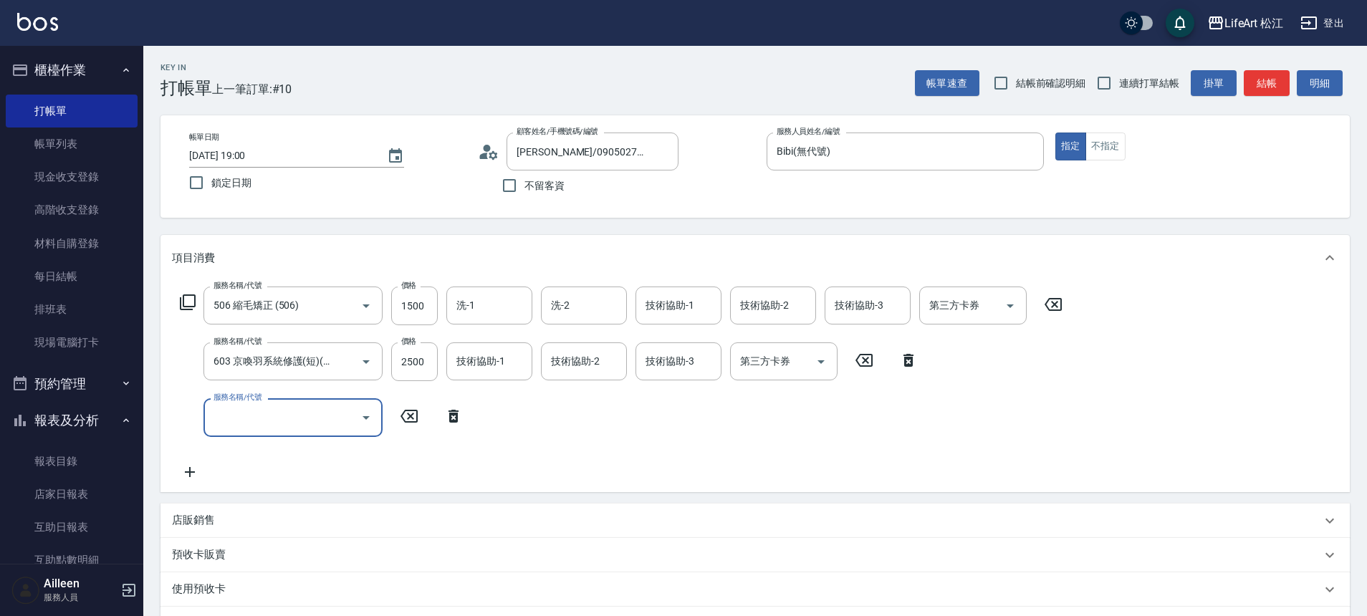
scroll to position [0, 0]
click at [264, 418] on input "服務名稱/代號" at bounding box center [282, 417] width 145 height 25
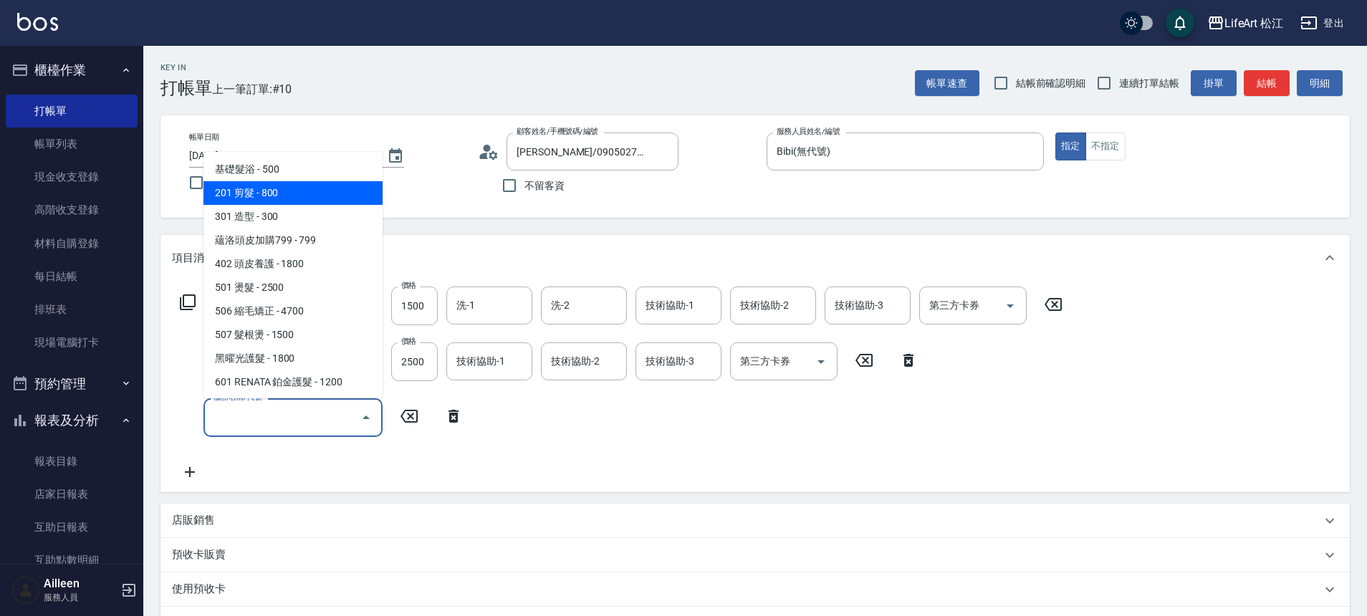
click at [306, 194] on span "201 剪髮 - 800" at bounding box center [292, 193] width 179 height 24
type input "201 剪髮(201)"
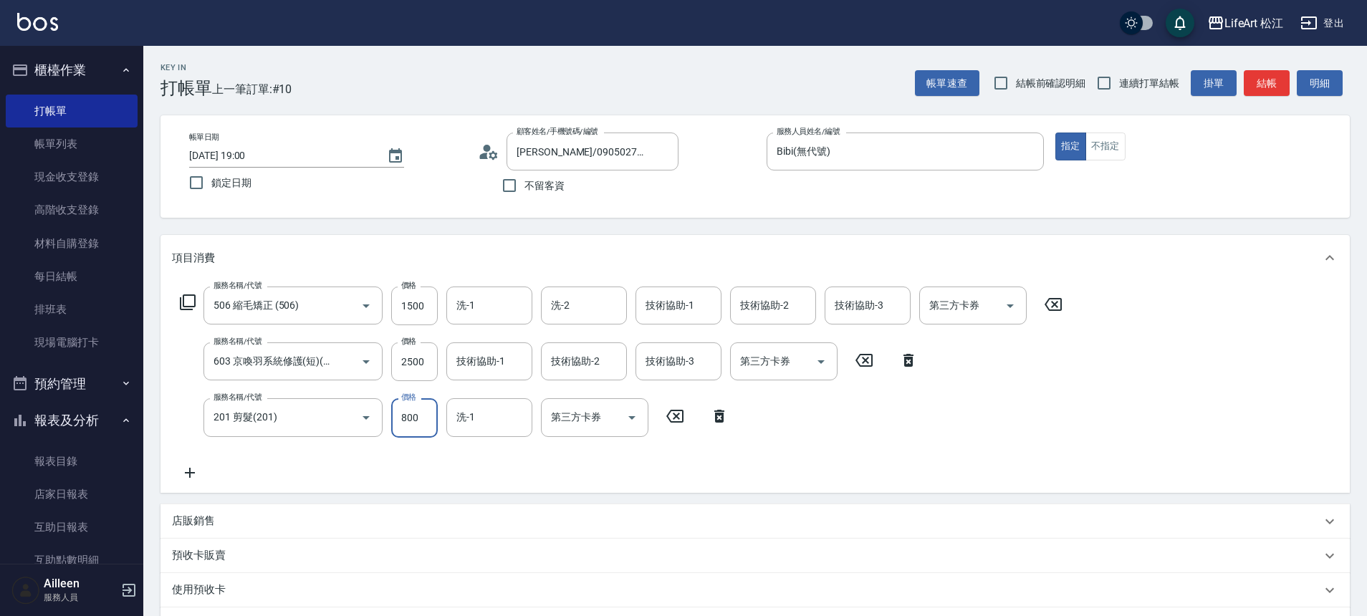
click at [410, 417] on input "800" at bounding box center [414, 417] width 47 height 39
type input "500"
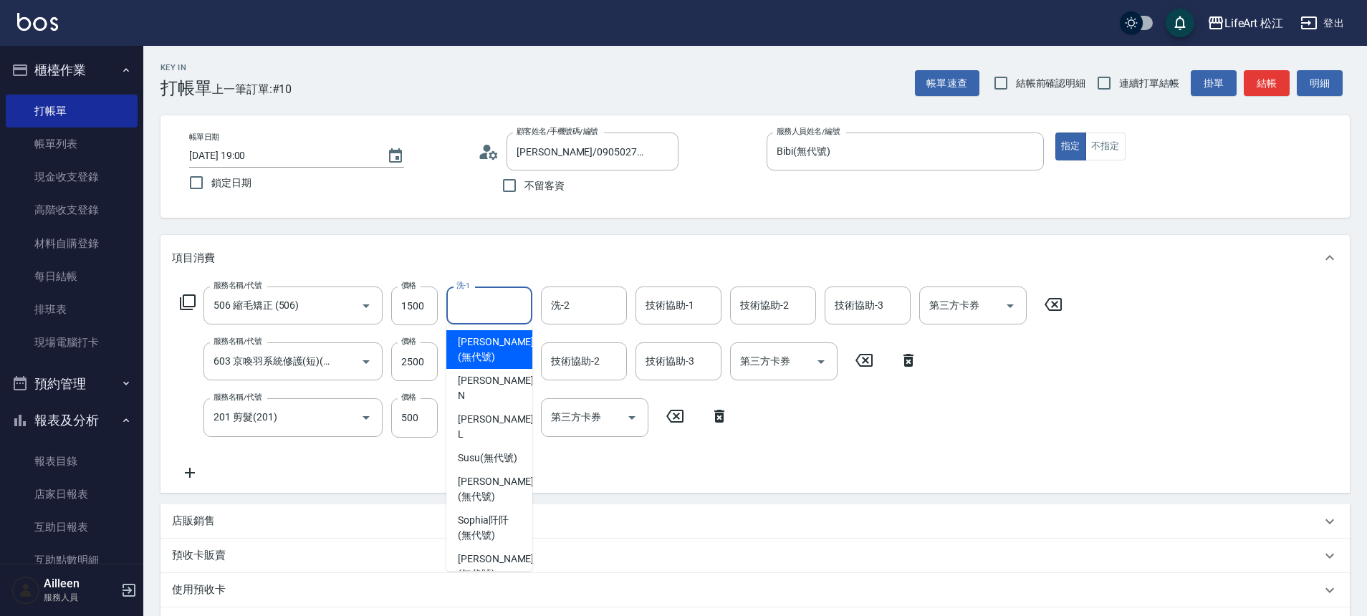
click at [487, 314] on input "洗-1" at bounding box center [489, 305] width 73 height 25
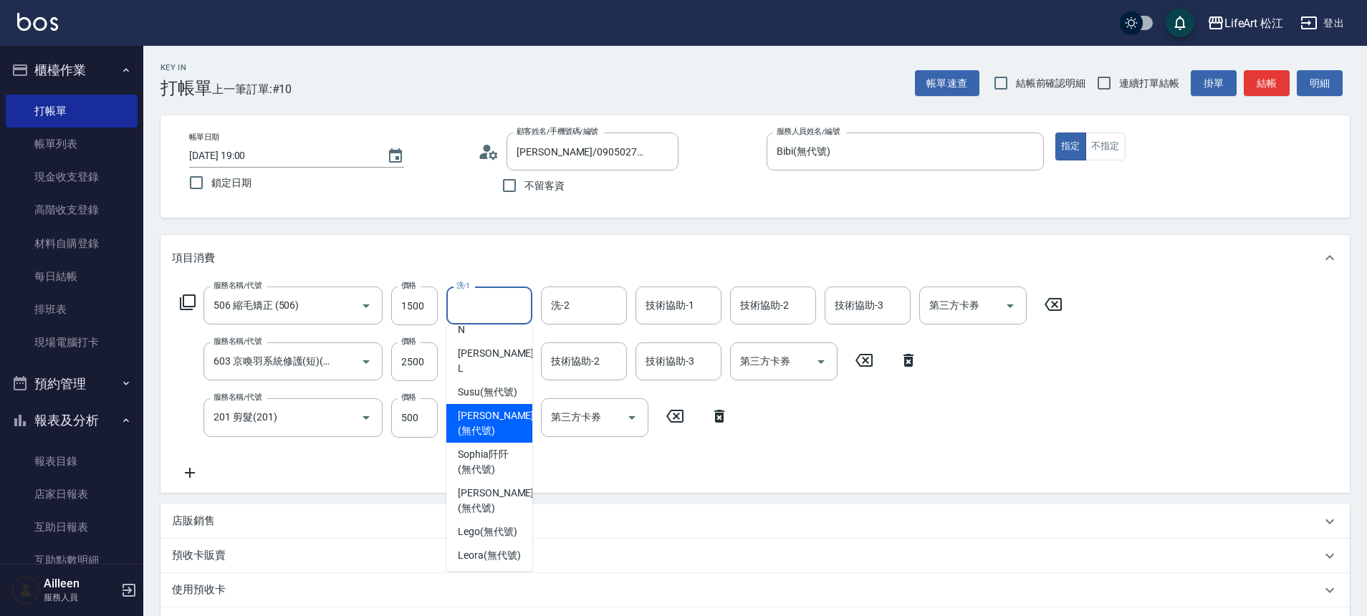
scroll to position [124, 0]
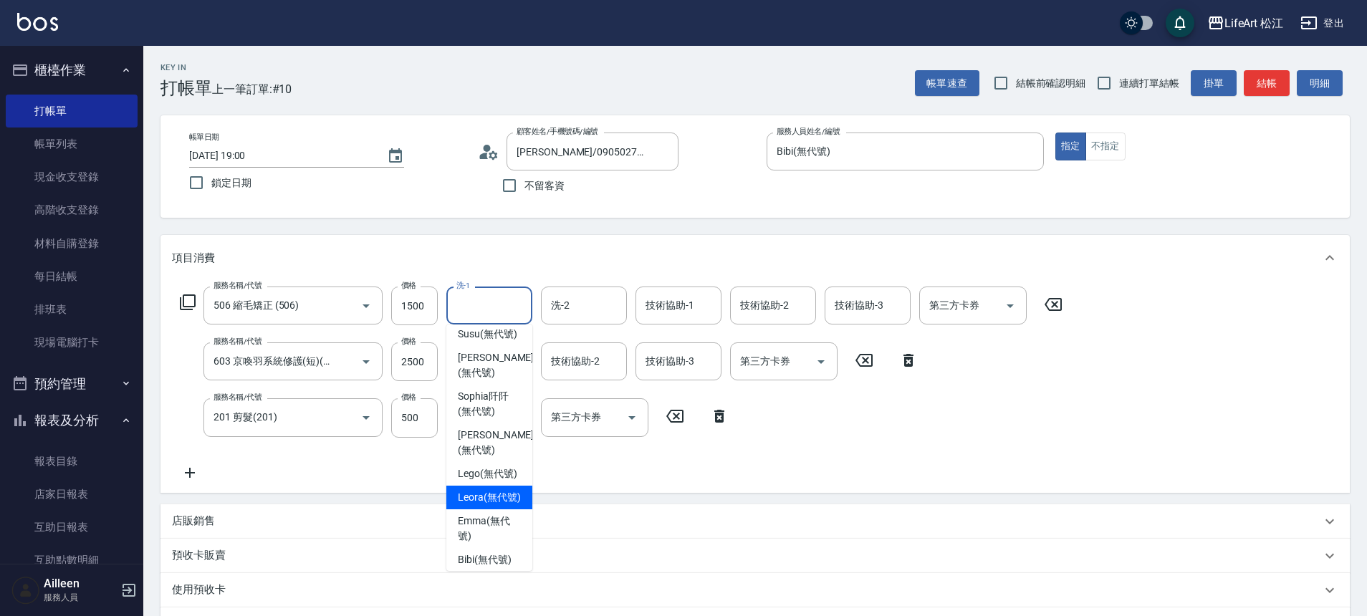
click at [496, 490] on span "Leora (無代號)" at bounding box center [489, 497] width 63 height 15
type input "Leora(無代號)"
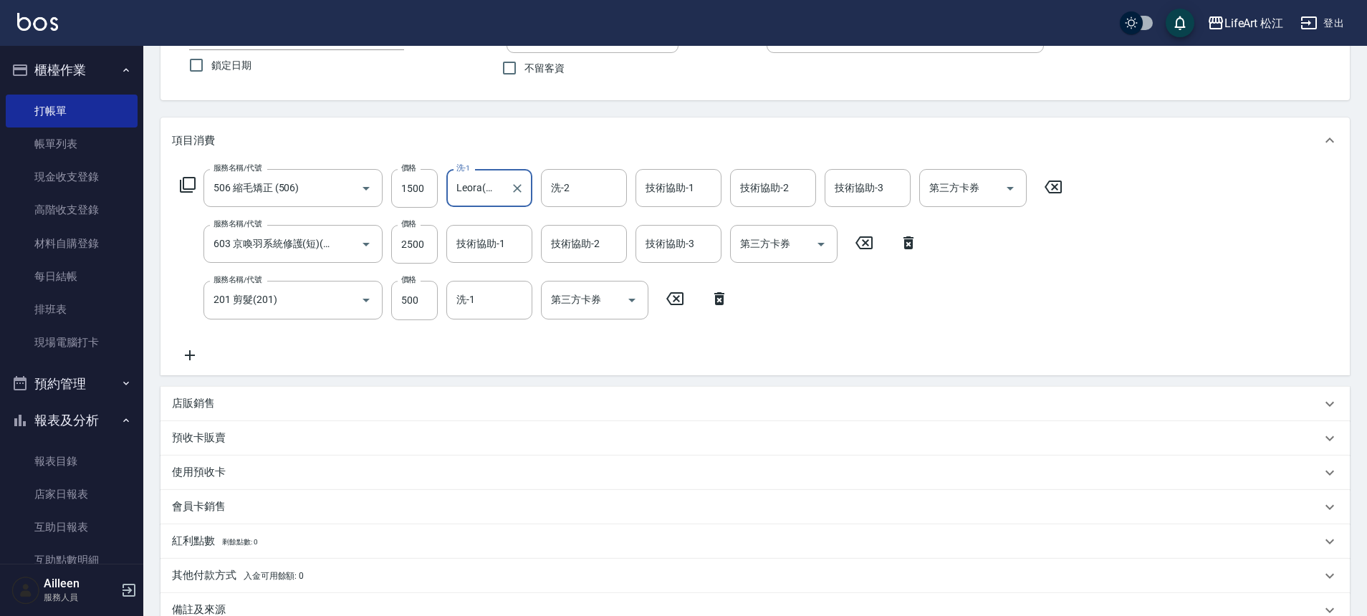
scroll to position [280, 0]
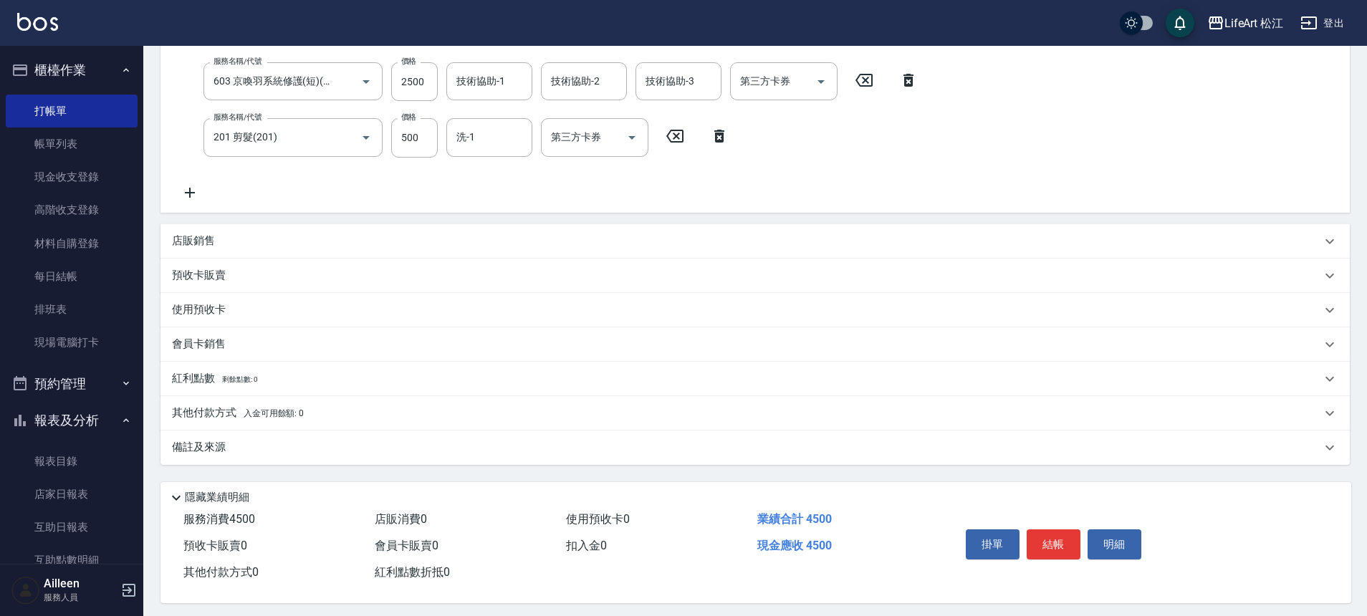
click at [306, 453] on div "備註及來源" at bounding box center [746, 447] width 1149 height 15
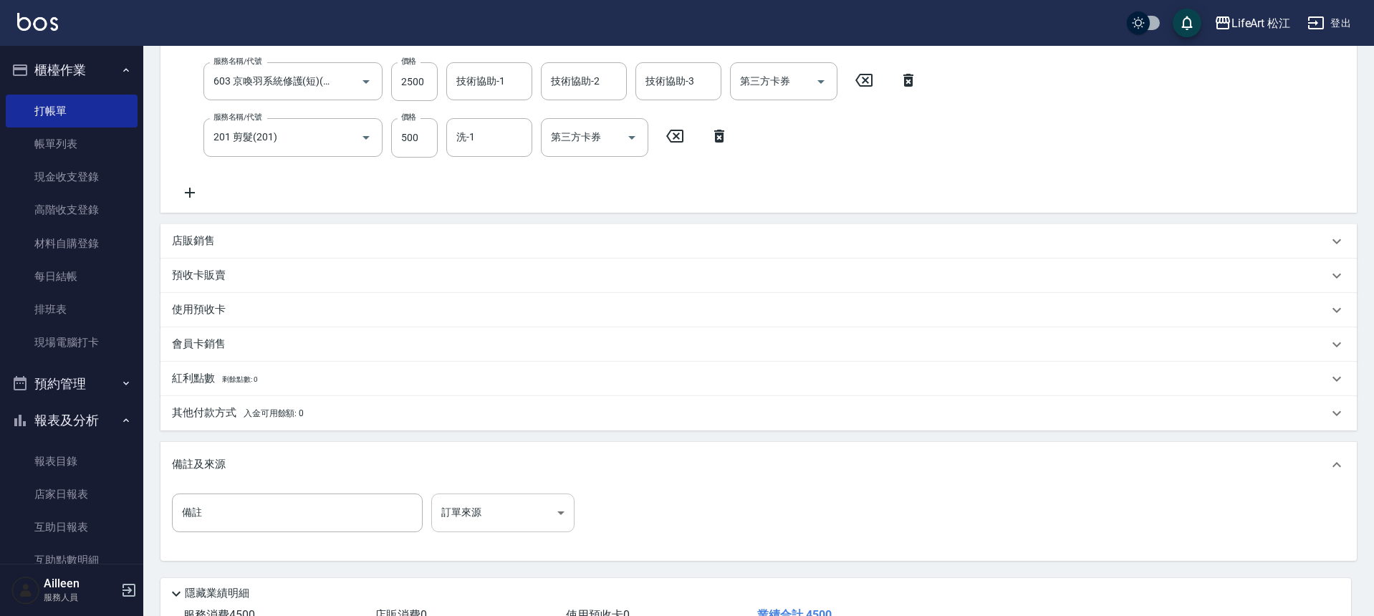
click at [525, 514] on body "LifeArt 松江 登出 櫃檯作業 打帳單 帳單列表 現金收支登錄 高階收支登錄 材料自購登錄 每日結帳 排班表 現場電腦打卡 預約管理 預約管理 單日預約…" at bounding box center [687, 218] width 1374 height 996
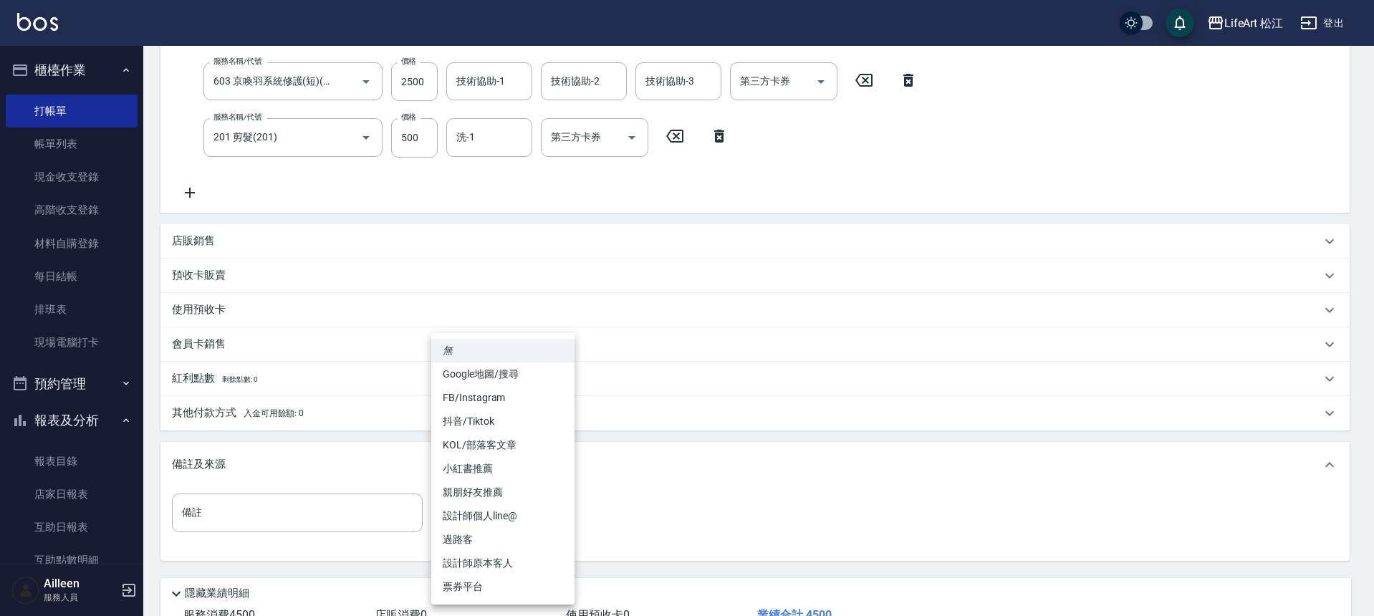
click at [517, 405] on li "FB/Instagram" at bounding box center [502, 398] width 143 height 24
type input "FB/Instagram"
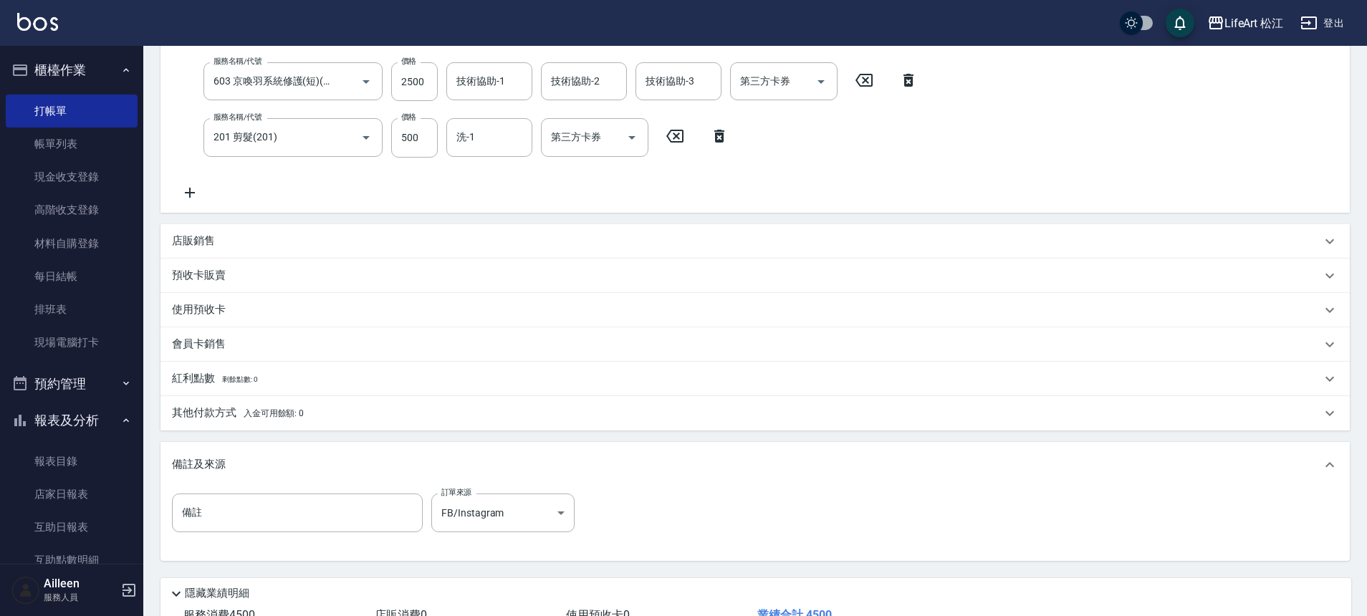
click at [393, 414] on div "其他付款方式 入金可用餘額: 0" at bounding box center [746, 413] width 1149 height 16
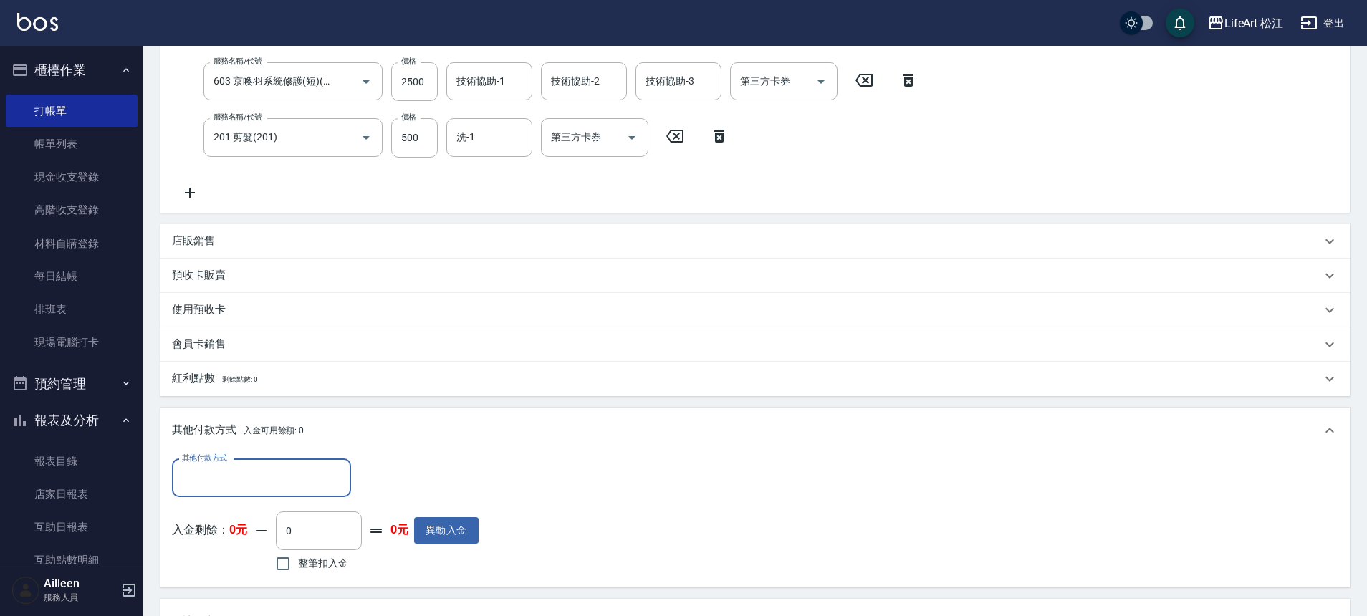
scroll to position [0, 0]
click at [267, 508] on div "其他付款方式 其他付款方式 入金剩餘： 0元 0 ​ 整筆扣入金 0元 異動入金" at bounding box center [325, 517] width 307 height 117
click at [274, 490] on div "其他付款方式" at bounding box center [261, 478] width 179 height 38
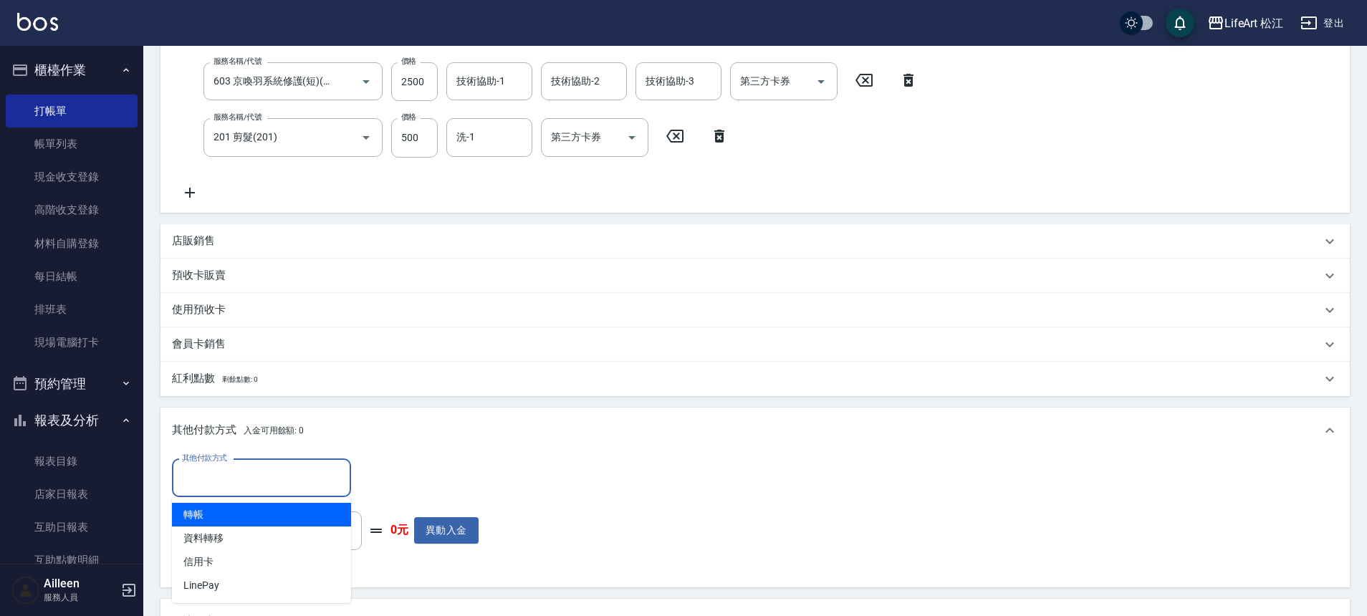
click at [260, 519] on span "轉帳" at bounding box center [261, 515] width 179 height 24
type input "轉帳"
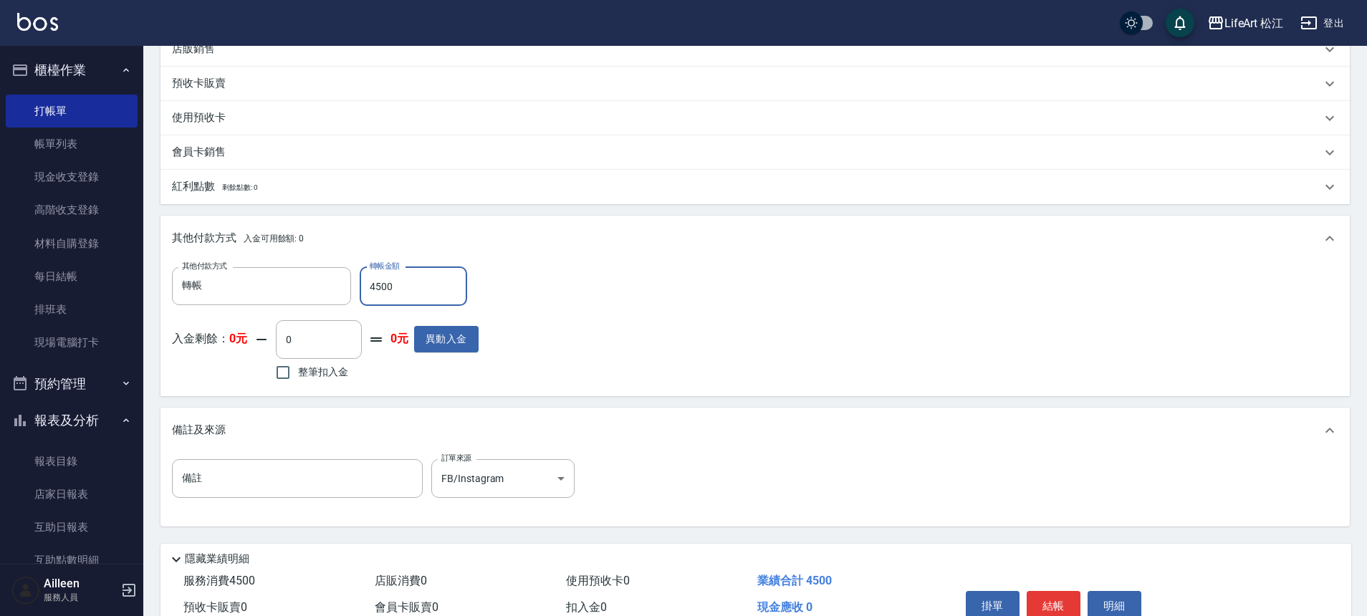
scroll to position [544, 0]
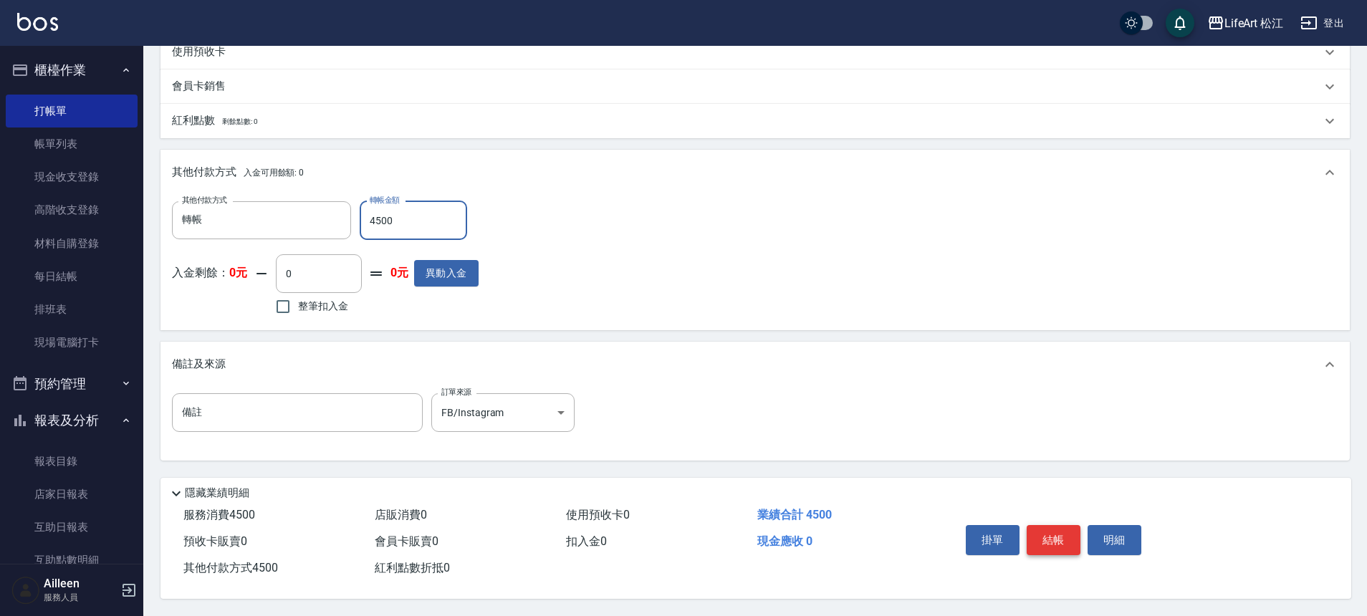
type input "4500"
click at [1067, 529] on button "結帳" at bounding box center [1053, 540] width 54 height 30
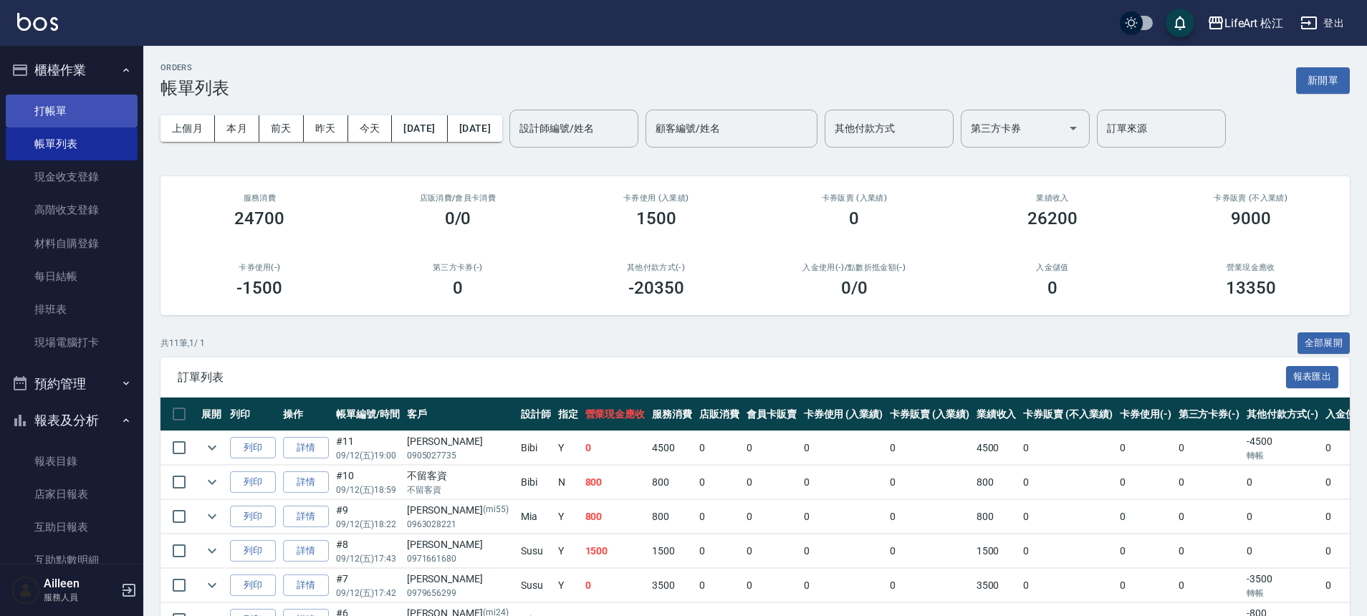
click at [24, 101] on link "打帳單" at bounding box center [72, 111] width 132 height 33
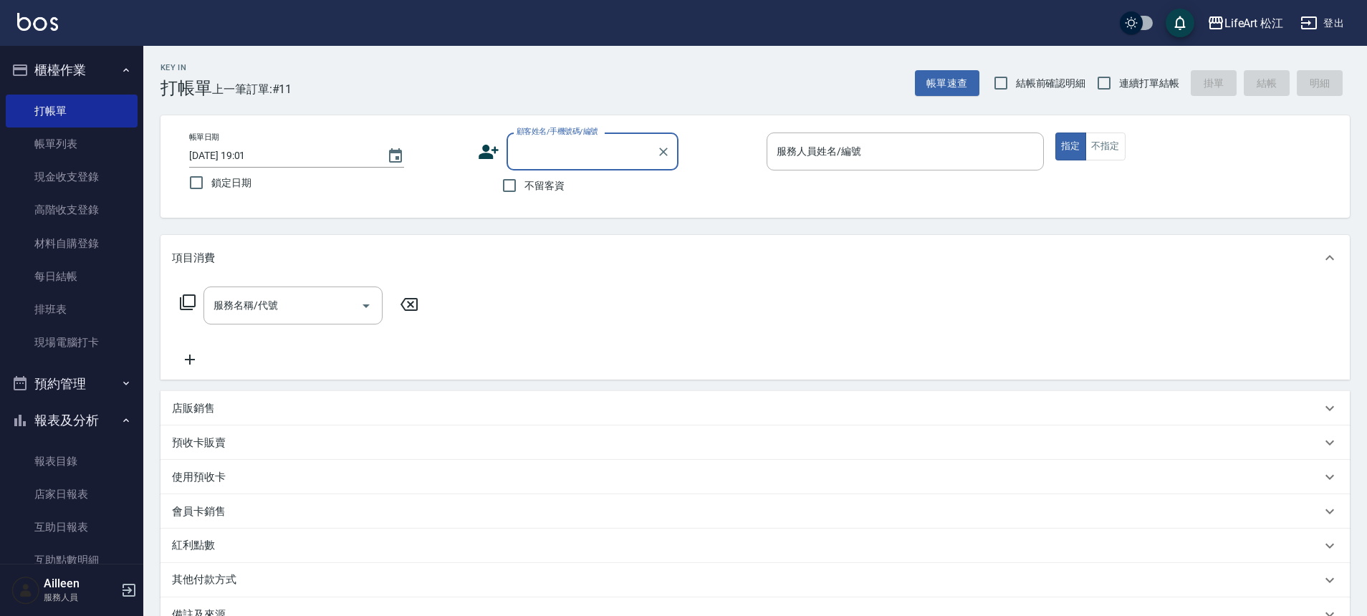
click at [915, 128] on div "帳單日期 [DATE] 19:01 鎖定日期 顧客姓名/手機號碼/編號 顧客姓名/手機號碼/編號 不留客資 服務人員姓名/編號 服務人員姓名/編號 指定 不指定" at bounding box center [754, 166] width 1189 height 102
click at [540, 135] on div "顧客姓名/手機號碼/編號" at bounding box center [592, 152] width 172 height 38
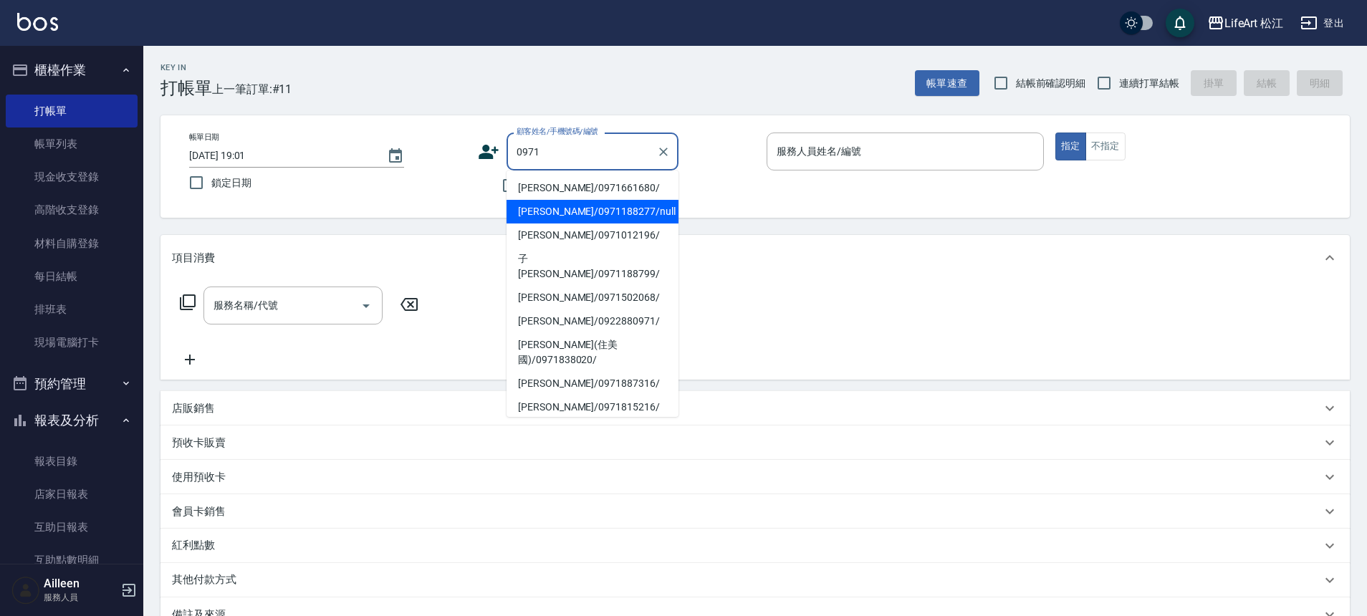
click at [595, 208] on li "[PERSON_NAME]/0971188277/null" at bounding box center [592, 212] width 172 height 24
type input "[PERSON_NAME]/0971188277/null"
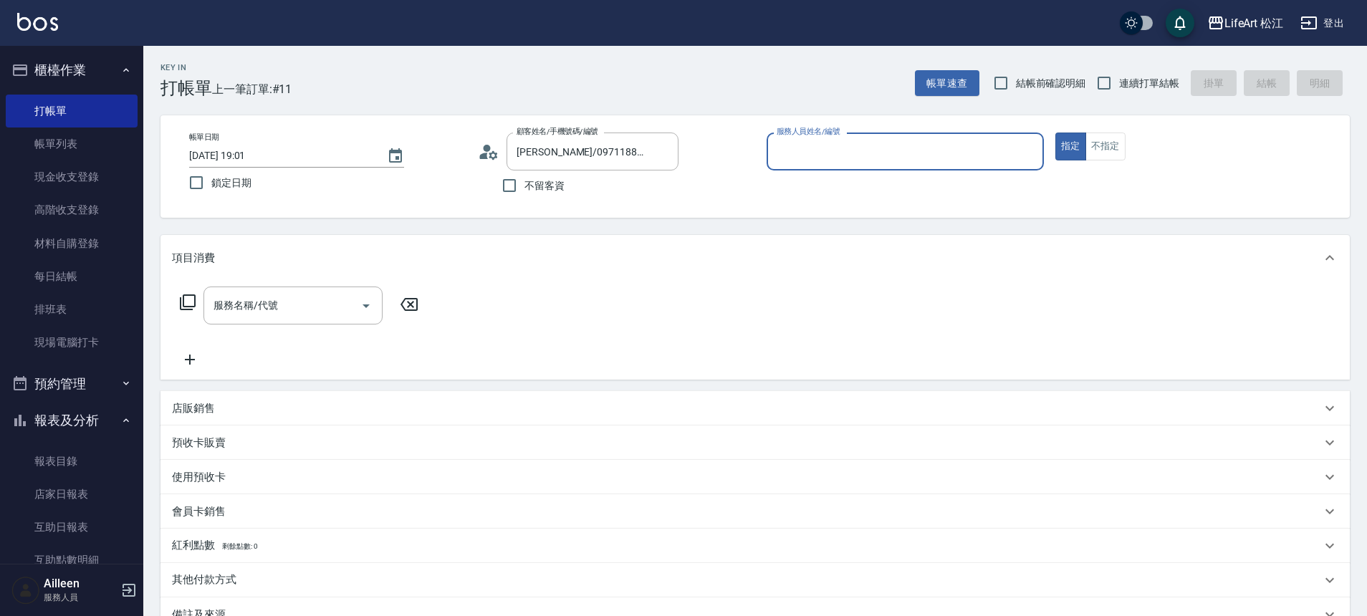
click at [906, 145] on input "服務人員姓名/編號" at bounding box center [905, 151] width 264 height 25
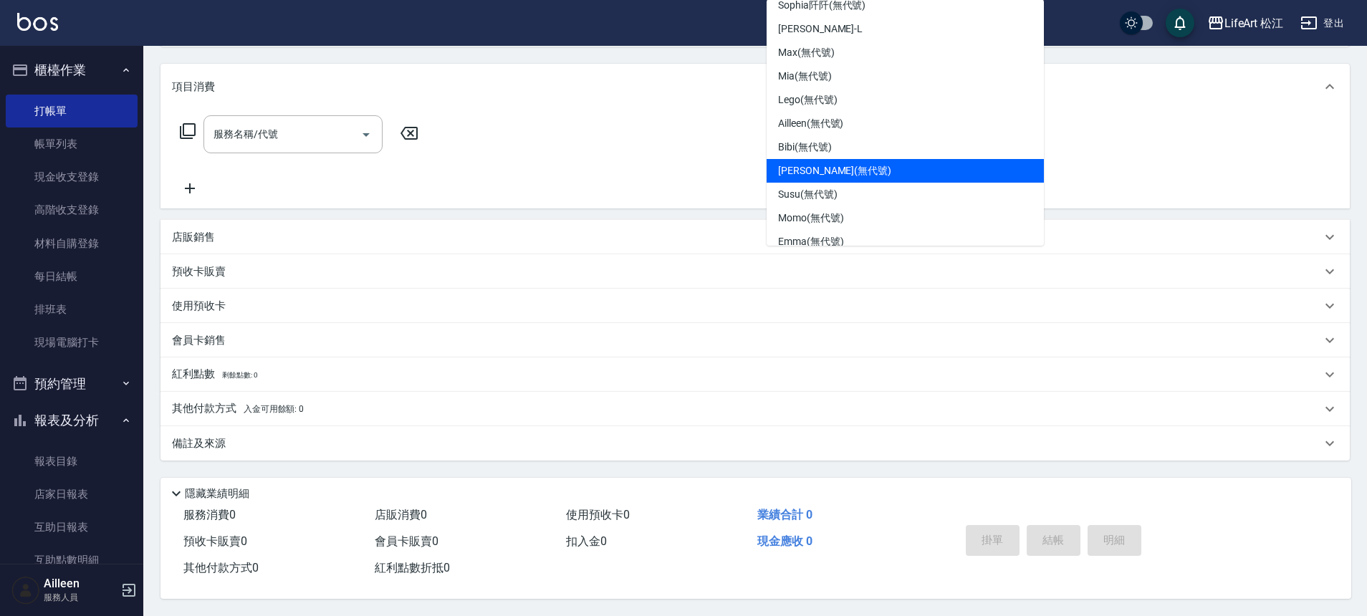
scroll to position [135, 0]
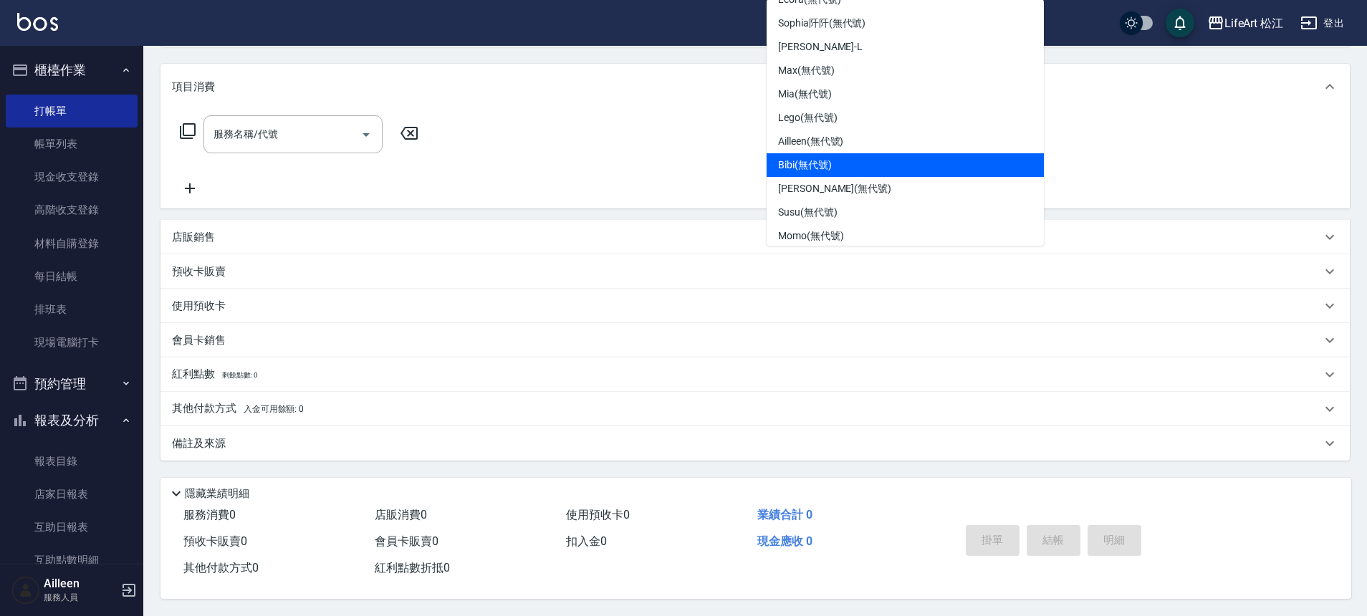
click at [879, 158] on div "Bibi (無代號)" at bounding box center [904, 165] width 277 height 24
type input "Bibi(無代號)"
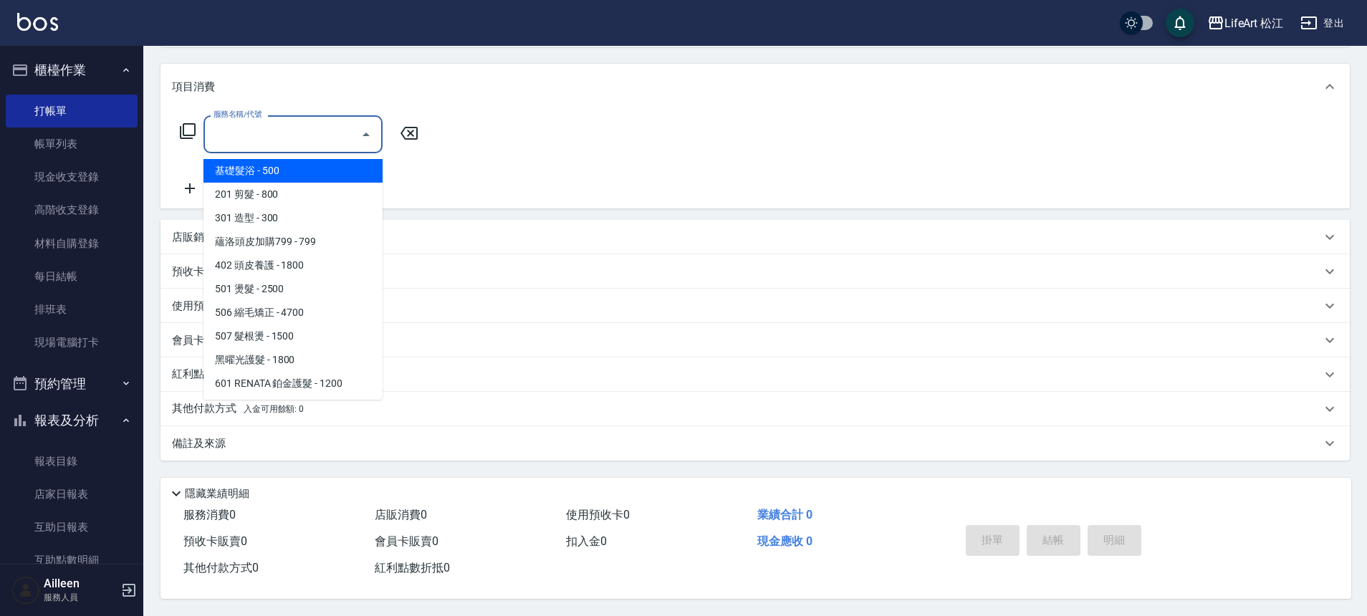
click at [307, 122] on input "服務名稱/代號" at bounding box center [282, 134] width 145 height 25
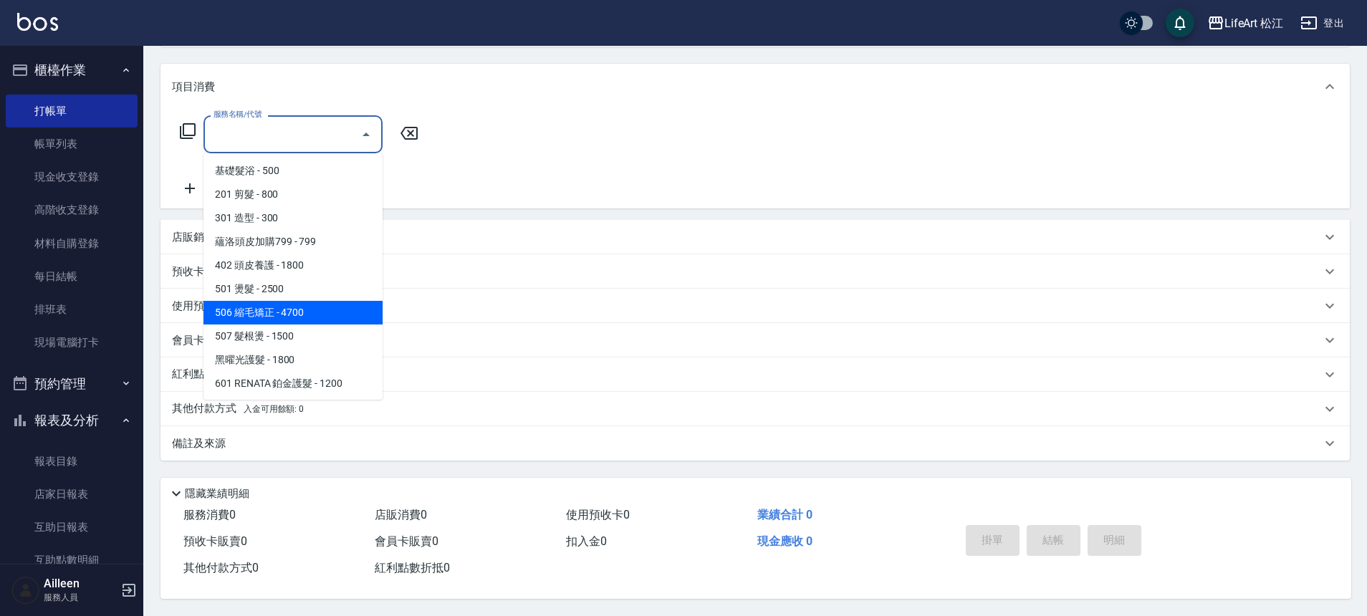
drag, startPoint x: 325, startPoint y: 299, endPoint x: 393, endPoint y: 157, distance: 158.0
click at [325, 301] on span "506 縮毛矯正 - 4700" at bounding box center [292, 313] width 179 height 24
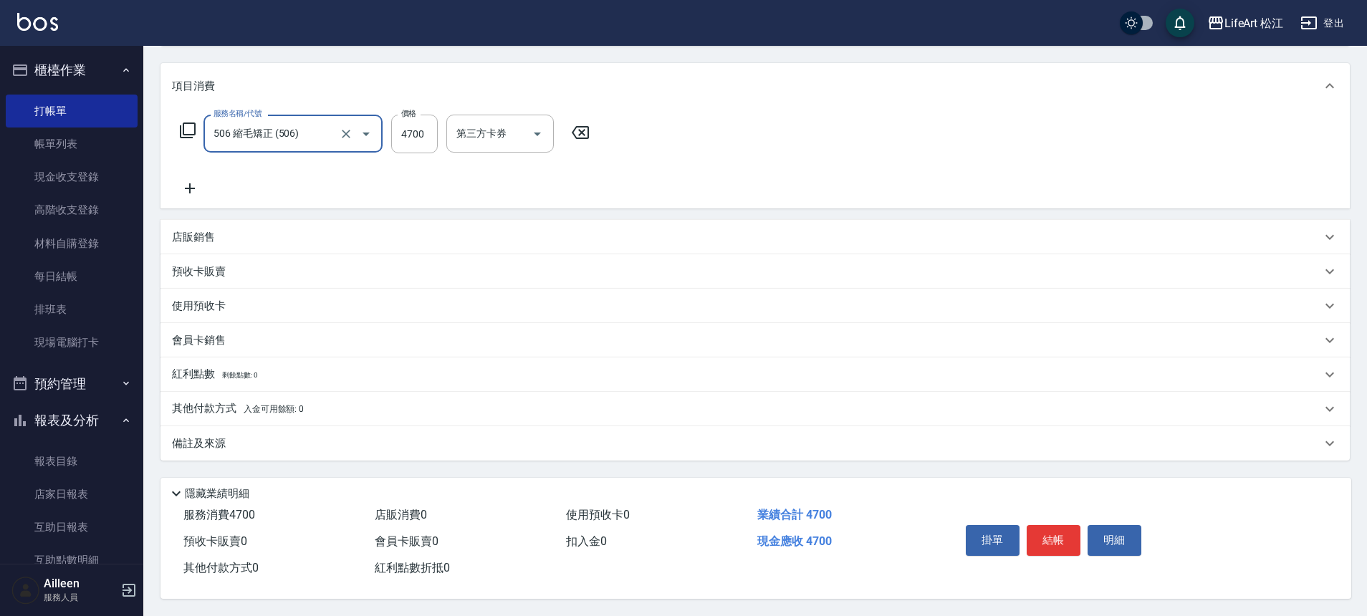
type input "506 縮毛矯正 (506)"
click at [425, 125] on input "4700" at bounding box center [414, 134] width 47 height 39
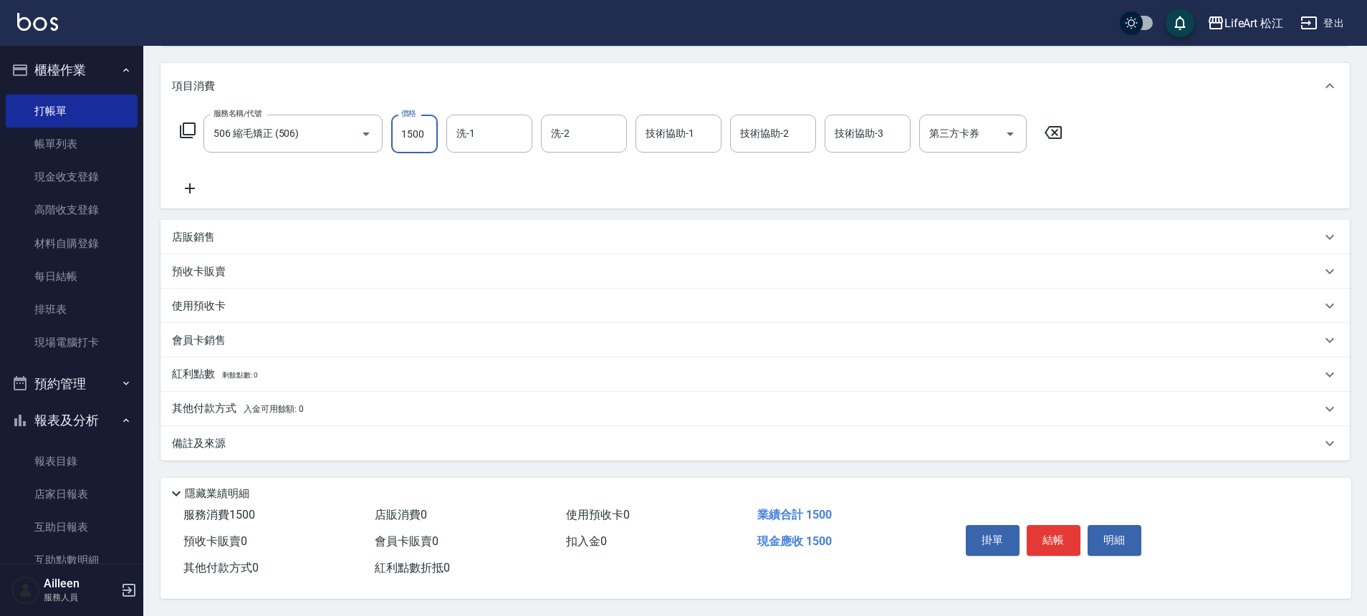
type input "1500"
click at [246, 436] on div "備註及來源" at bounding box center [746, 443] width 1149 height 15
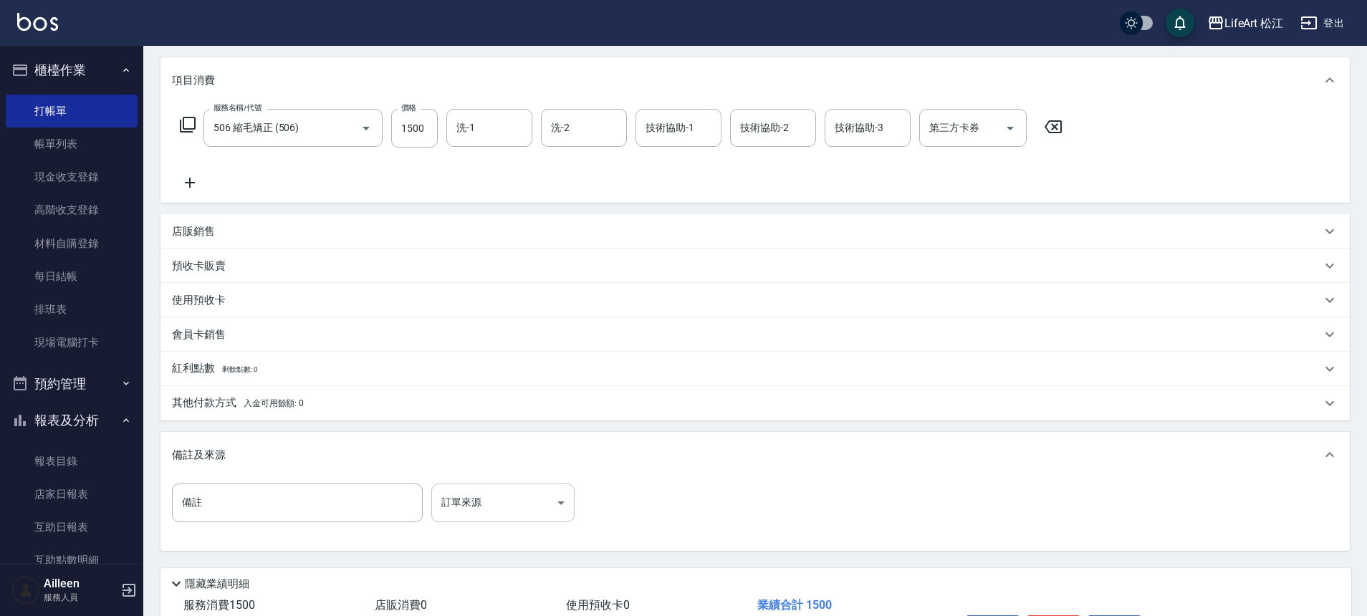
click at [505, 502] on body "LifeArt 松江 登出 櫃檯作業 打帳單 帳單列表 現金收支登錄 高階收支登錄 材料自購登錄 每日結帳 排班表 現場電腦打卡 預約管理 預約管理 單日預約…" at bounding box center [683, 264] width 1367 height 884
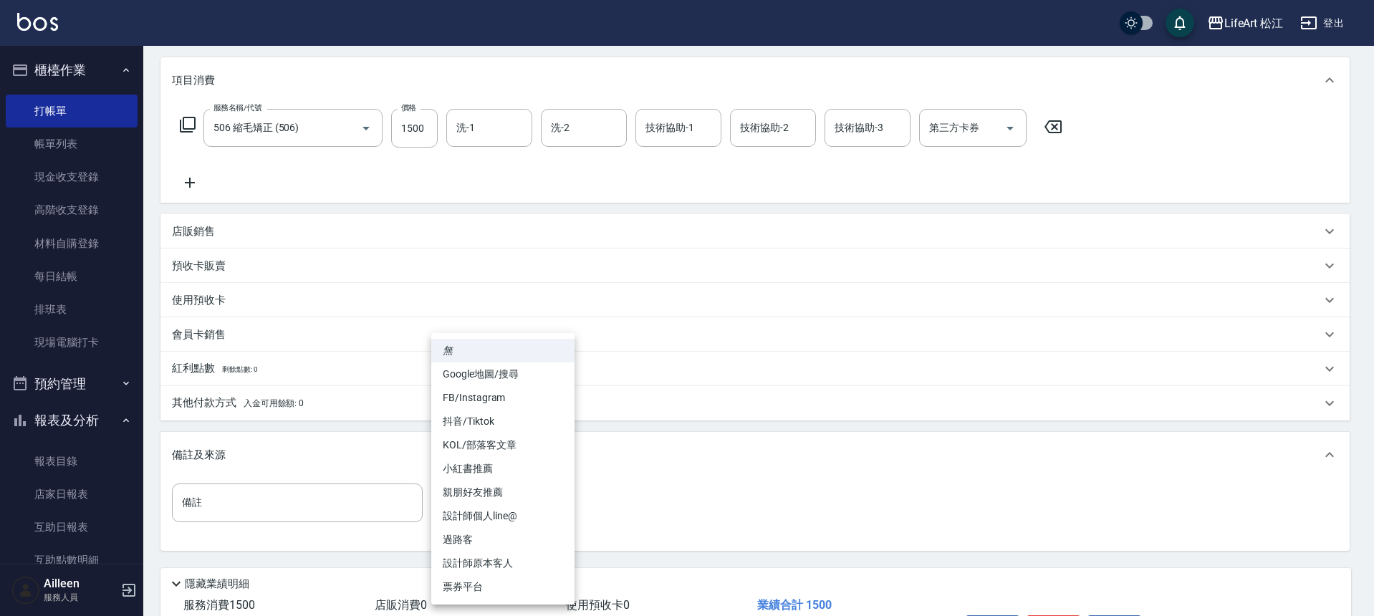
click at [505, 566] on li "設計師原本客人" at bounding box center [502, 564] width 143 height 24
type input "設計師原本客人"
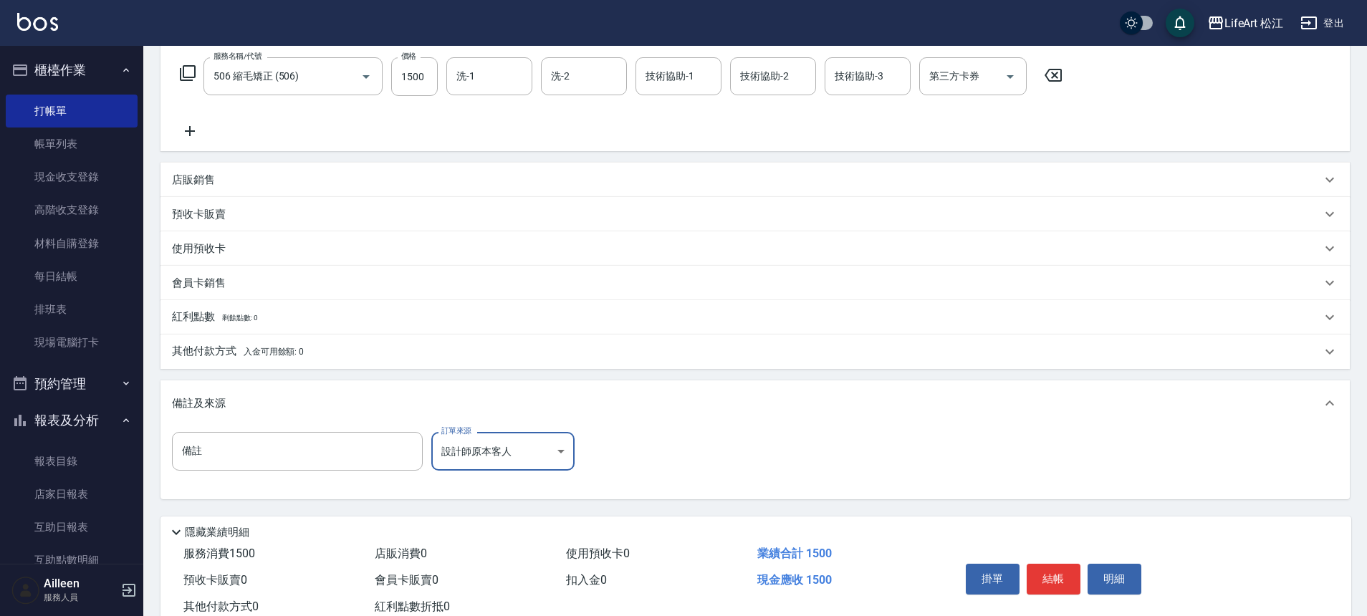
scroll to position [274, 0]
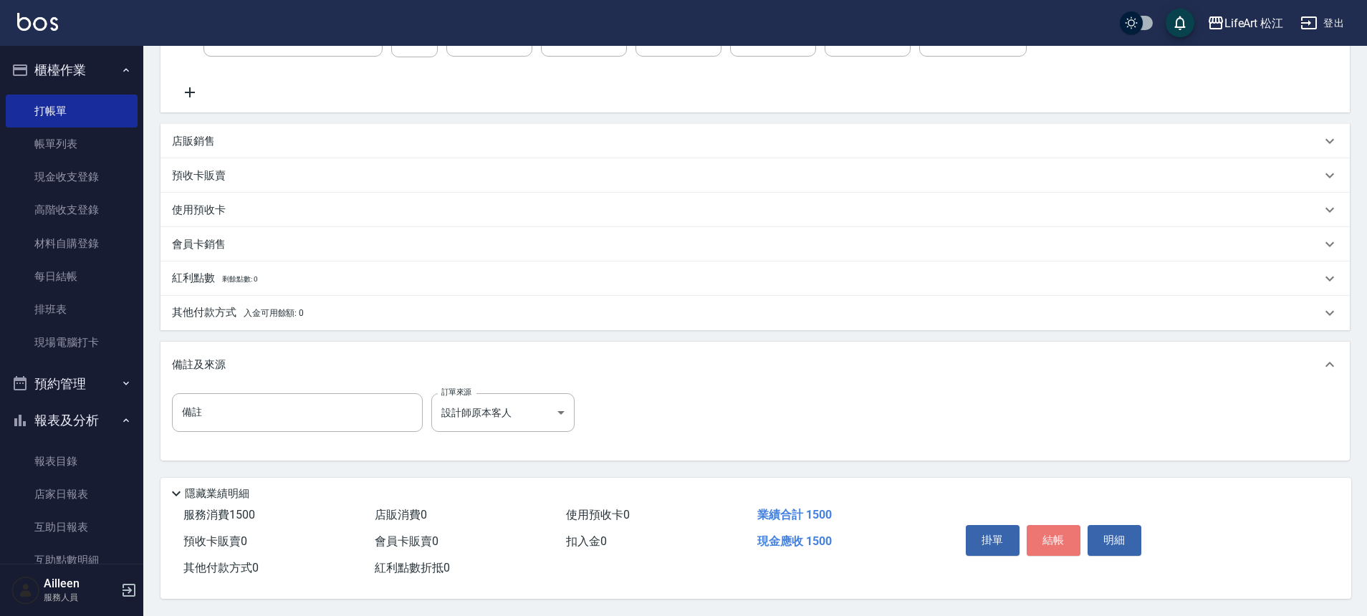
click at [1052, 535] on button "結帳" at bounding box center [1053, 540] width 54 height 30
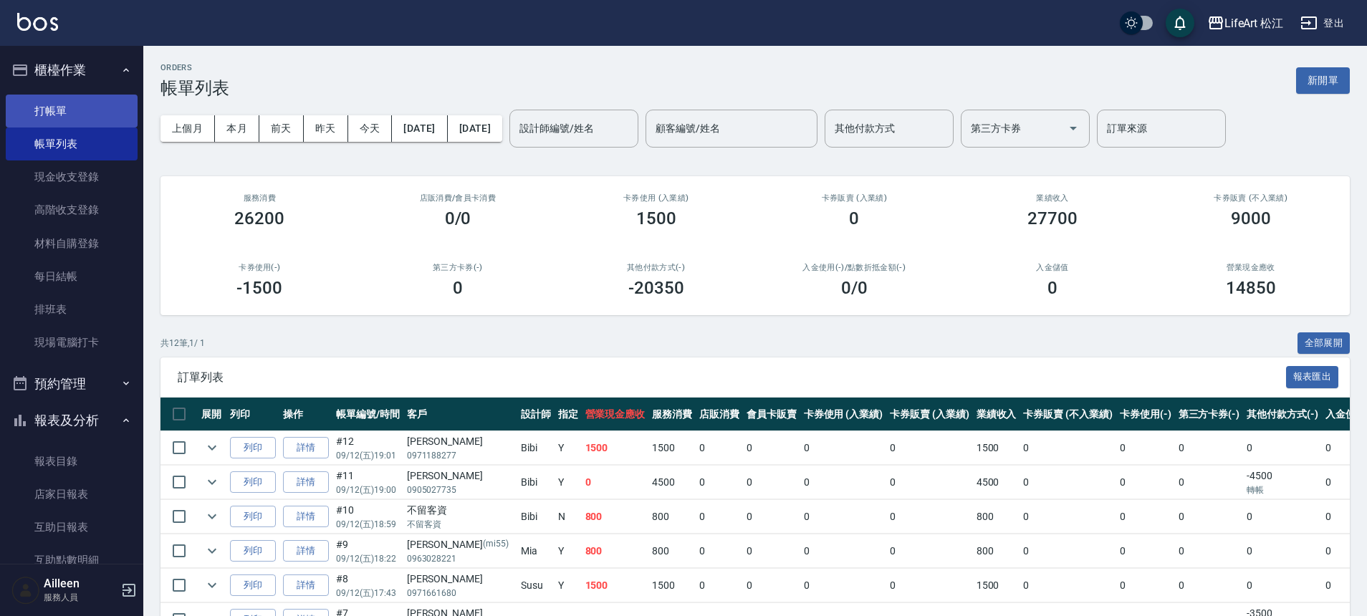
click at [64, 103] on link "打帳單" at bounding box center [72, 111] width 132 height 33
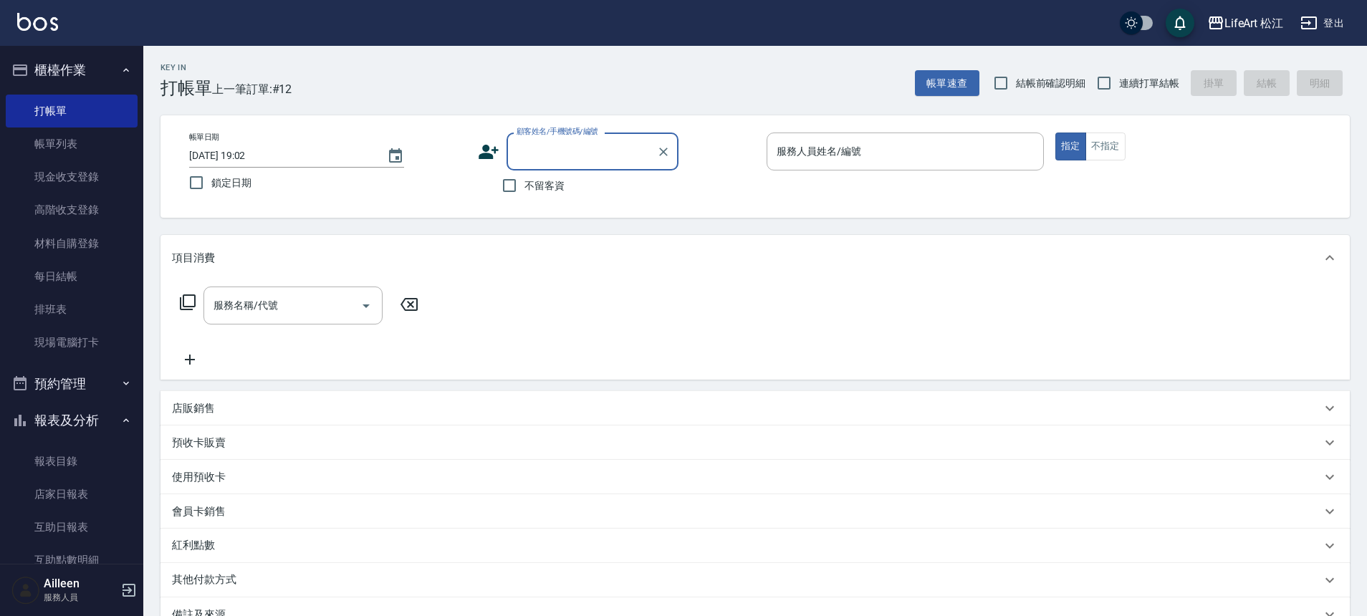
click at [543, 188] on span "不留客資" at bounding box center [544, 185] width 40 height 15
click at [524, 188] on input "不留客資" at bounding box center [509, 185] width 30 height 30
checkbox input "true"
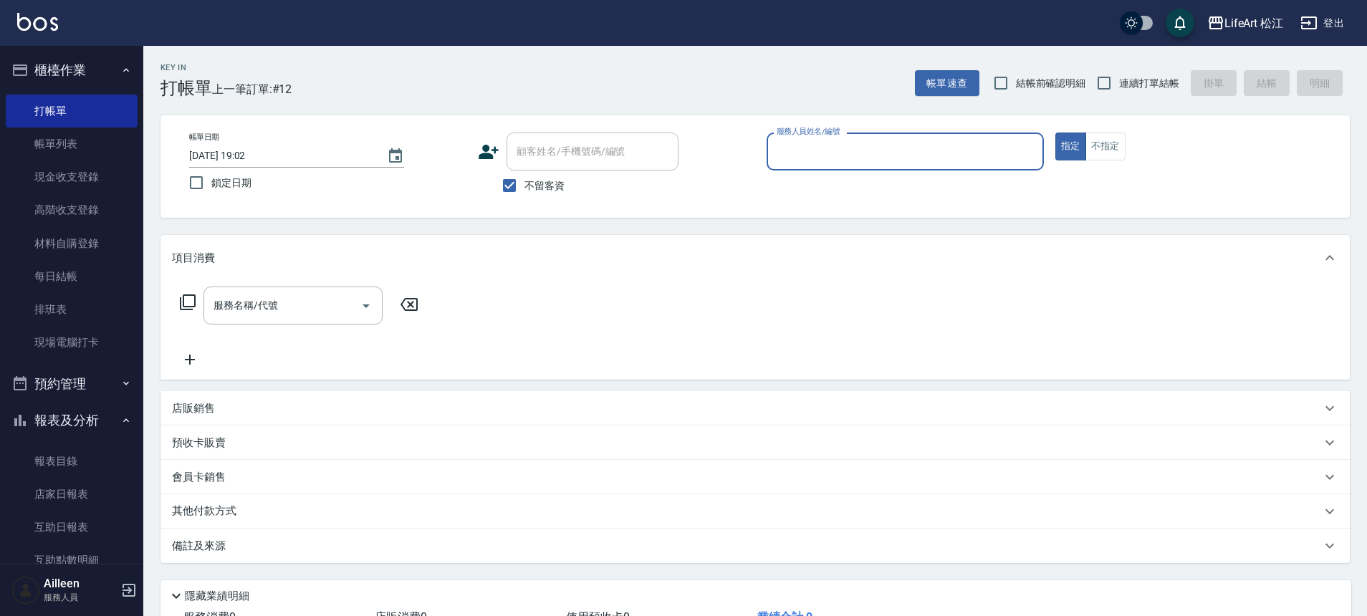
click at [866, 167] on div "服務人員姓名/編號" at bounding box center [904, 152] width 277 height 38
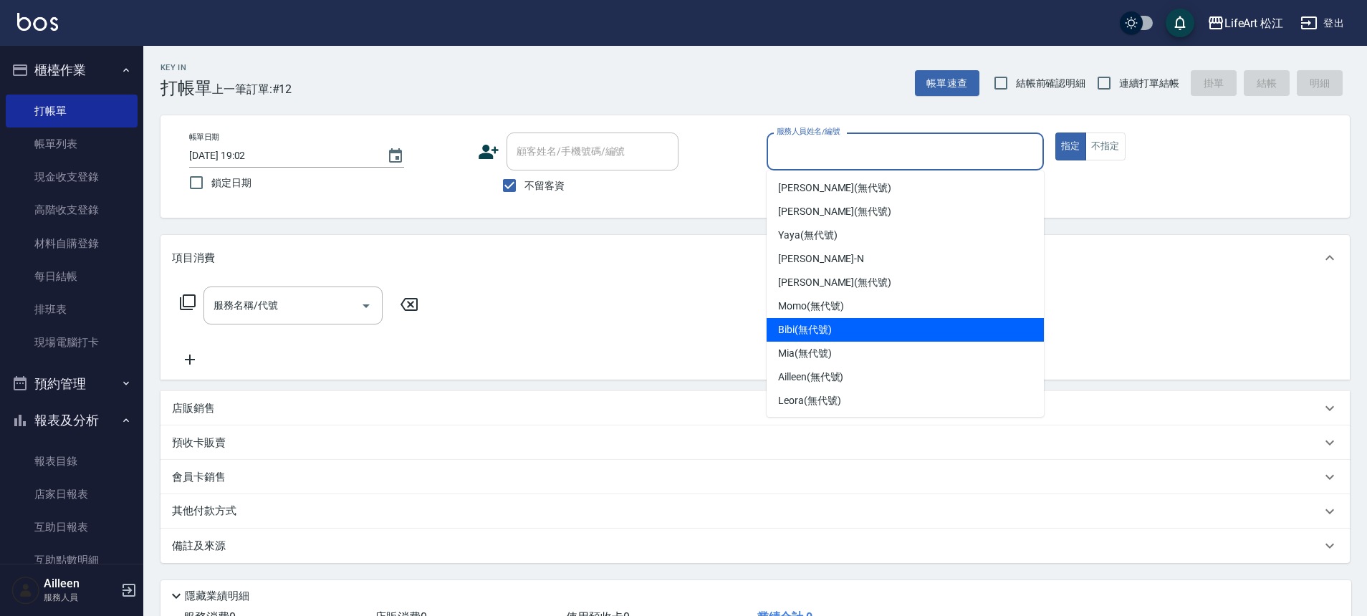
drag, startPoint x: 859, startPoint y: 333, endPoint x: 867, endPoint y: 322, distance: 13.8
click at [859, 328] on div "Bibi (無代號)" at bounding box center [904, 330] width 277 height 24
type input "Bibi(無代號)"
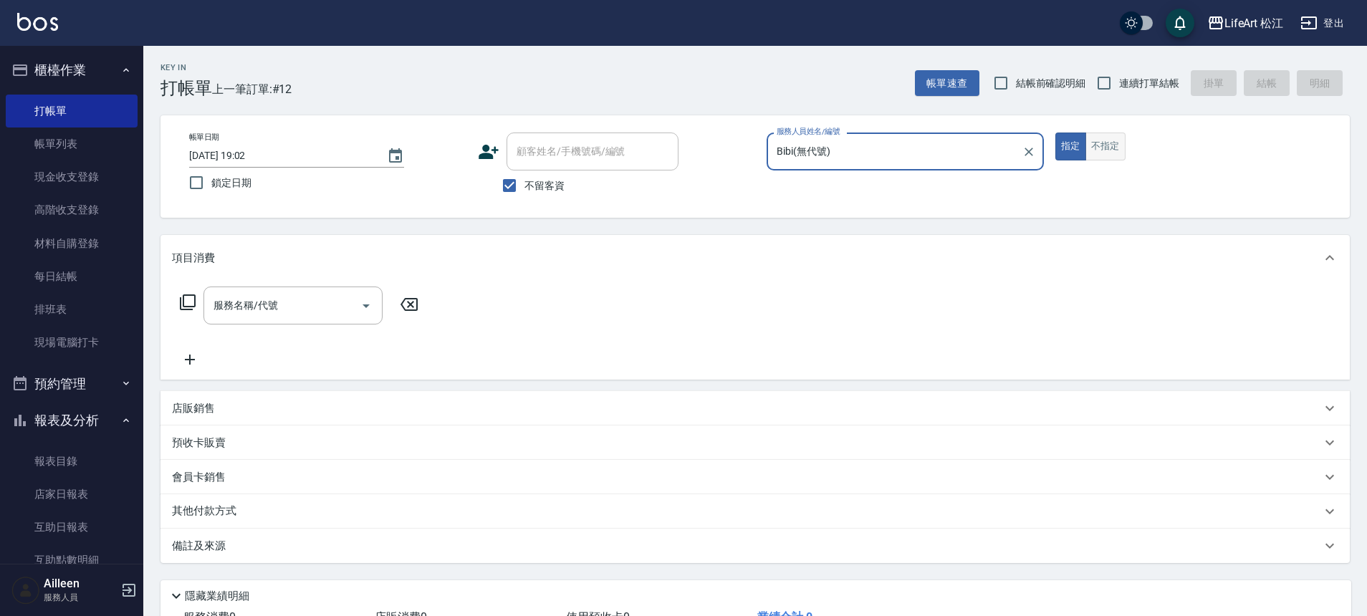
click at [1098, 153] on button "不指定" at bounding box center [1105, 147] width 40 height 28
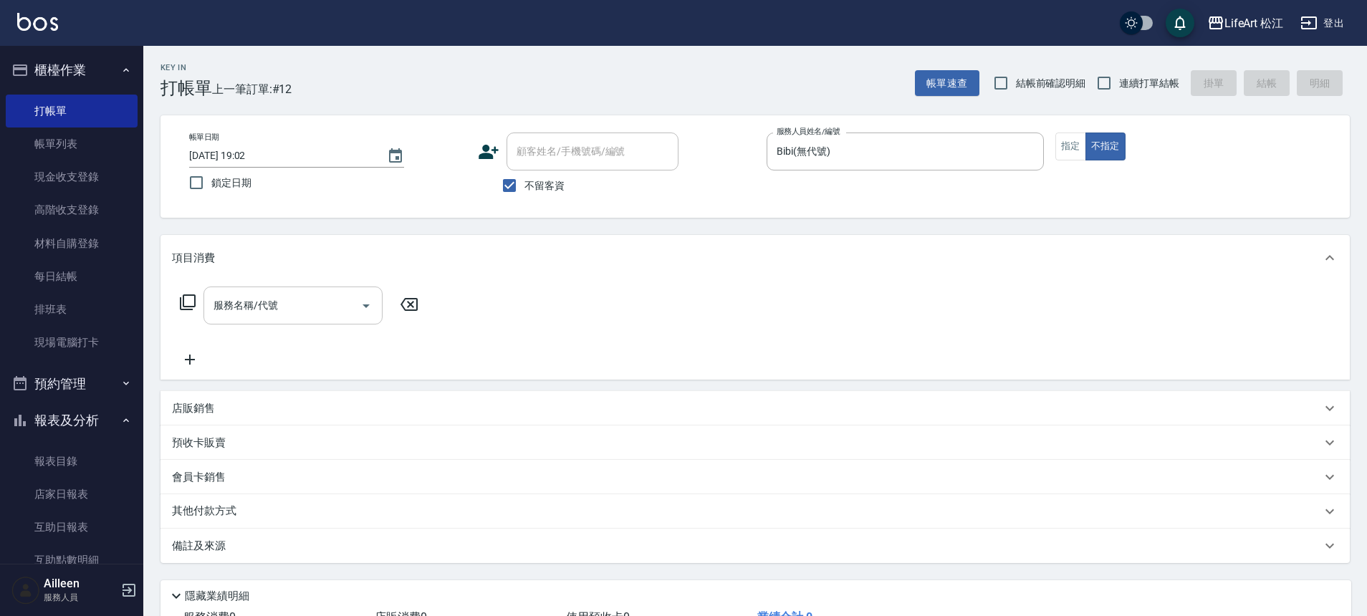
click at [304, 314] on input "服務名稱/代號" at bounding box center [282, 305] width 145 height 25
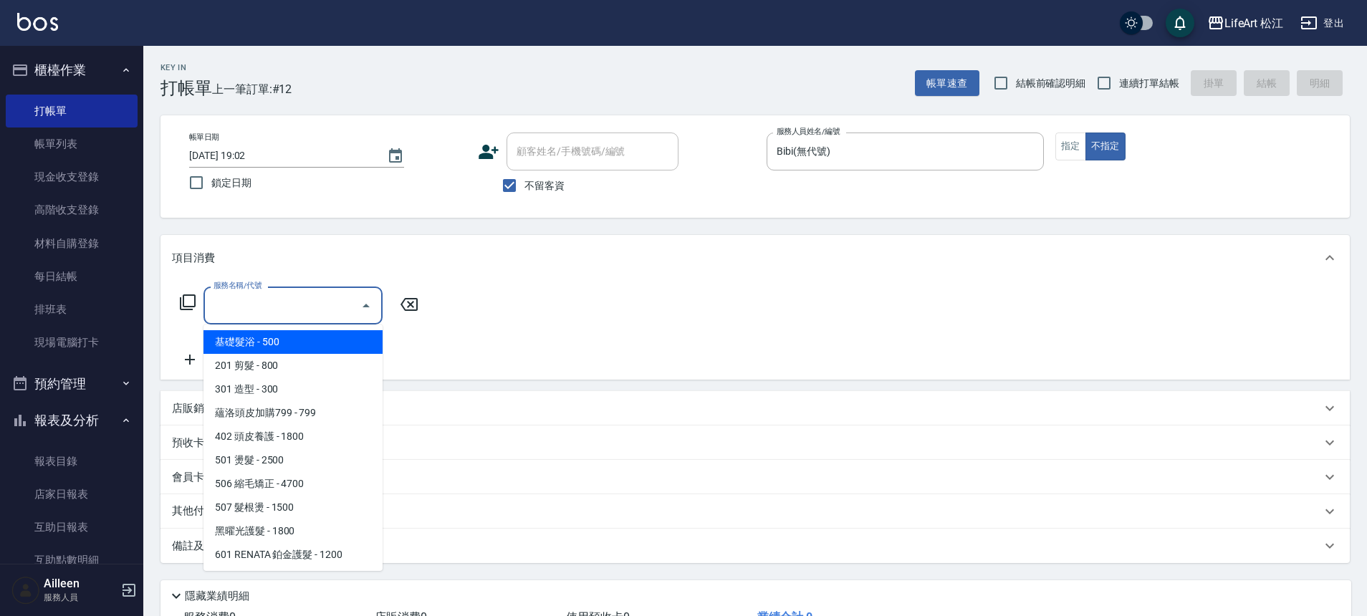
click at [316, 345] on span "基礎髮浴 - 500" at bounding box center [292, 342] width 179 height 24
type input "基礎髮浴 (101)"
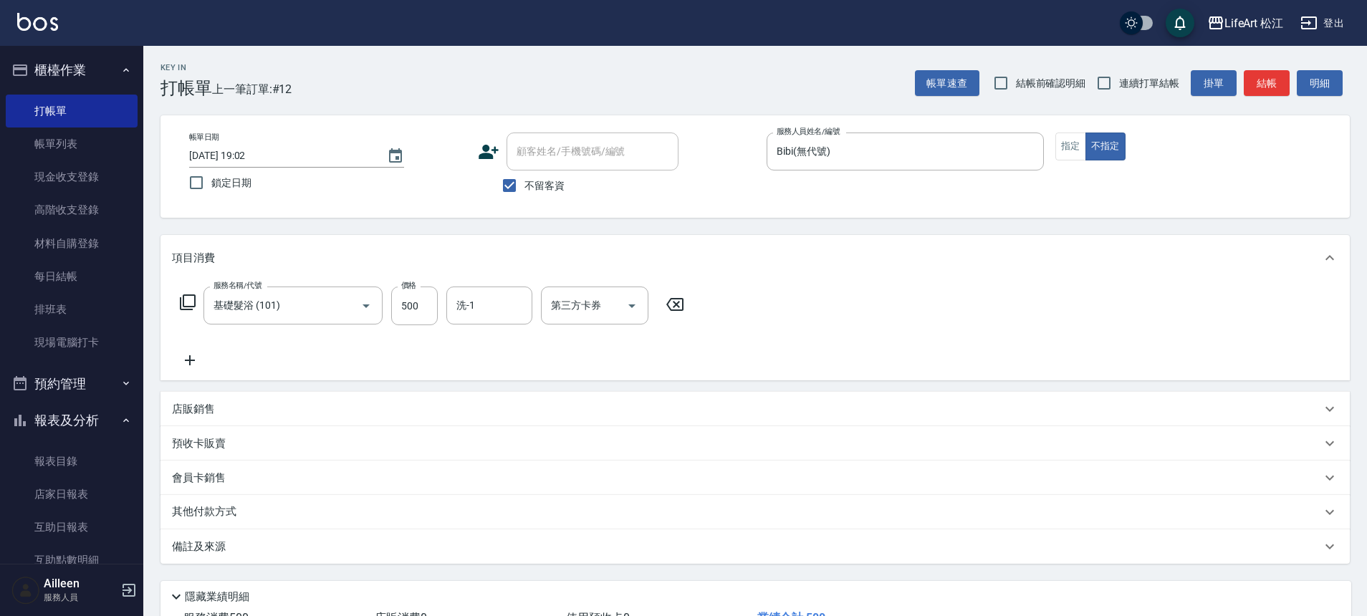
click at [291, 542] on div "備註及來源" at bounding box center [746, 546] width 1149 height 15
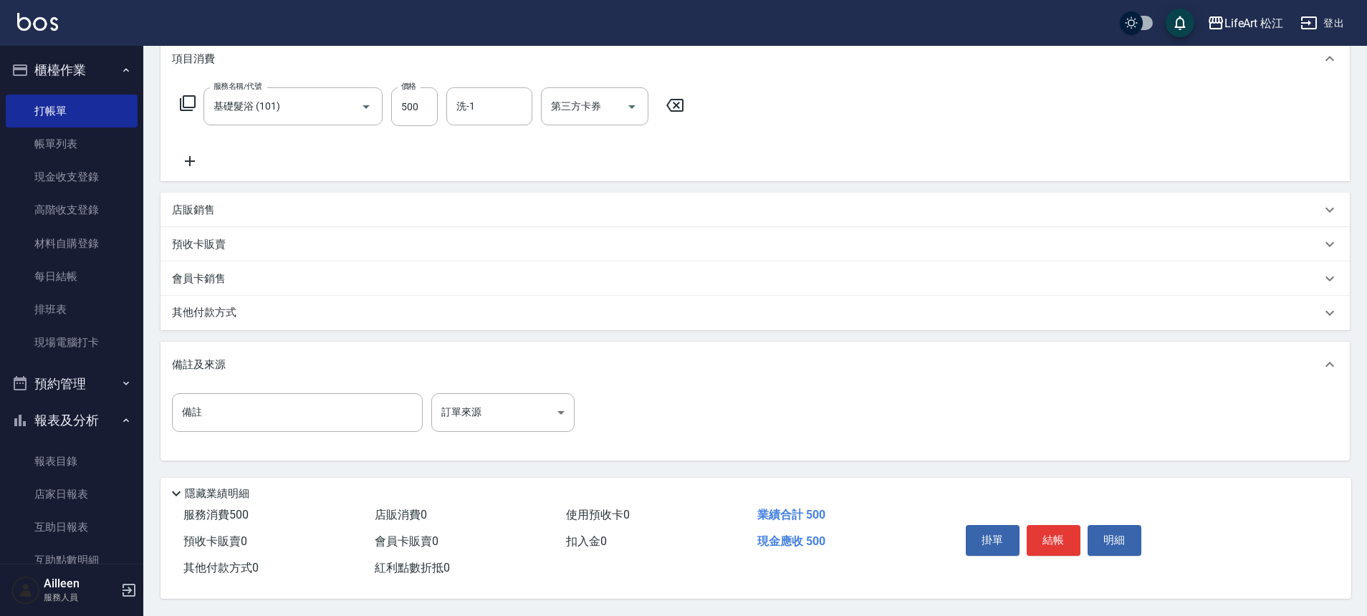
scroll to position [206, 0]
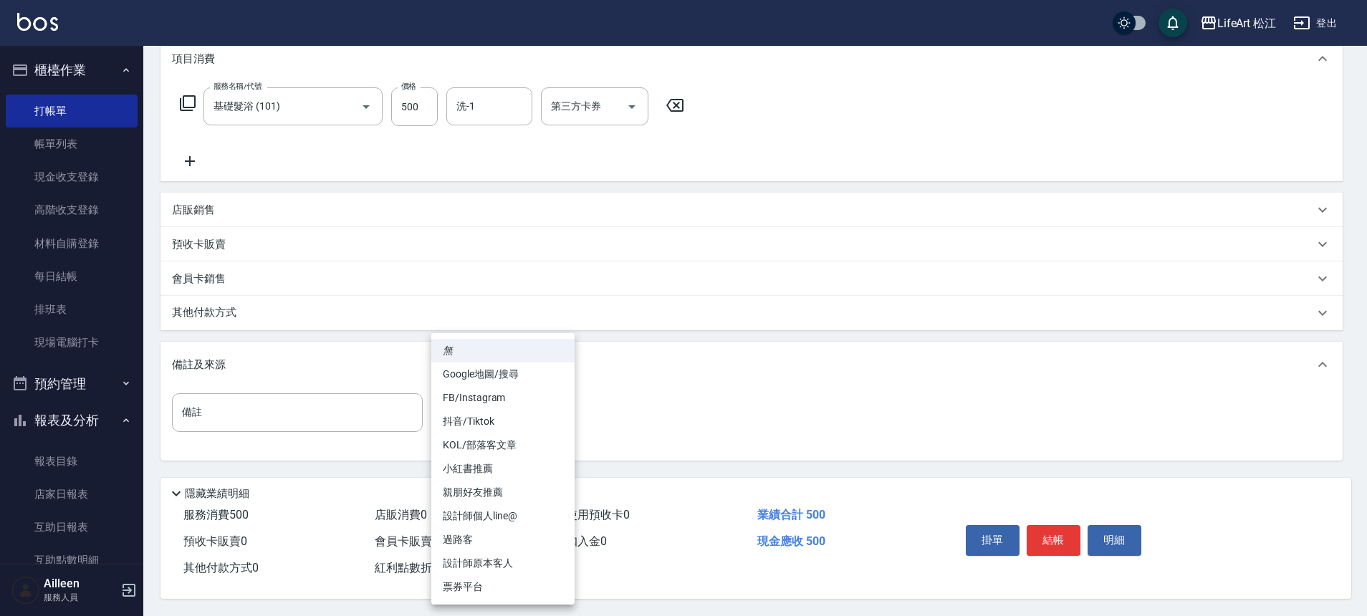
click at [517, 403] on body "LifeArt 松江 登出 櫃檯作業 打帳單 帳單列表 現金收支登錄 高階收支登錄 材料自購登錄 每日結帳 排班表 現場電腦打卡 預約管理 預約管理 單日預約…" at bounding box center [683, 208] width 1367 height 815
drag, startPoint x: 510, startPoint y: 538, endPoint x: 528, endPoint y: 526, distance: 21.7
click at [510, 538] on li "過路客" at bounding box center [502, 540] width 143 height 24
type input "過路客"
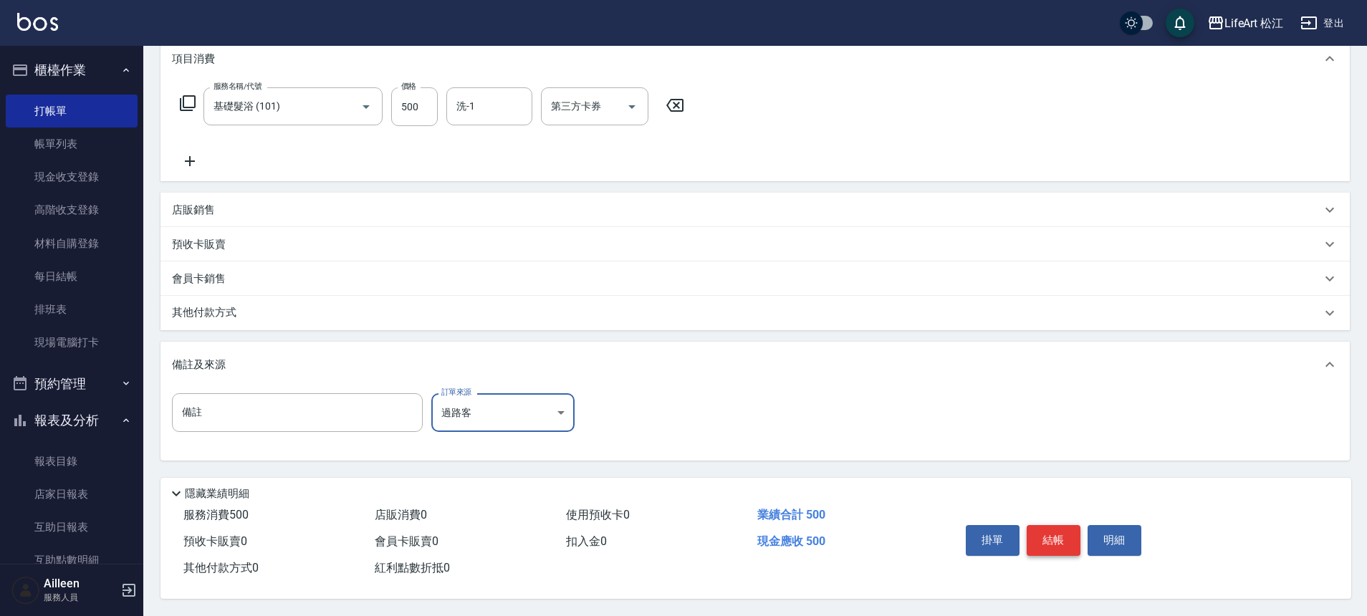
click at [1061, 539] on button "結帳" at bounding box center [1053, 540] width 54 height 30
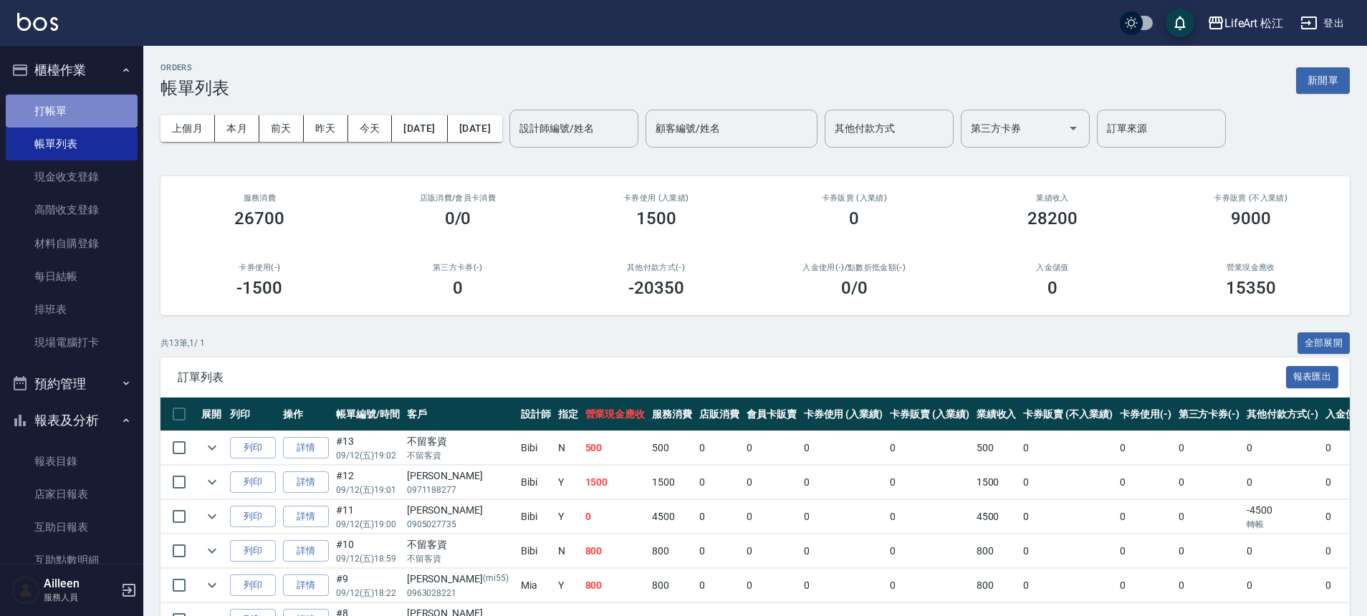
click at [75, 122] on link "打帳單" at bounding box center [72, 111] width 132 height 33
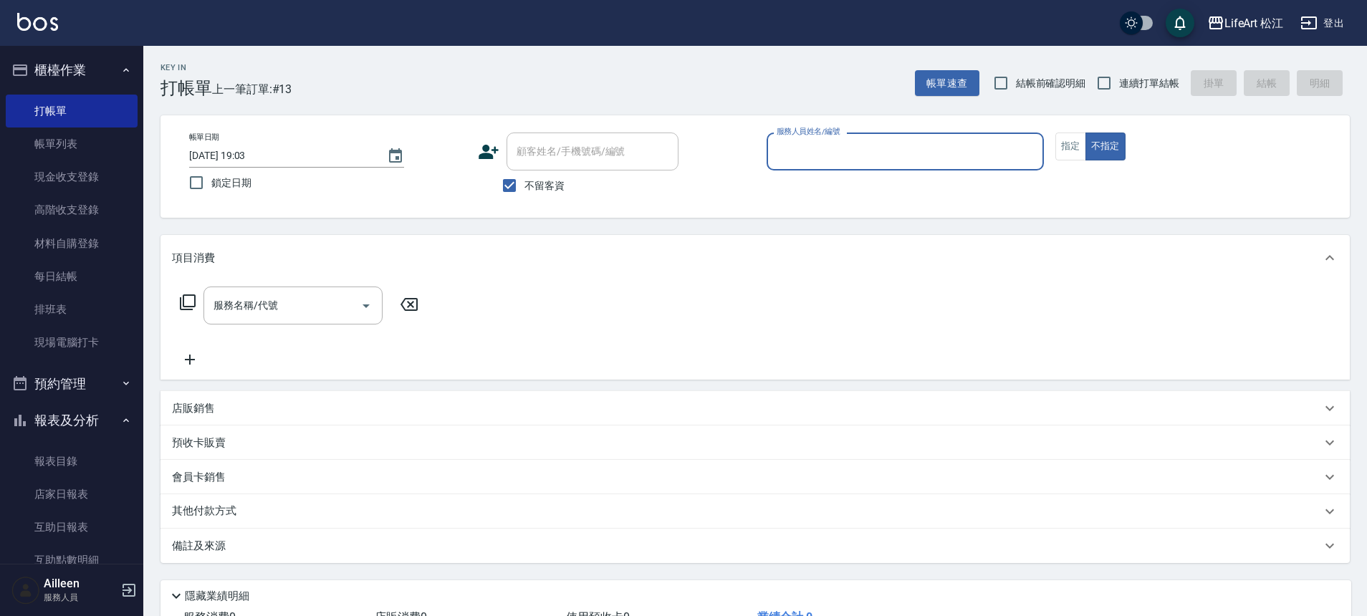
click at [832, 165] on div "服務人員姓名/編號" at bounding box center [904, 152] width 277 height 38
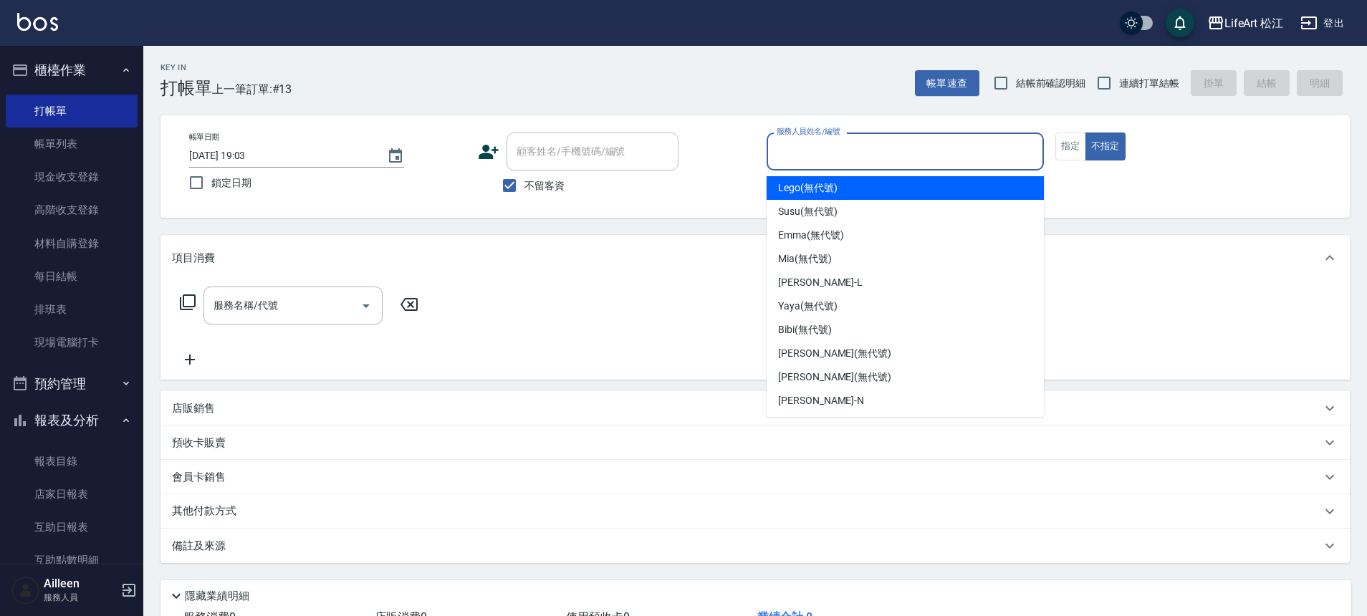
click at [834, 159] on input "服務人員姓名/編號" at bounding box center [905, 151] width 264 height 25
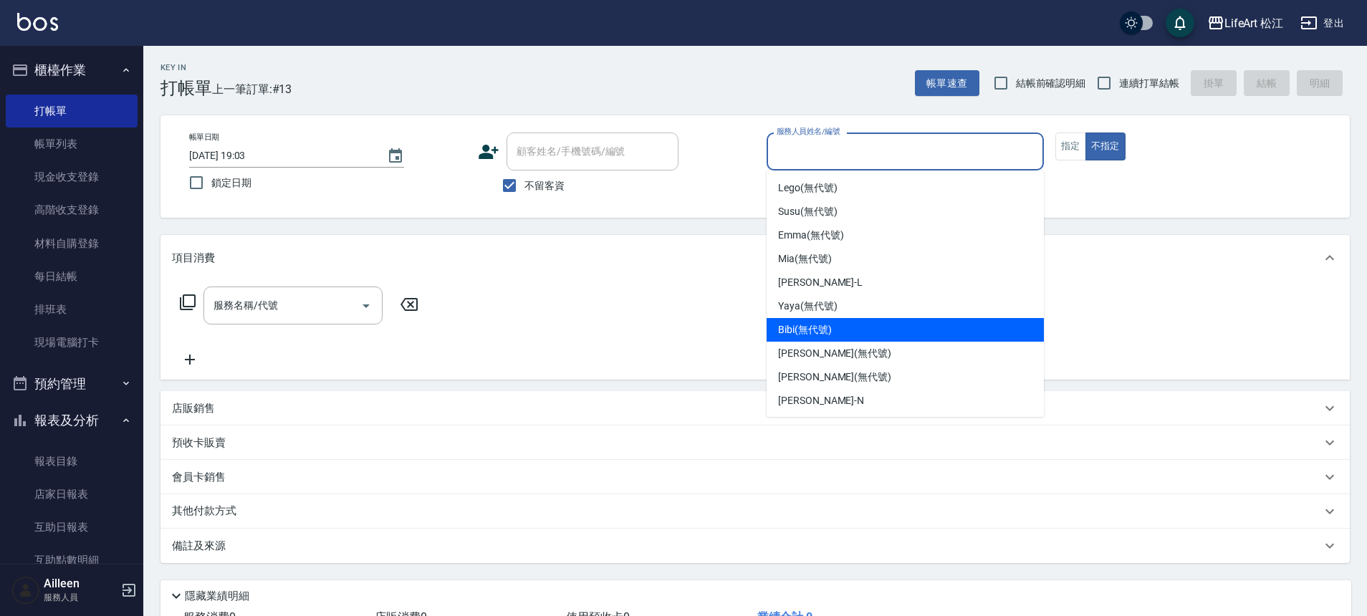
click at [865, 326] on div "Bibi (無代號)" at bounding box center [904, 330] width 277 height 24
type input "Bibi(無代號)"
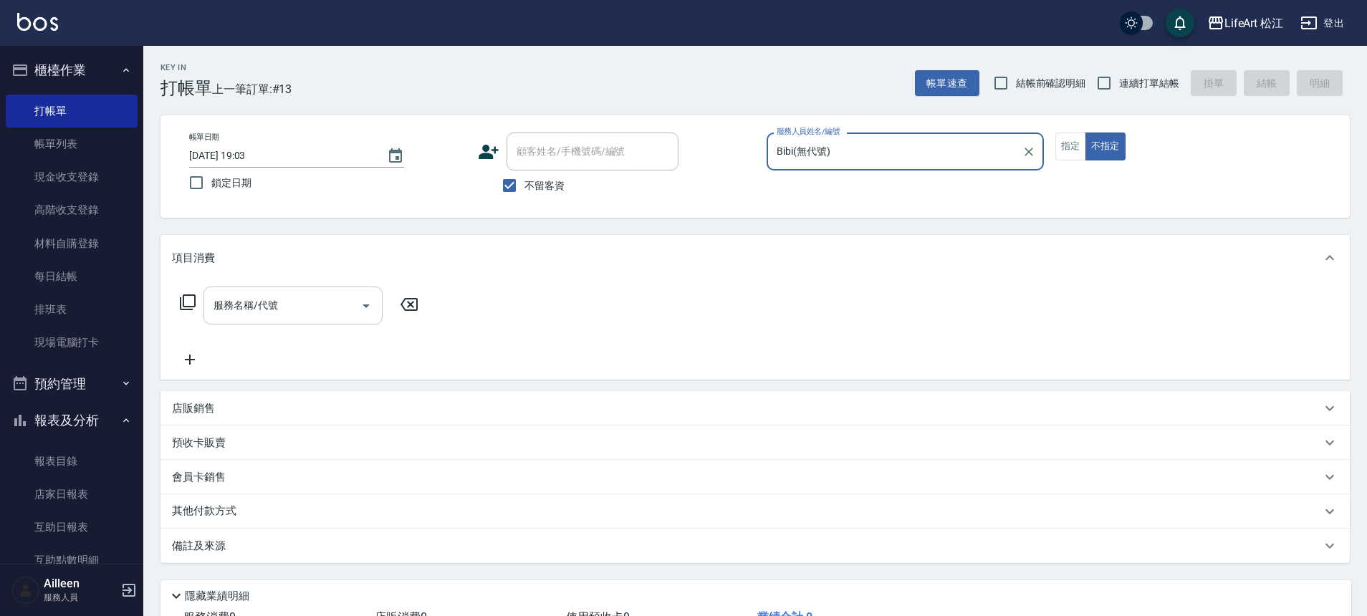
click at [303, 307] on input "服務名稱/代號" at bounding box center [282, 305] width 145 height 25
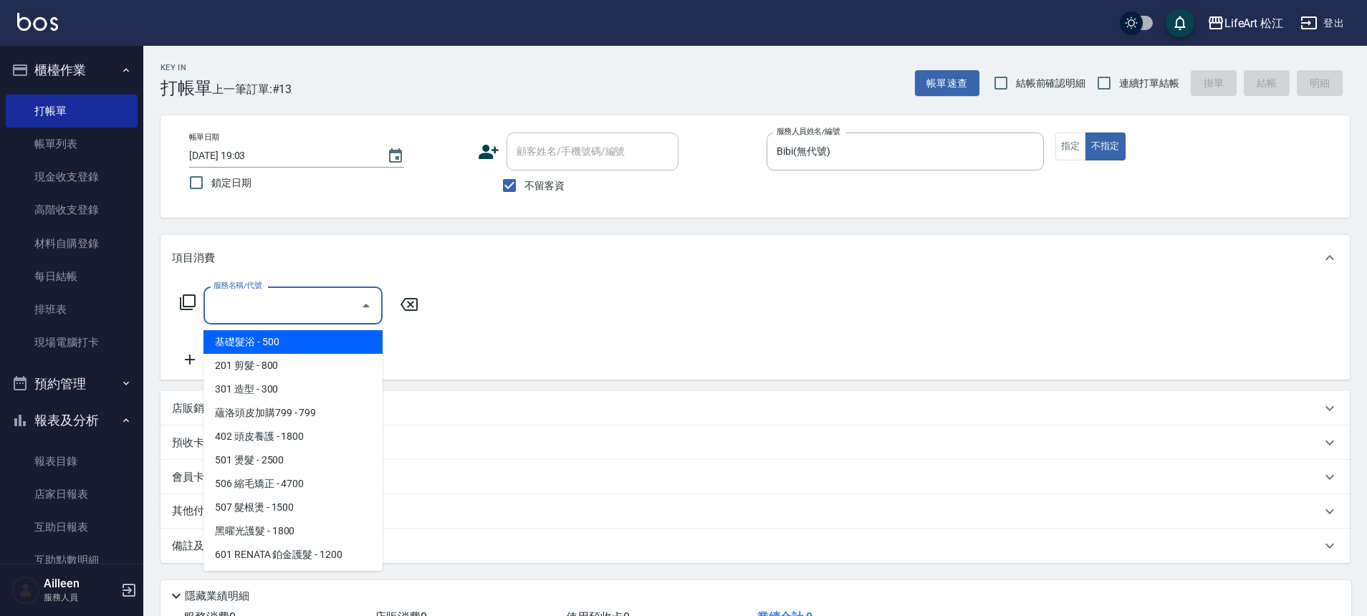
click at [307, 337] on span "基礎髮浴 - 500" at bounding box center [292, 342] width 179 height 24
type input "基礎髮浴 (101)"
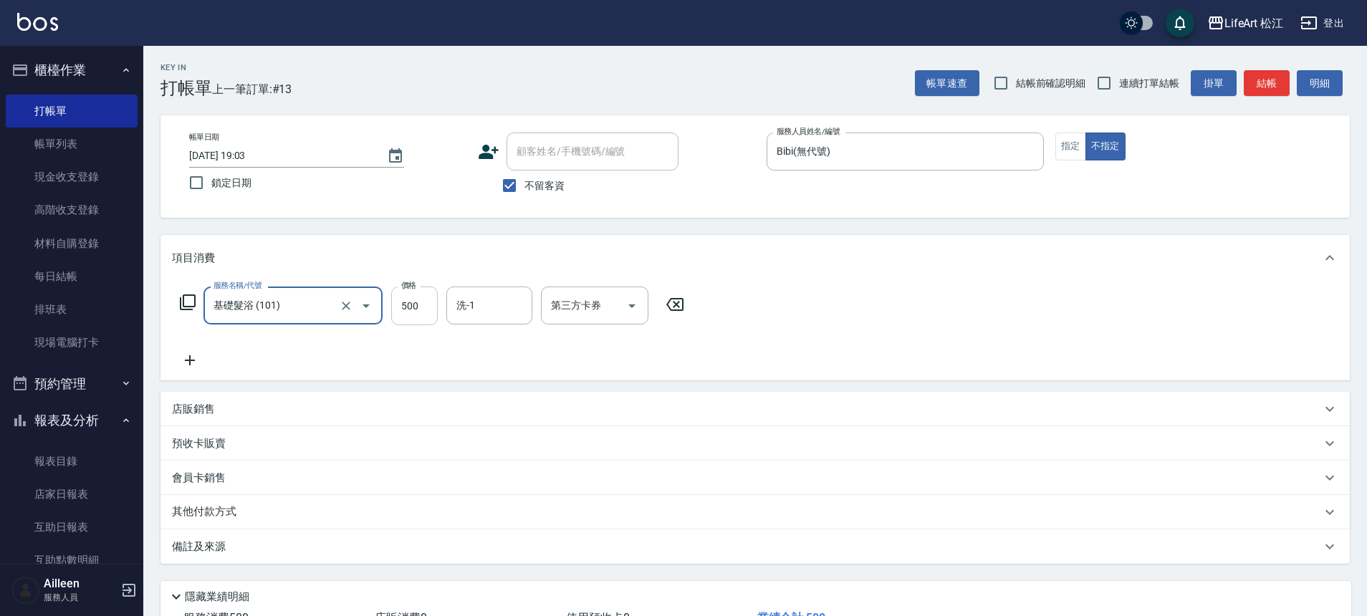
click at [424, 307] on input "500" at bounding box center [414, 306] width 47 height 39
type input "800"
click at [524, 314] on input "洗-1" at bounding box center [489, 305] width 73 height 25
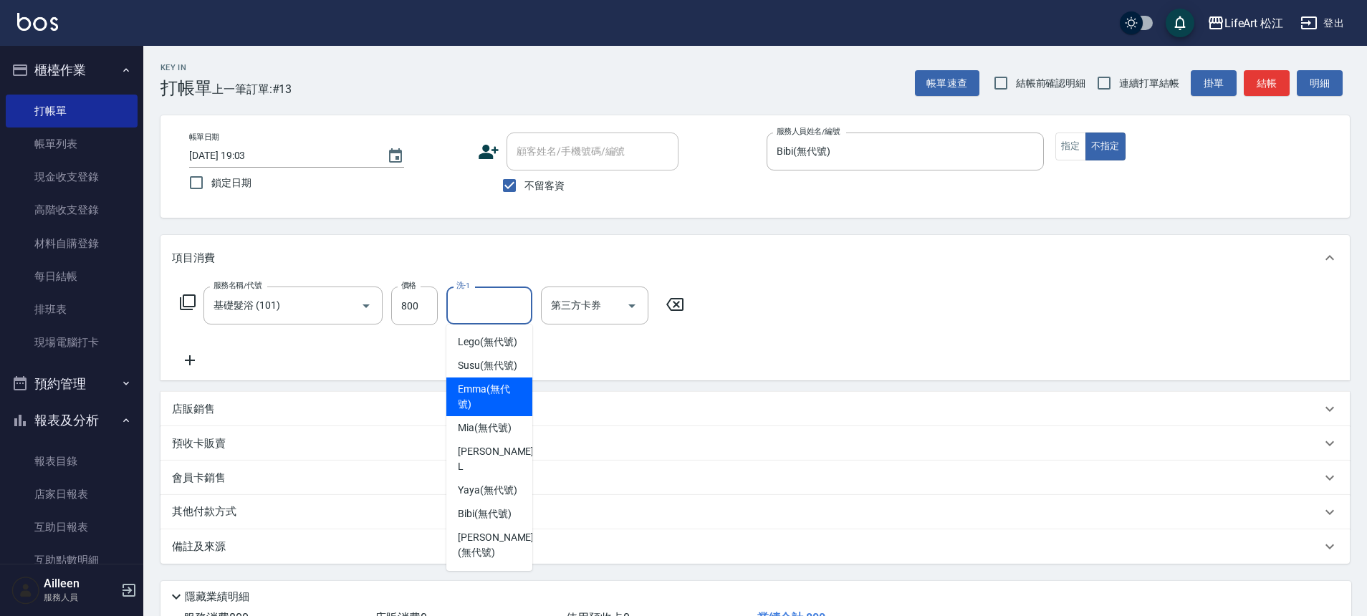
drag, startPoint x: 508, startPoint y: 422, endPoint x: 500, endPoint y: 426, distance: 9.0
click at [507, 412] on span "[PERSON_NAME] (無代號)" at bounding box center [489, 397] width 63 height 30
type input "[PERSON_NAME](無代號)"
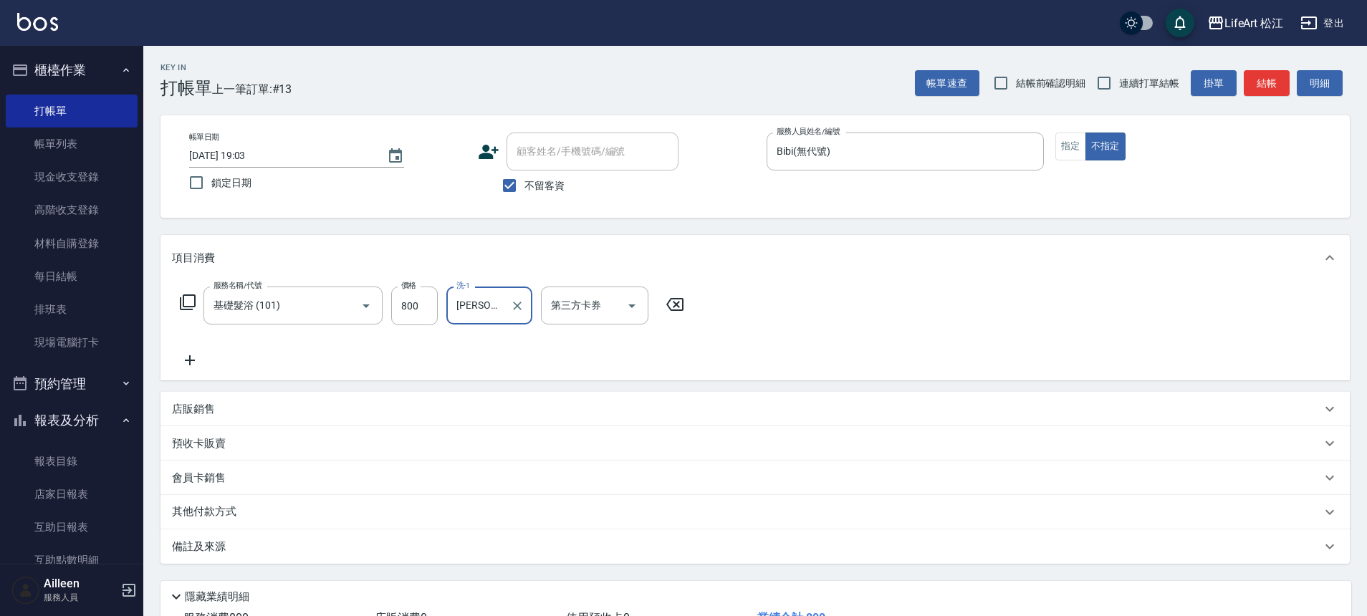
click at [304, 539] on div "備註及來源" at bounding box center [746, 546] width 1149 height 15
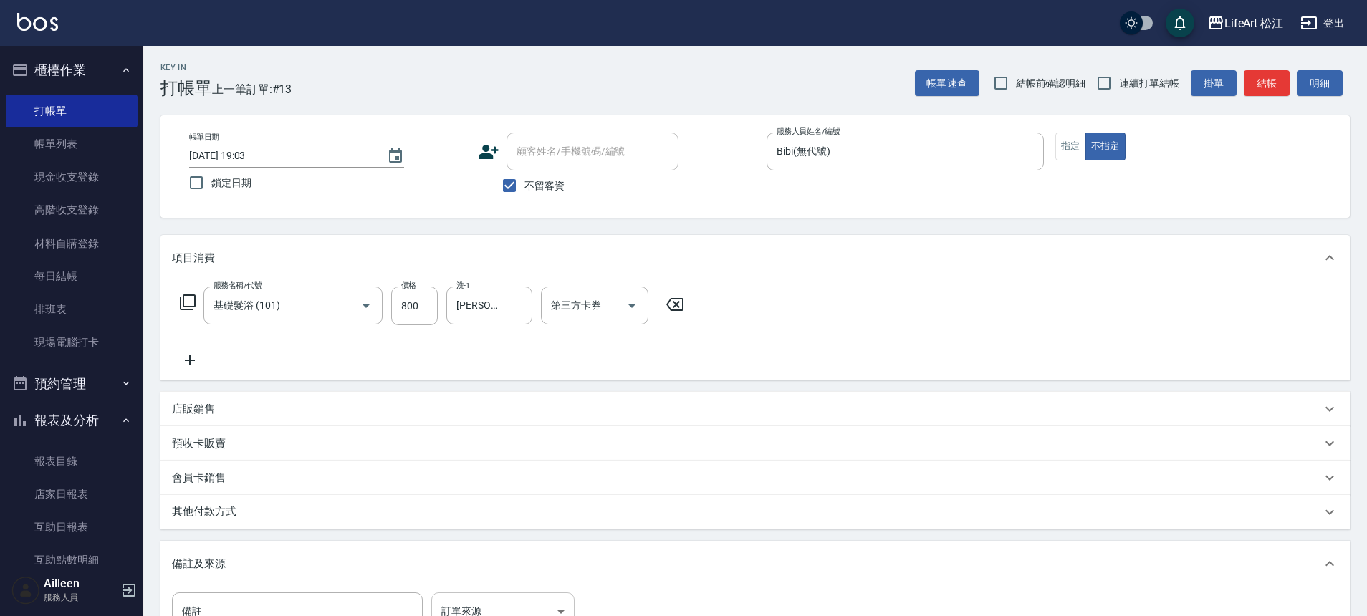
click at [494, 602] on body "LifeArt 松江 登出 櫃檯作業 打帳單 帳單列表 現金收支登錄 高階收支登錄 材料自購登錄 每日結帳 排班表 現場電腦打卡 預約管理 預約管理 單日預約…" at bounding box center [683, 407] width 1367 height 815
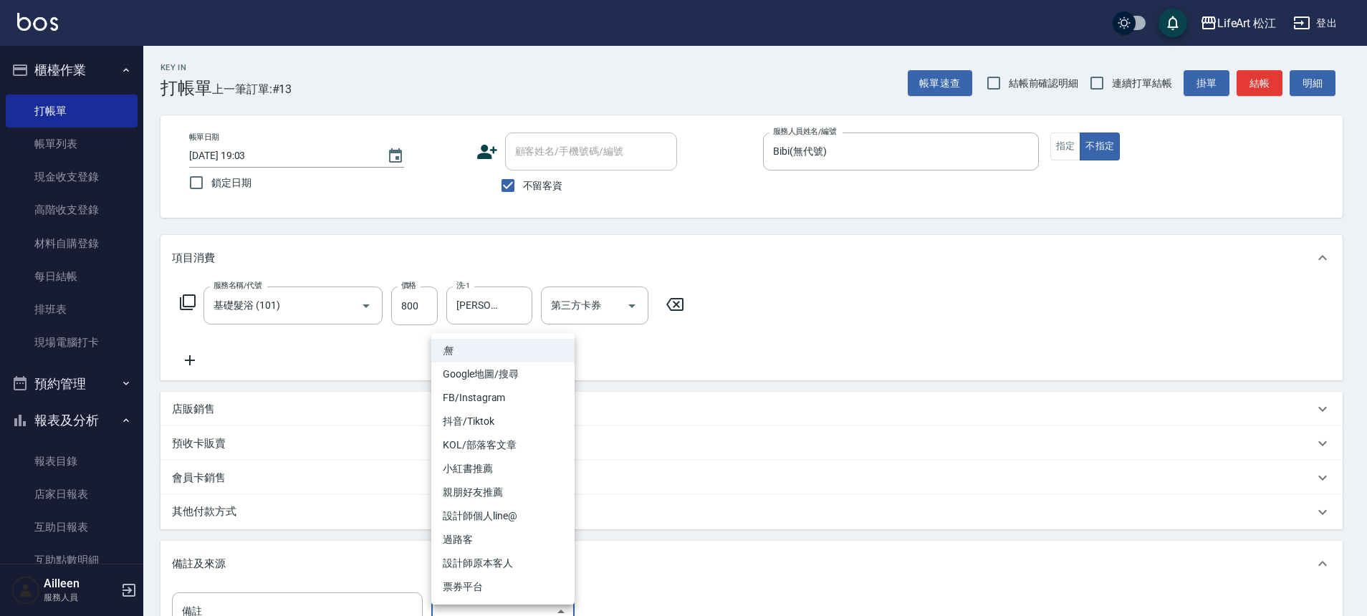
scroll to position [15, 0]
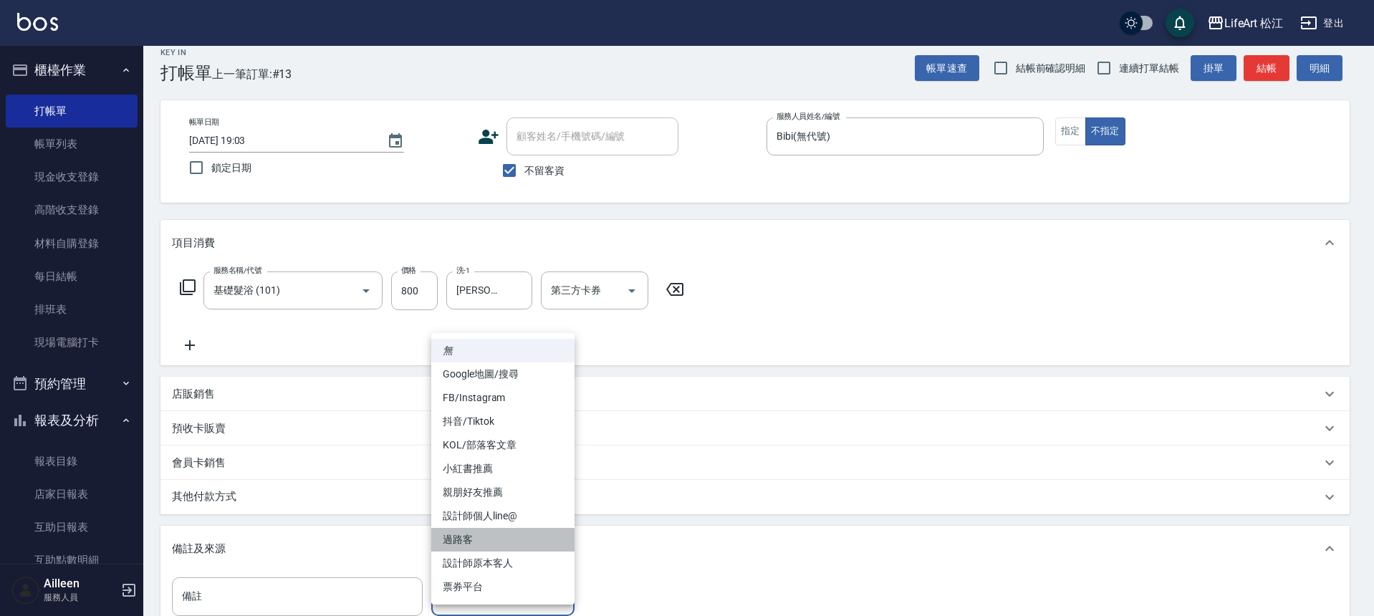
click at [493, 537] on li "過路客" at bounding box center [502, 540] width 143 height 24
type input "過路客"
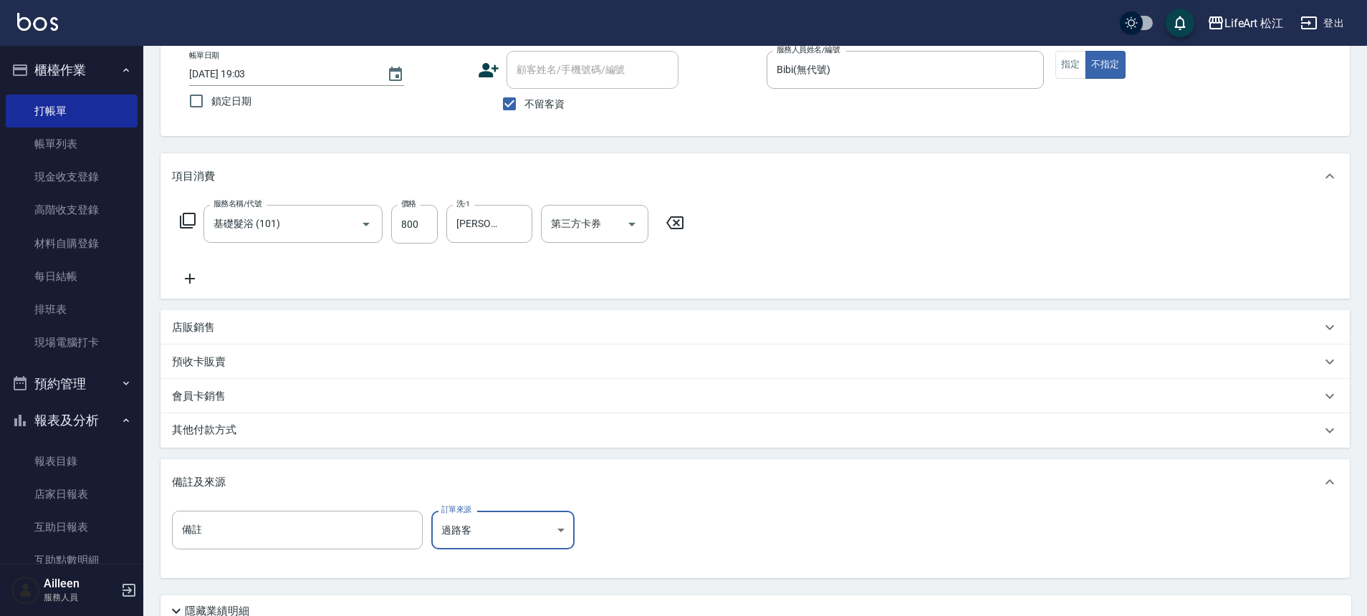
scroll to position [206, 0]
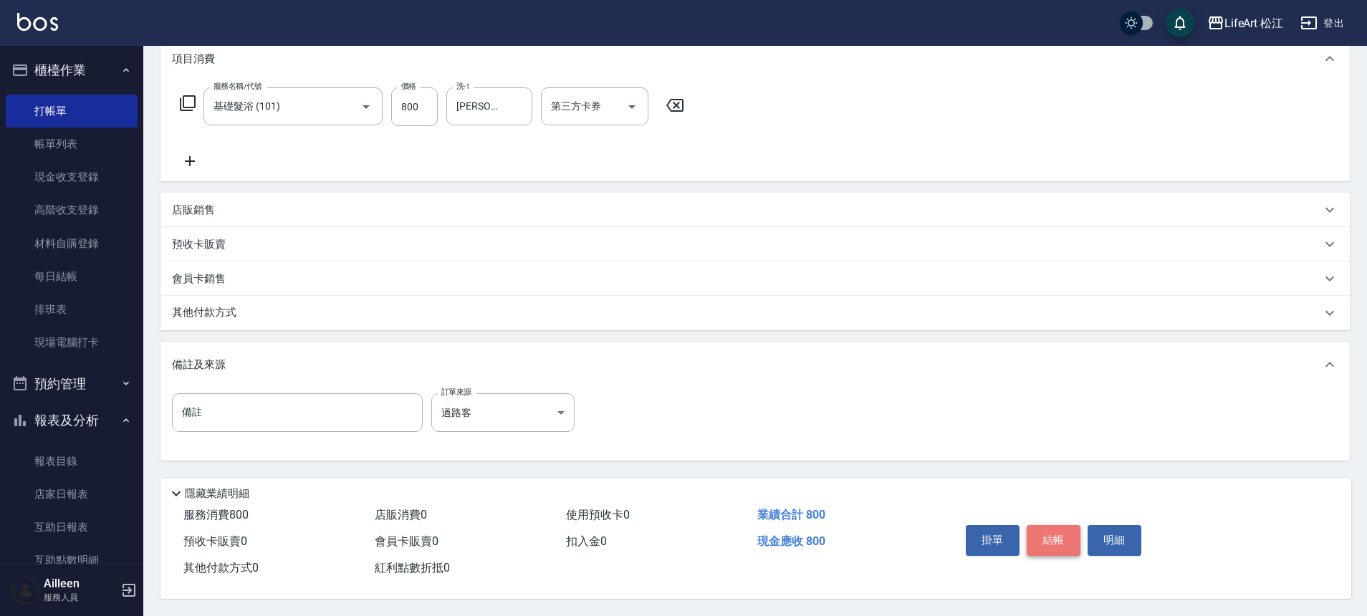
click at [1034, 531] on button "結帳" at bounding box center [1053, 540] width 54 height 30
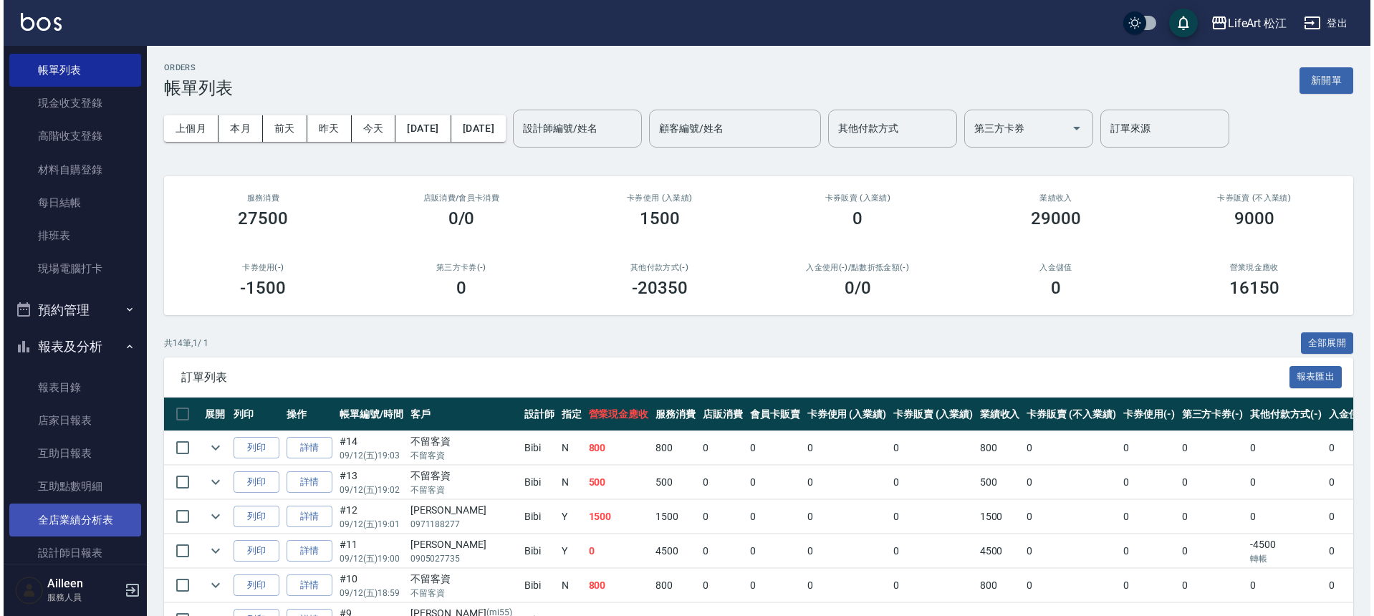
scroll to position [85, 0]
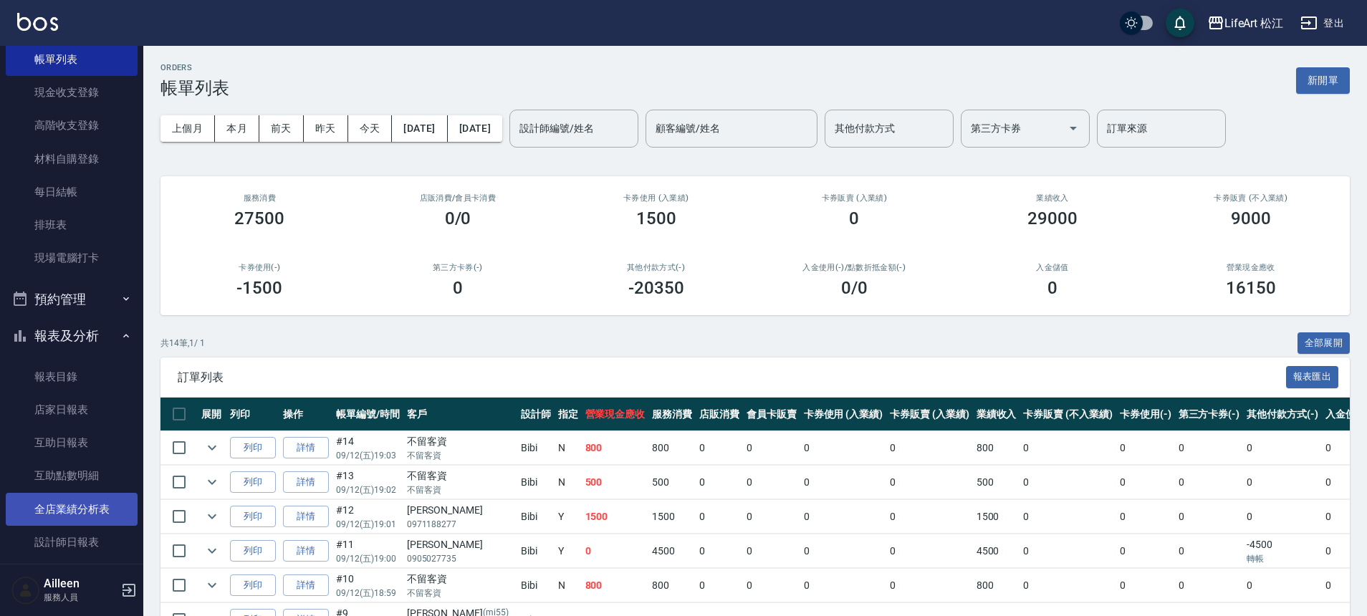
click at [87, 511] on link "全店業績分析表" at bounding box center [72, 509] width 132 height 33
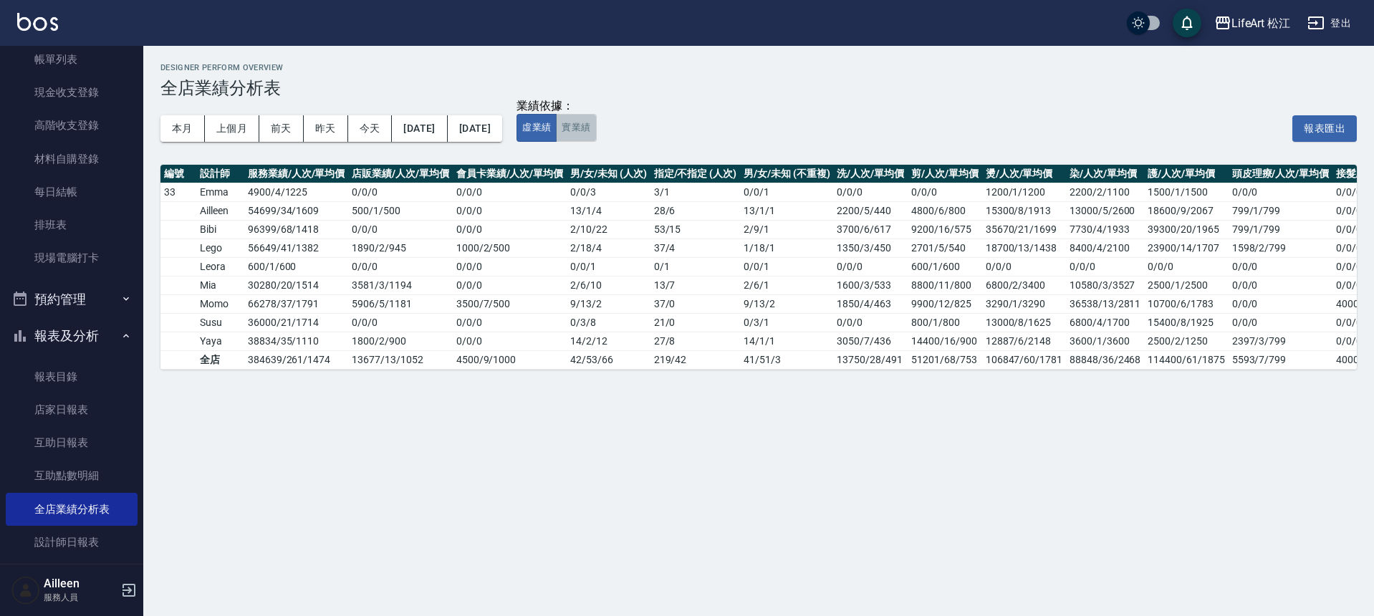
click at [596, 118] on button "實業績" at bounding box center [576, 128] width 40 height 28
click at [557, 120] on button "虛業績" at bounding box center [536, 128] width 40 height 28
click at [240, 228] on td "Bibi" at bounding box center [220, 229] width 48 height 19
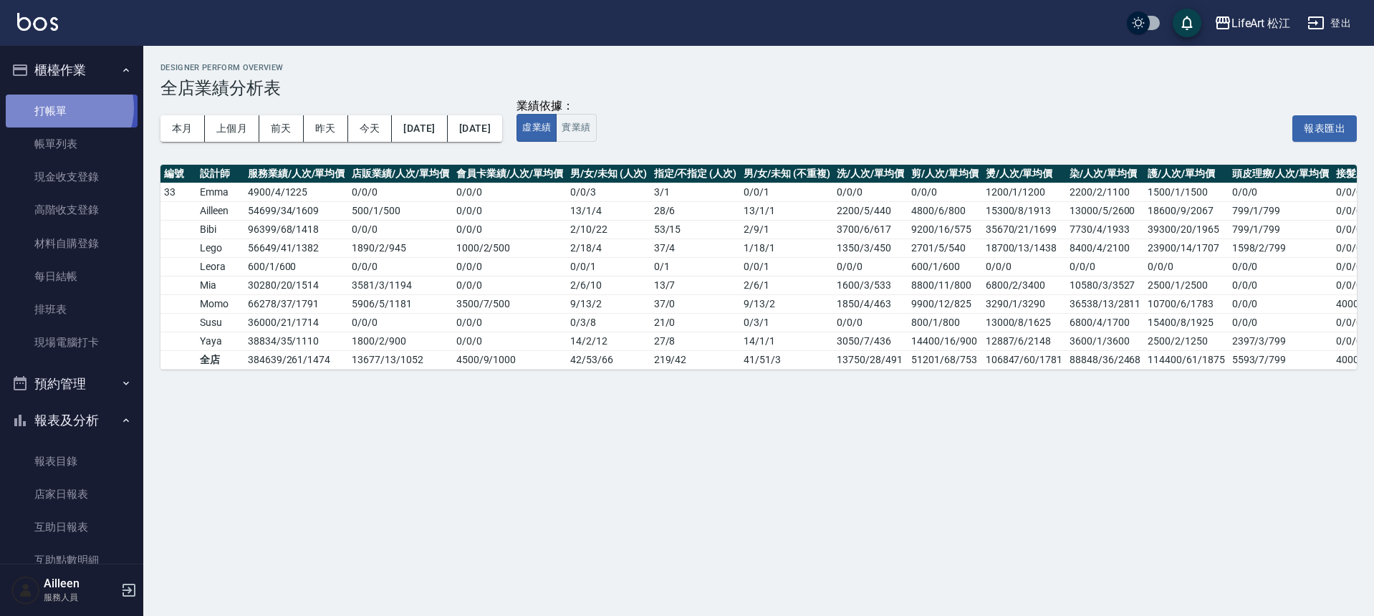
click at [60, 108] on link "打帳單" at bounding box center [72, 111] width 132 height 33
